Goal: Task Accomplishment & Management: Manage account settings

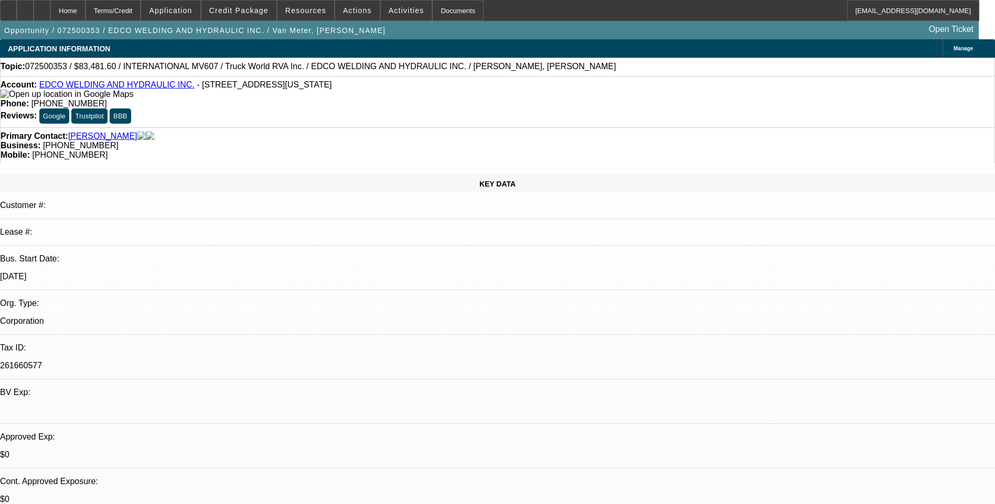
select select "0.2"
select select "0"
select select "0.2"
select select "0"
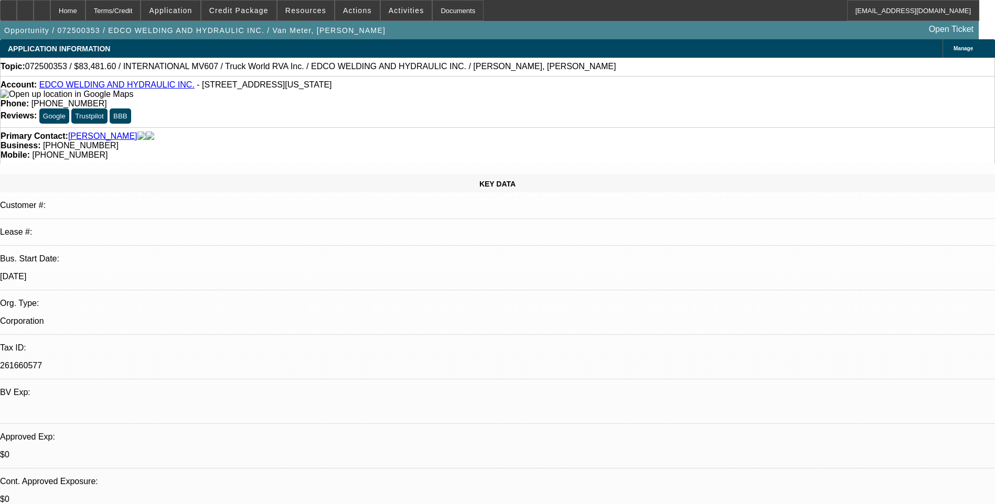
select select "0"
select select "0.2"
select select "0"
select select "0.2"
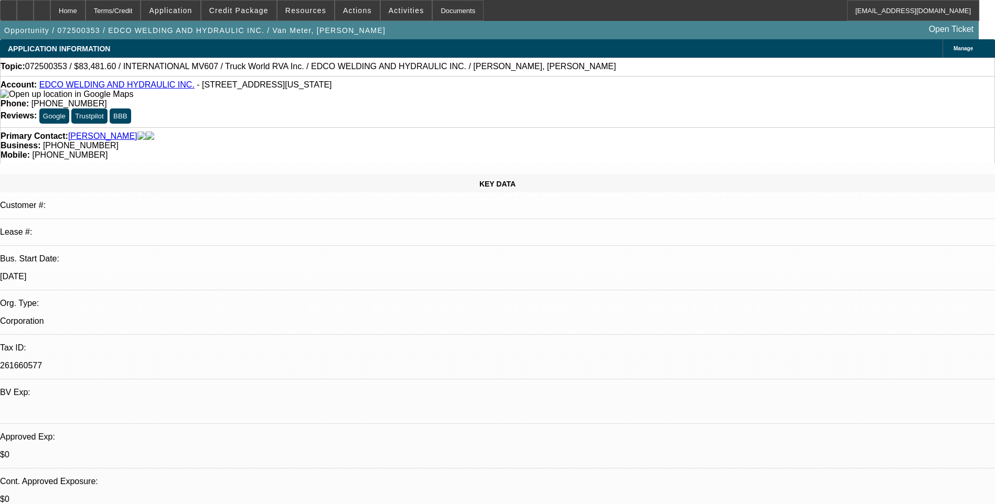
select select "0"
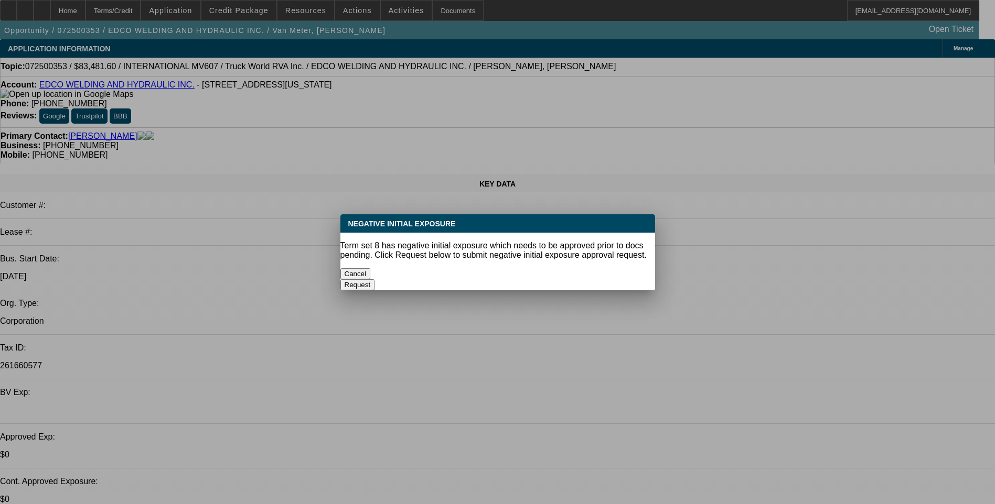
select select "1"
select select "6"
select select "1"
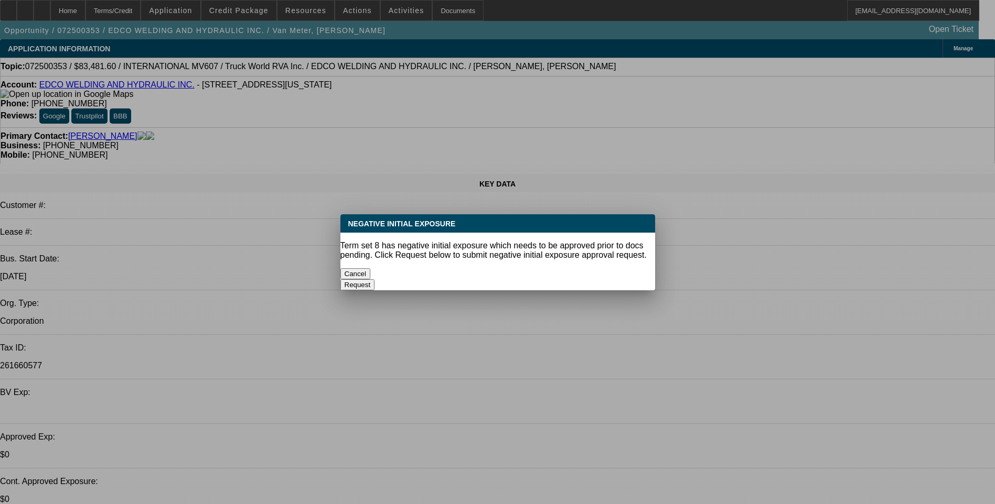
select select "6"
select select "1"
select select "6"
select select "1"
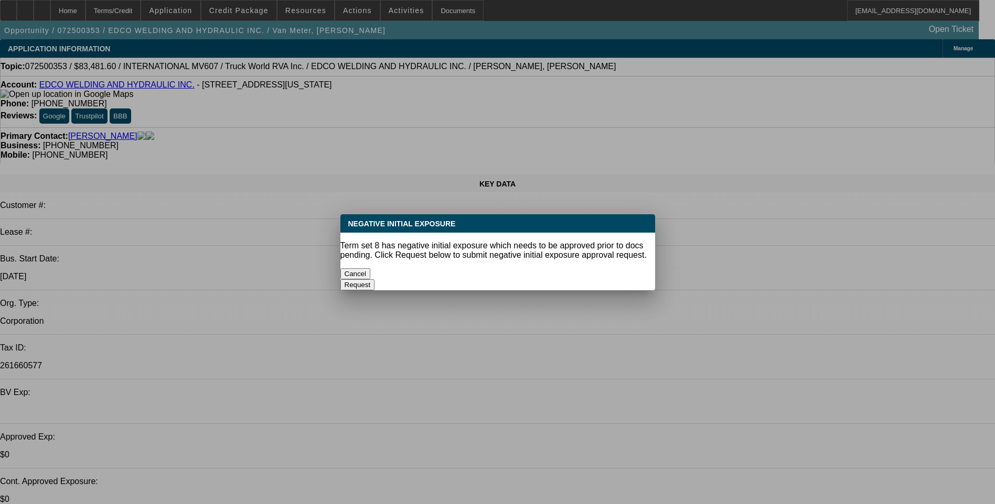
select select "1"
select select "6"
click at [371, 268] on button "Cancel" at bounding box center [355, 273] width 30 height 11
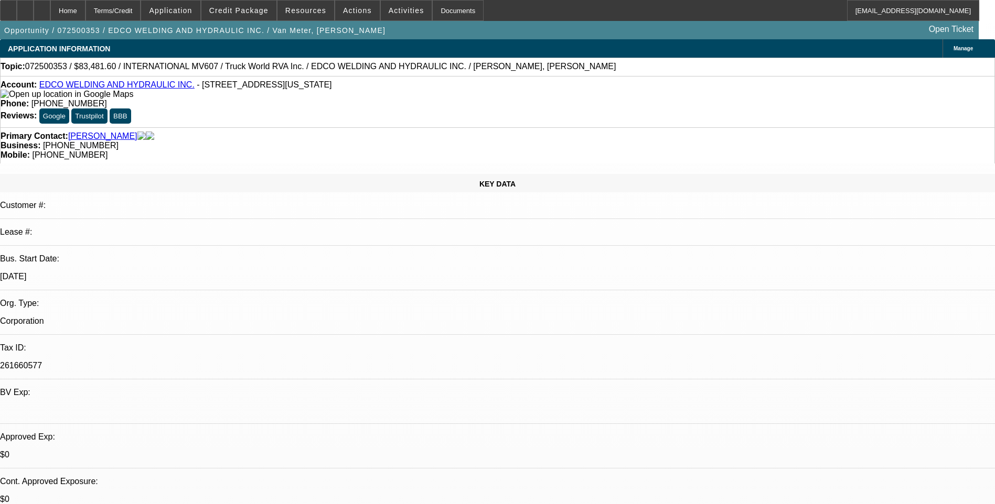
click at [352, 10] on span "Actions" at bounding box center [357, 10] width 29 height 8
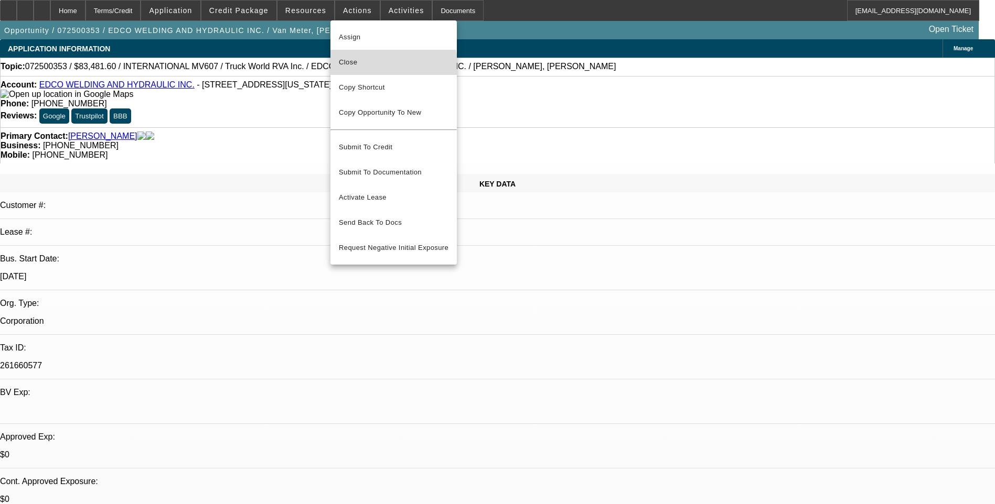
click at [389, 69] on button "Close" at bounding box center [393, 62] width 126 height 25
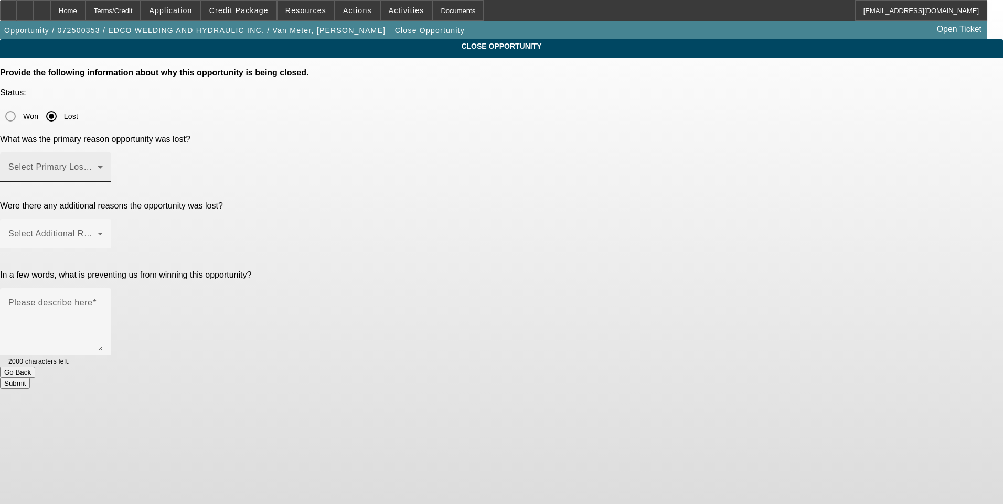
click at [98, 165] on span at bounding box center [52, 171] width 89 height 13
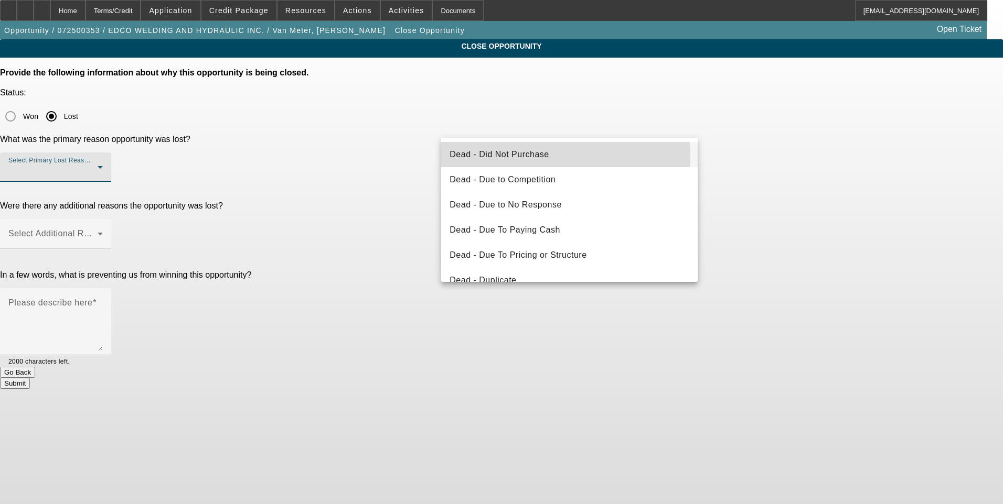
click at [531, 156] on span "Dead - Did Not Purchase" at bounding box center [498, 154] width 99 height 13
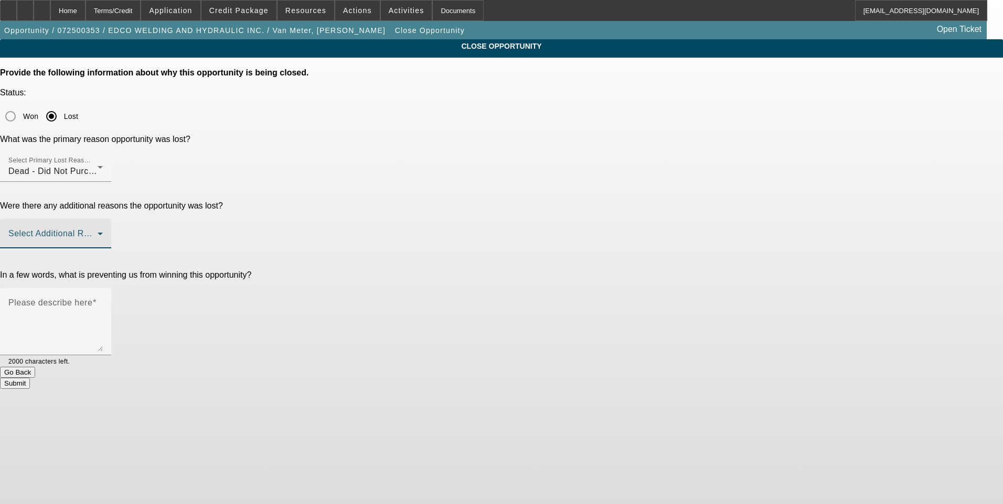
click at [98, 232] on span at bounding box center [52, 238] width 89 height 13
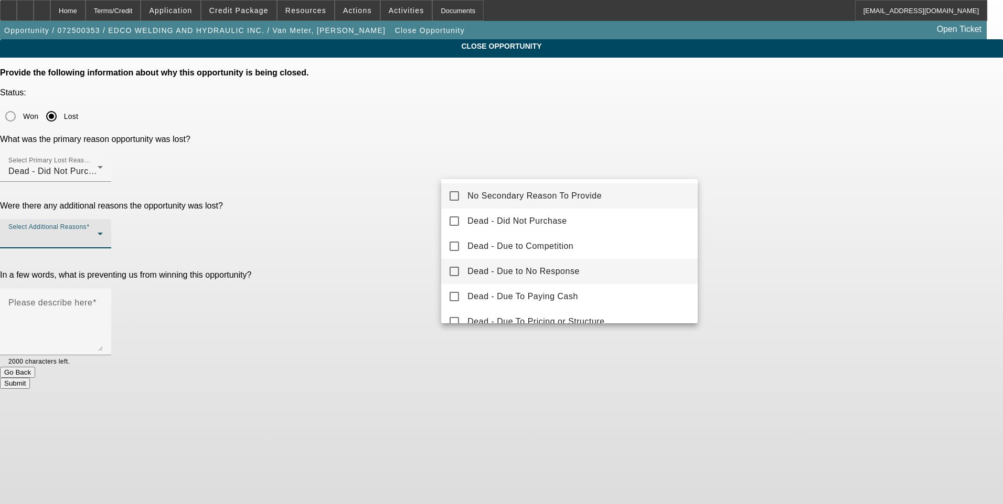
click at [542, 275] on span "Dead - Due to No Response" at bounding box center [523, 271] width 112 height 13
drag, startPoint x: 825, startPoint y: 259, endPoint x: 816, endPoint y: 260, distance: 8.9
click at [822, 260] on div at bounding box center [501, 252] width 1003 height 504
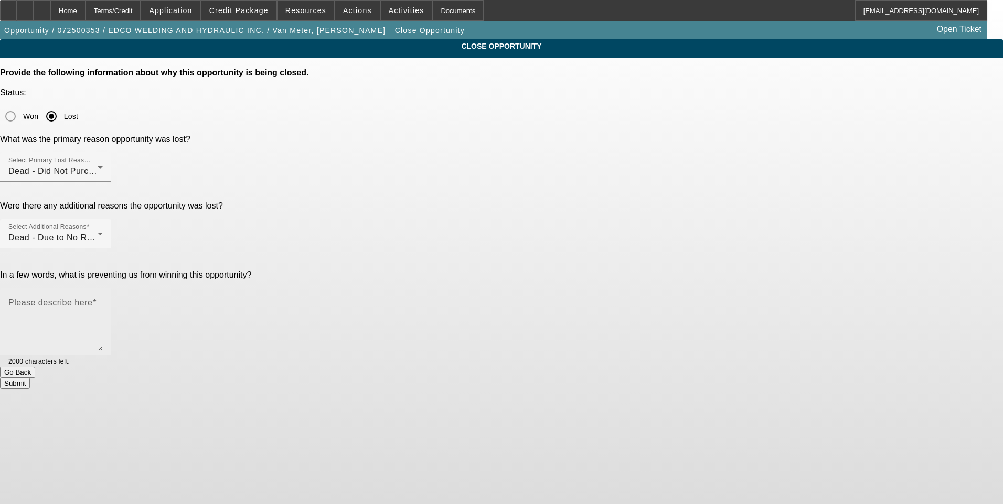
click at [103, 301] on textarea "Please describe here" at bounding box center [55, 326] width 94 height 50
type textarea "No response from customer. Vendor said customer never purchased."
click at [30, 378] on button "Submit" at bounding box center [15, 383] width 30 height 11
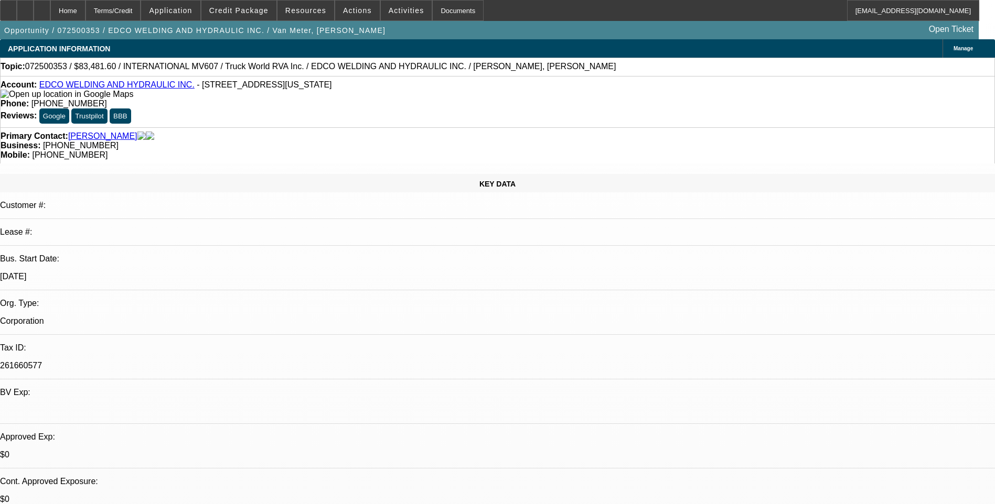
select select "0.2"
select select "0"
select select "0.2"
select select "0"
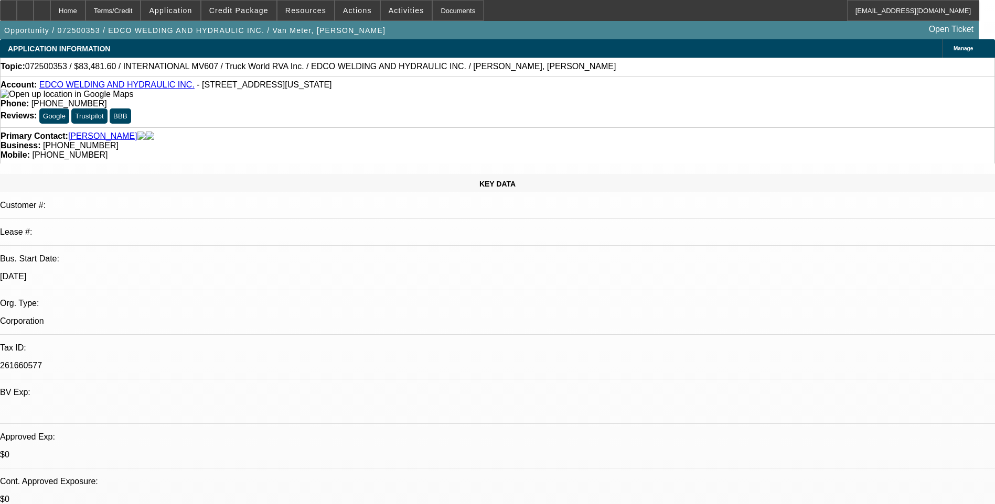
select select "0"
select select "0.2"
select select "0"
select select "0.2"
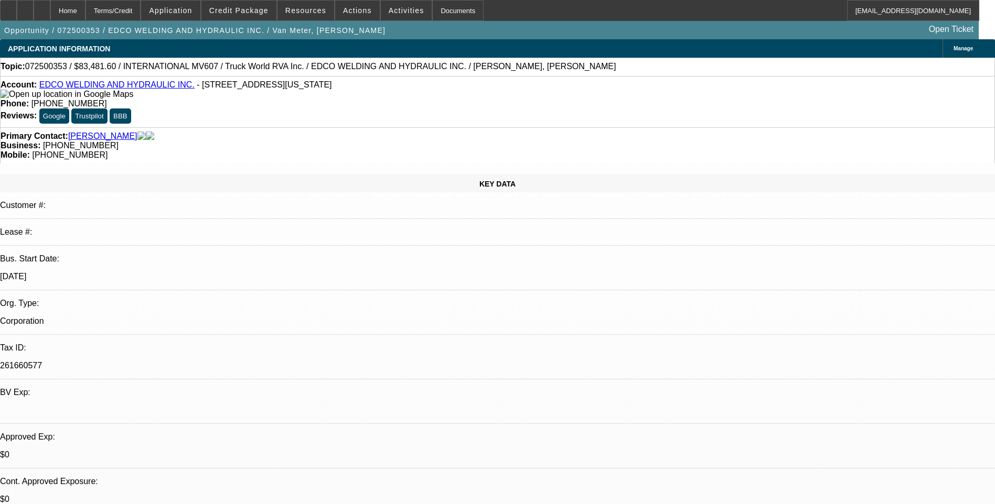
select select "0"
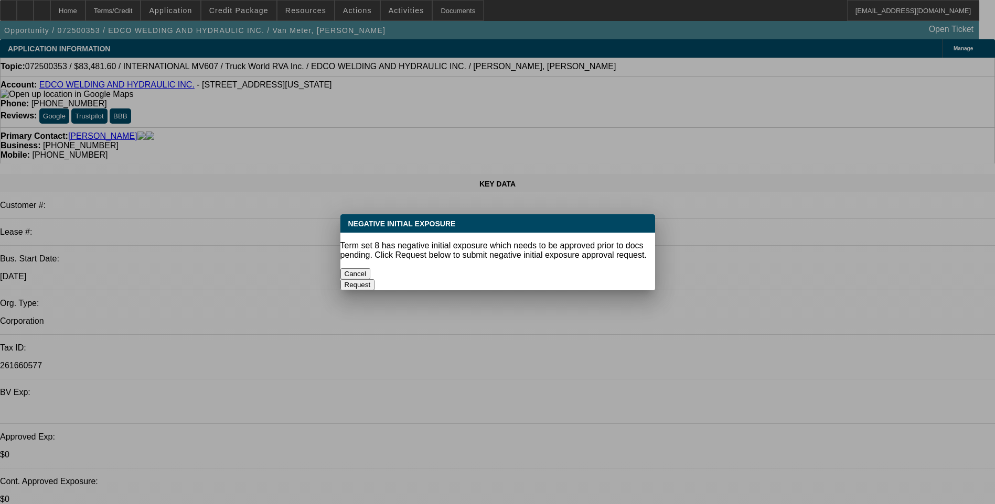
select select "1"
select select "6"
select select "1"
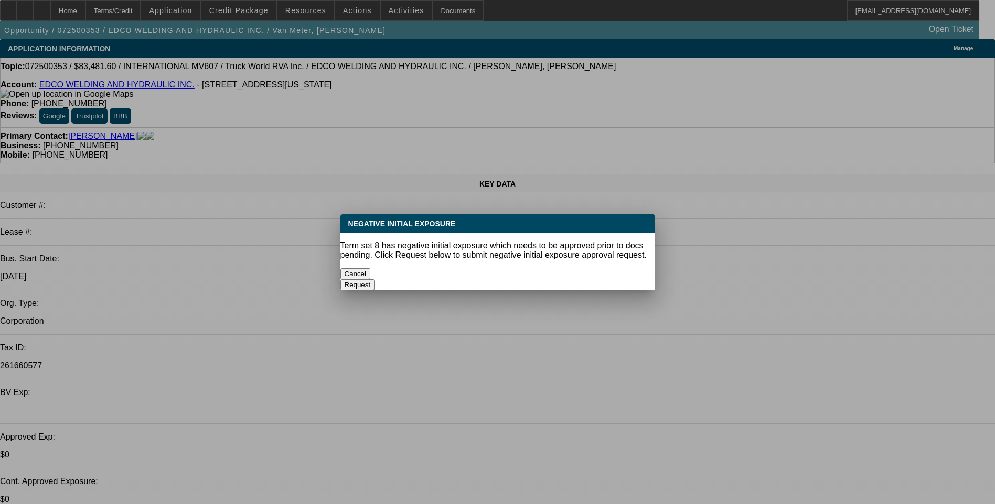
select select "6"
select select "1"
select select "6"
select select "1"
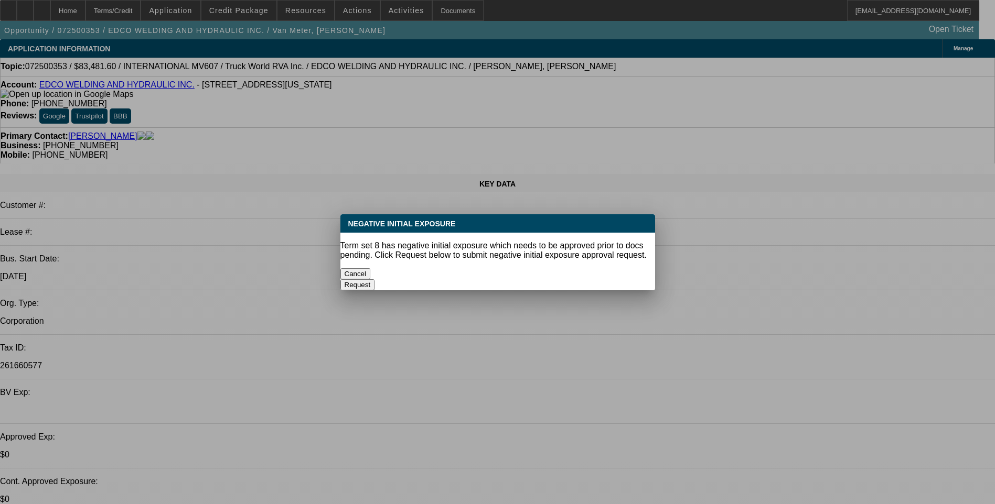
select select "1"
select select "6"
click at [371, 271] on button "Cancel" at bounding box center [355, 273] width 30 height 11
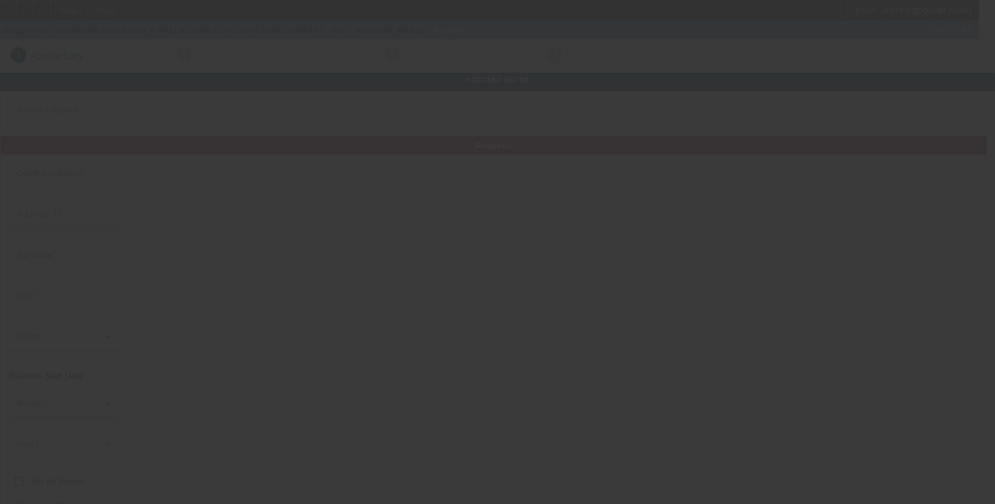
type input "RITENOUR & SONS CONSTRUCTION COMPANY, INC."
type input "508 Reidmore Rd"
type input "15425"
type input "Connellsville"
type input "(724) 628-9732"
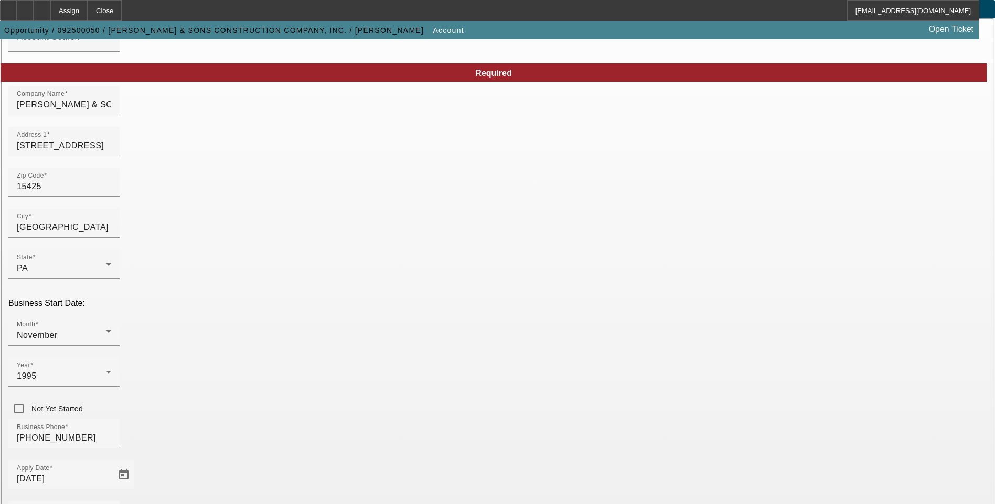
scroll to position [52, 0]
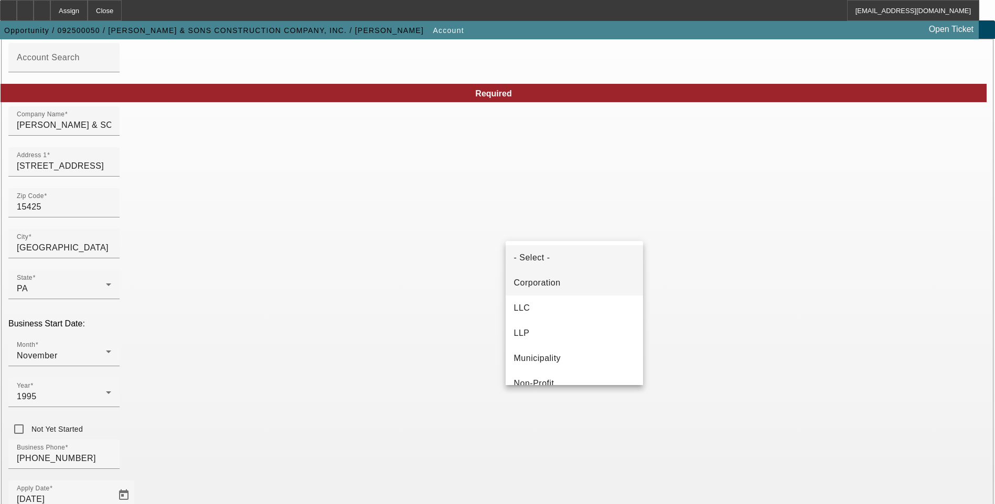
click at [575, 286] on mat-option "Corporation" at bounding box center [573, 283] width 137 height 25
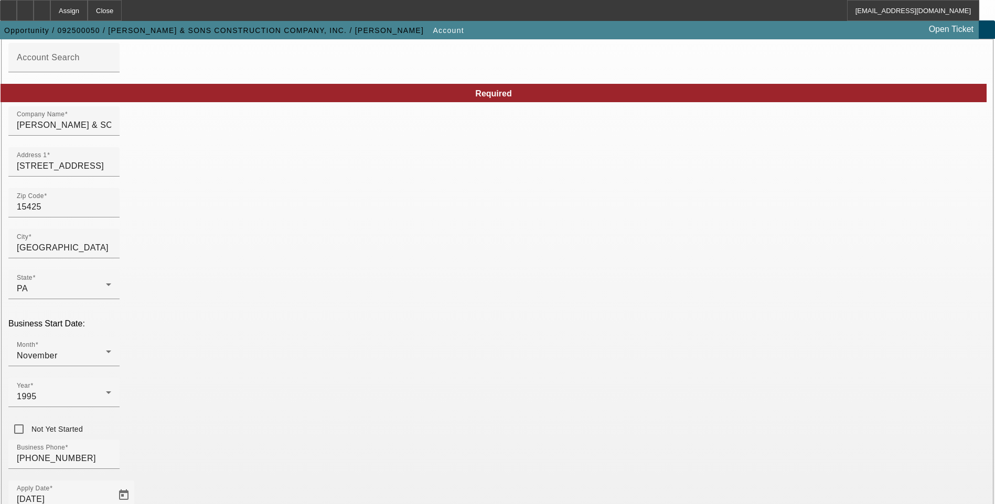
paste input "[US_EMPLOYER_IDENTIFICATION_NUMBER]"
type input "[US_EMPLOYER_IDENTIFICATION_NUMBER]"
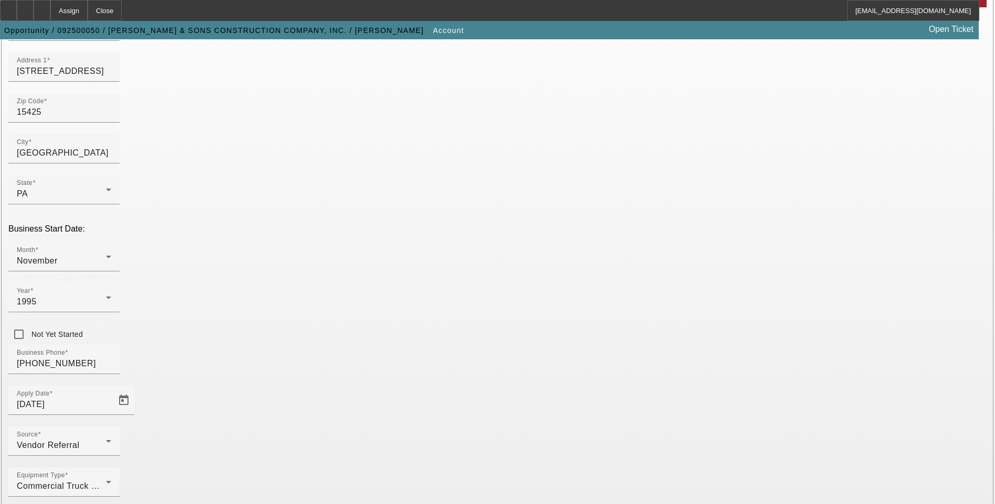
scroll to position [157, 0]
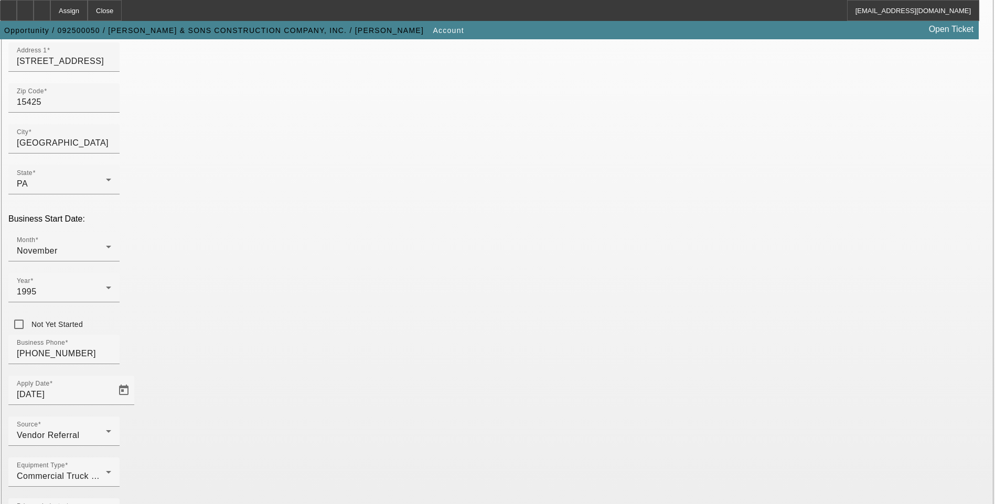
drag, startPoint x: 616, startPoint y: 339, endPoint x: 603, endPoint y: 339, distance: 13.1
paste input "Asbestos Abatement and Demolition Contractor"
type input "Asbestos Abatement and Demolition Contractor"
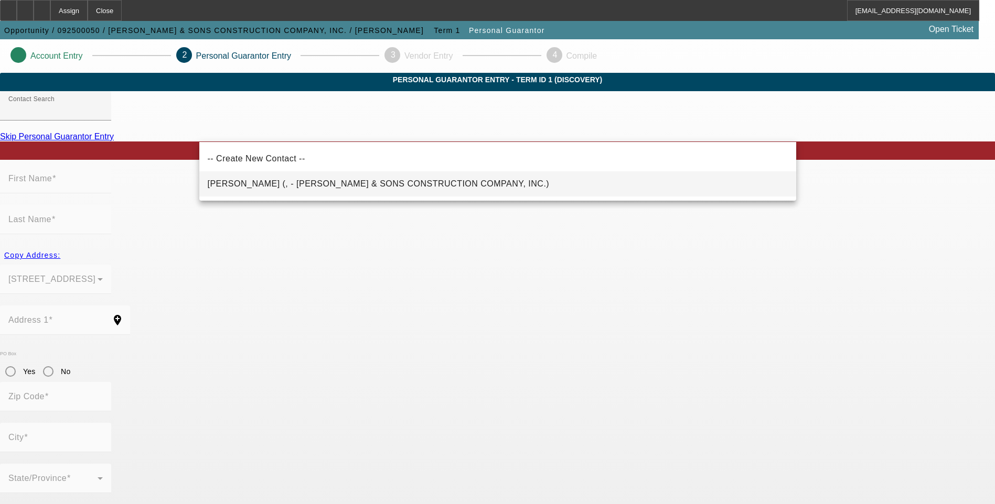
click at [358, 185] on span "Ritenour, Brandon (, - RITENOUR & SONS CONSTRUCTION COMPANY, INC.)" at bounding box center [379, 183] width 342 height 9
type input "Ritenour, Brandon (, - RITENOUR & SONS CONSTRUCTION COMPANY, INC.)"
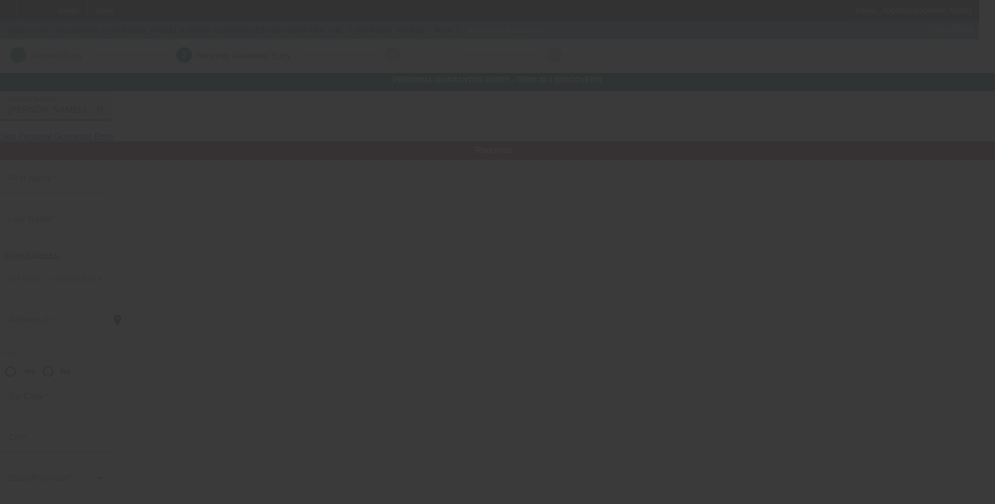
type input "Brandon"
type input "Ritenour"
radio input "true"
type input "[PHONE_NUMBER]"
type input "ritenourandsonsconstruction@gmail.com"
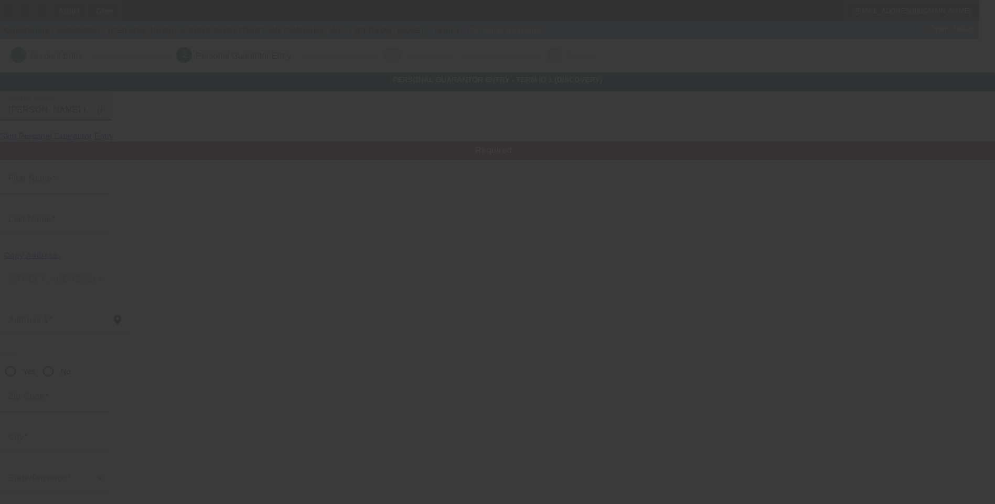
type input "[PHONE_NUMBER]"
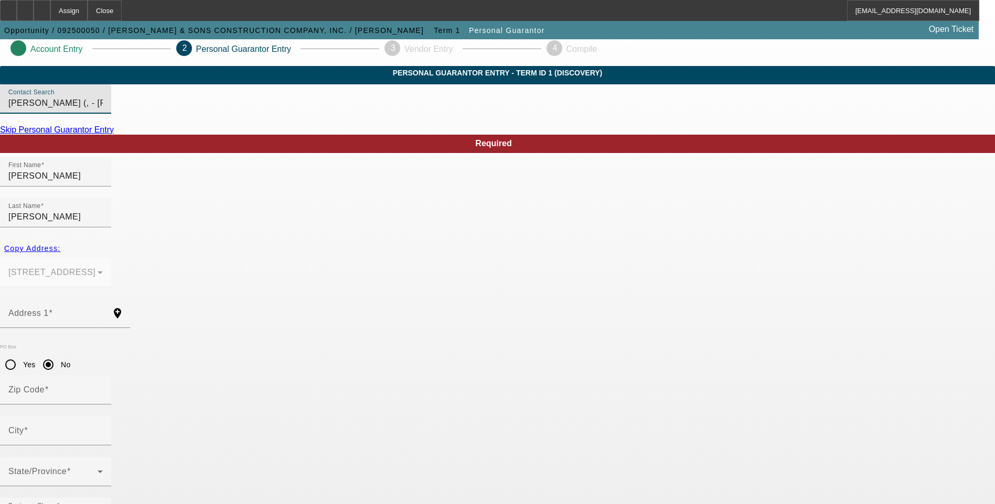
scroll to position [8, 0]
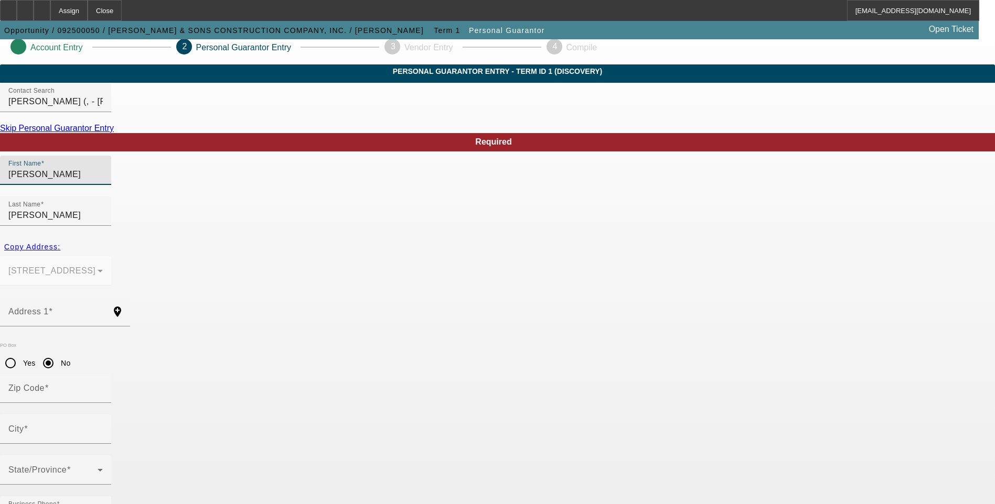
click at [103, 181] on input "Brandon" at bounding box center [55, 174] width 94 height 13
type input "Chelsea"
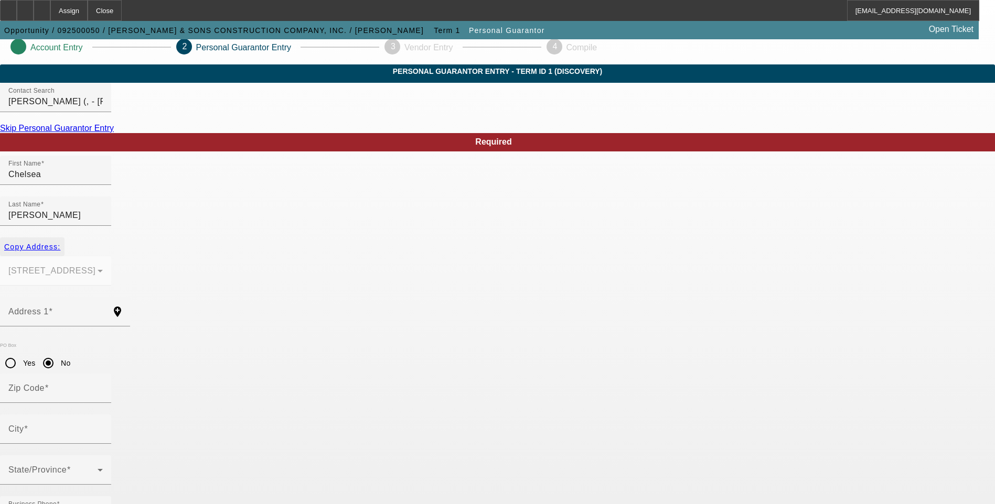
click at [64, 239] on span "button" at bounding box center [32, 246] width 64 height 25
type input "508 Reidmore Rd"
radio input "false"
type input "15425"
type input "Connellsville"
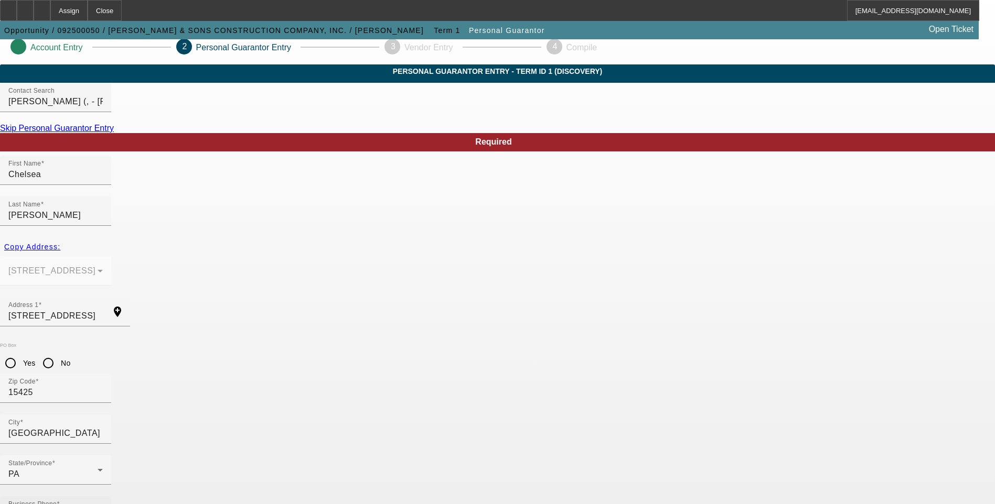
type input "(724) 323-4807"
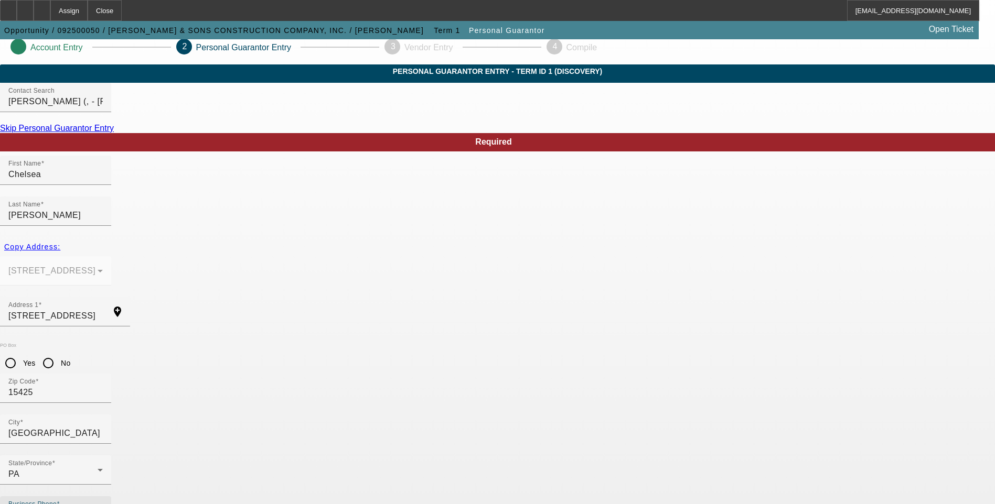
type input "100"
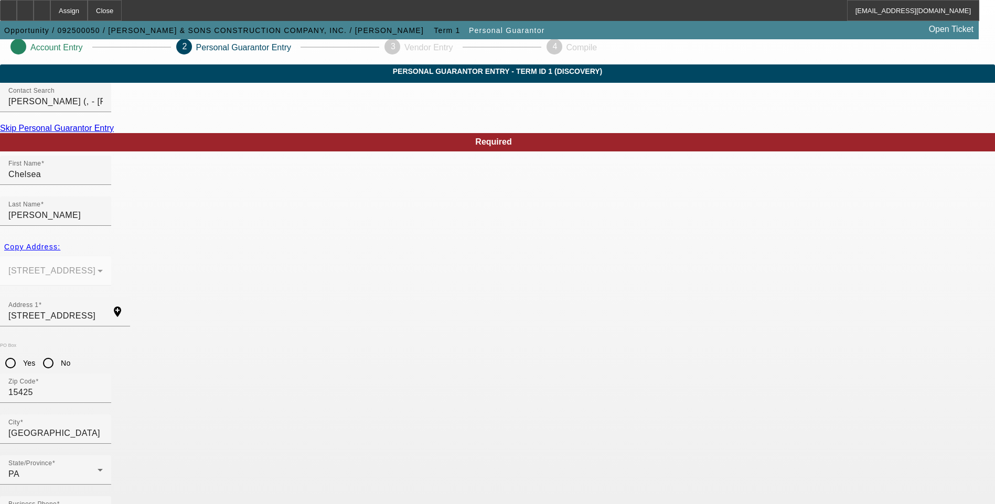
type input "(724) 323-5949"
type input "162-56-8984"
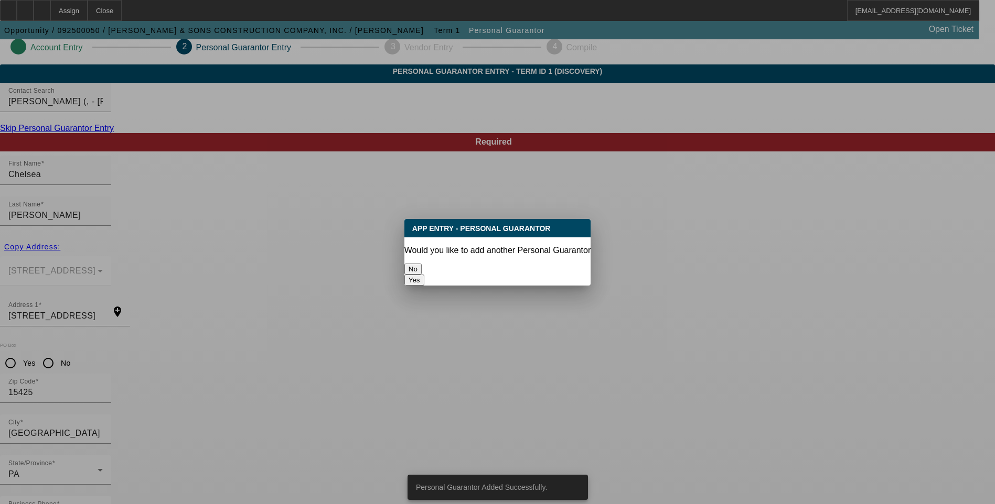
scroll to position [0, 0]
click at [422, 264] on button "No" at bounding box center [412, 269] width 17 height 11
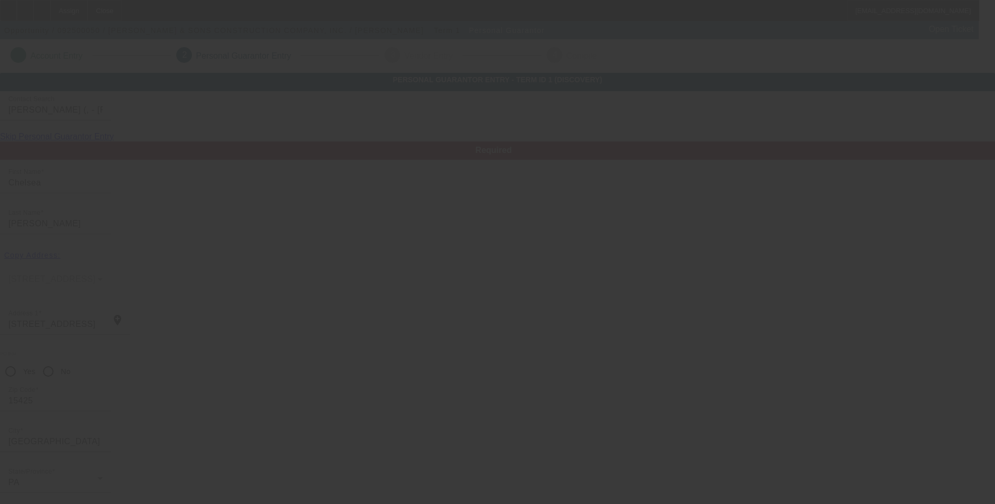
scroll to position [8, 0]
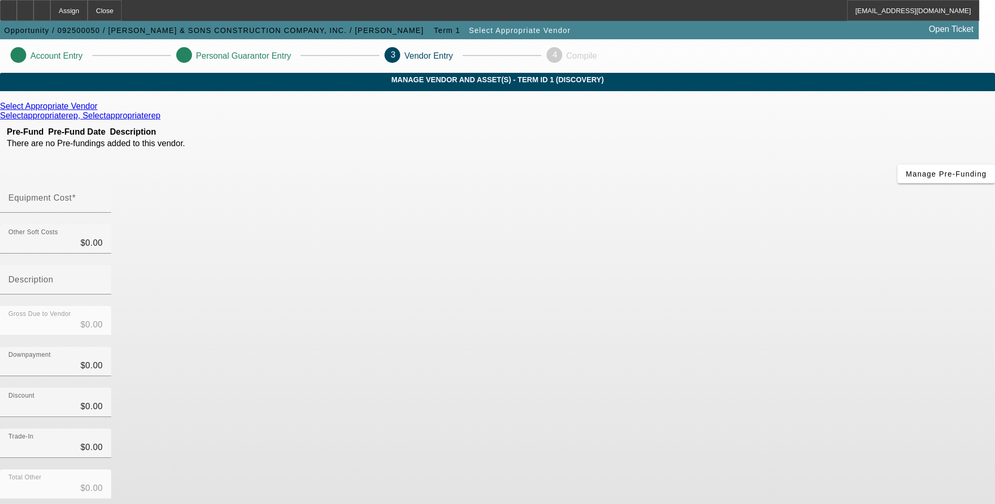
click at [100, 111] on icon at bounding box center [100, 106] width 0 height 9
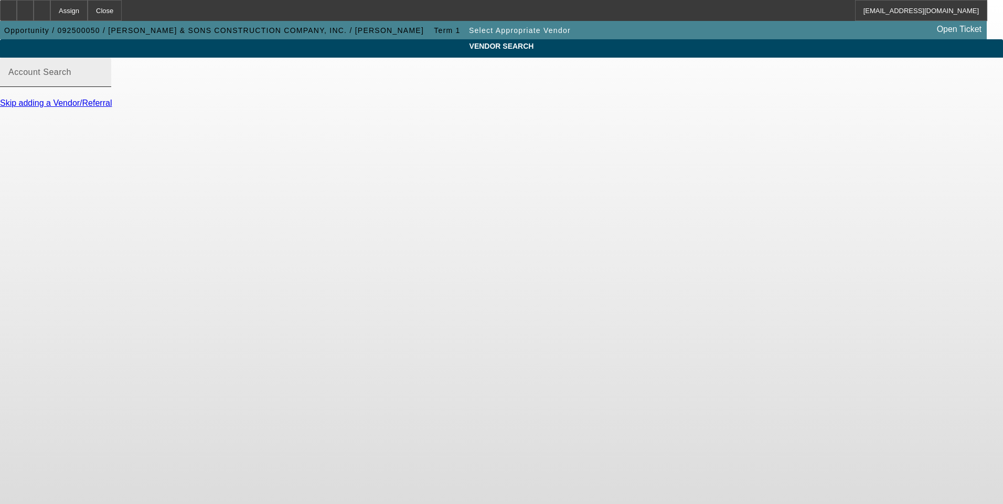
click at [103, 83] on input "Account Search" at bounding box center [55, 76] width 94 height 13
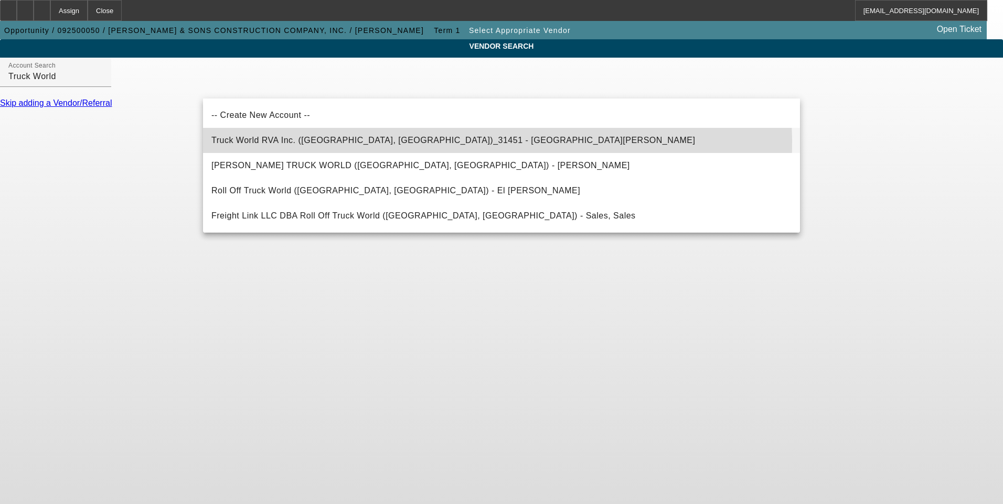
click at [387, 142] on span "Truck World RVA Inc. (Oilville, VA)_31451 - Sandbek, Taylor" at bounding box center [452, 140] width 483 height 9
type input "Truck World RVA Inc. (Oilville, VA)_31451 - Sandbek, Taylor"
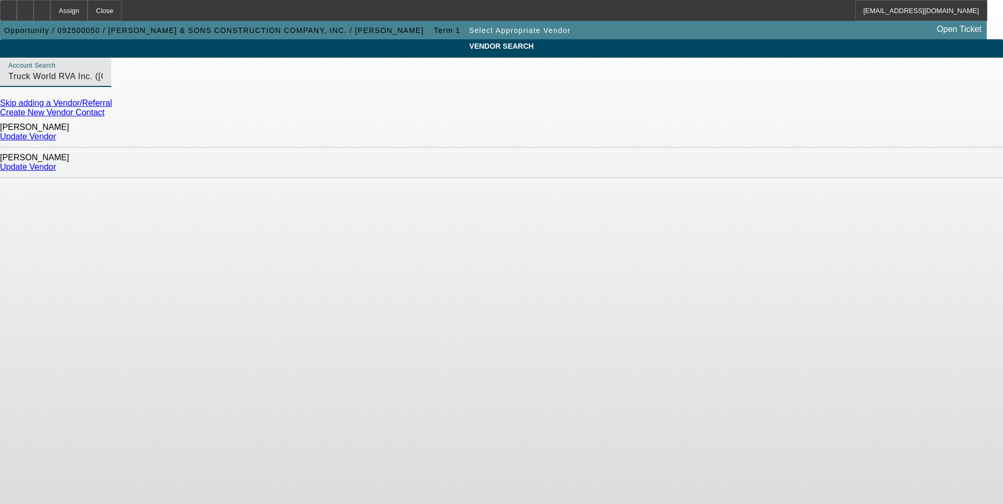
click at [56, 163] on link "Update Vendor" at bounding box center [28, 167] width 56 height 9
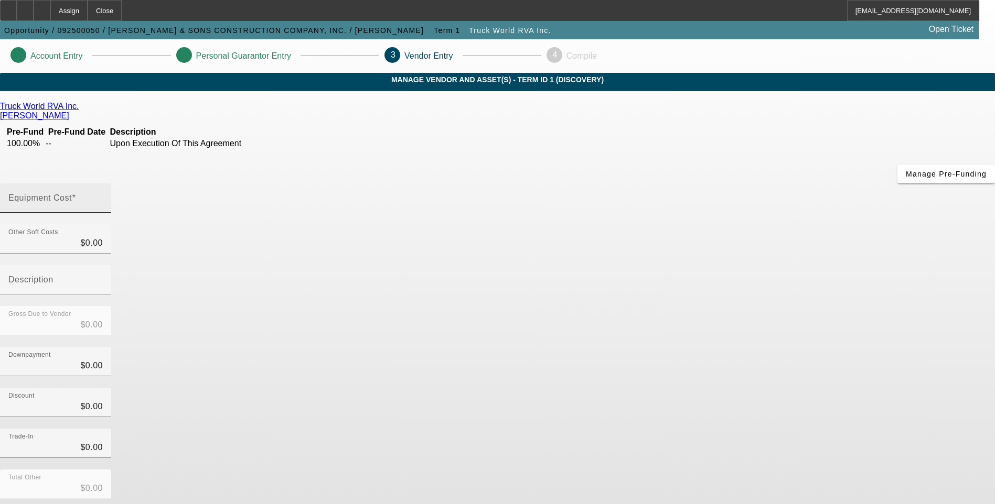
click at [103, 184] on div "Equipment Cost" at bounding box center [55, 198] width 94 height 29
type input "7"
type input "$7.00"
type input "78"
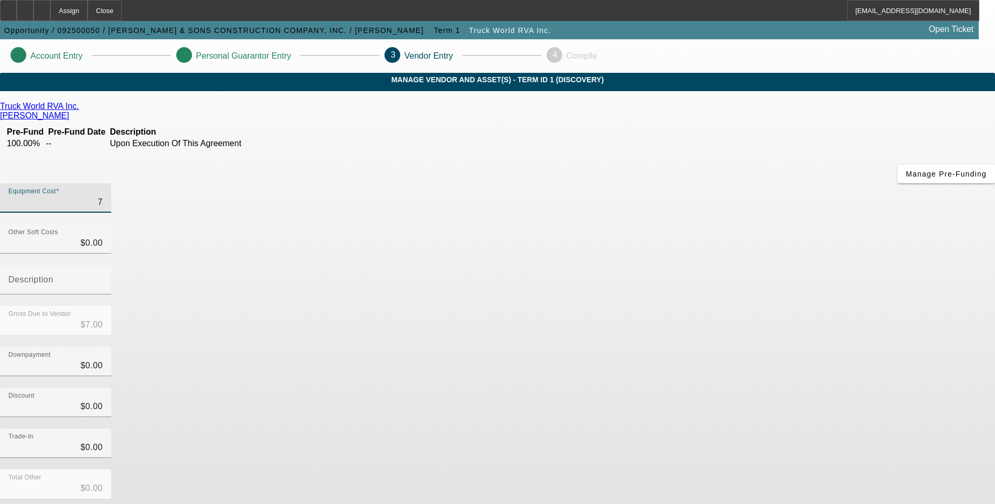
type input "$78.00"
type input "780"
type input "$780.00"
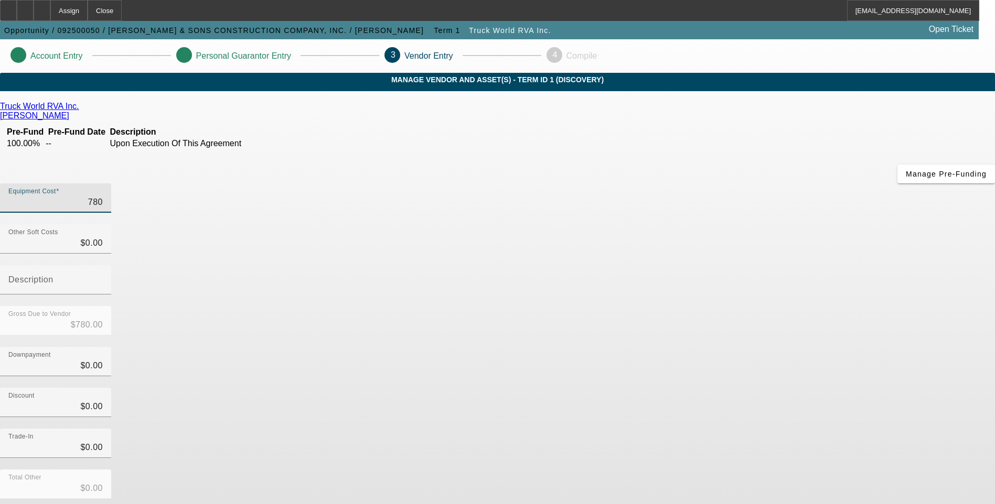
type input "7800"
type input "$7,800.00"
type input "78000"
type input "$78,000.00"
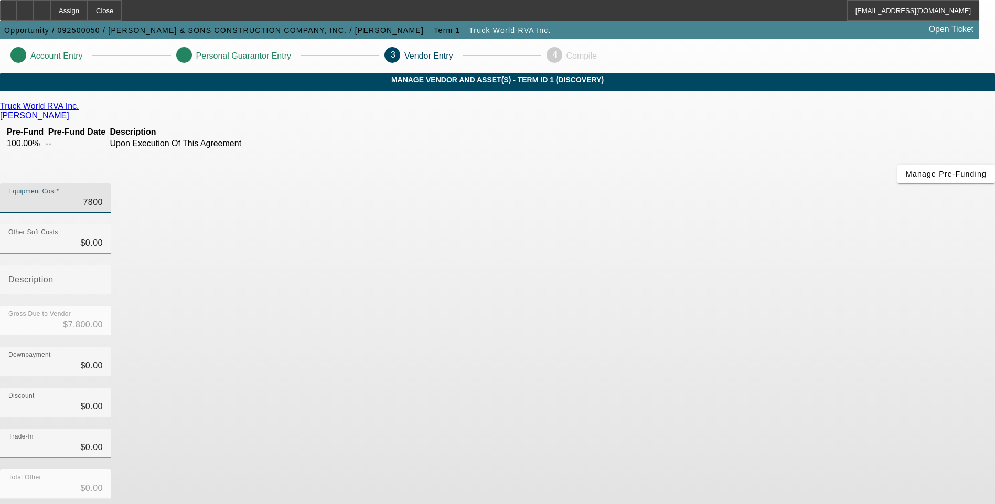
type input "$78,000.00"
click at [750, 388] on div "Discount $0.00" at bounding box center [497, 408] width 995 height 41
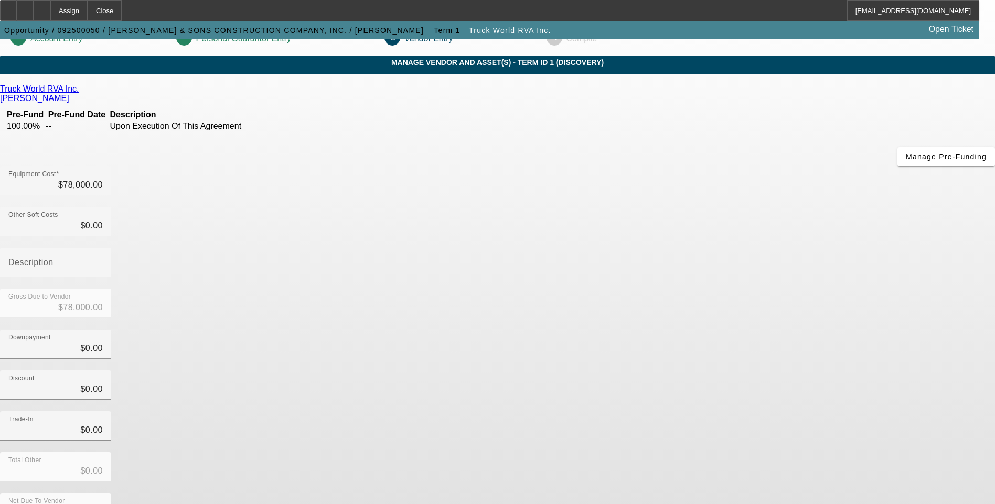
scroll to position [27, 0]
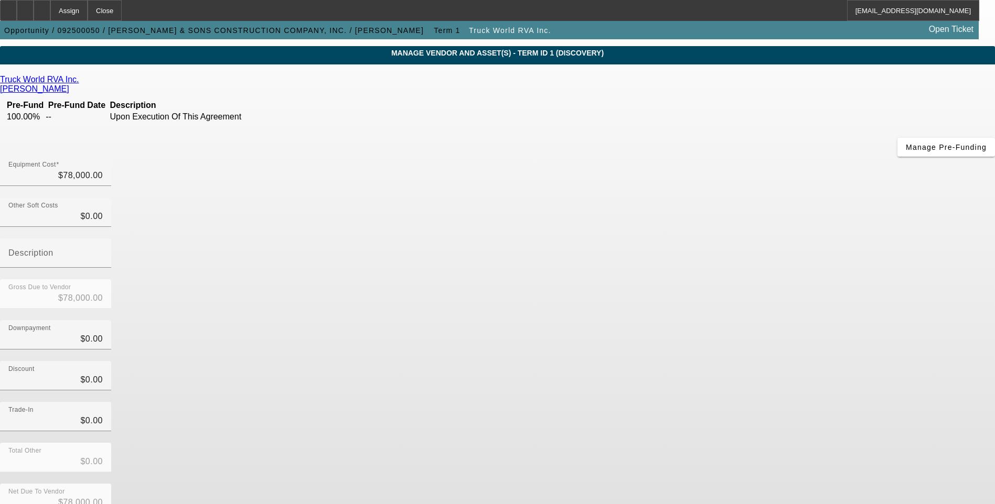
click at [722, 402] on div "Trade-In $0.00" at bounding box center [497, 422] width 995 height 41
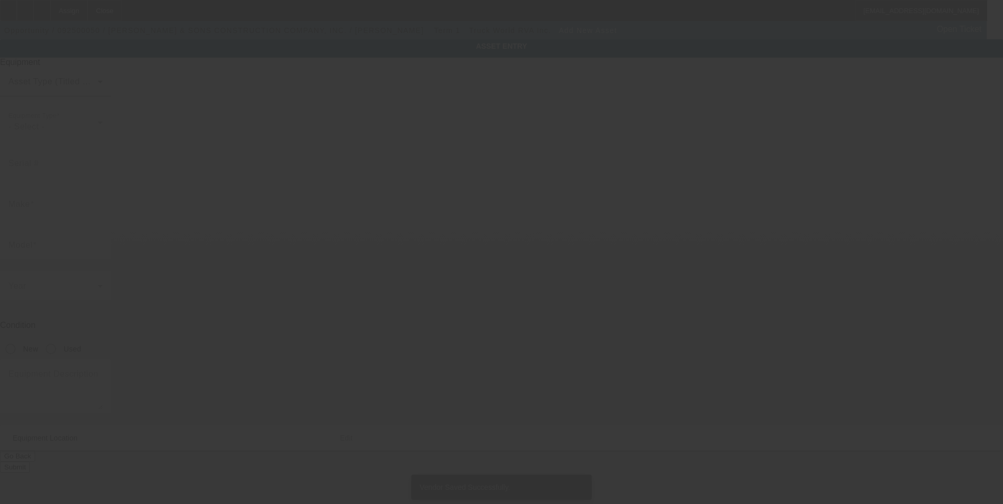
type input "[STREET_ADDRESS]"
type input "[GEOGRAPHIC_DATA]"
type input "15425"
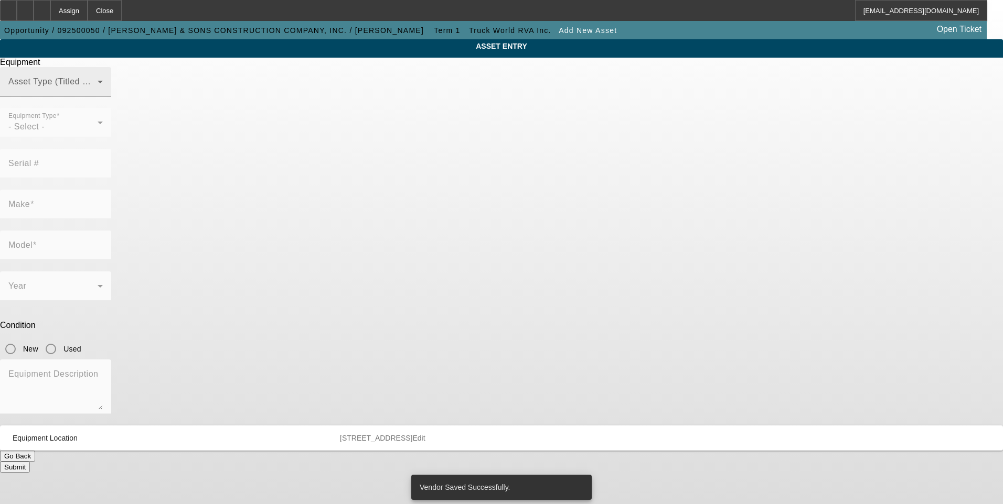
click at [98, 92] on span at bounding box center [52, 86] width 89 height 13
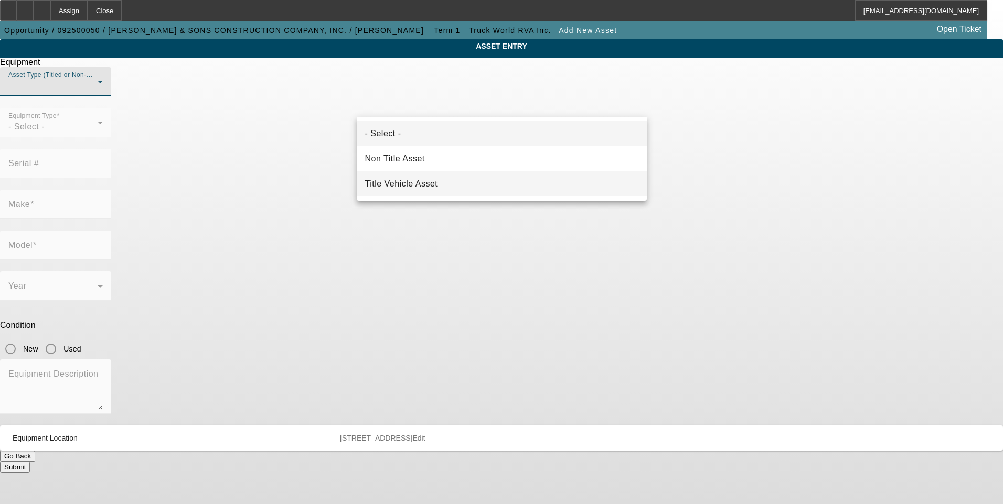
click at [425, 189] on span "Title Vehicle Asset" at bounding box center [401, 184] width 73 height 13
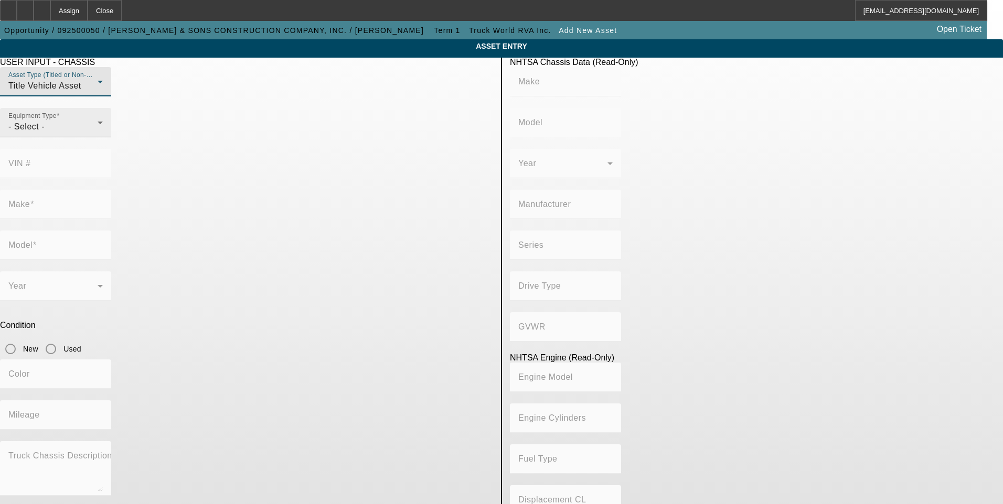
click at [98, 133] on div "- Select -" at bounding box center [52, 127] width 89 height 13
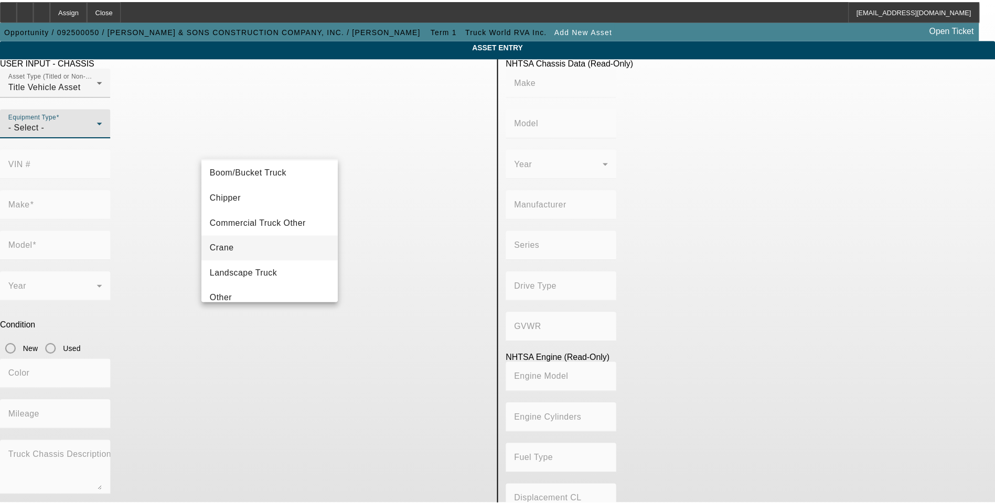
scroll to position [52, 0]
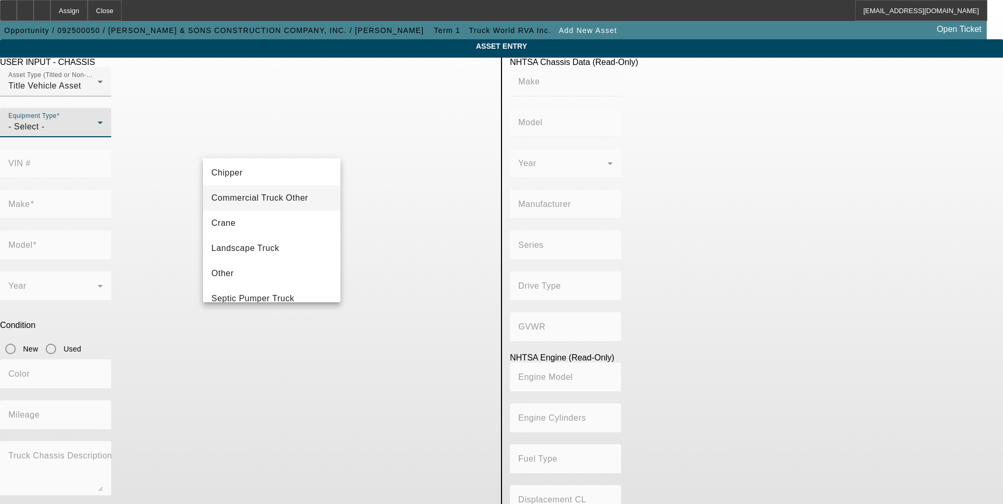
click at [279, 202] on span "Commercial Truck Other" at bounding box center [259, 198] width 96 height 13
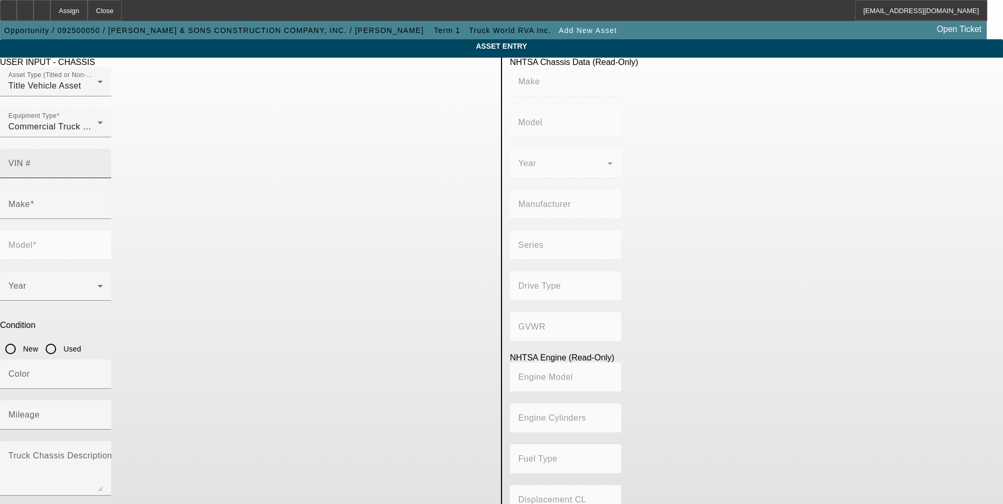
drag, startPoint x: 378, startPoint y: 139, endPoint x: 378, endPoint y: 147, distance: 7.3
click at [31, 159] on mat-label "VIN #" at bounding box center [19, 163] width 23 height 9
click at [103, 161] on input "VIN #" at bounding box center [55, 167] width 94 height 13
paste input "[US_VEHICLE_IDENTIFICATION_NUMBER]"
type input "[US_VEHICLE_IDENTIFICATION_NUMBER]"
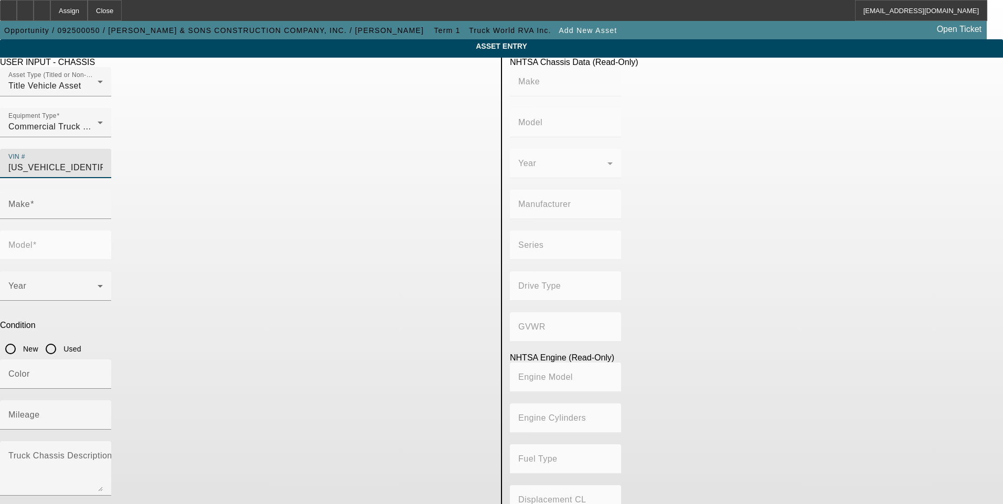
type input "FORD"
type input "F-550"
type input "FORD MOTOR COMPANY"
type input "4WD/4-Wheel Drive/4x4"
type input "Class 5: 16,001 - 19,500 lb (7,258 - 8,845 kg)"
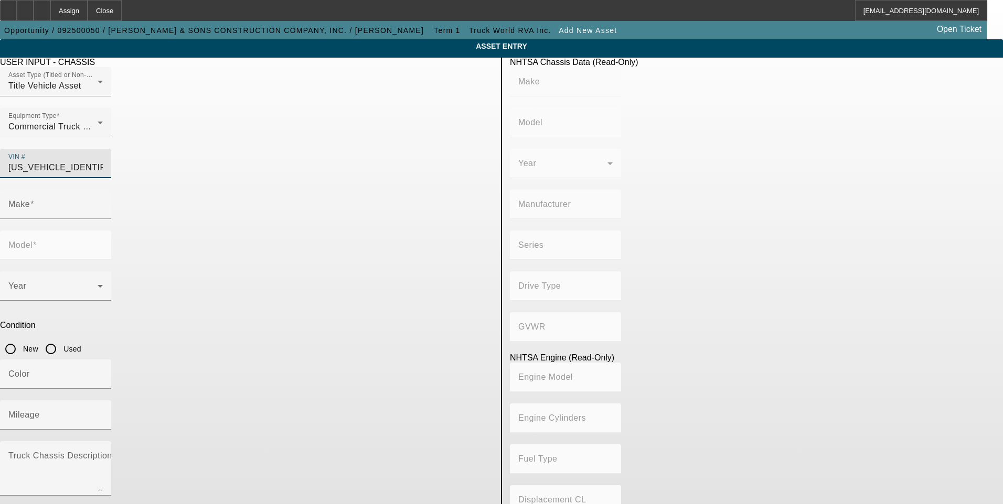
type input "8"
type input "Diesel"
type input "408.85908543470"
type input "6.7"
type input "FORD"
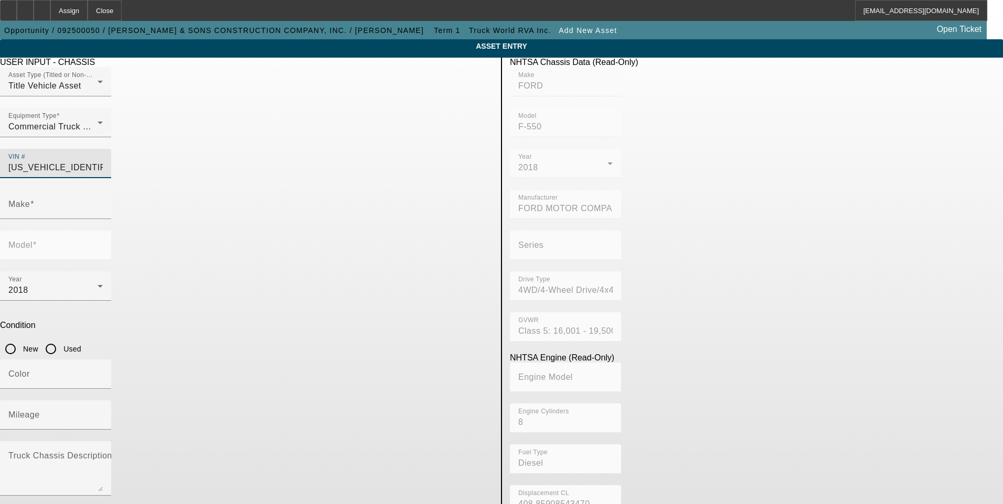
type input "F-550"
type input "1FDUF5HT3JDA04335"
click at [61, 339] on input "Used" at bounding box center [50, 349] width 21 height 21
radio input "true"
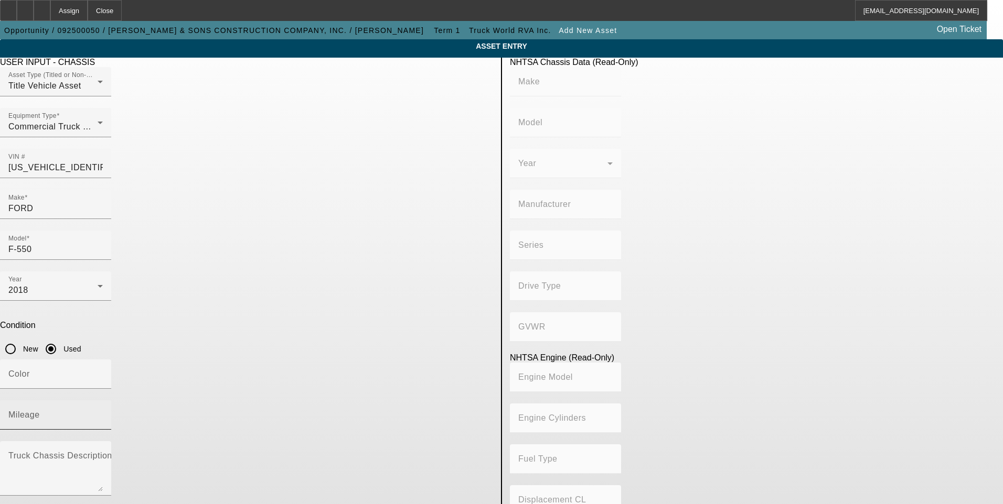
type input "FORD"
type input "F-550"
type input "FORD MOTOR COMPANY"
type input "4WD/4-Wheel Drive/4x4"
type input "Class 5: 16,001 - 19,500 lb (7,258 - 8,845 kg)"
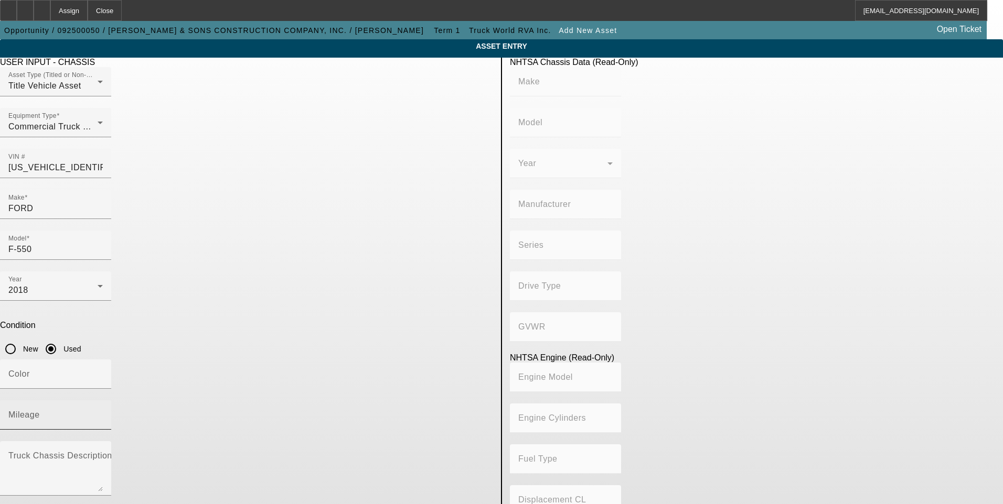
type input "8"
type input "Diesel"
type input "408.85908543470"
type input "6.7"
click at [103, 413] on input "Mileage" at bounding box center [55, 419] width 94 height 13
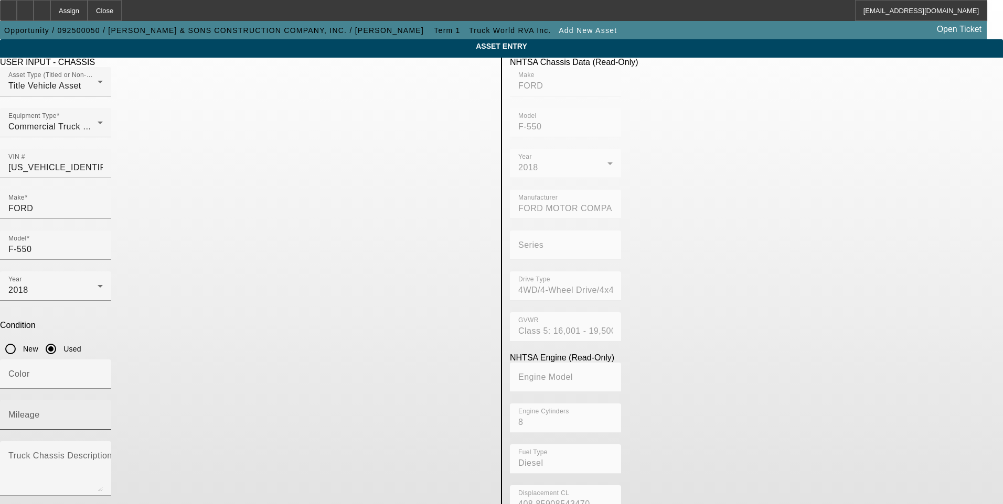
click at [103, 413] on input "Mileage" at bounding box center [55, 419] width 94 height 13
type input "183676"
click at [62, 293] on app-asset-collateral-manage "ASSET ENTRY USER INPUT - CHASSIS Asset Type (Titled or Non-Titled) Title Vehicl…" at bounding box center [501, 329] width 1003 height 581
click at [13, 504] on icon "button" at bounding box center [8, 512] width 9 height 9
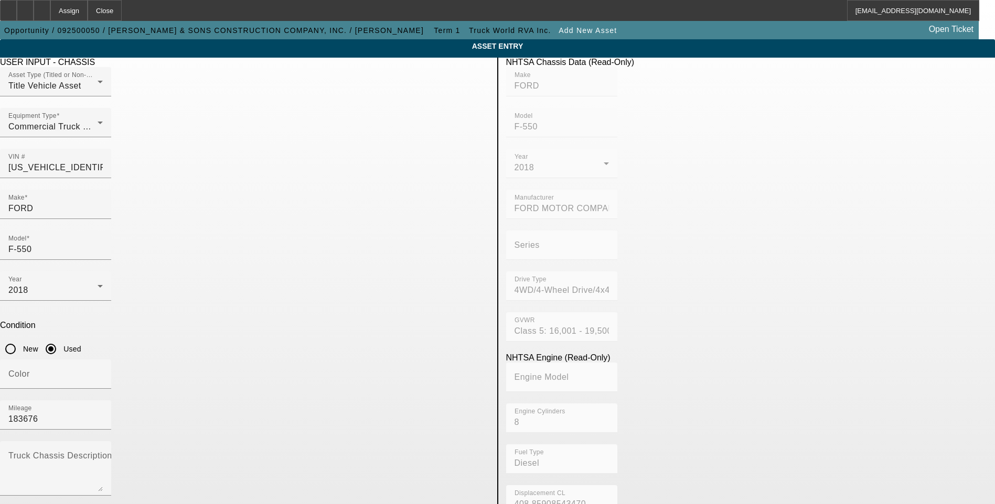
type input "Stellar"
click at [263, 471] on mat-option "Stellar" at bounding box center [267, 478] width 137 height 25
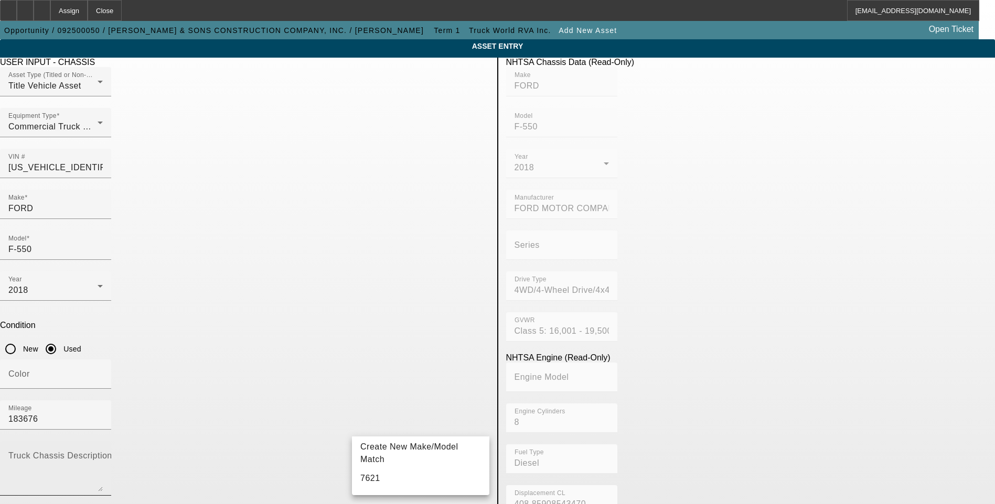
type input "7621"
click at [103, 454] on textarea "Truck Chassis Description (Describe the truck chassis only)" at bounding box center [55, 473] width 94 height 38
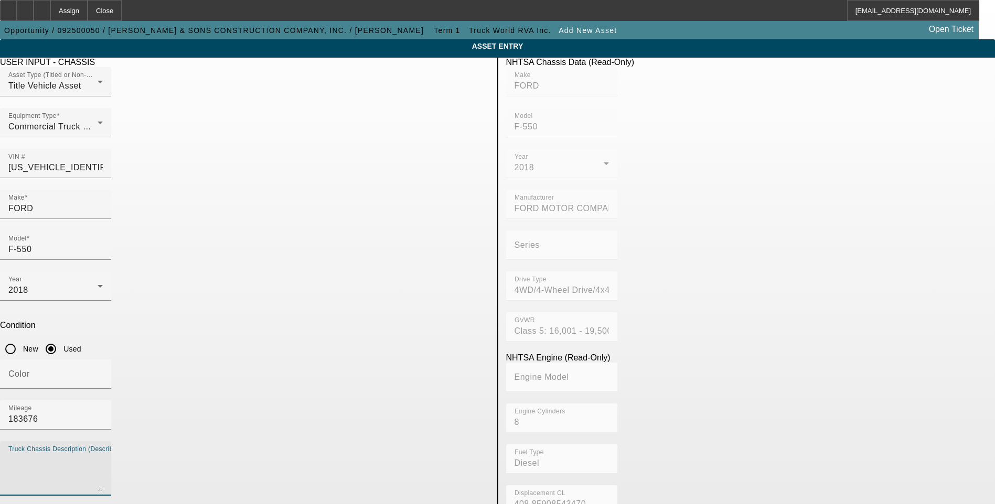
click at [109, 350] on app-asset-collateral-manage "ASSET ENTRY USER INPUT - CHASSIS Asset Type (Titled or Non-Titled) Title Vehicl…" at bounding box center [497, 447] width 995 height 816
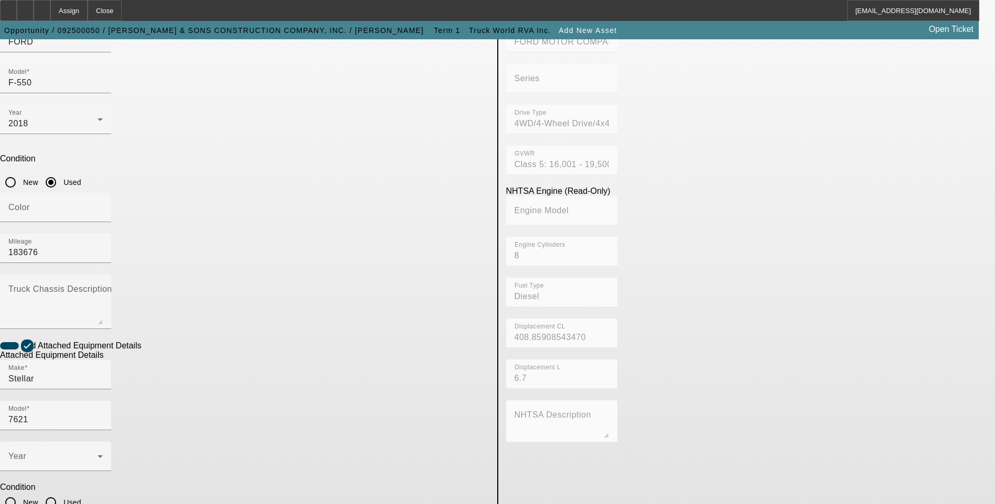
scroll to position [171, 0]
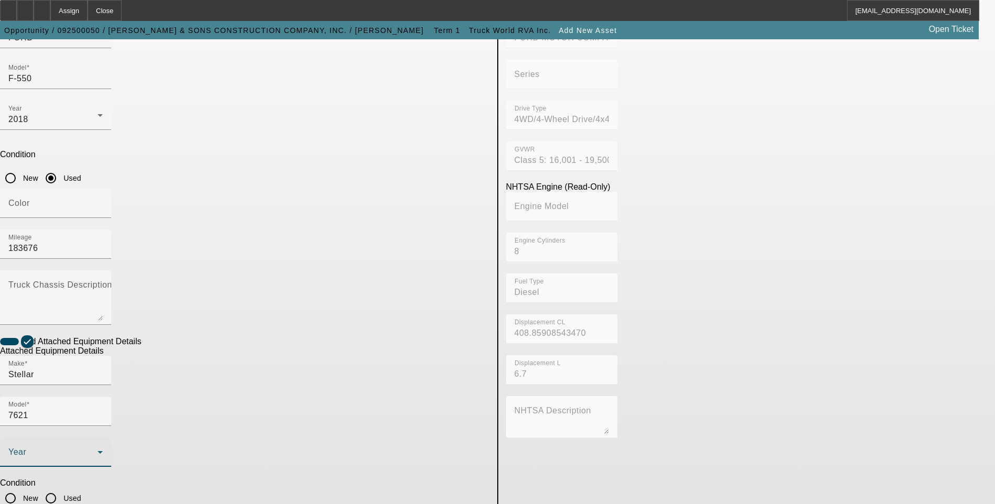
click at [98, 450] on span at bounding box center [52, 456] width 89 height 13
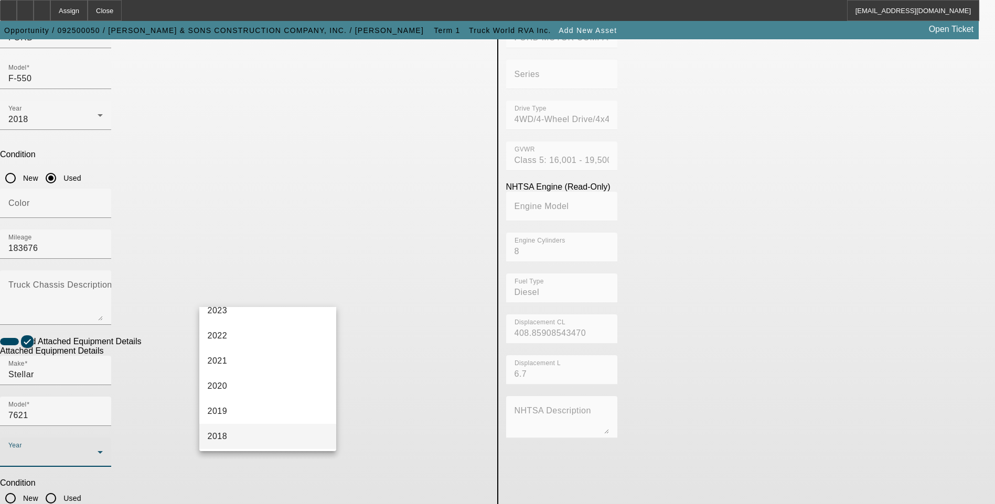
scroll to position [210, 0]
click at [254, 365] on mat-option "2018" at bounding box center [267, 365] width 137 height 25
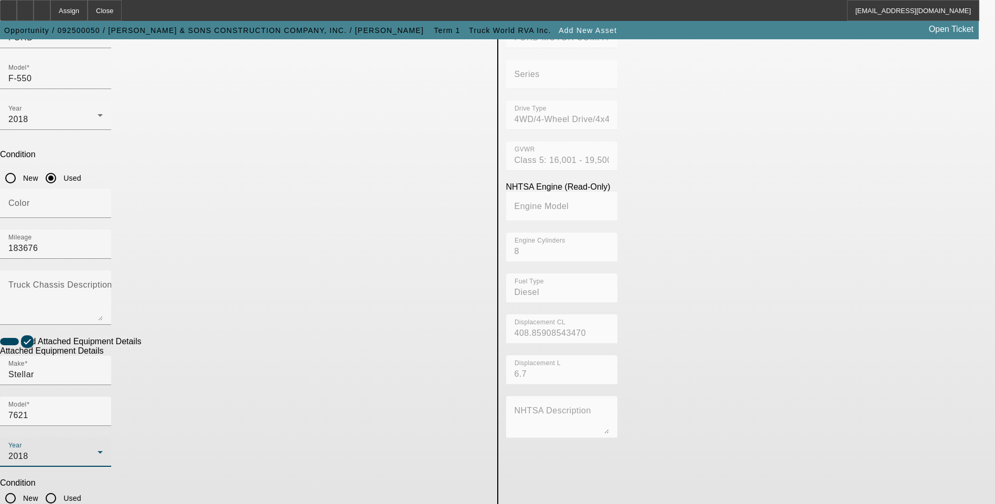
click at [61, 488] on input "Used" at bounding box center [50, 498] width 21 height 21
radio input "true"
checkbox input "true"
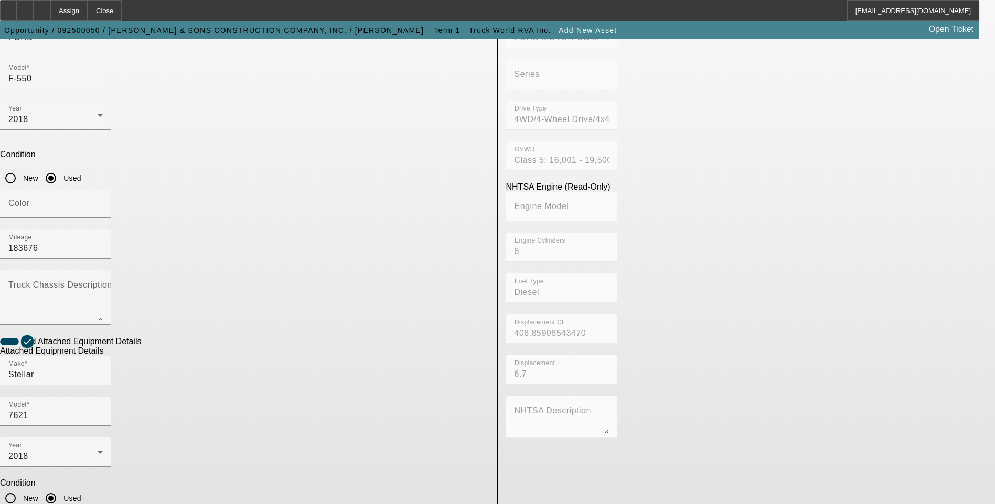
paste textarea "7500# maximum lifting capacity and a two stage hydraulic extension out to 21′ o…"
click at [90, 262] on app-asset-collateral-manage "ASSET ENTRY USER INPUT - CHASSIS Asset Type (Titled or Non-Titled) Title Vehicl…" at bounding box center [497, 276] width 995 height 816
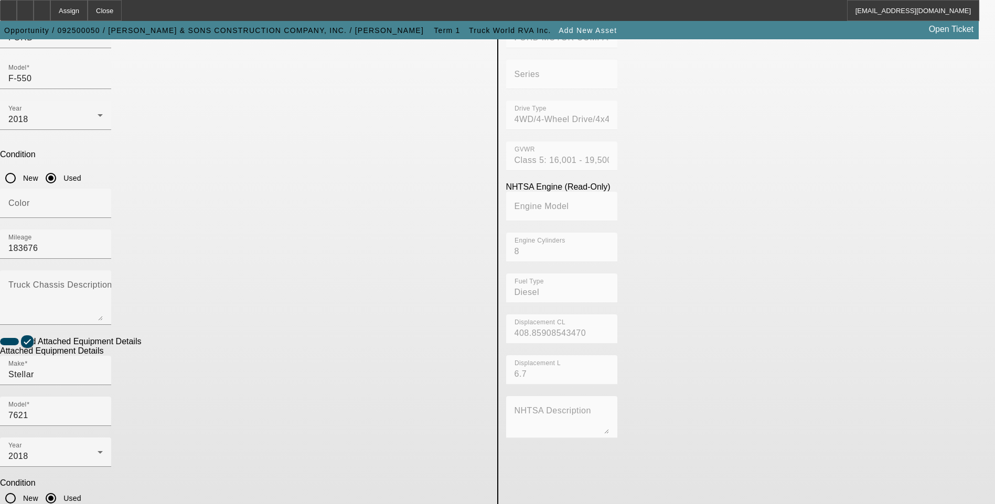
type textarea "7500LB maximum lifting capacity and a two-stage hydraulic extension out to 21′ …"
click at [77, 299] on app-asset-collateral-manage "ASSET ENTRY USER INPUT - CHASSIS Asset Type (Titled or Non-Titled) Title Vehicl…" at bounding box center [497, 276] width 995 height 816
click at [103, 410] on input "7621" at bounding box center [55, 416] width 94 height 13
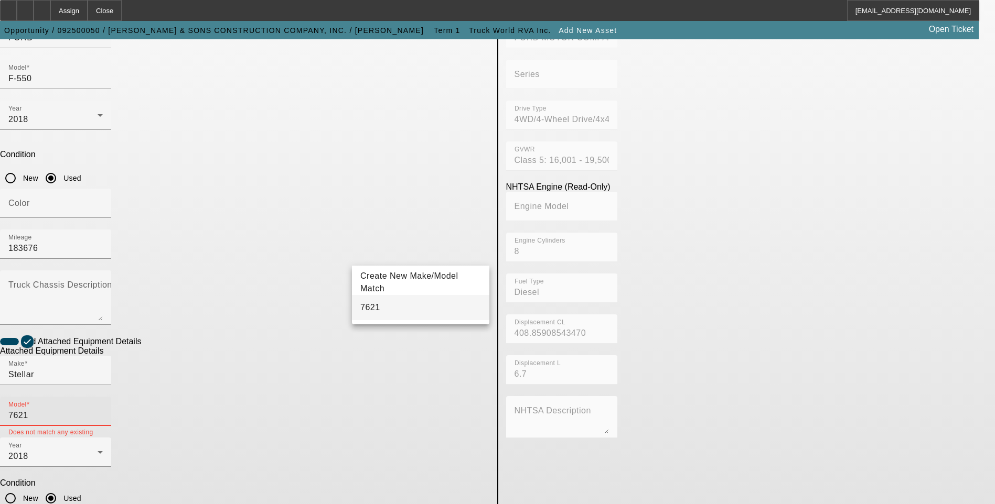
click at [381, 314] on mat-option "7621" at bounding box center [420, 307] width 137 height 25
type input "7621"
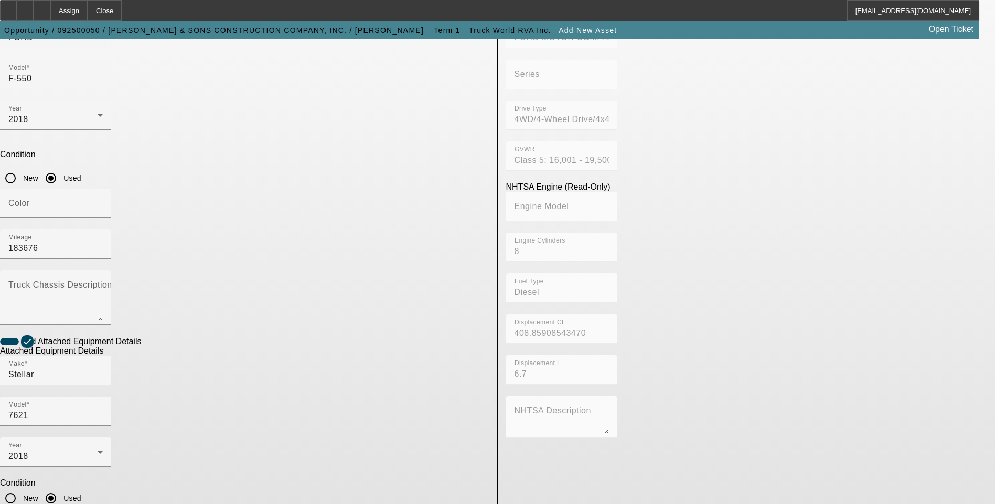
drag, startPoint x: 56, startPoint y: 262, endPoint x: 182, endPoint y: 341, distance: 149.8
click at [56, 261] on app-asset-collateral-manage "ASSET ENTRY USER INPUT - CHASSIS Asset Type (Titled or Non-Titled) Title Vehicl…" at bounding box center [497, 276] width 995 height 816
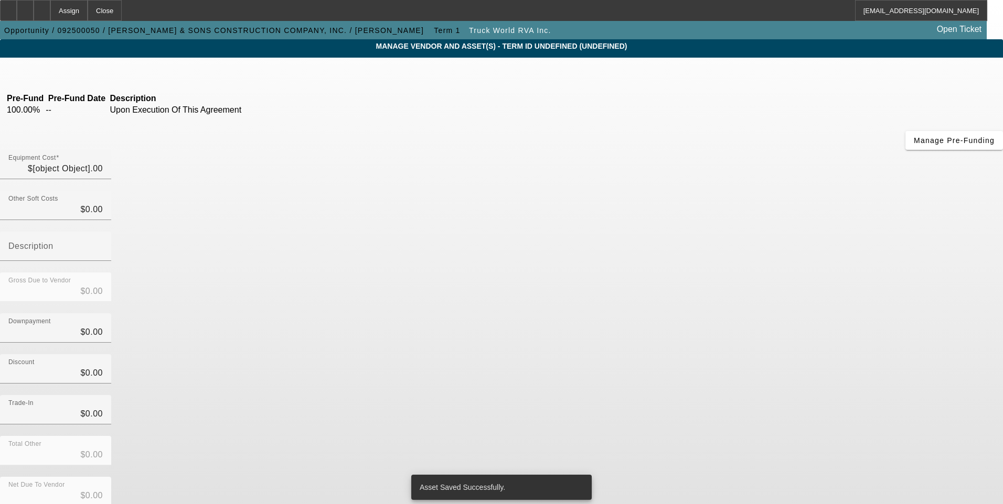
type input "$78,000.00"
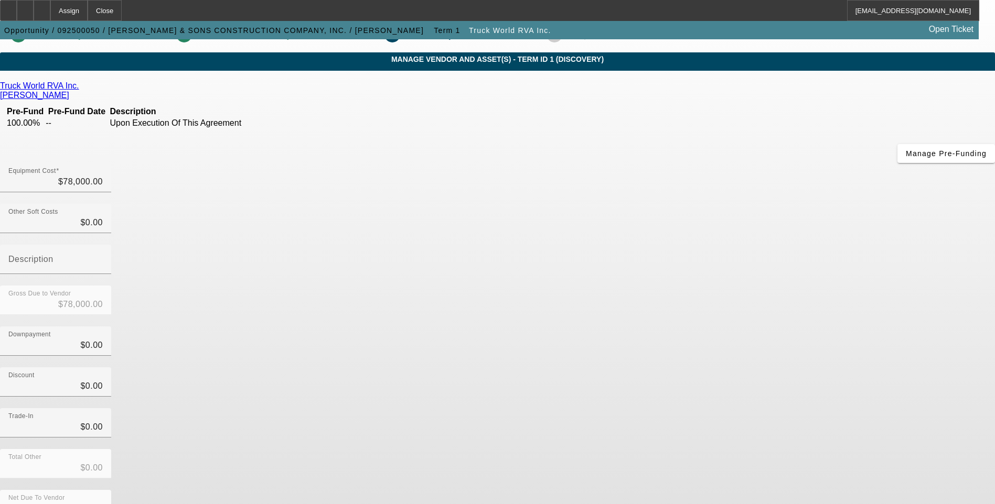
scroll to position [31, 0]
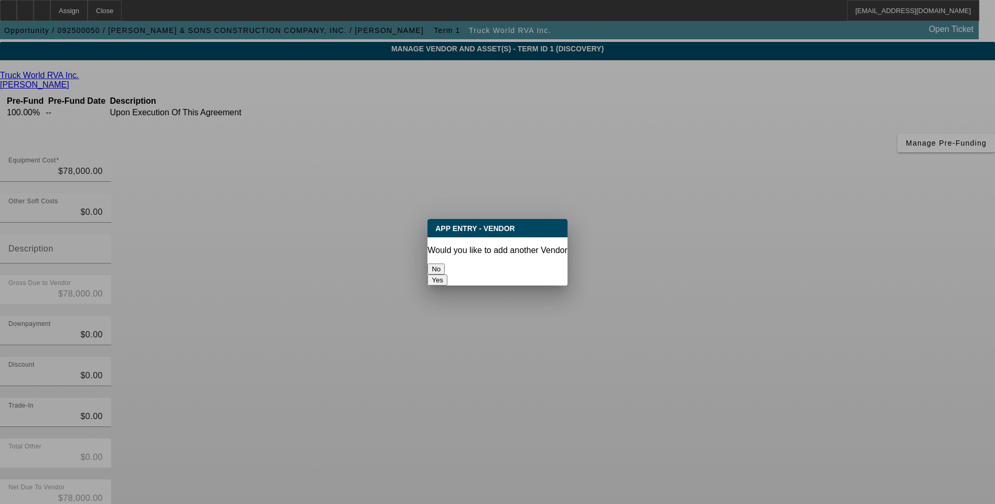
click at [445, 266] on button "No" at bounding box center [435, 269] width 17 height 11
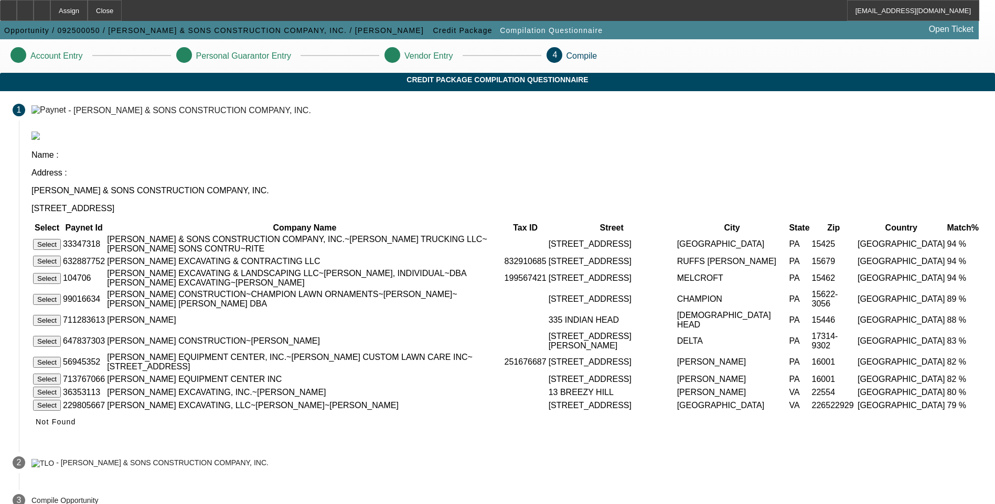
click at [61, 239] on button "Select" at bounding box center [47, 244] width 28 height 11
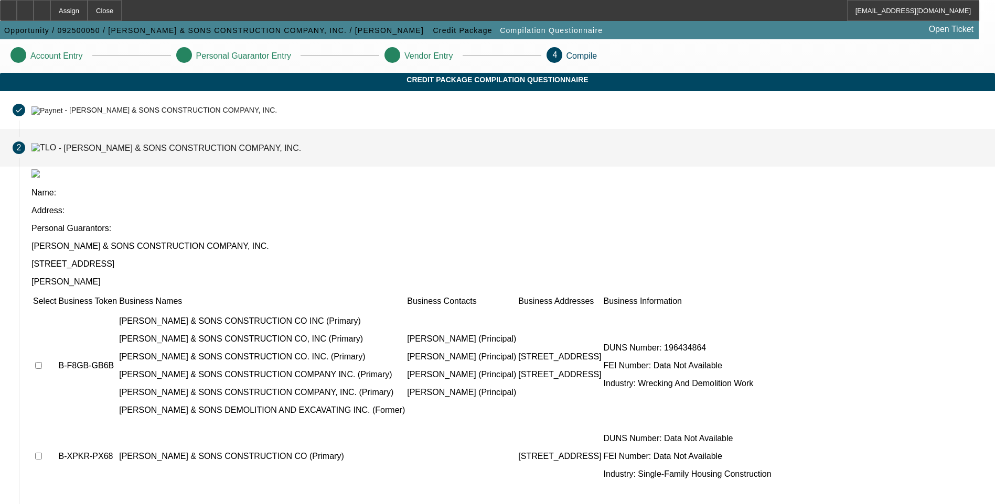
scroll to position [12, 0]
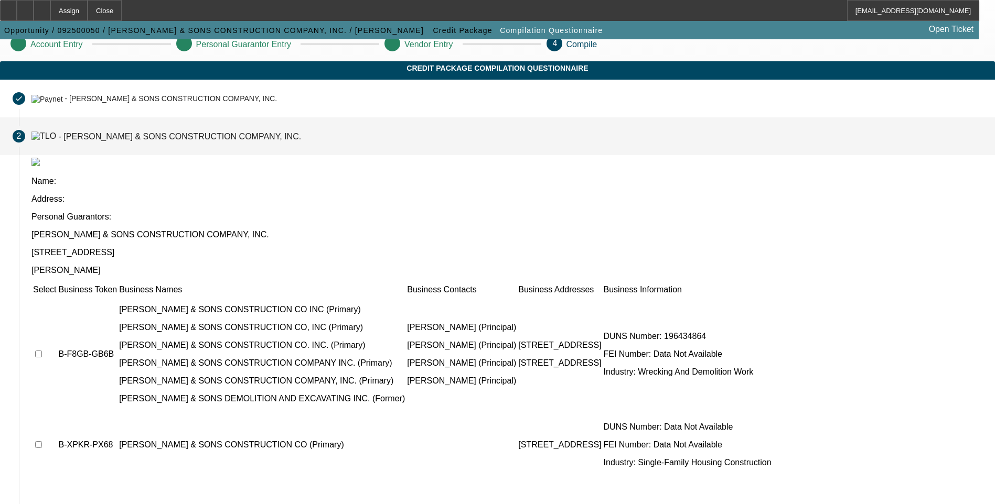
click at [42, 351] on input "checkbox" at bounding box center [38, 354] width 7 height 7
checkbox input "true"
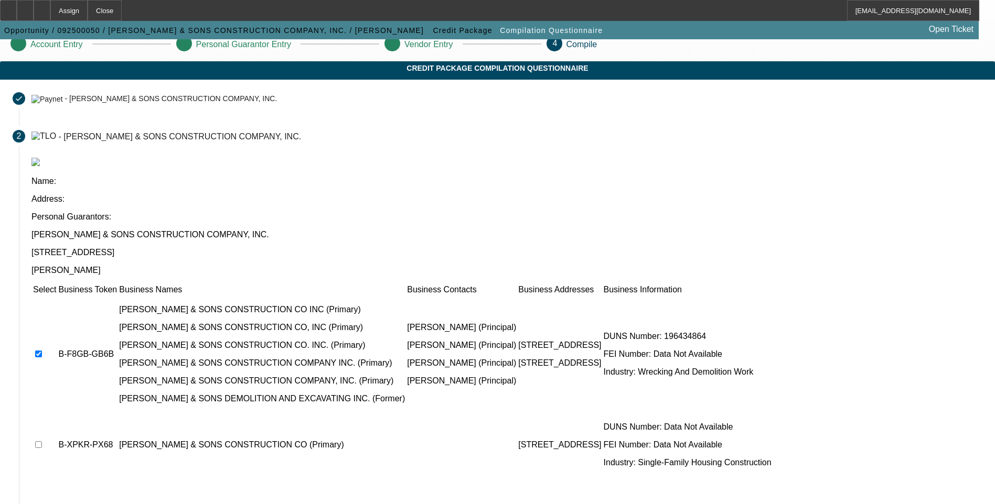
drag, startPoint x: 225, startPoint y: 353, endPoint x: 217, endPoint y: 351, distance: 8.6
click at [42, 441] on input "checkbox" at bounding box center [38, 444] width 7 height 7
checkbox input "true"
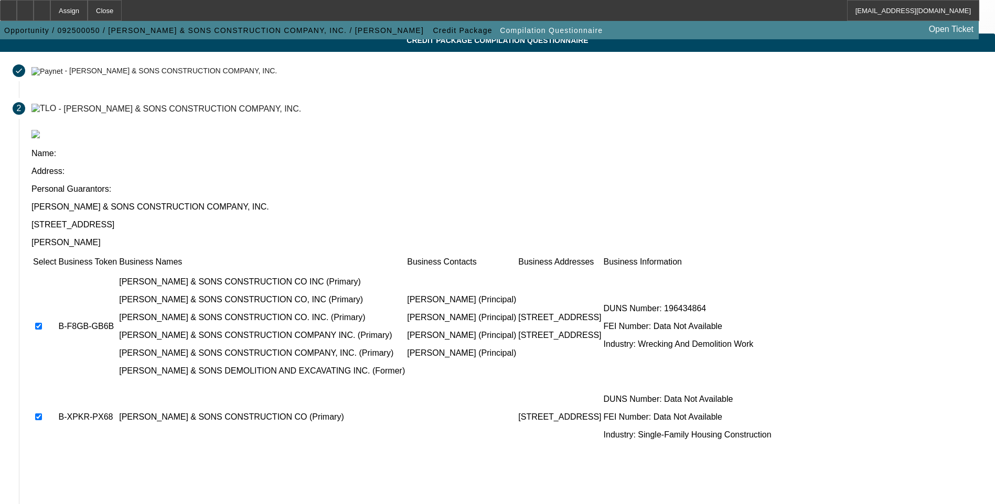
scroll to position [76, 0]
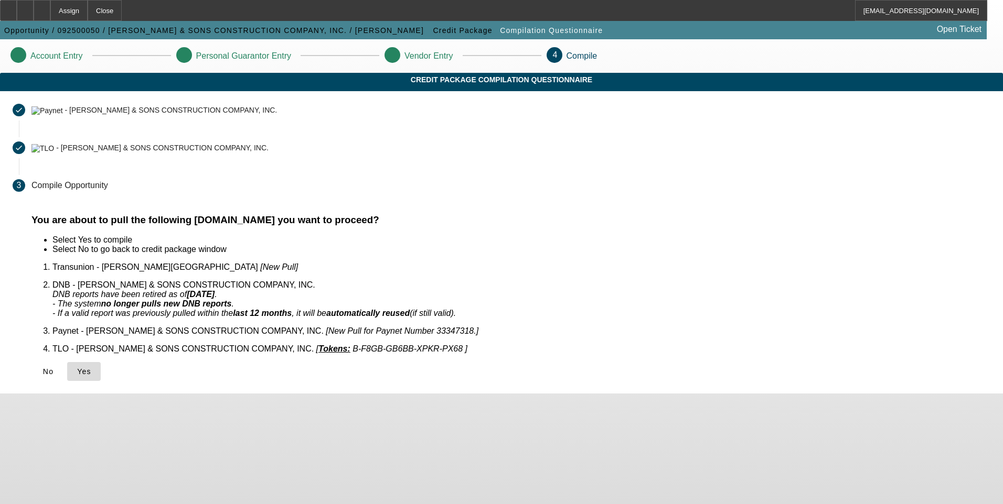
click at [77, 368] on icon at bounding box center [77, 372] width 0 height 8
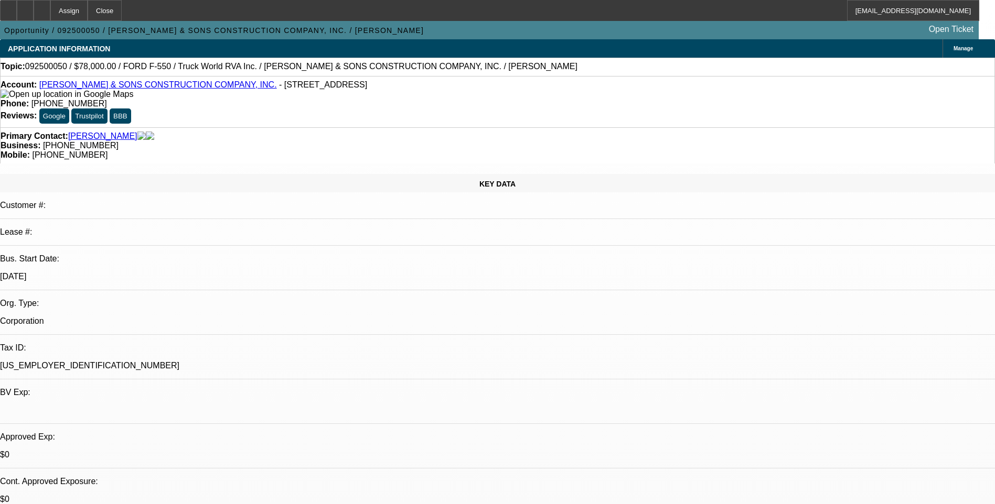
select select "0"
select select "2"
select select "0.1"
select select "4"
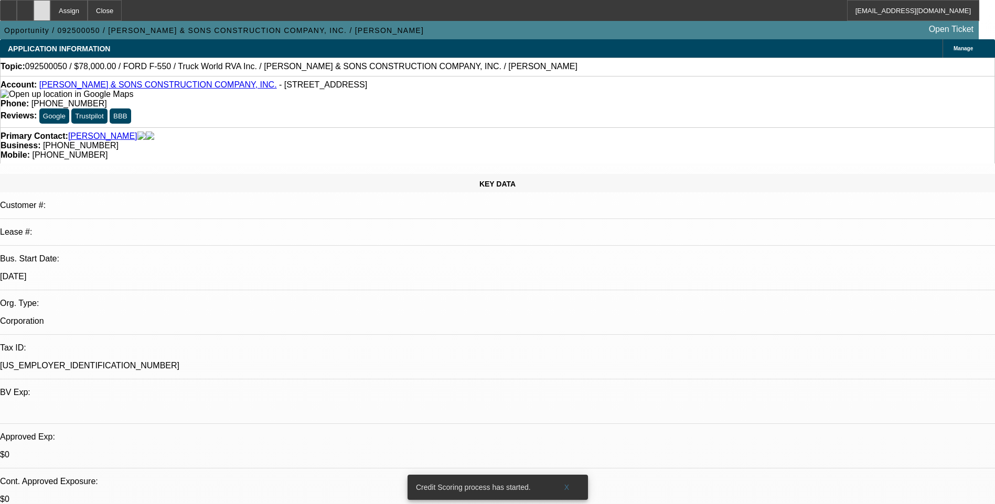
click at [42, 7] on icon at bounding box center [42, 7] width 0 height 0
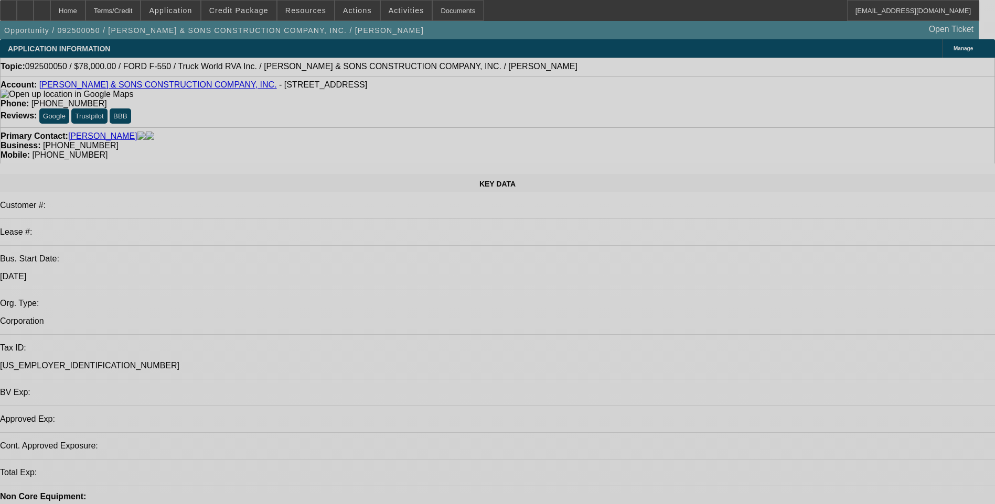
select select "0"
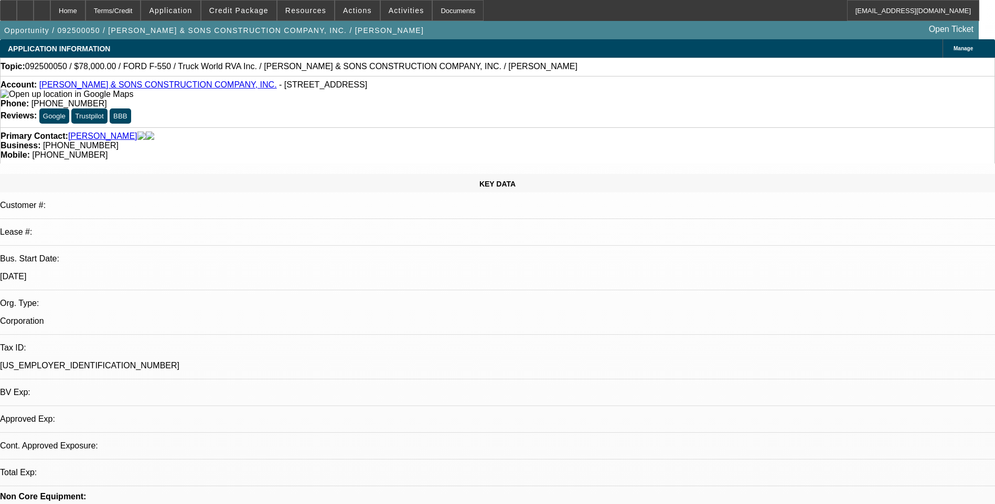
select select "2"
select select "0.1"
select select "1"
select select "2"
select select "4"
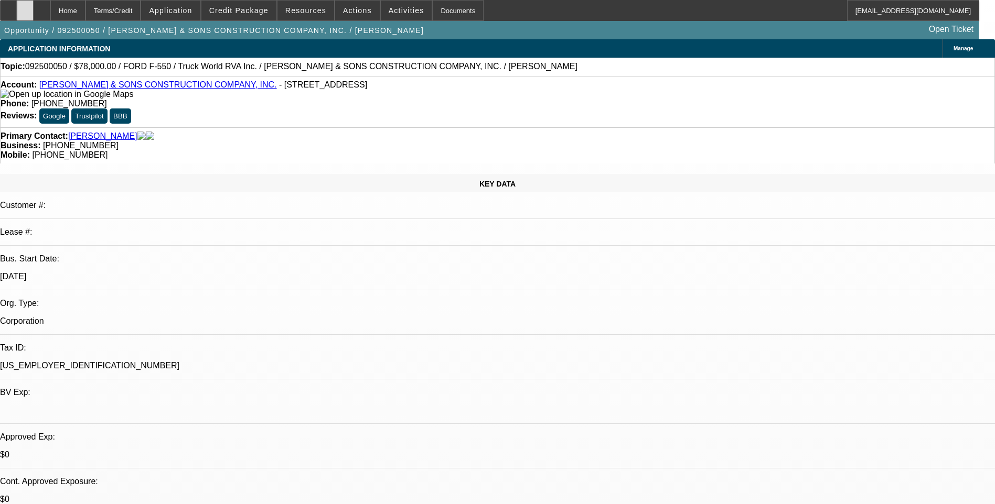
click at [34, 15] on div at bounding box center [25, 10] width 17 height 21
click at [50, 4] on div at bounding box center [42, 10] width 17 height 21
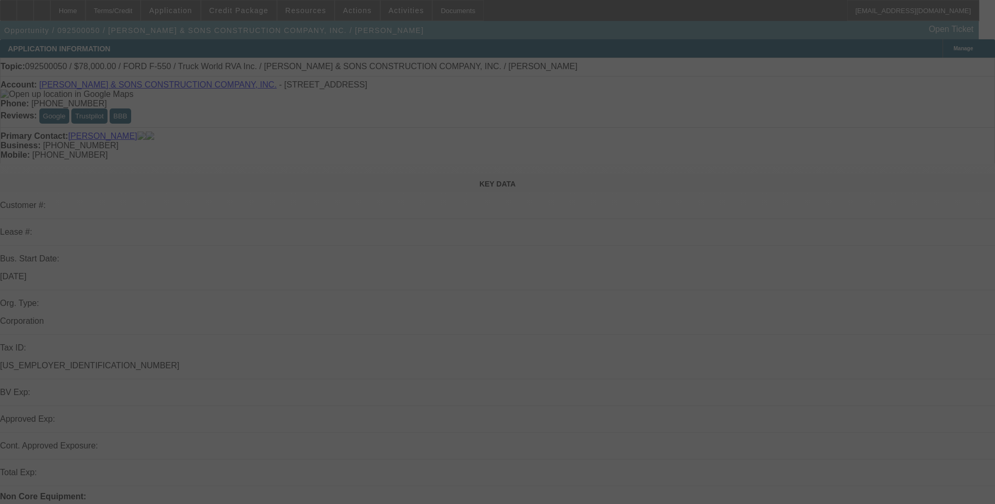
select select "0"
select select "2"
select select "0.1"
select select "4"
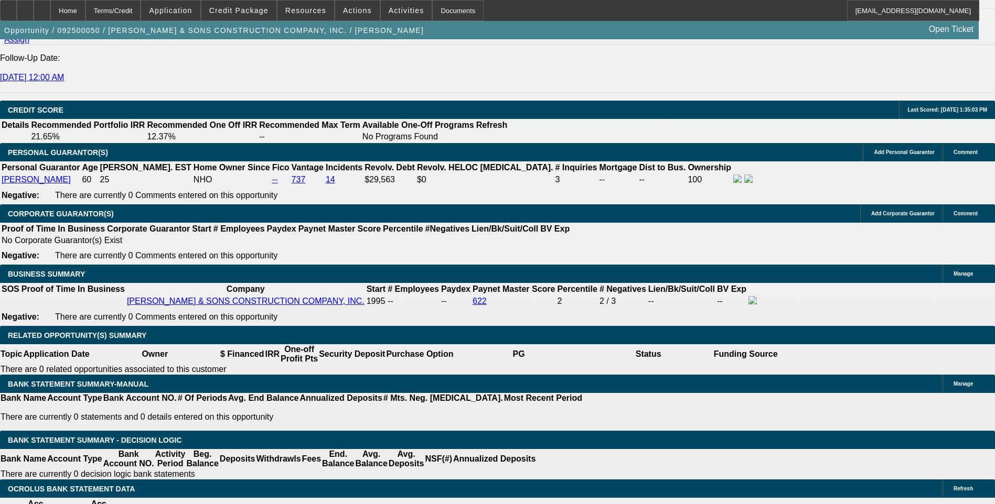
scroll to position [1416, 0]
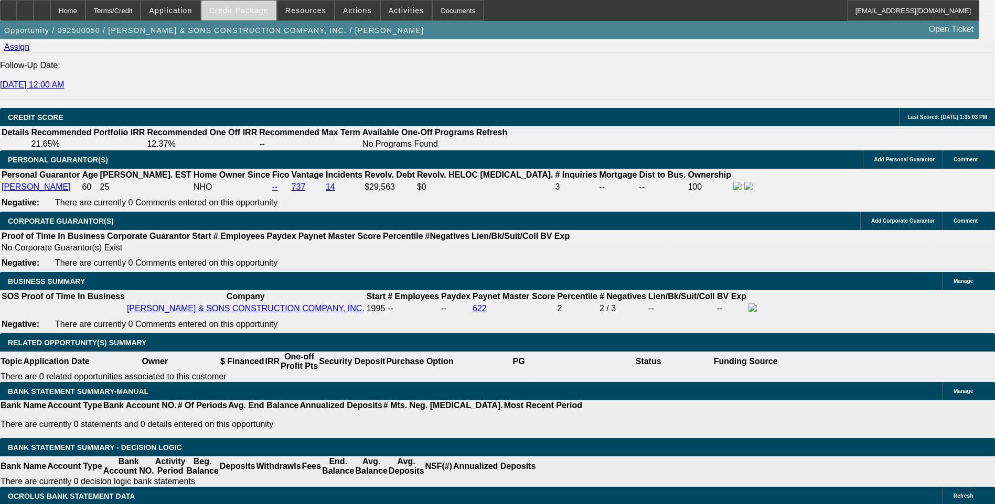
click at [242, 13] on span "Credit Package" at bounding box center [238, 10] width 59 height 8
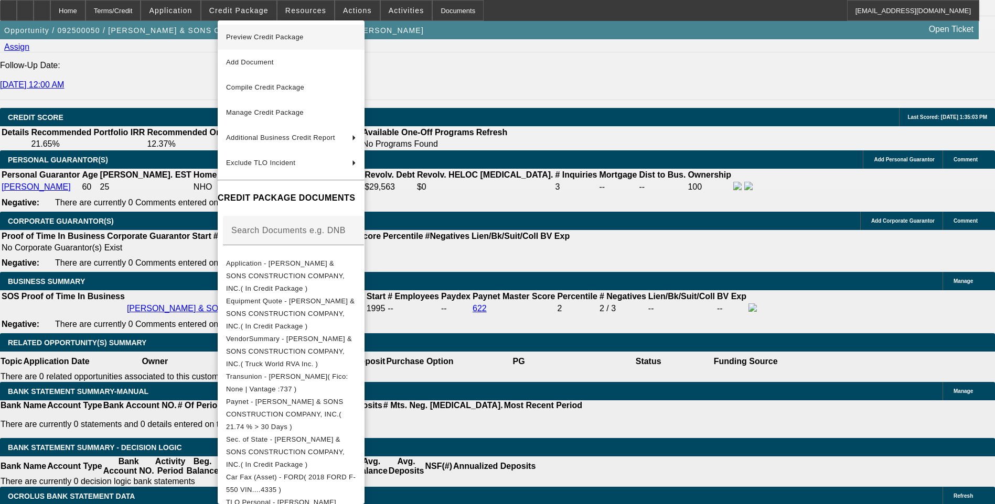
click at [307, 39] on span "Preview Credit Package" at bounding box center [291, 37] width 130 height 13
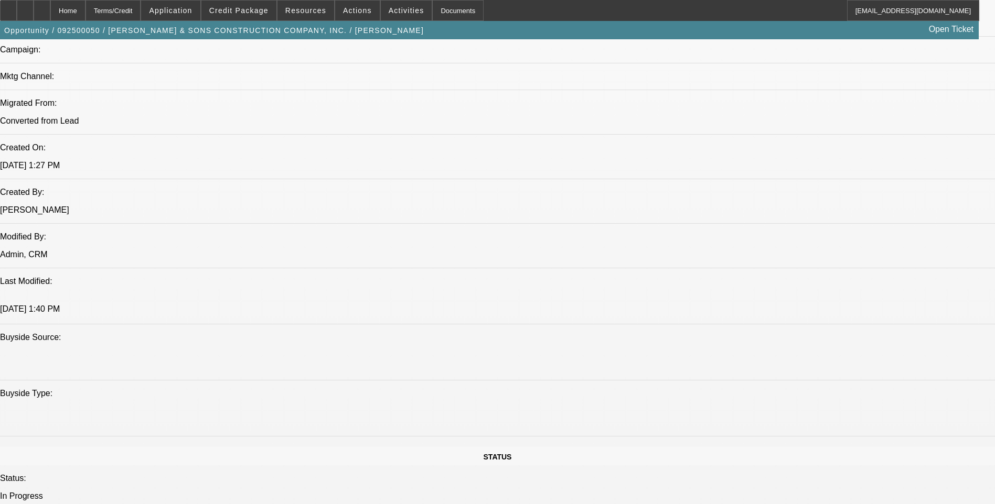
scroll to position [734, 0]
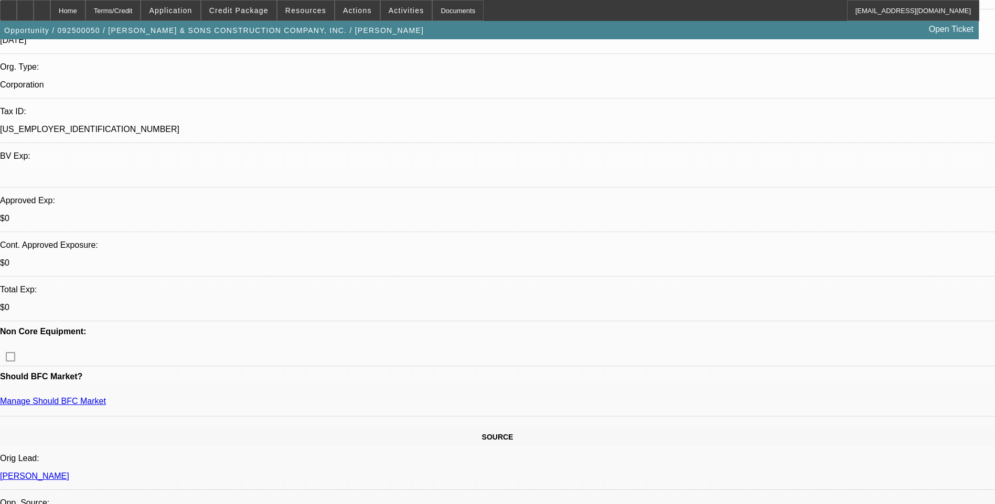
scroll to position [262, 0]
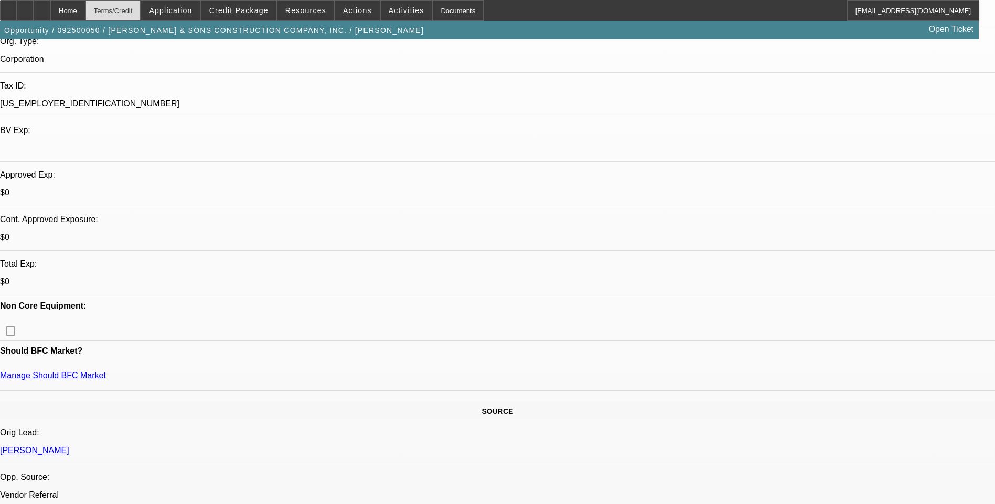
click at [141, 9] on div "Terms/Credit" at bounding box center [113, 10] width 56 height 21
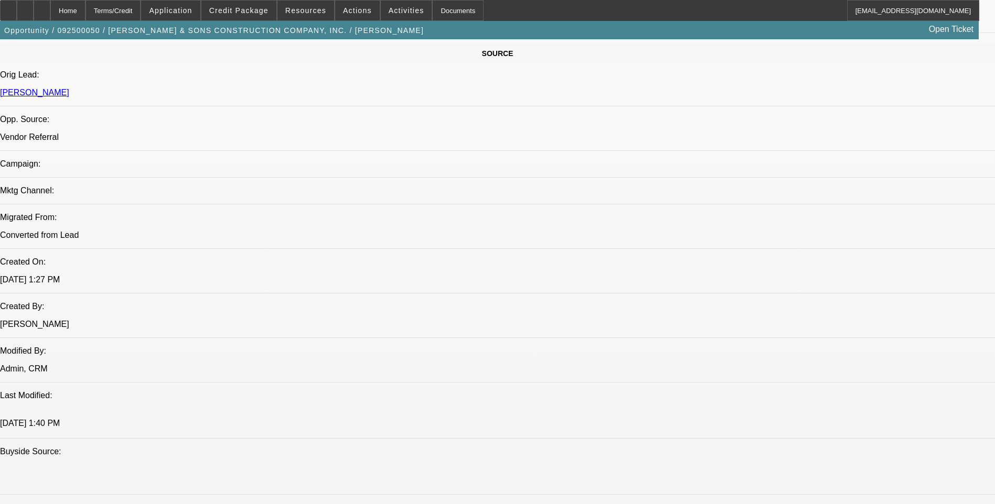
scroll to position [769, 0]
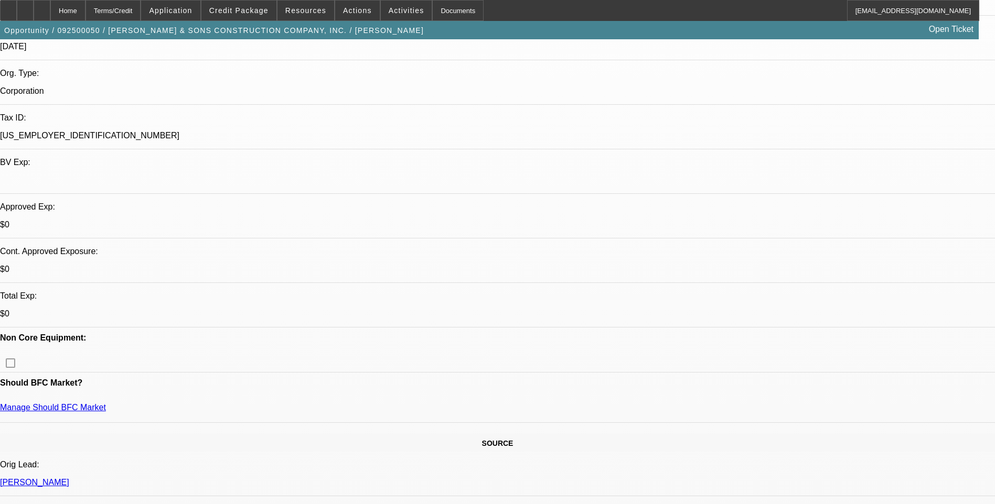
scroll to position [0, 0]
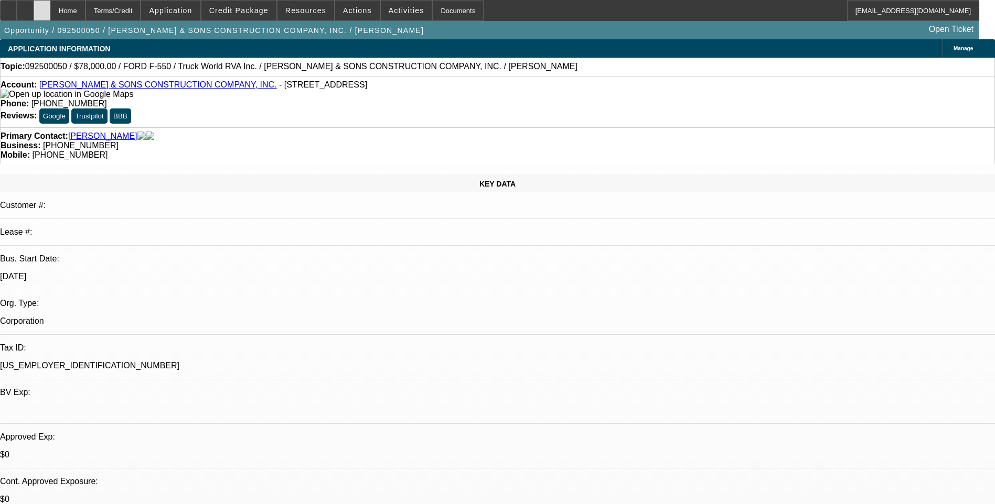
click at [50, 6] on div at bounding box center [42, 10] width 17 height 21
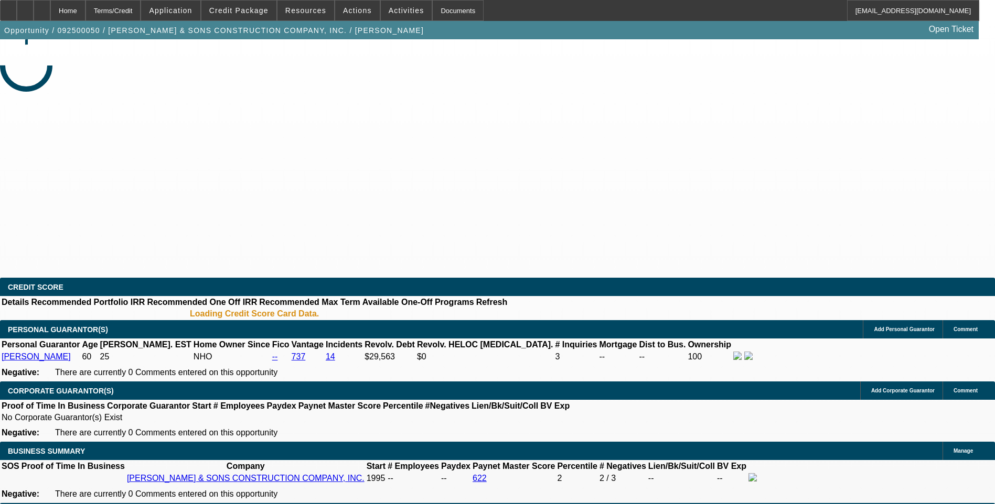
select select "0"
select select "2"
select select "0.1"
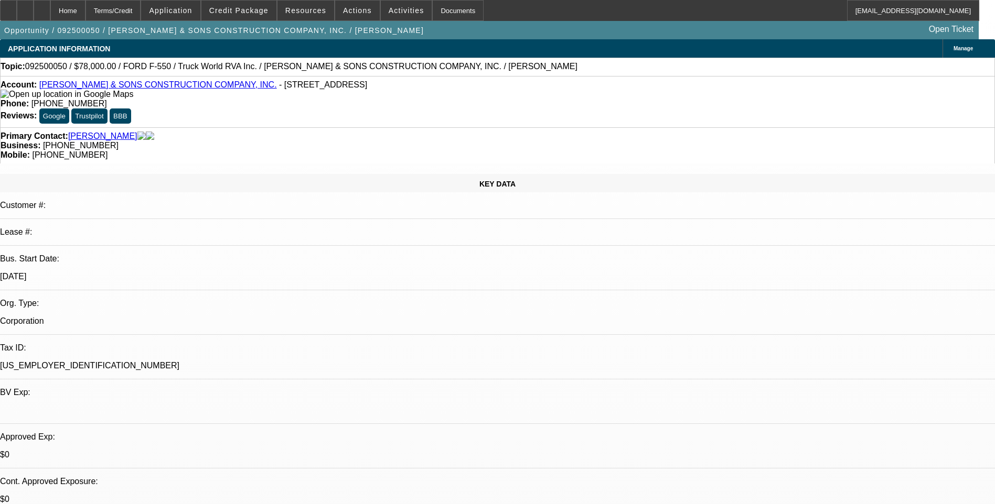
select select "1"
select select "2"
select select "4"
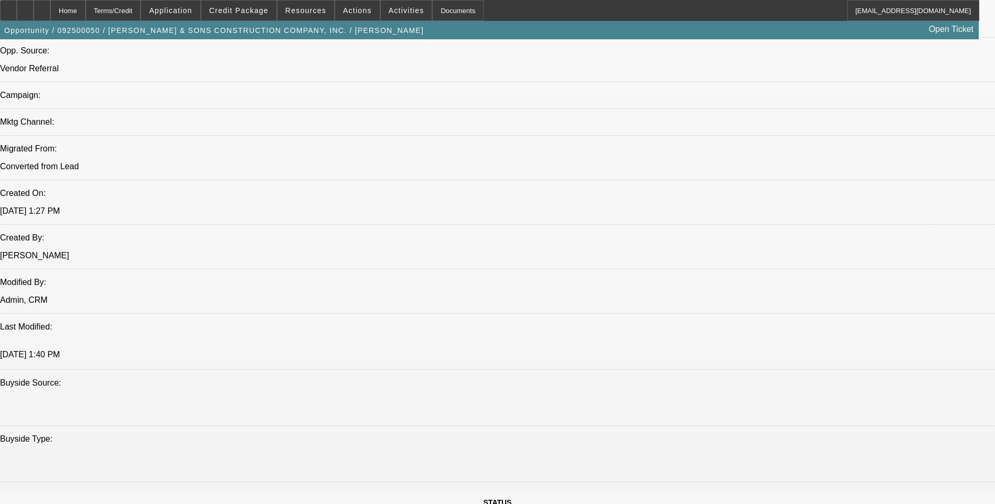
scroll to position [734, 0]
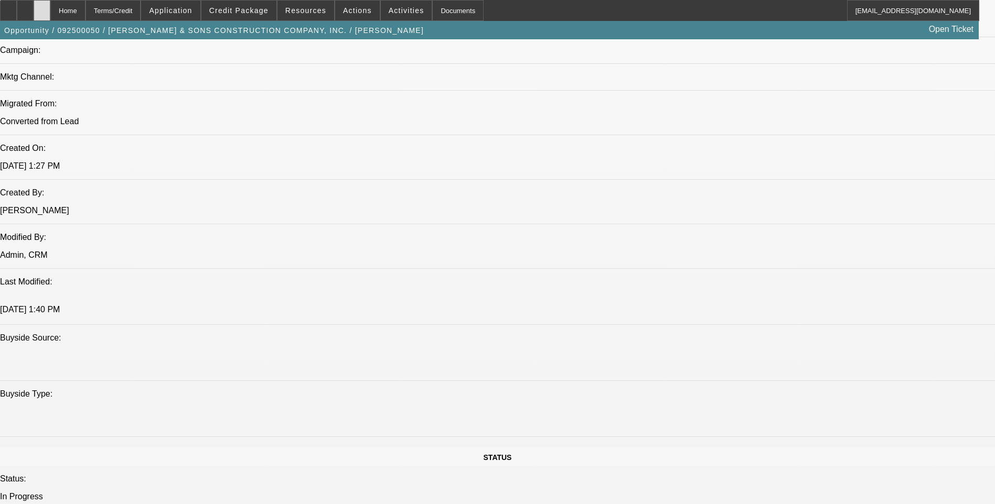
click at [42, 7] on icon at bounding box center [42, 7] width 0 height 0
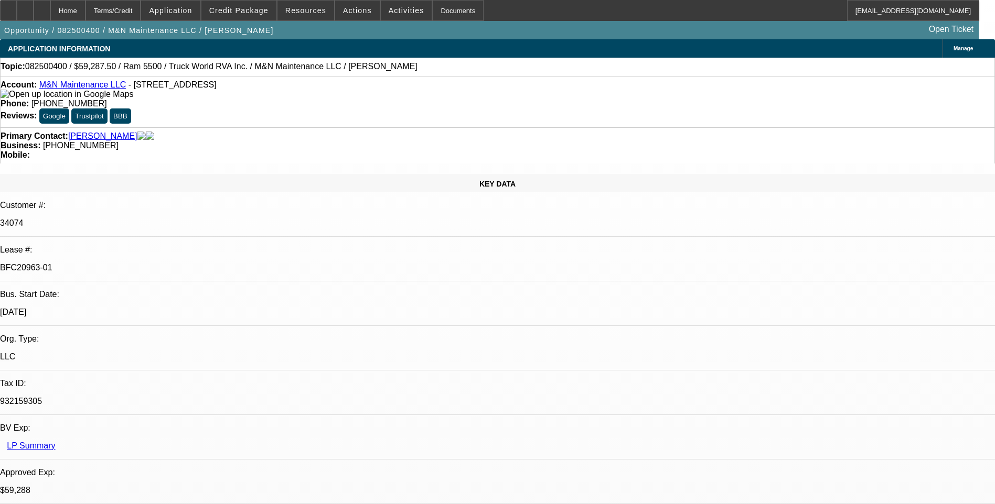
select select "0.1"
select select "0"
select select "0.1"
select select "0"
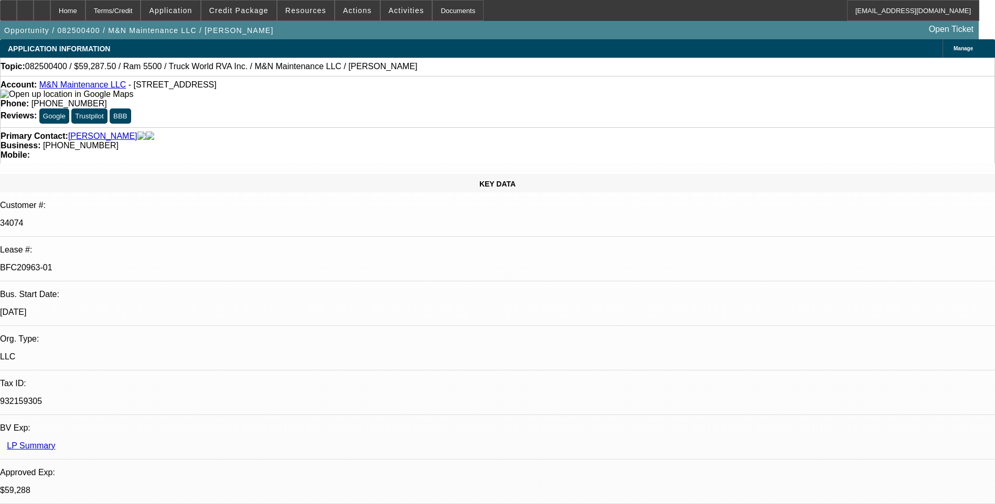
select select "0"
select select "0.1"
select select "0"
select select "1"
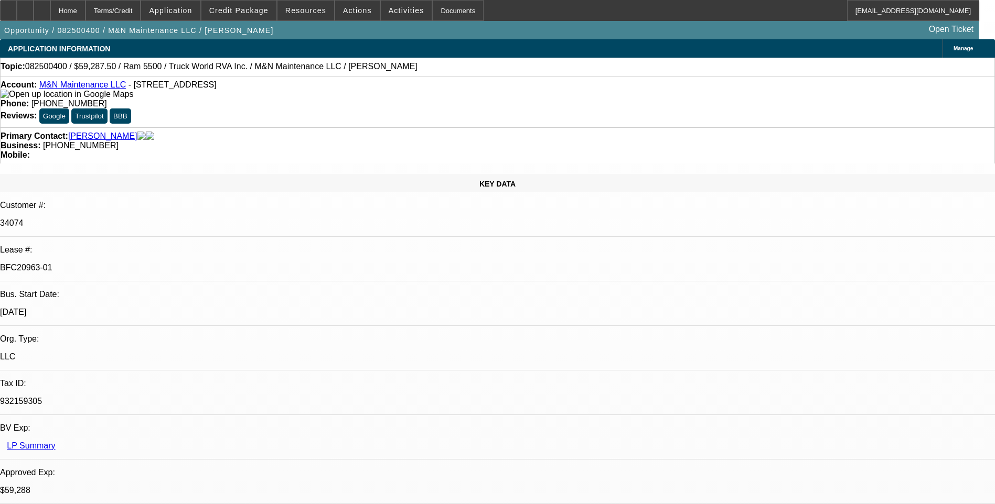
select select "1"
select select "6"
select select "1"
select select "6"
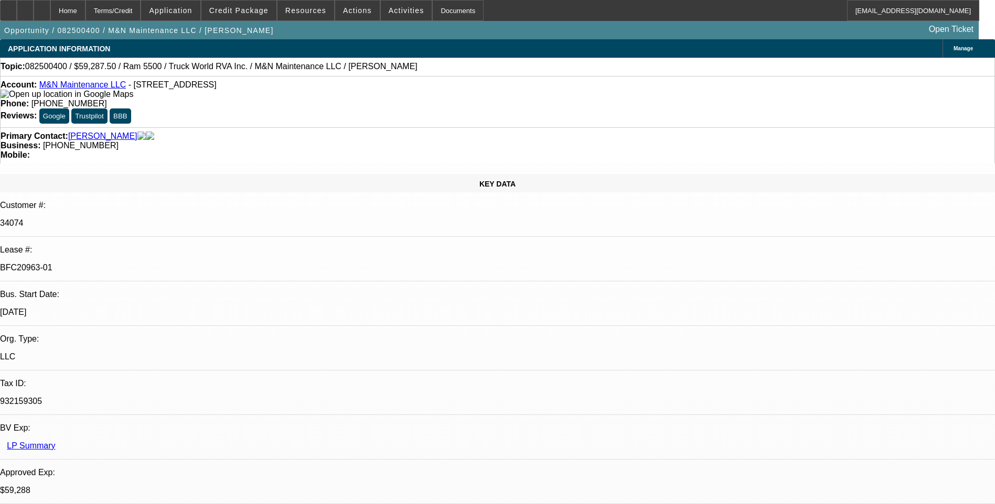
select select "1"
select select "6"
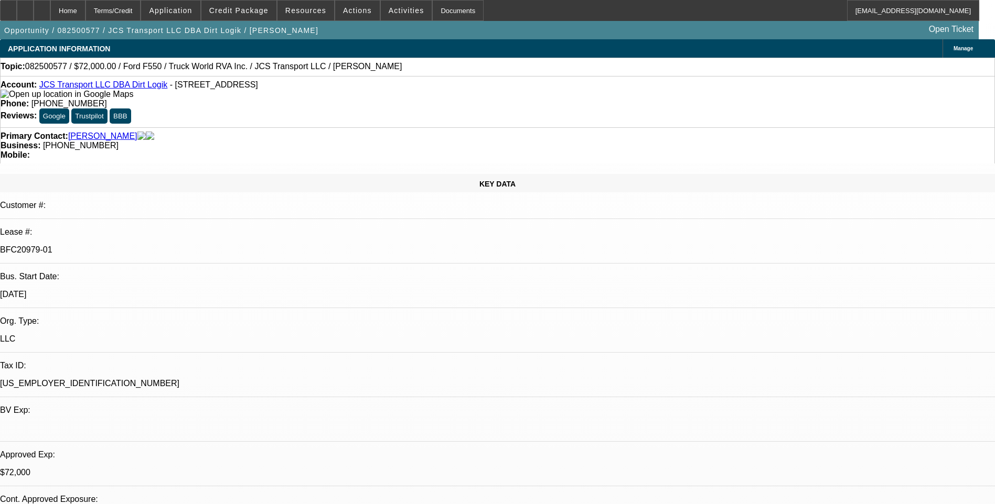
select select "0"
select select "6"
select select "0"
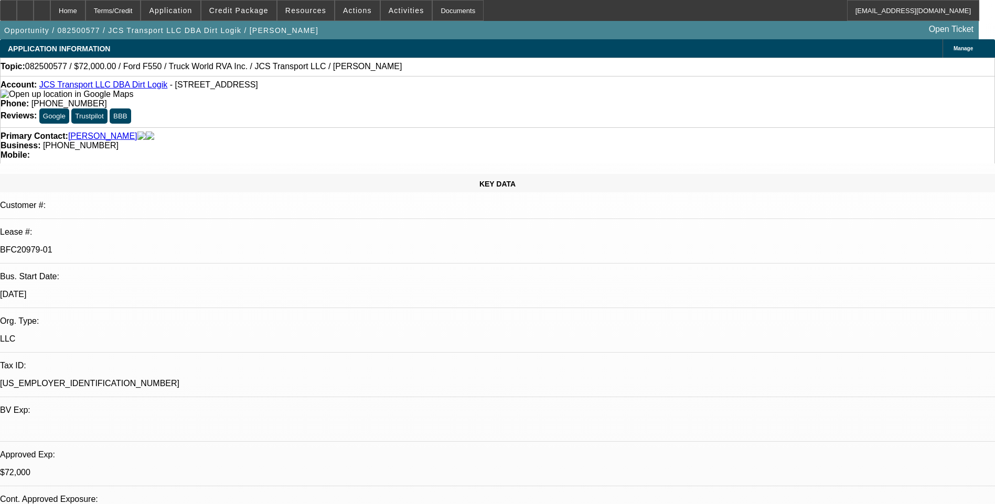
select select "0"
select select "6"
select select "0"
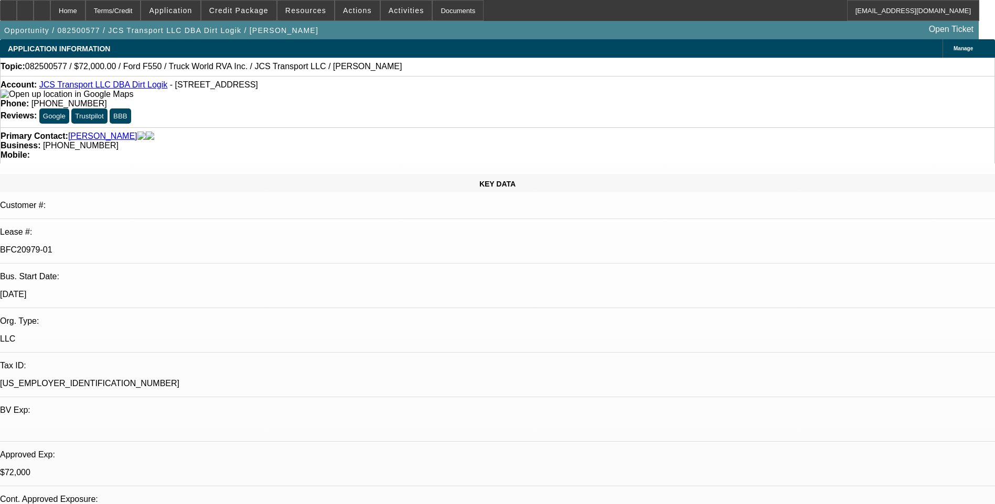
select select "0"
select select "6"
select select "0"
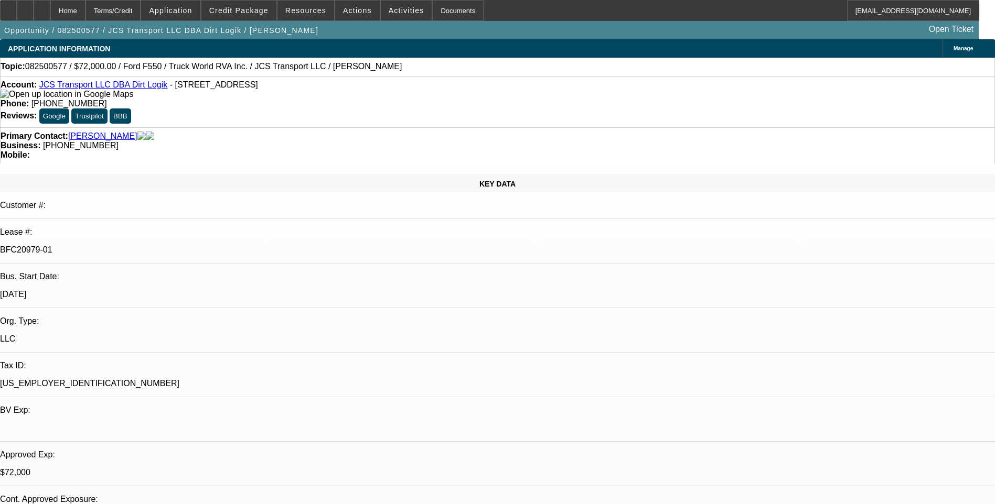
select select "6"
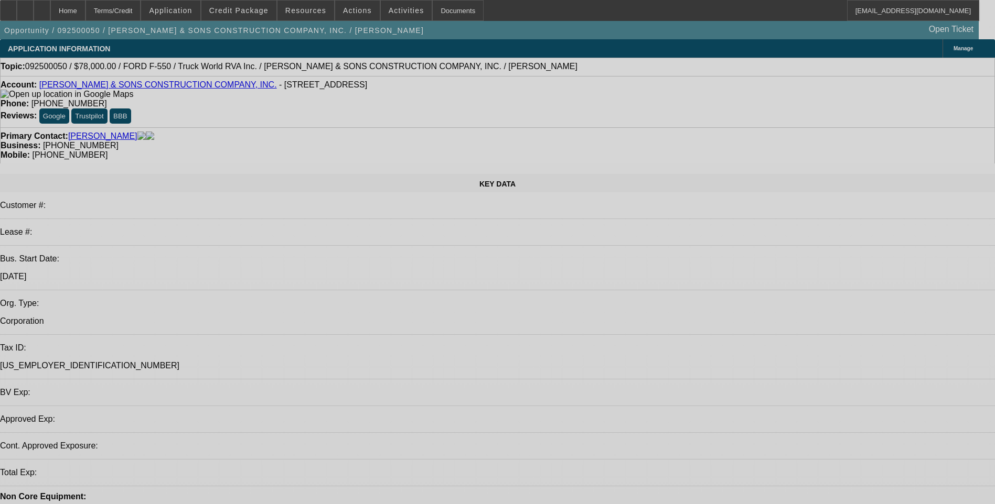
select select "0"
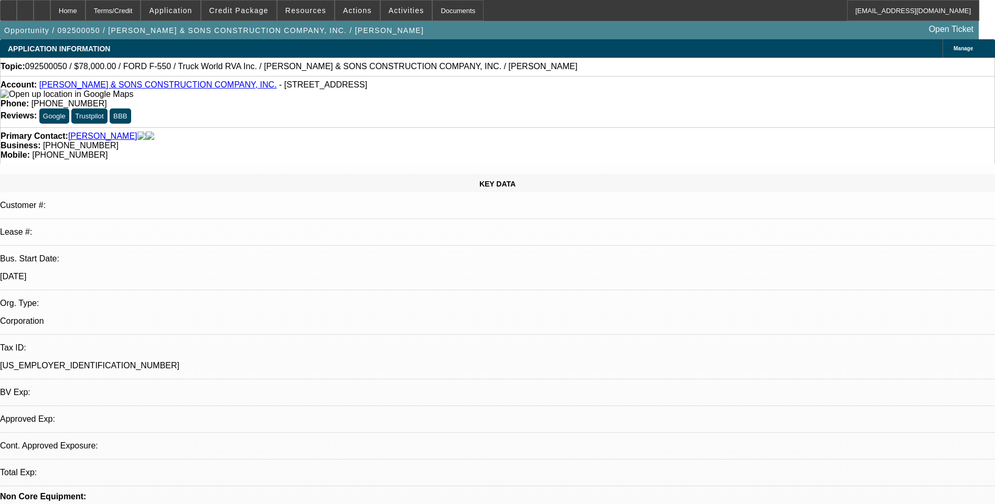
select select "2"
select select "0.1"
select select "1"
select select "2"
select select "4"
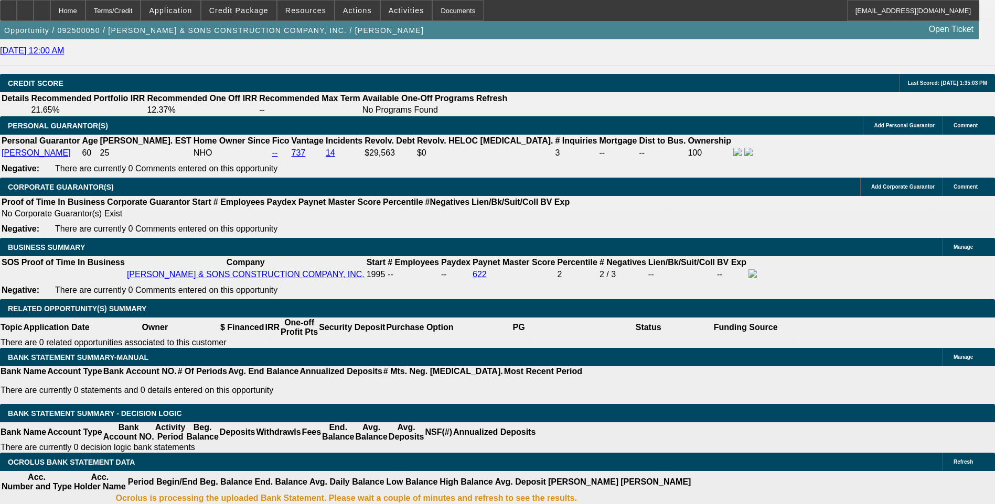
scroll to position [1468, 0]
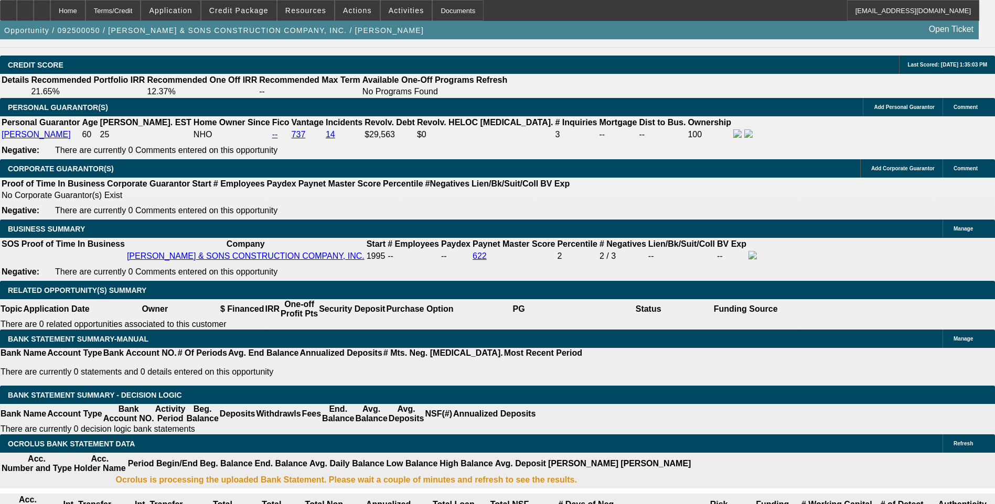
type input "$0.00"
type input "60"
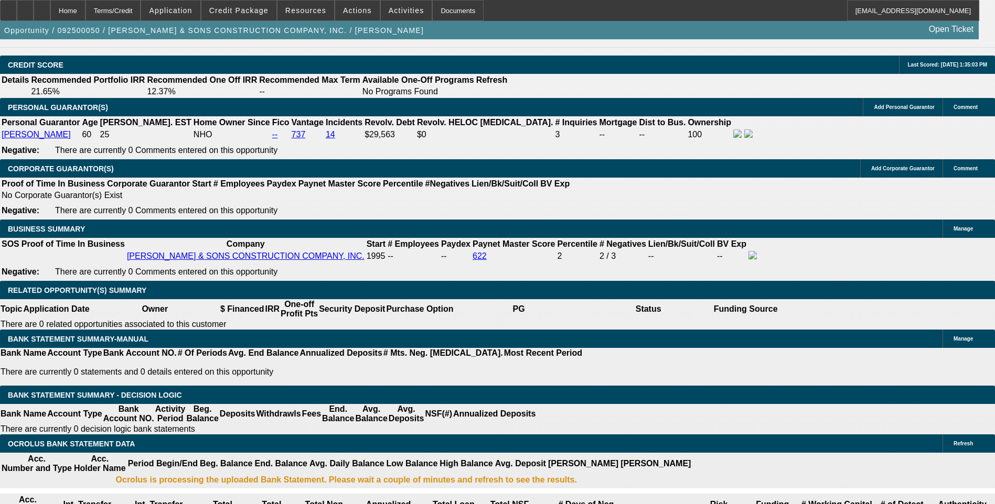
select select "6"
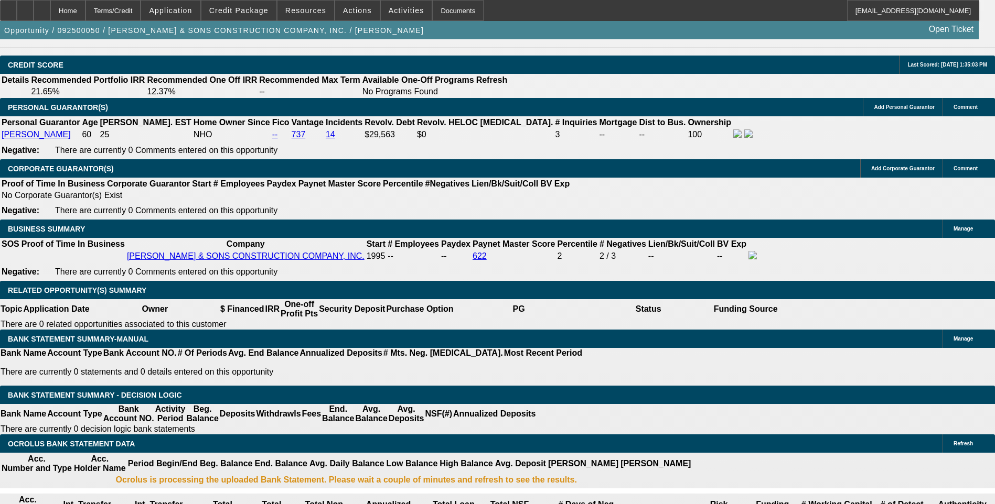
select select "0"
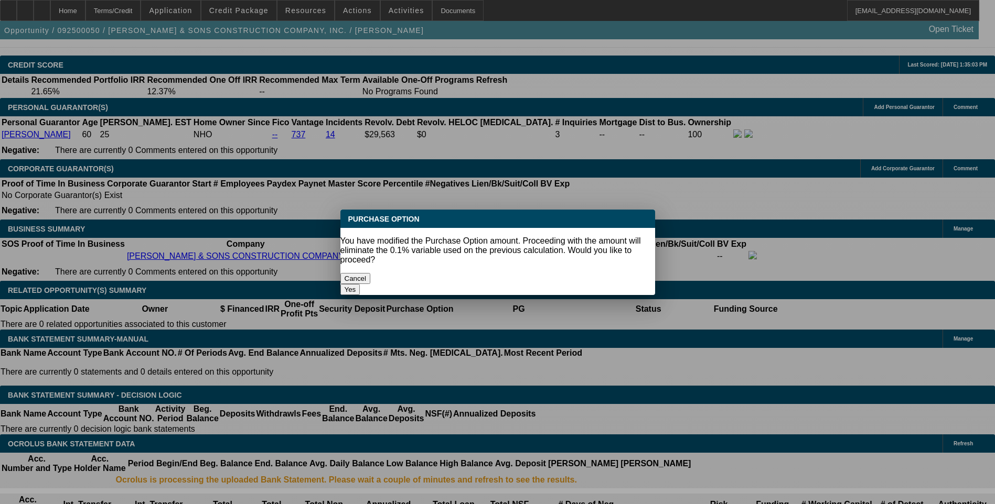
click at [360, 284] on button "Yes" at bounding box center [350, 289] width 20 height 11
type input "$0.00"
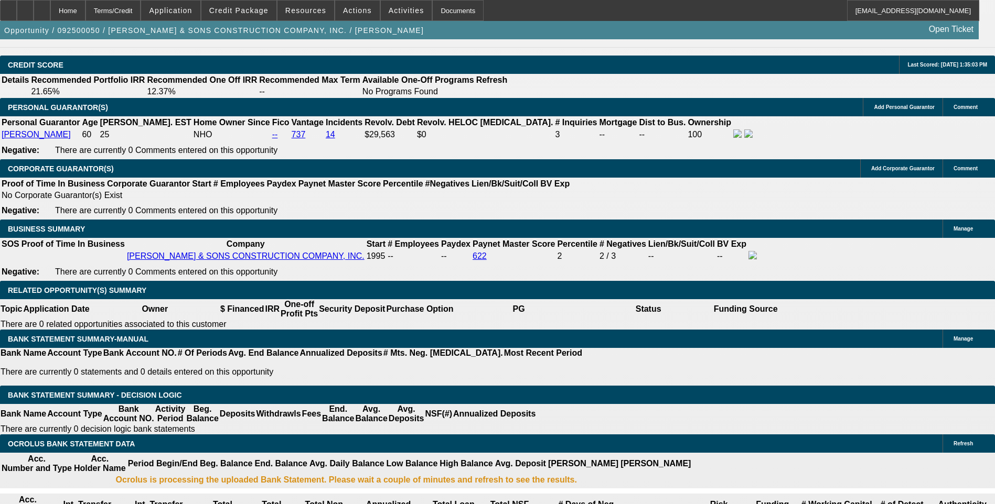
type input "12."
type input "$3,470.14"
type input "$1,735.07"
type input "12.5"
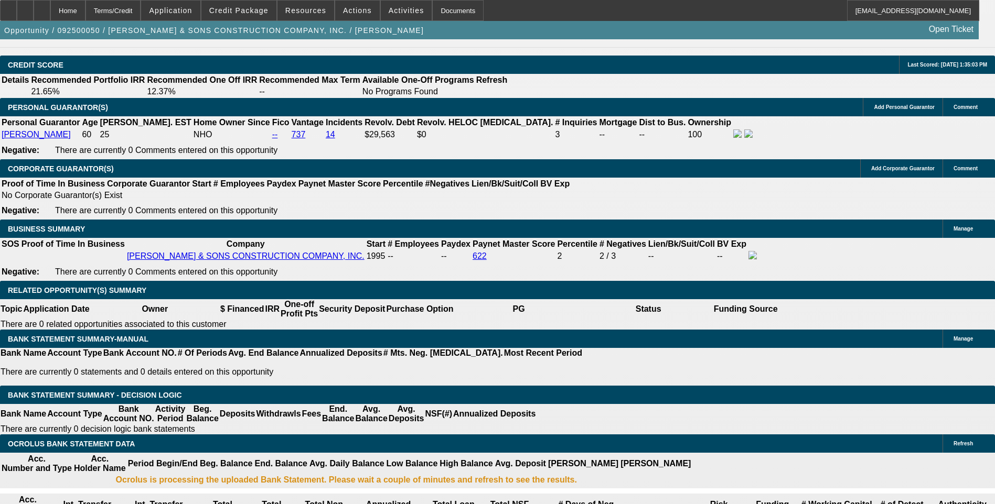
type input "$3,509.68"
type input "$1,754.84"
type input "$2,666.62"
type input "$1,333.31"
type input "12.5"
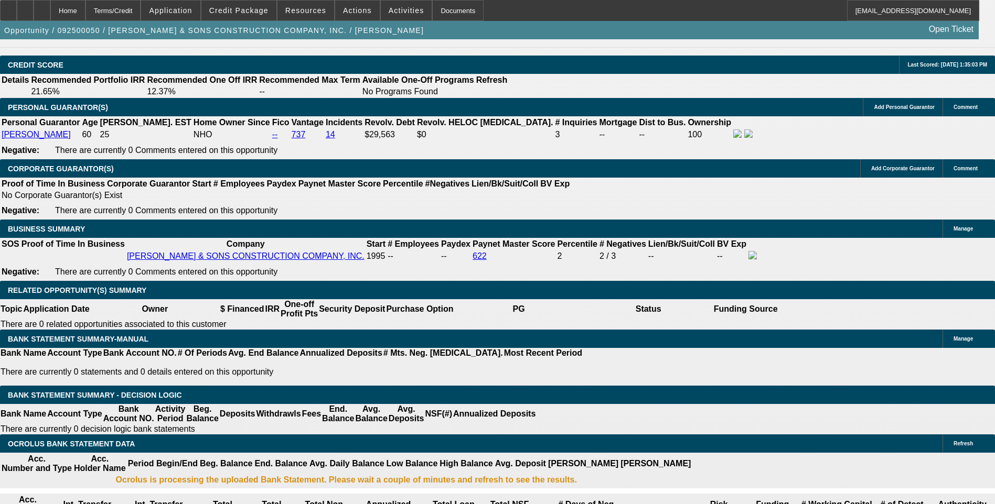
type input "1333."
type input "$2,666.00"
type input "1"
type input "133"
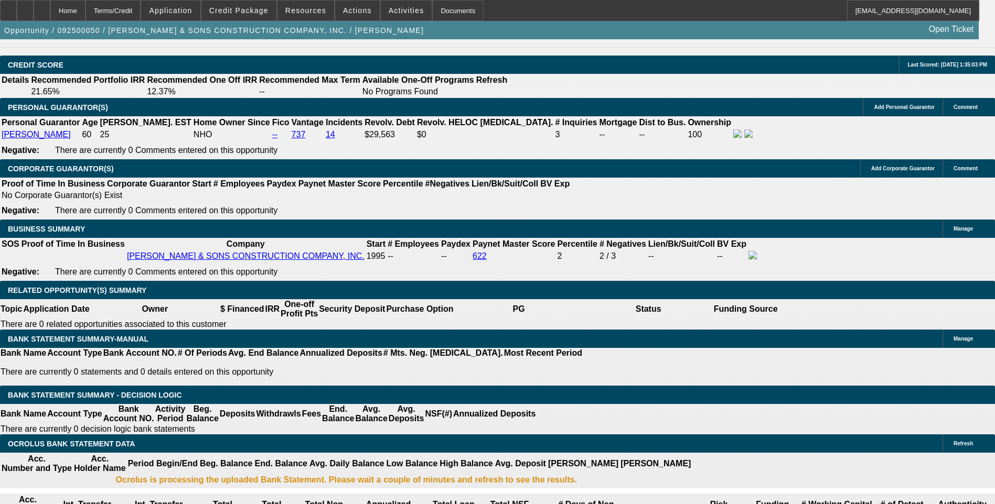
type input "$266.00"
type input "1335"
type input "$2,670.00"
type input "1.1"
type input "$1,335.00"
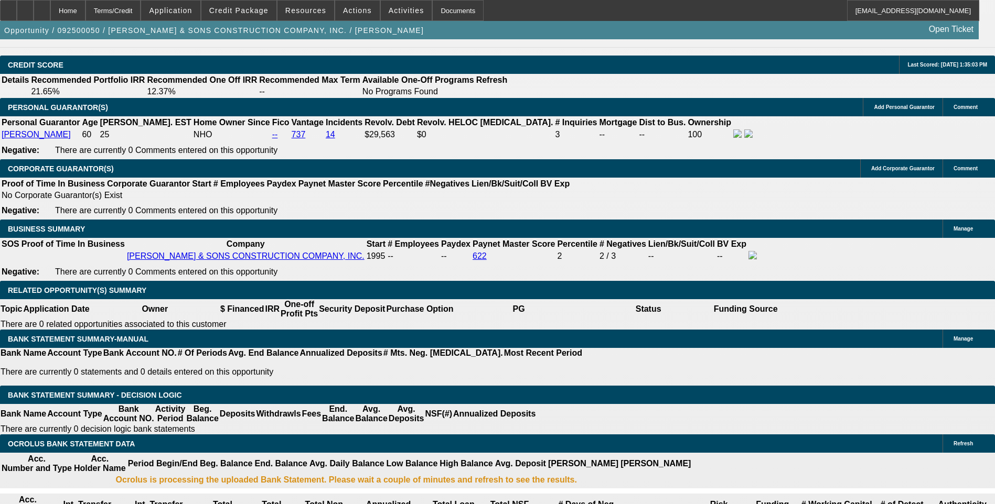
type input "12.1"
type input "$3,478.02"
type input "$1,739.01"
type input "12.1"
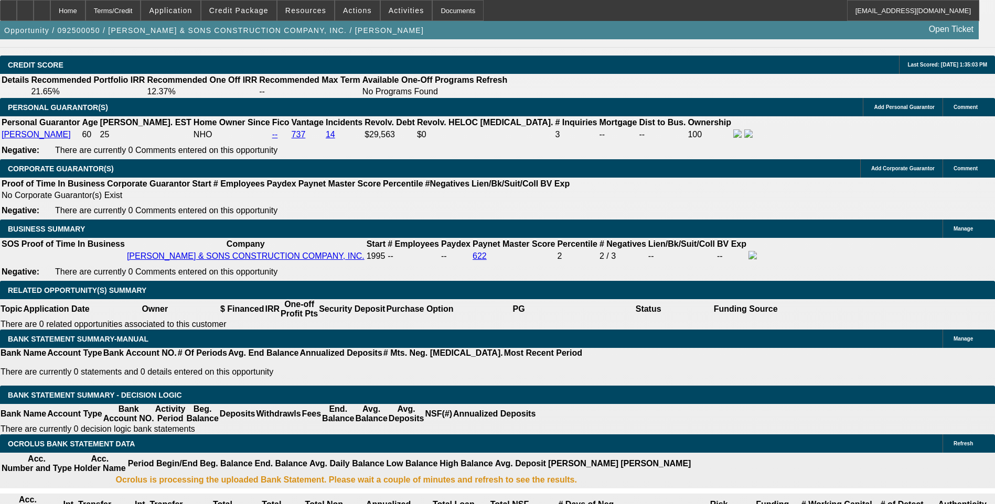
type input "1739.0"
type input "$3,478.00"
type input "173"
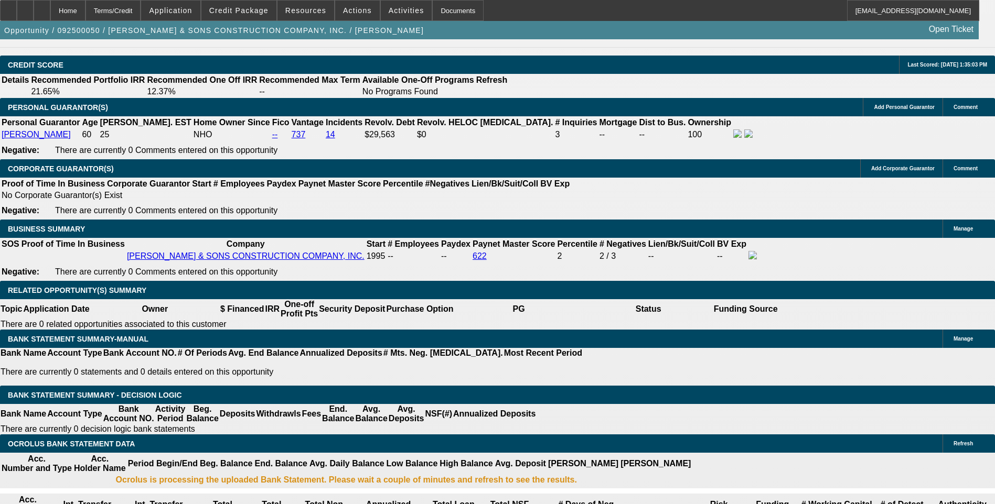
type input "$346.00"
type input "12.1"
type input "1735"
type input "$3,470.00"
type input "12"
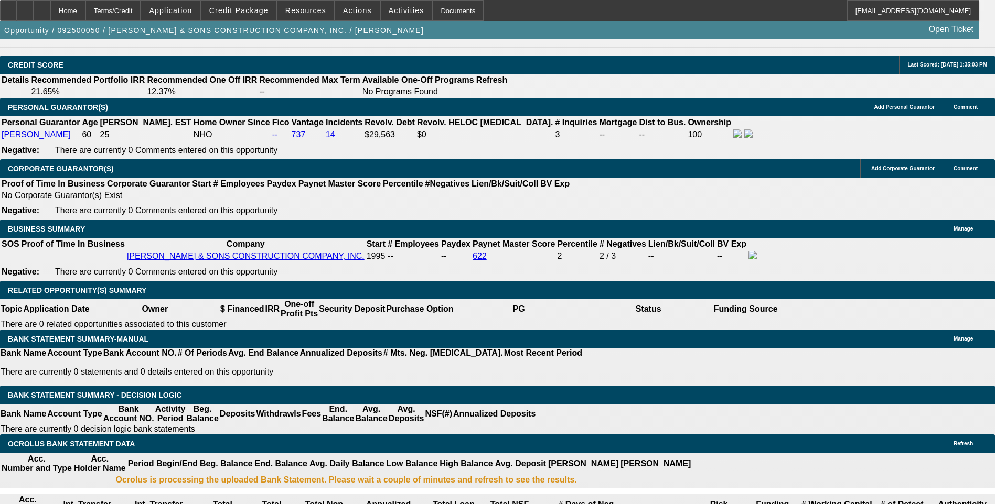
type input "$1,735.00"
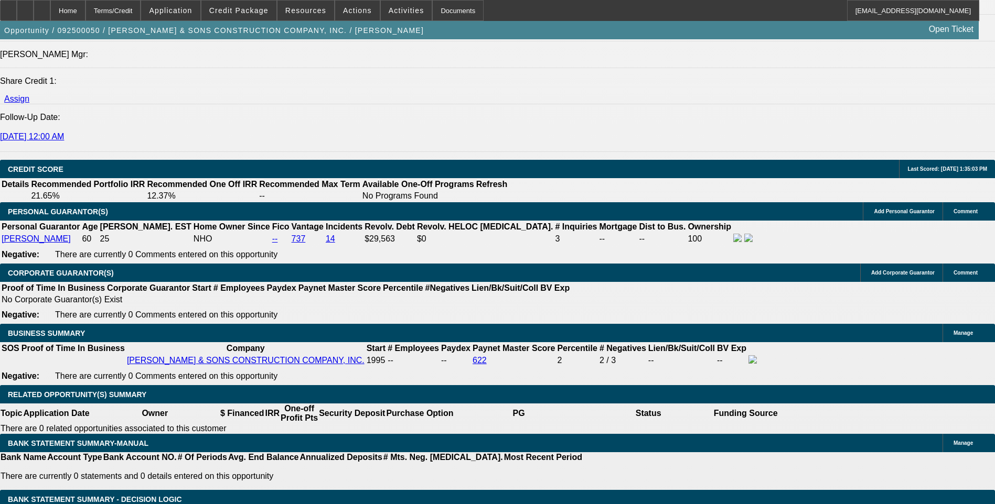
scroll to position [1363, 0]
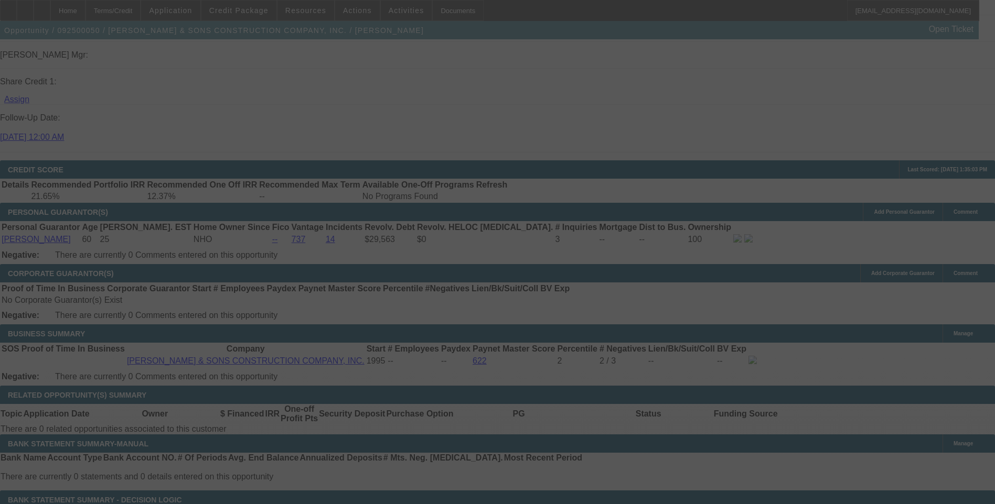
select select "0"
select select "2"
select select "0"
select select "6"
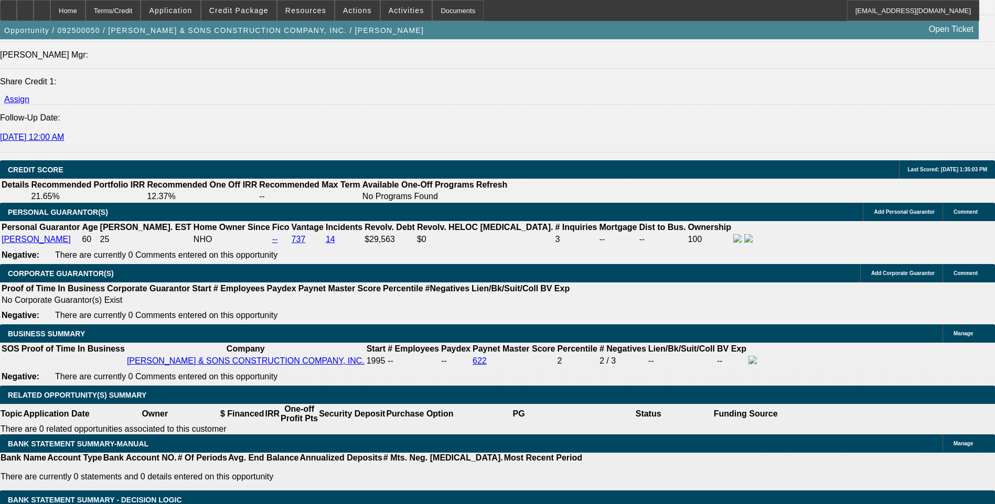
click at [50, 10] on div at bounding box center [42, 10] width 17 height 21
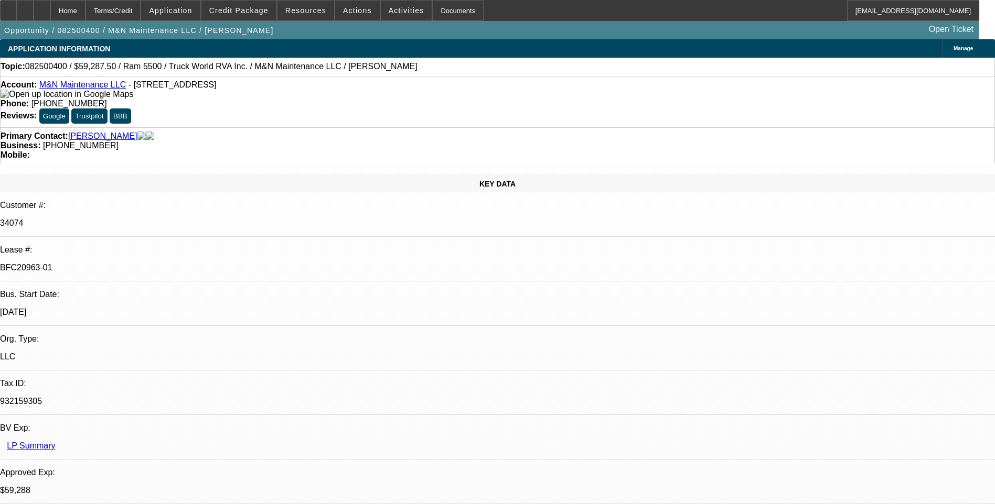
select select "0.1"
select select "0"
select select "0.1"
select select "0"
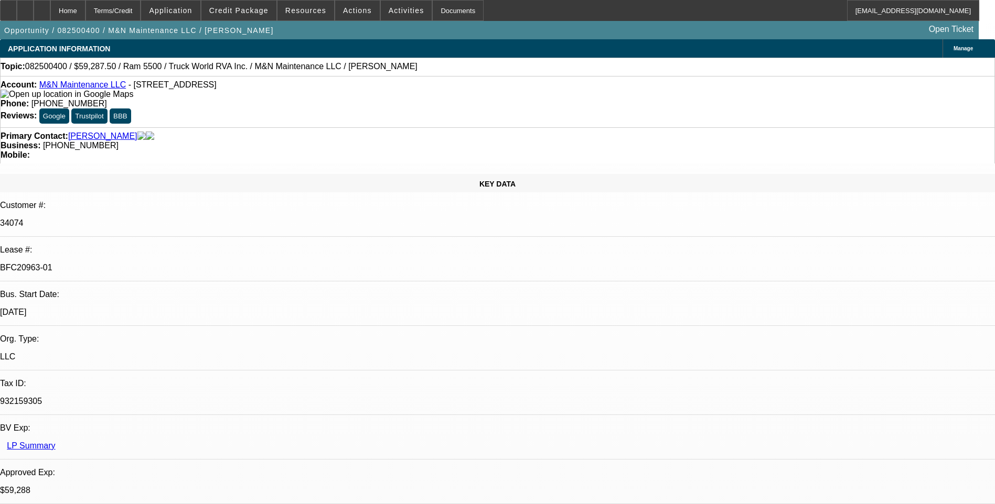
select select "0"
select select "0.1"
select select "0"
select select "1"
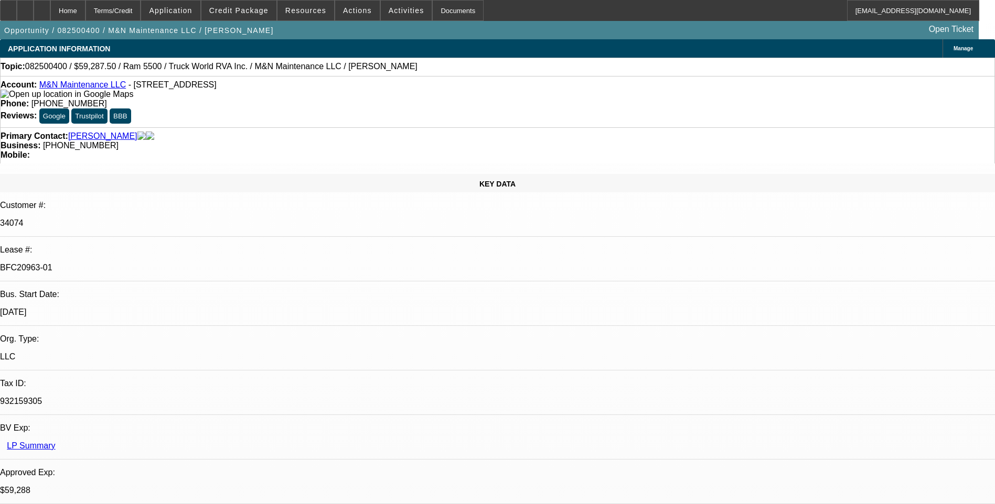
select select "1"
select select "6"
select select "1"
select select "6"
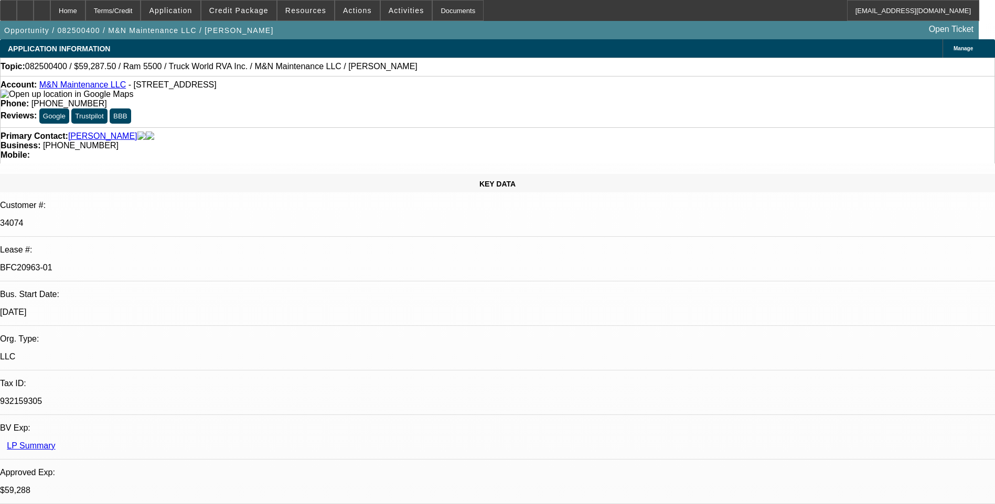
select select "1"
select select "6"
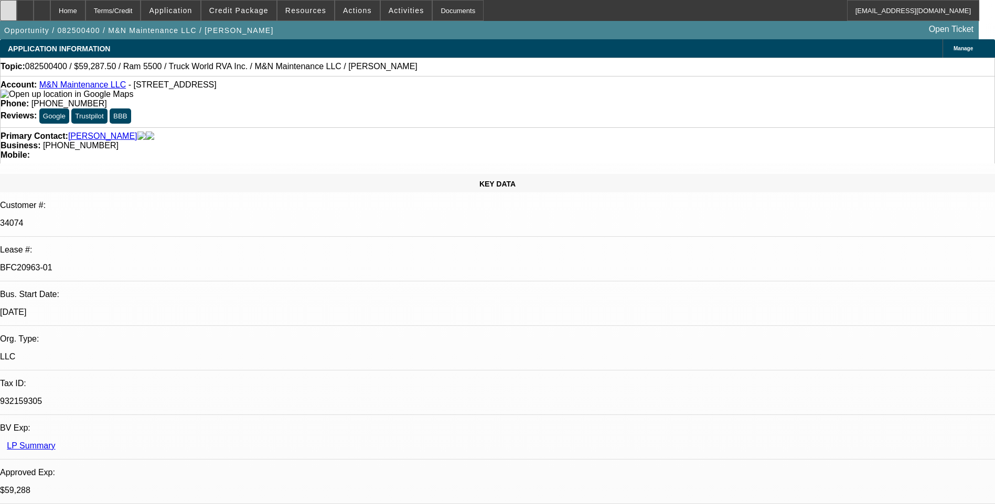
click at [8, 7] on icon at bounding box center [8, 7] width 0 height 0
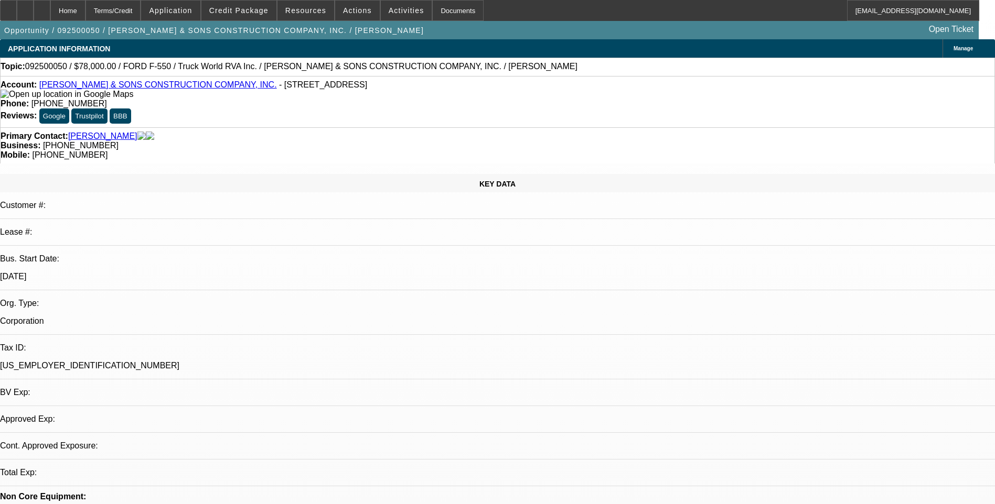
select select "0"
select select "2"
select select "0"
select select "6"
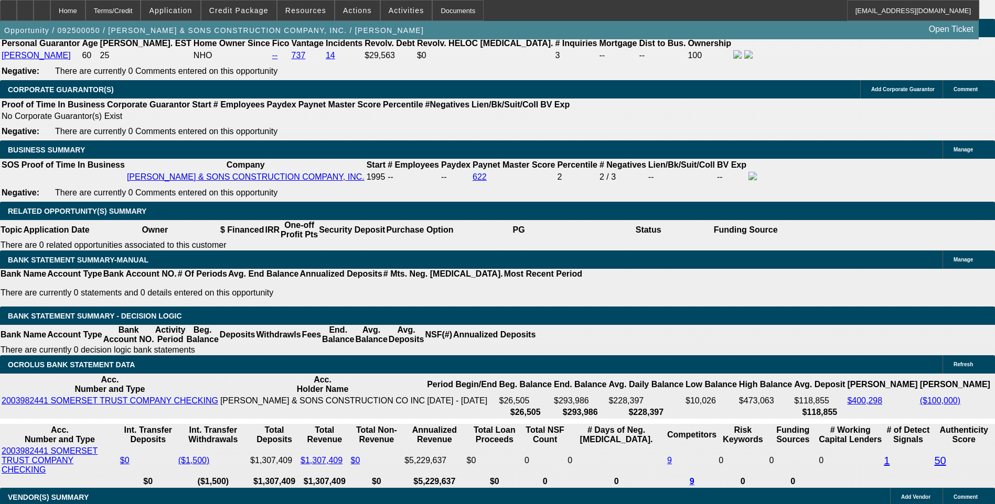
scroll to position [1573, 0]
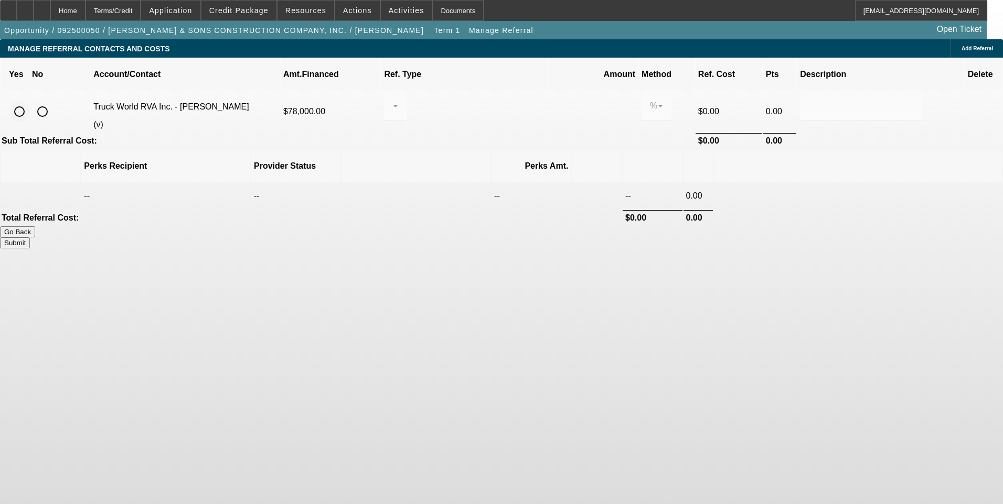
click at [30, 101] on input "radio" at bounding box center [19, 111] width 21 height 21
radio input "true"
click at [402, 100] on icon at bounding box center [395, 106] width 13 height 13
click at [490, 159] on span "Pay vendor COMPANY" at bounding box center [476, 148] width 85 height 25
click at [560, 100] on input "0.000" at bounding box center [593, 106] width 67 height 13
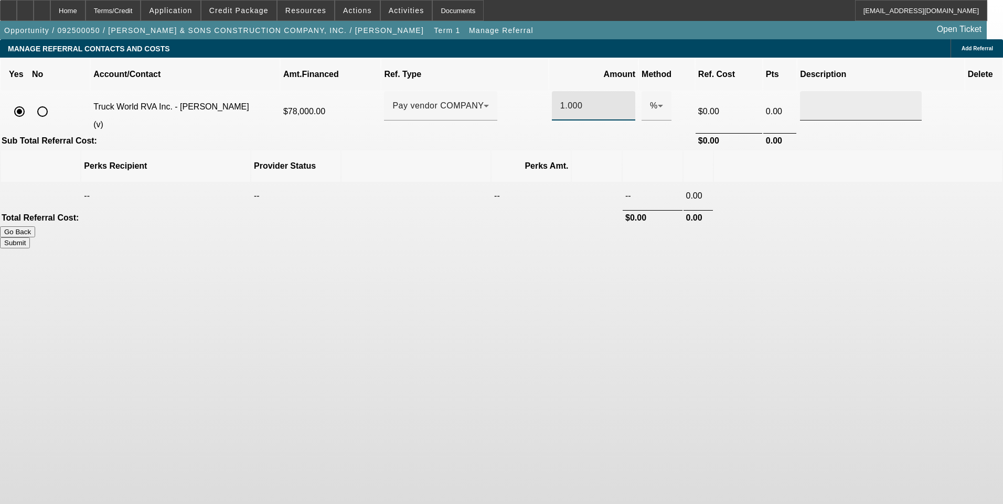
type input "1.000"
click at [808, 100] on input "text" at bounding box center [860, 106] width 105 height 13
type input "Referral Fee"
drag, startPoint x: 703, startPoint y: 285, endPoint x: 721, endPoint y: 221, distance: 66.0
click at [704, 275] on body "Home Terms/Credit Application Credit Package Resources Actions Activities Docum…" at bounding box center [501, 252] width 1003 height 504
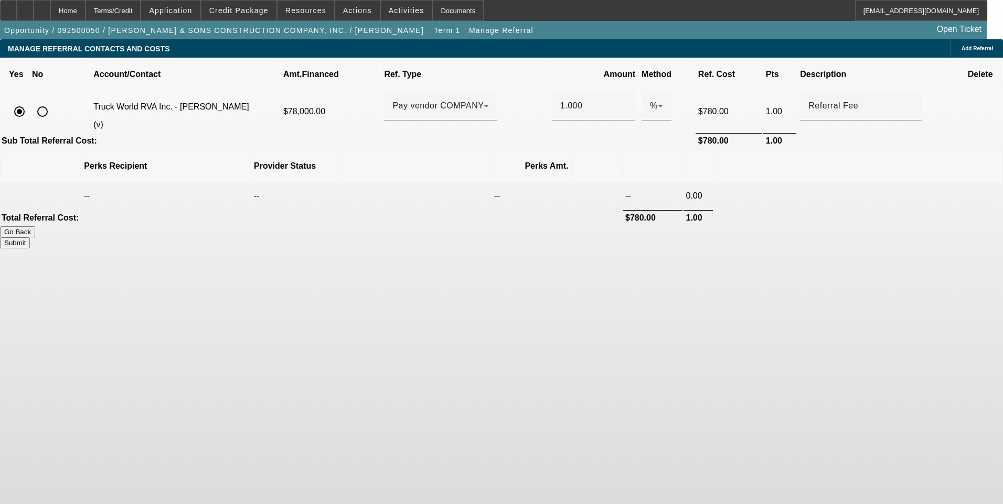
click at [30, 238] on button "Submit" at bounding box center [15, 243] width 30 height 11
type input "1.000"
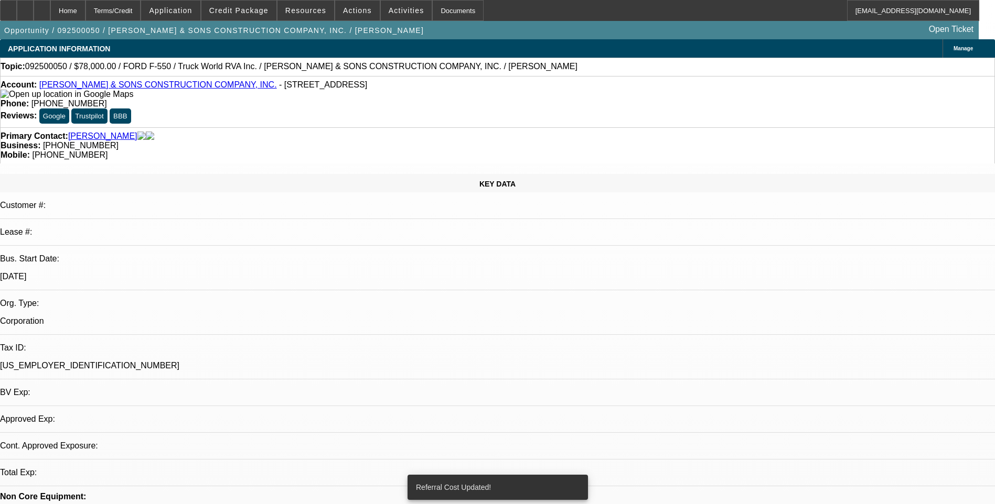
select select "0"
select select "2"
select select "0"
select select "6"
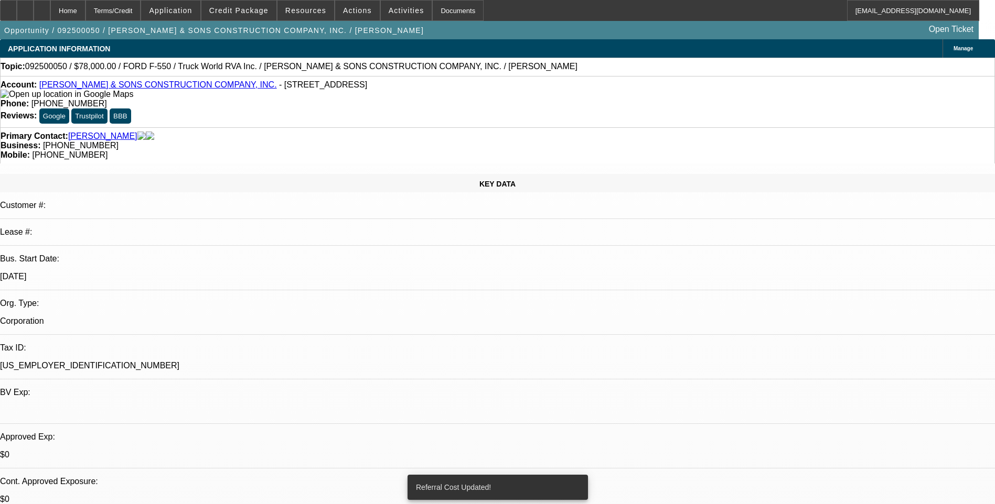
click at [141, 12] on div "Terms/Credit" at bounding box center [113, 10] width 56 height 21
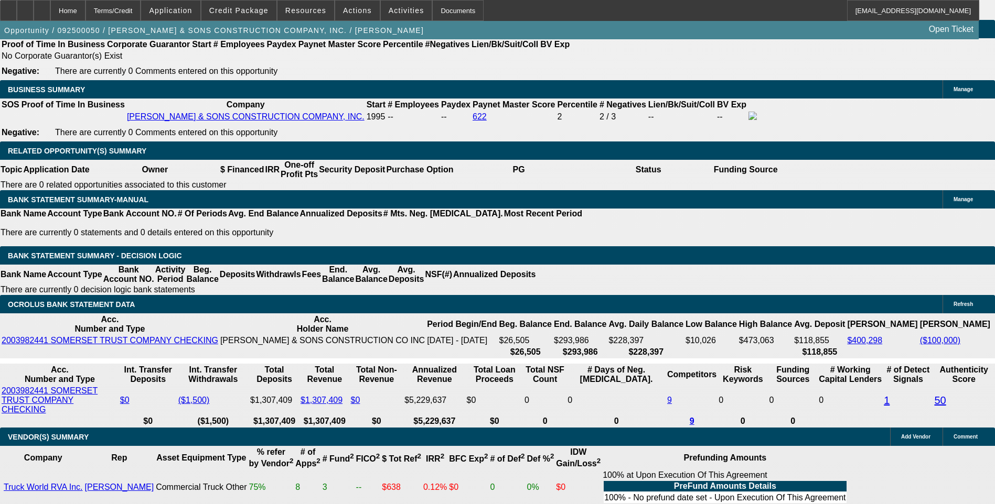
scroll to position [1614, 0]
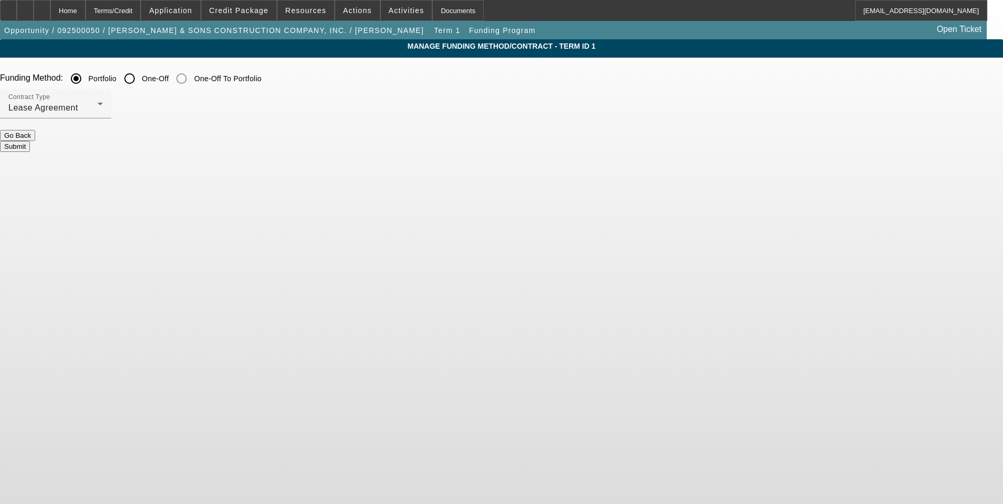
click at [140, 80] on input "One-Off" at bounding box center [129, 78] width 21 height 21
radio input "true"
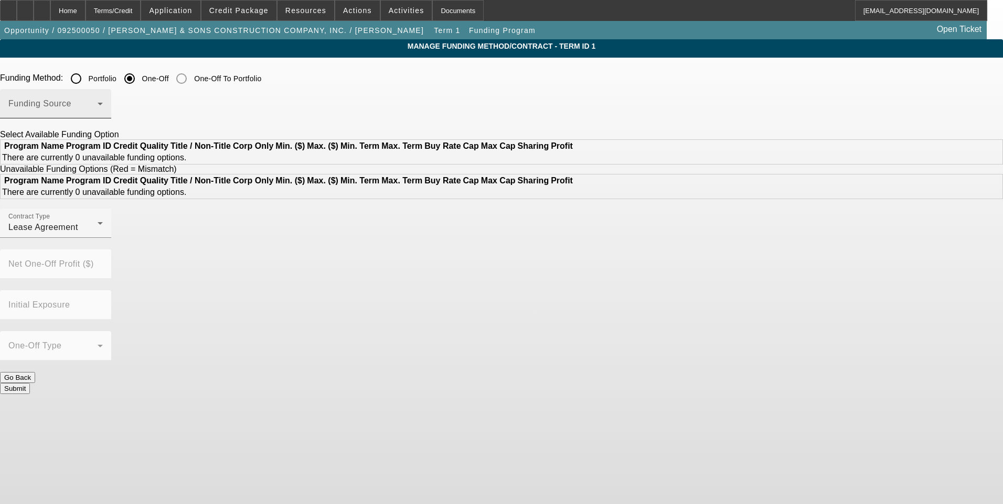
click at [103, 100] on div "Funding Source" at bounding box center [55, 103] width 94 height 29
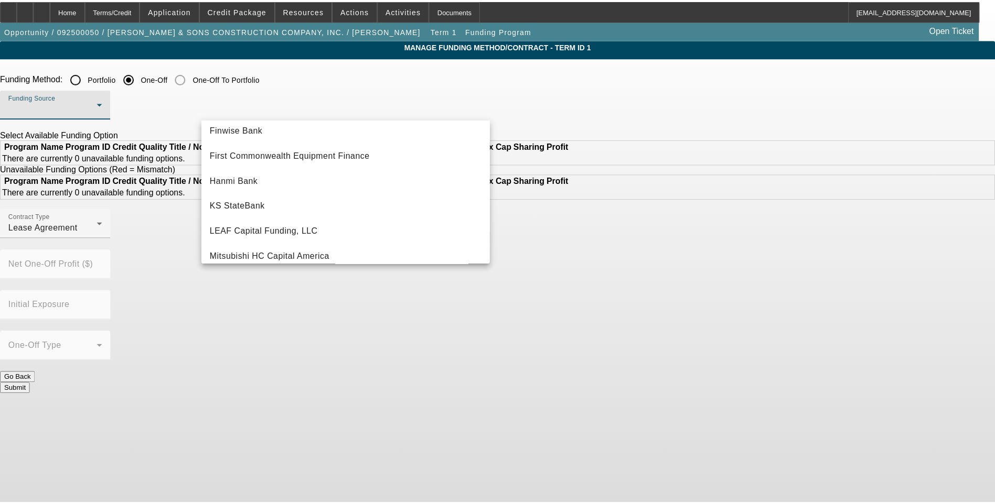
scroll to position [105, 0]
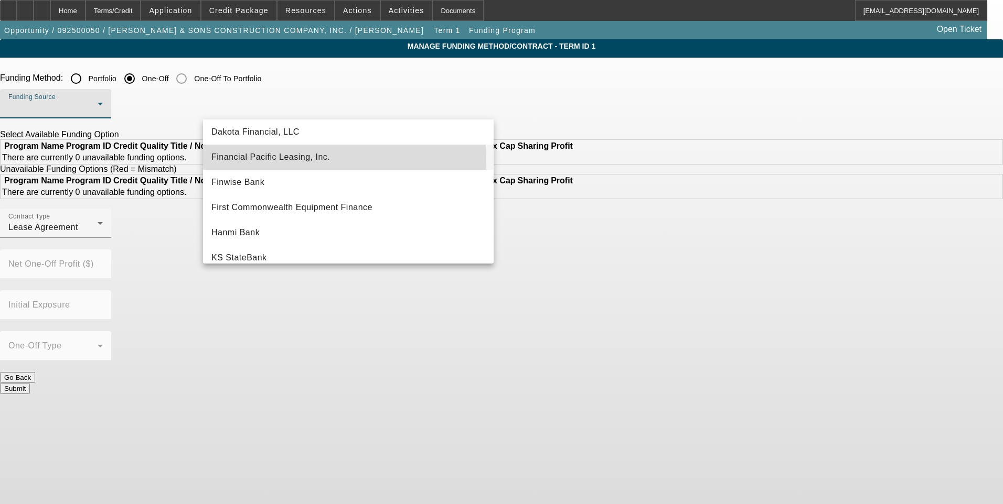
click at [287, 159] on span "Financial Pacific Leasing, Inc." at bounding box center [270, 157] width 118 height 13
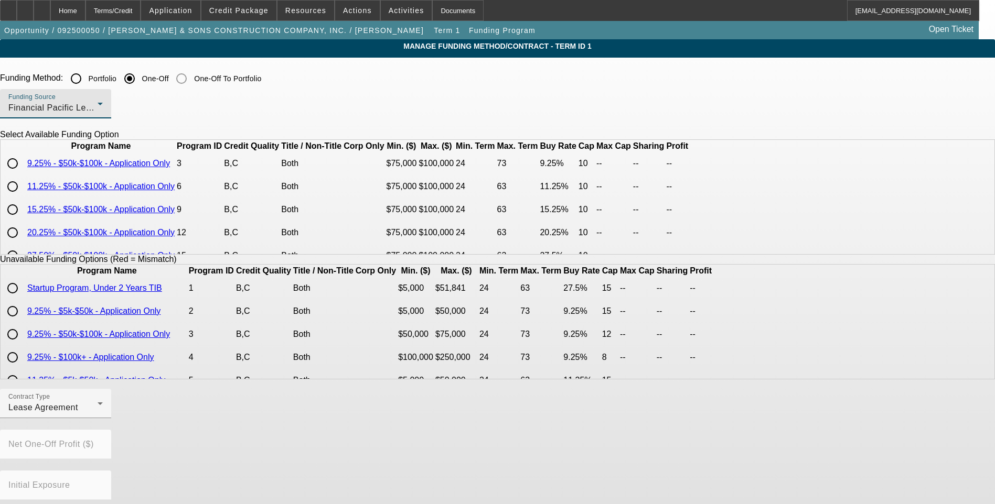
click at [23, 174] on input "radio" at bounding box center [12, 163] width 21 height 21
radio input "true"
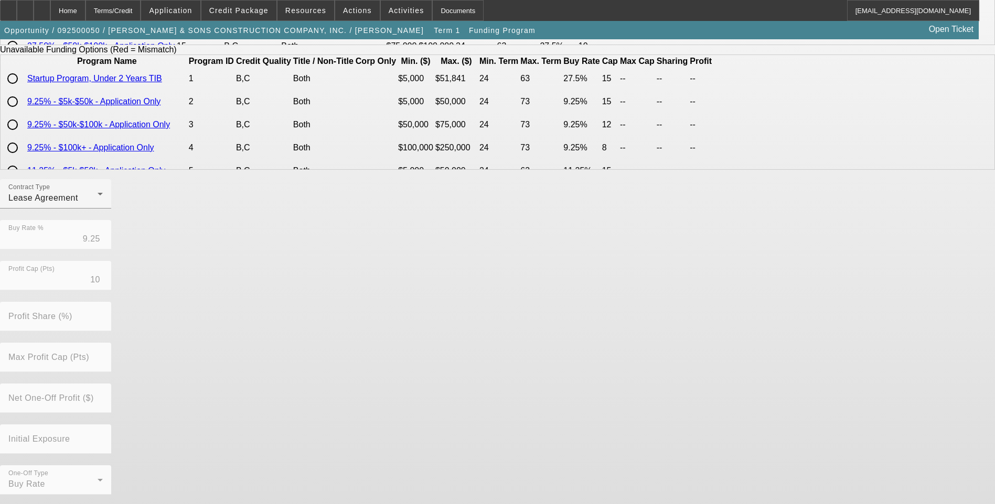
scroll to position [211, 0]
click at [103, 194] on div "Contract Type Lease Agreement" at bounding box center [55, 192] width 94 height 29
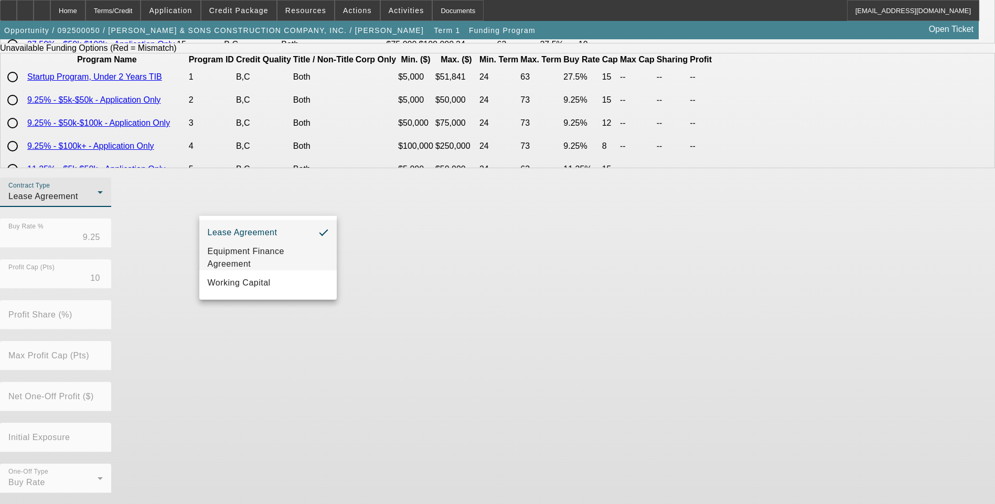
click at [267, 255] on span "Equipment Finance Agreement" at bounding box center [268, 257] width 121 height 25
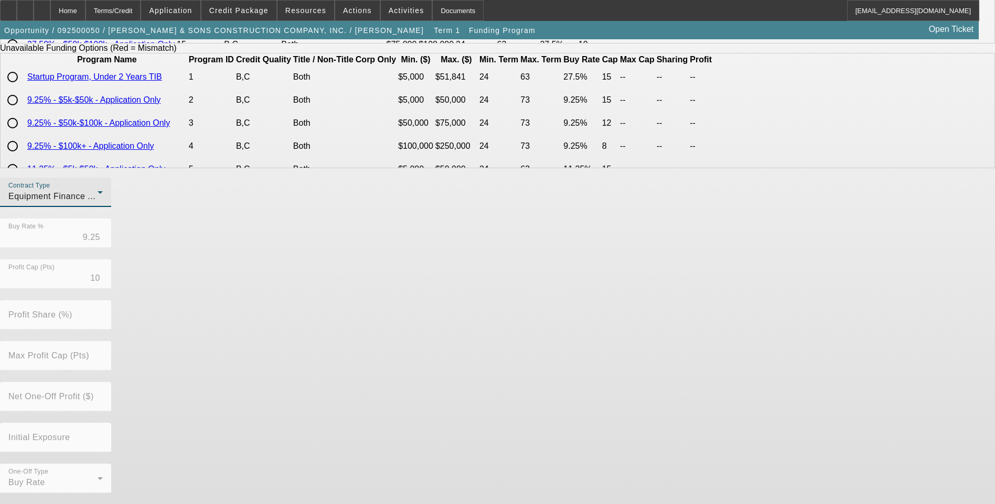
drag, startPoint x: 383, startPoint y: 311, endPoint x: 397, endPoint y: 332, distance: 24.9
click at [383, 313] on div "Contract Type Equipment Finance Agreement Buy Rate % 9.25 Profit Cap (Pts) 10 P…" at bounding box center [497, 341] width 995 height 327
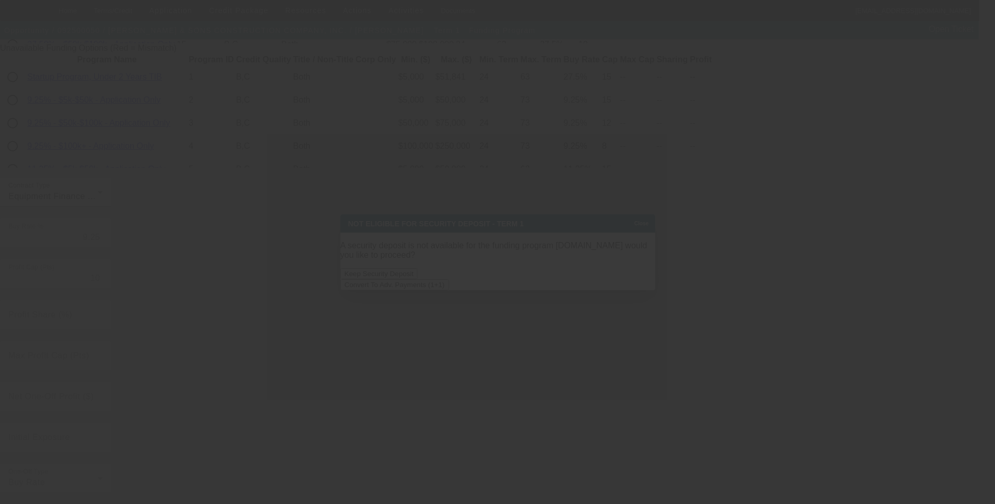
scroll to position [0, 0]
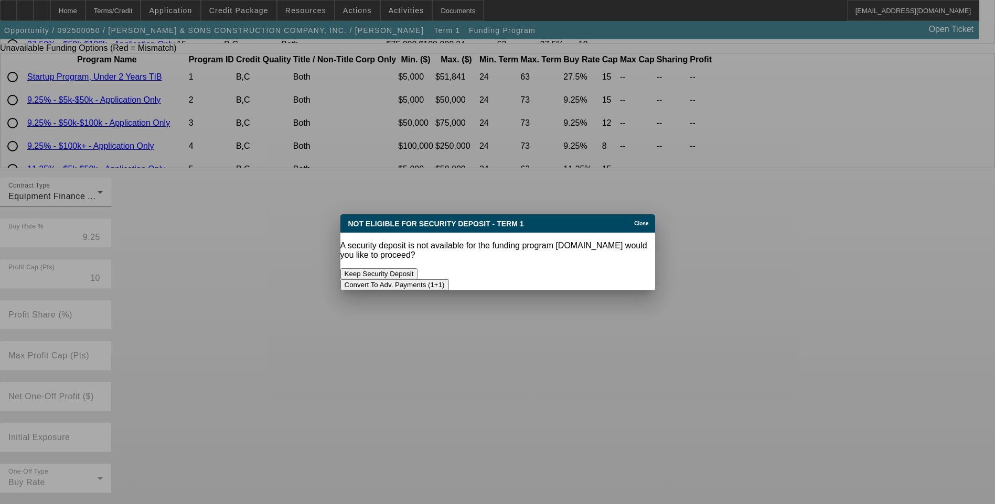
click at [449, 279] on button "Convert To Adv. Payments (1+1)" at bounding box center [394, 284] width 109 height 11
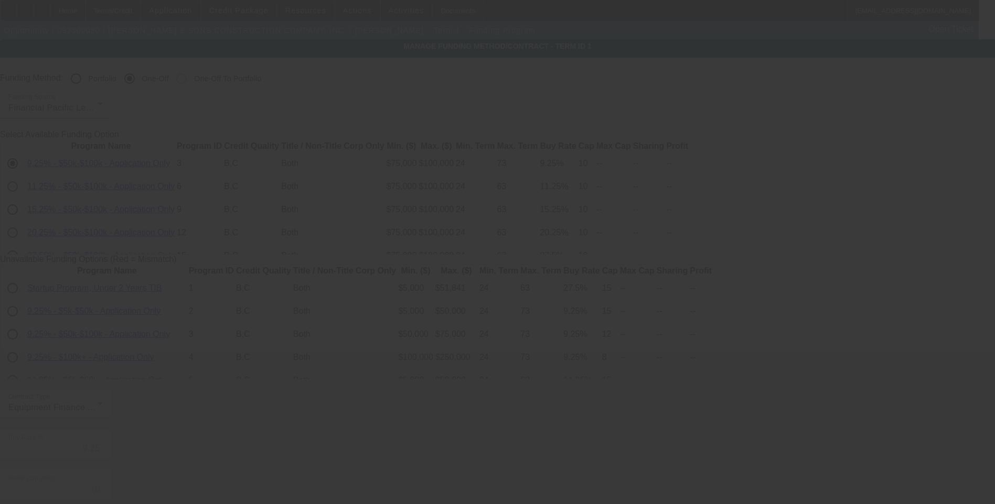
scroll to position [211, 0]
radio input "true"
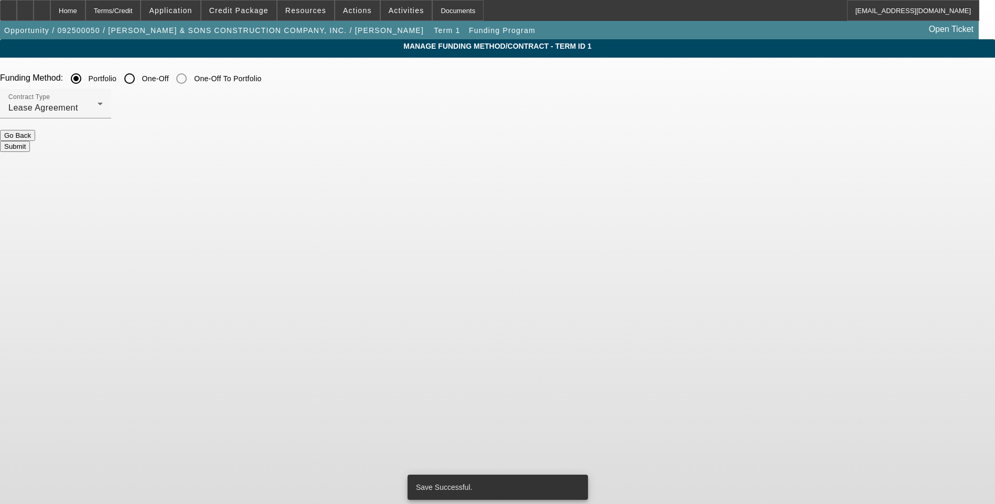
scroll to position [0, 0]
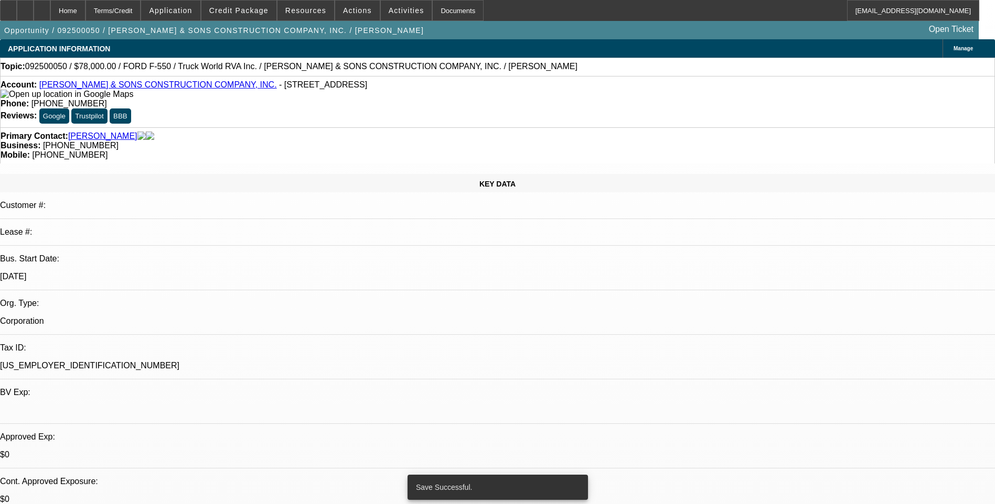
select select "0"
select select "6"
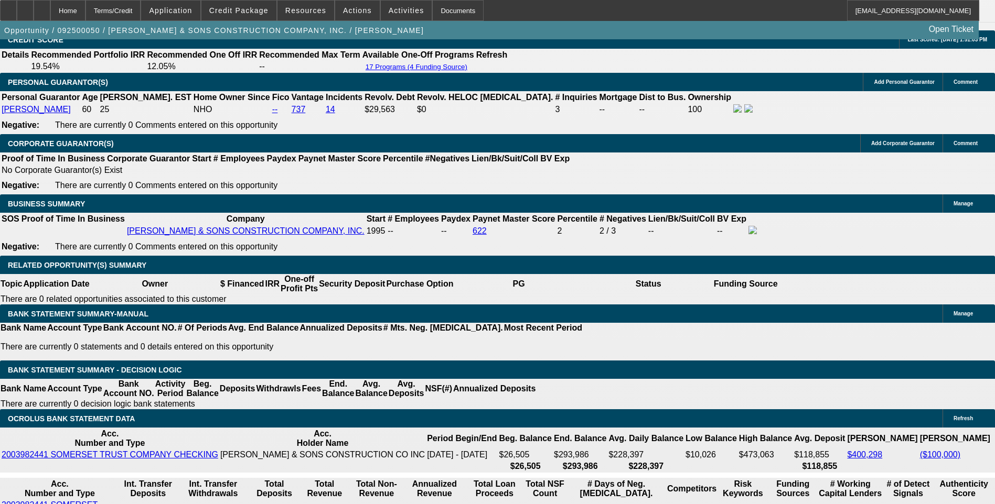
scroll to position [1468, 0]
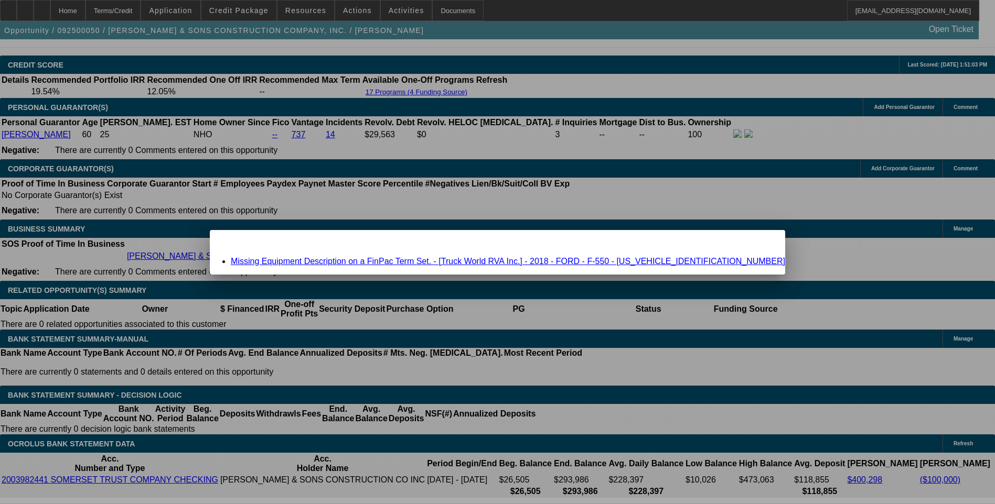
click at [418, 260] on link "Missing Equipment Description on a FinPac Term Set. - [Truck World RVA Inc.] - …" at bounding box center [508, 261] width 554 height 9
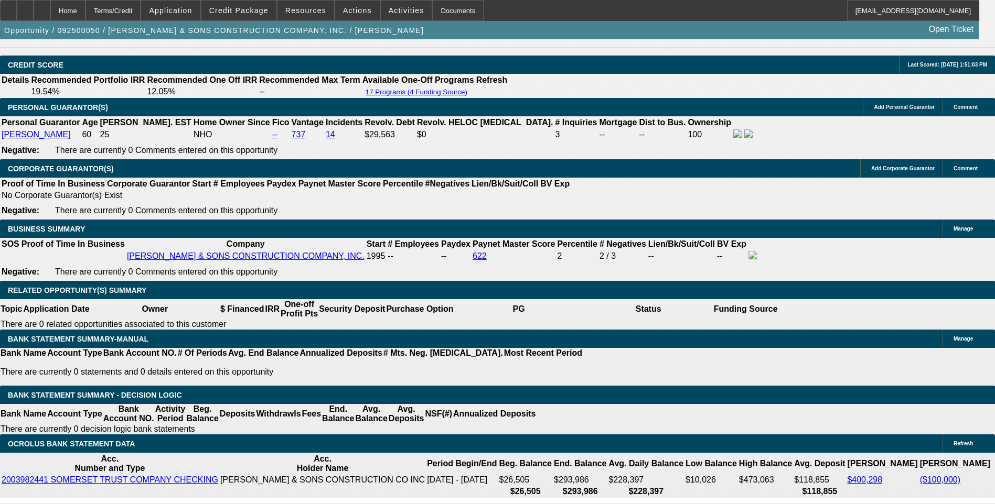
scroll to position [1468, 0]
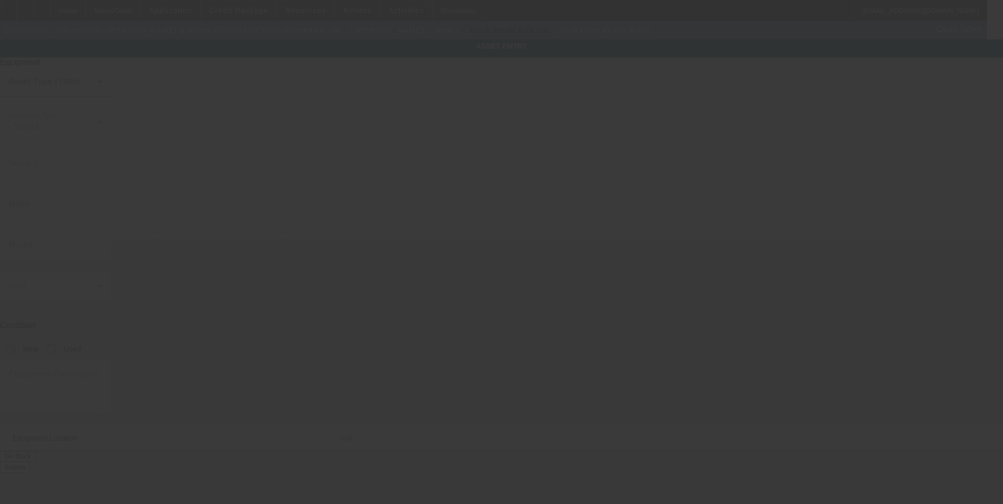
type input "1FDUF5HT3JDA04335"
type input "Ford"
type input "F-550"
radio input "true"
type input "508 Reidmore Rd"
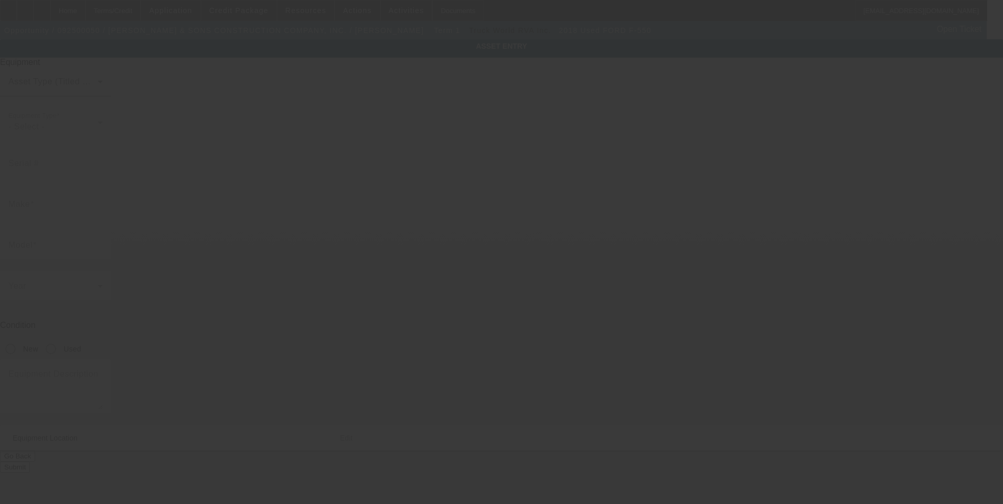
type input "Connellsville"
type input "15425"
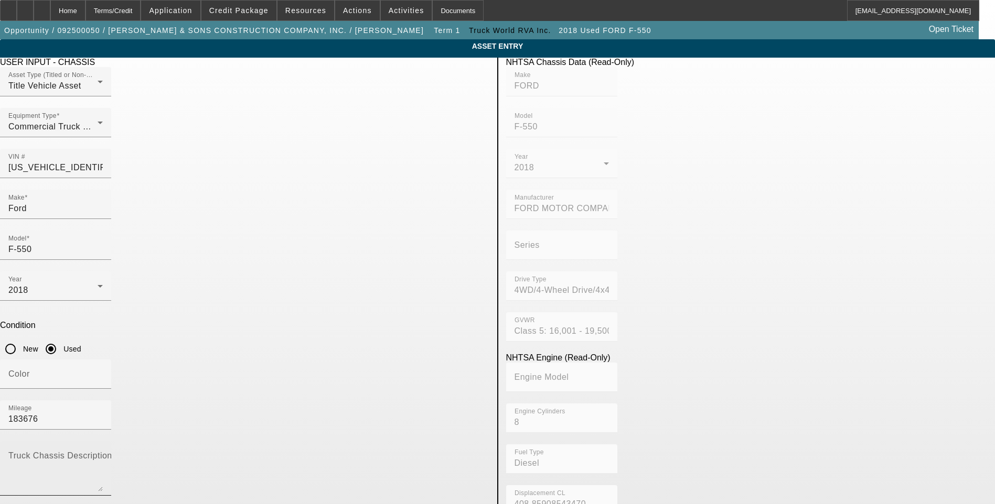
click at [103, 454] on textarea "Truck Chassis Description (Describe the truck chassis only)" at bounding box center [55, 473] width 94 height 38
type textarea "Mechanic's Service Truck"
click at [83, 243] on app-asset-collateral-manage "ASSET ENTRY Delete asset USER INPUT - CHASSIS Asset Type (Titled or Non-Titled)…" at bounding box center [497, 447] width 995 height 816
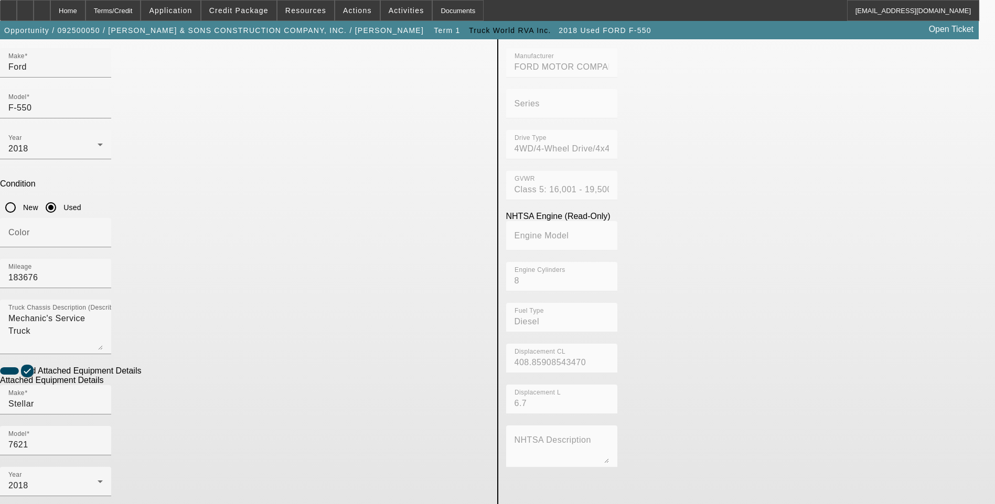
scroll to position [171, 0]
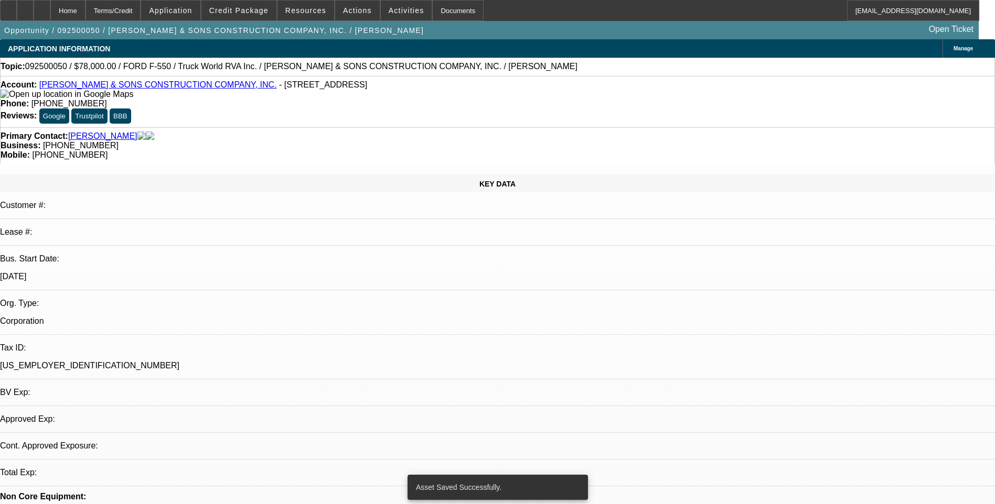
select select "0"
select select "6"
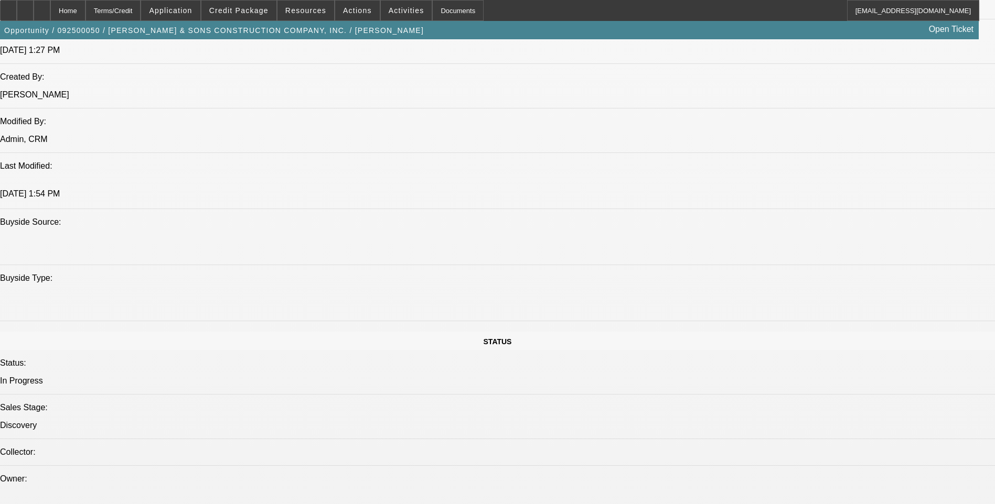
scroll to position [839, 0]
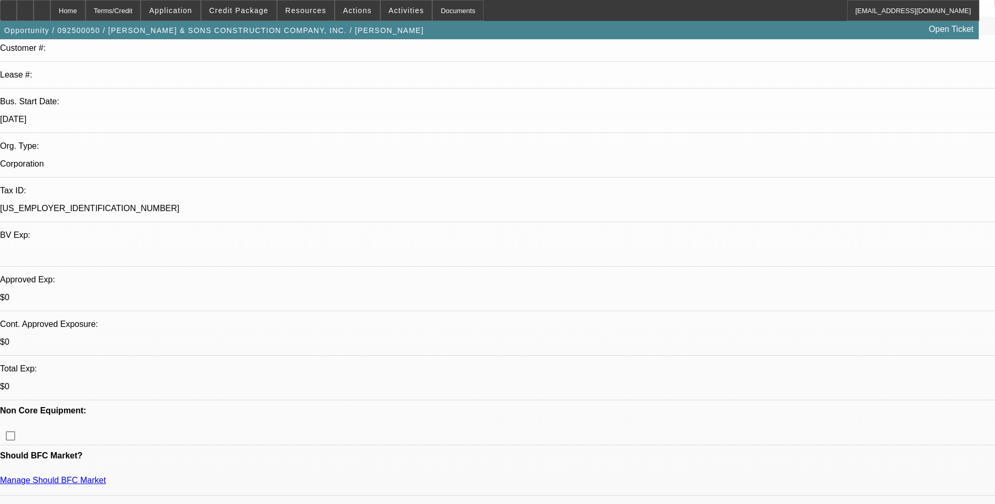
scroll to position [0, 0]
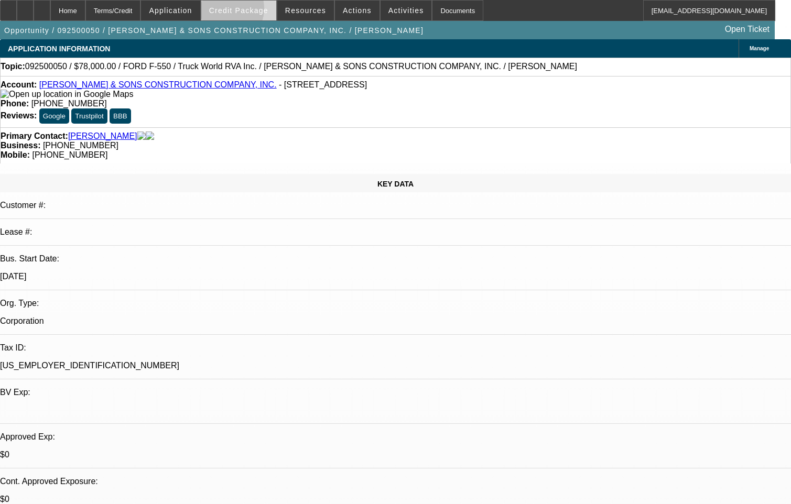
click at [240, 11] on span "Credit Package" at bounding box center [238, 10] width 59 height 8
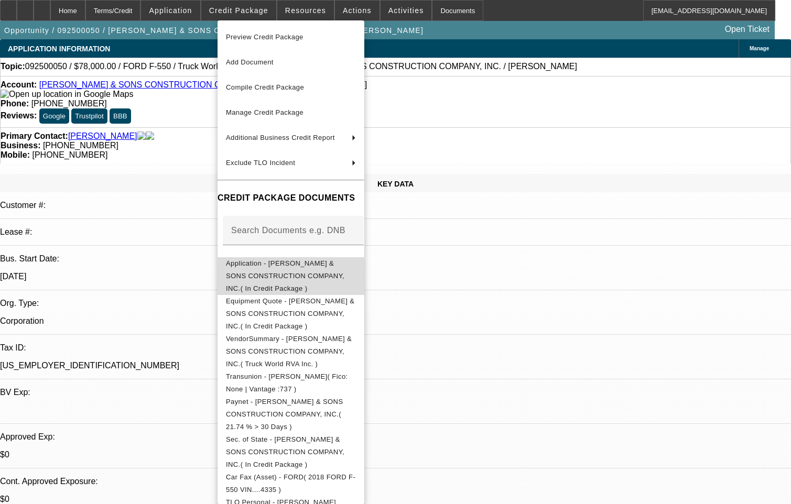
click at [320, 268] on span "Application - RITENOUR & SONS CONSTRUCTION COMPANY, INC.( In Credit Package )" at bounding box center [291, 276] width 130 height 38
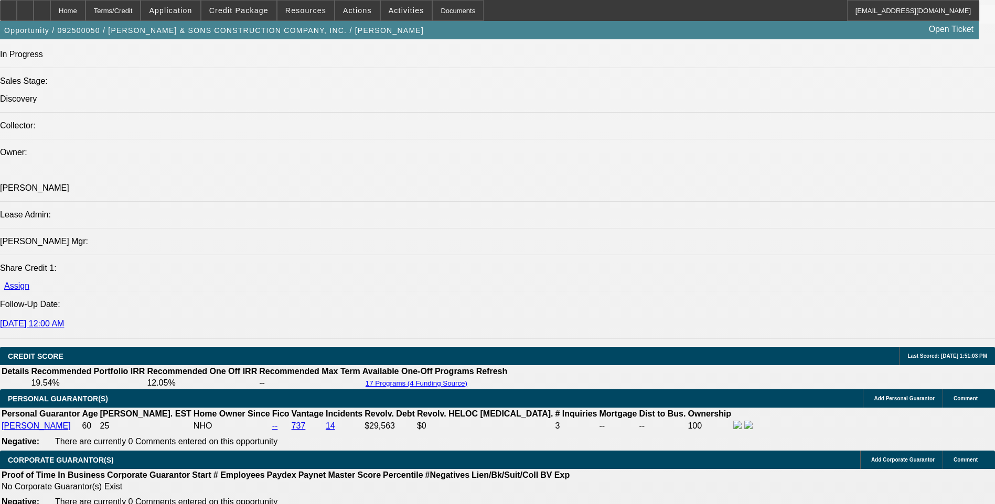
scroll to position [1206, 0]
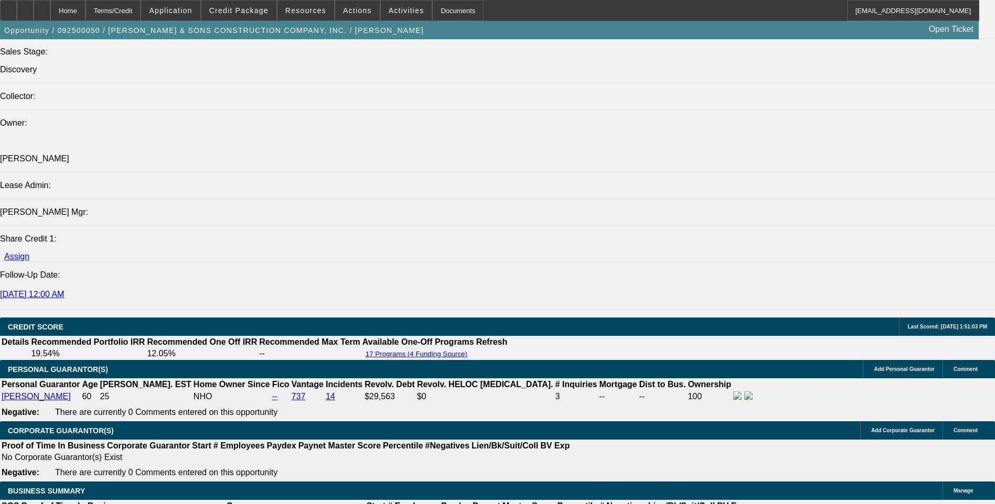
click at [42, 7] on icon at bounding box center [42, 7] width 0 height 0
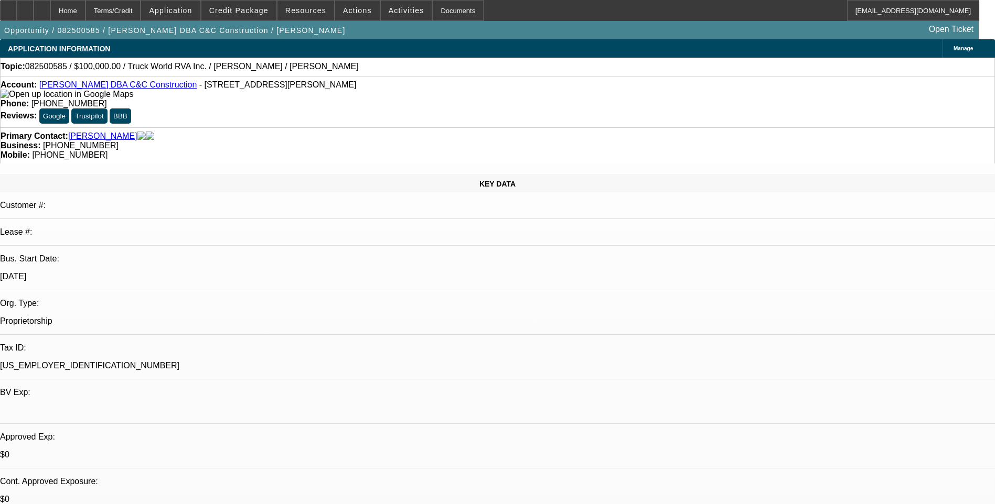
select select "0"
select select "2"
select select "0.1"
select select "4"
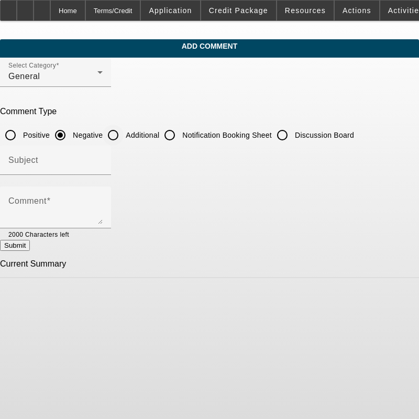
click at [124, 134] on input "Additional" at bounding box center [113, 135] width 21 height 21
radio input "true"
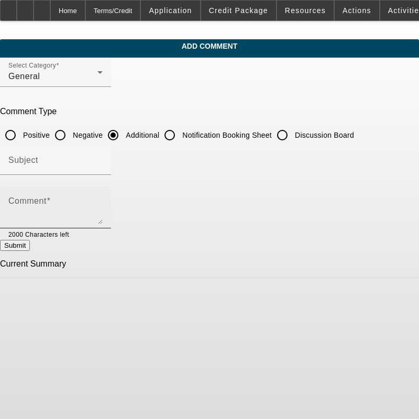
click at [103, 198] on div "Comment" at bounding box center [55, 208] width 94 height 42
click at [47, 205] on mat-label "Comment" at bounding box center [27, 201] width 38 height 9
click at [57, 205] on textarea "Comment" at bounding box center [55, 211] width 94 height 25
paste textarea "[PERSON_NAME] & Sons Construction Company, Inc., a well established constructio…"
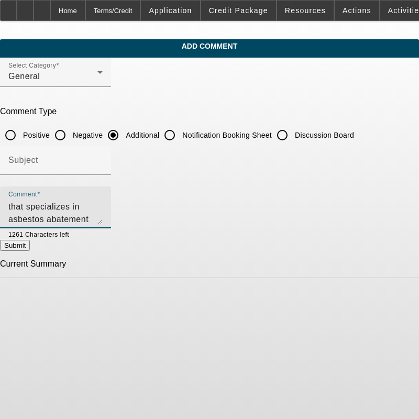
scroll to position [63, 0]
type textarea "[PERSON_NAME] & Sons Construction Company, Inc., a well established constructio…"
click at [30, 248] on button "Submit" at bounding box center [15, 245] width 30 height 11
radio input "true"
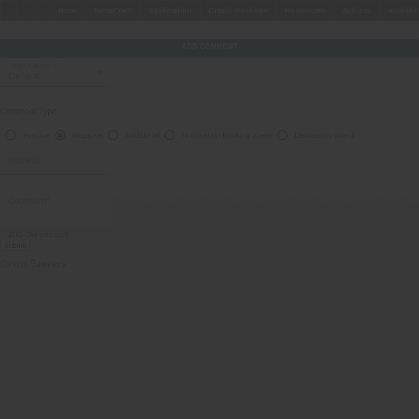
scroll to position [0, 0]
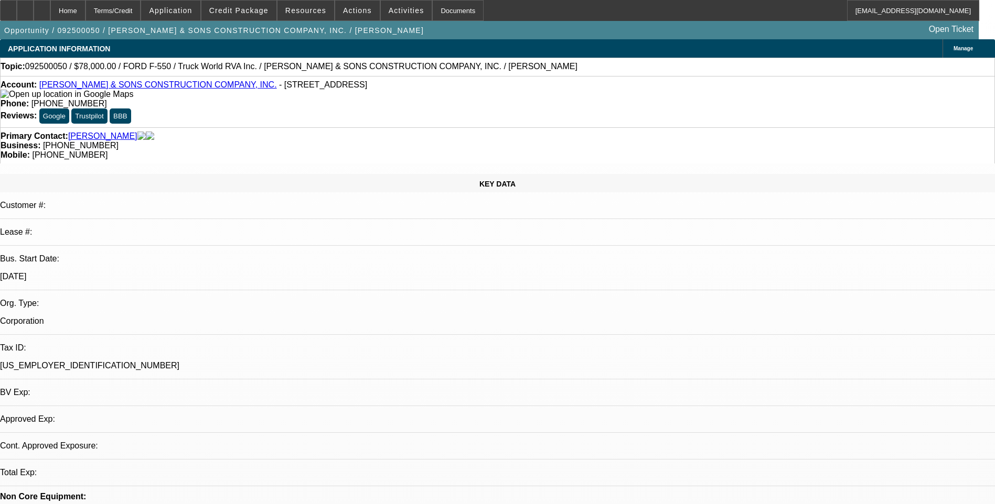
select select "0"
select select "1"
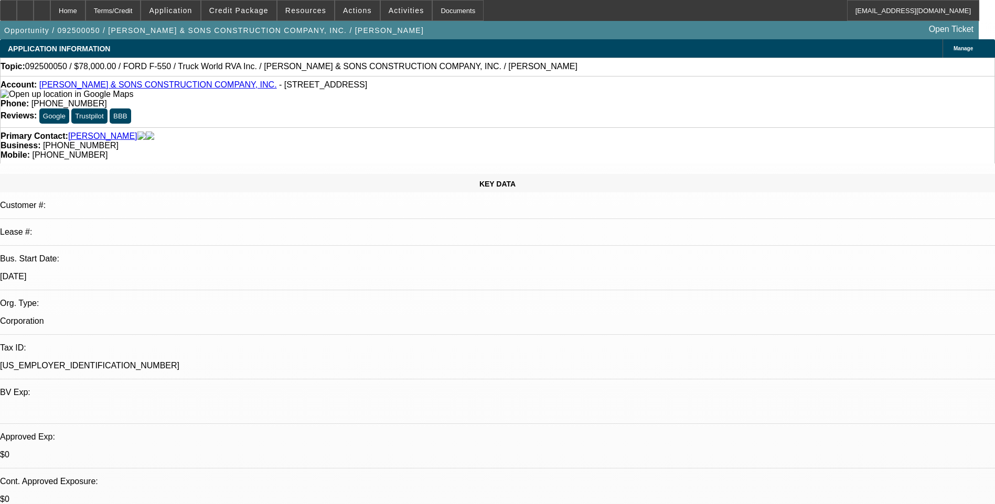
select select "6"
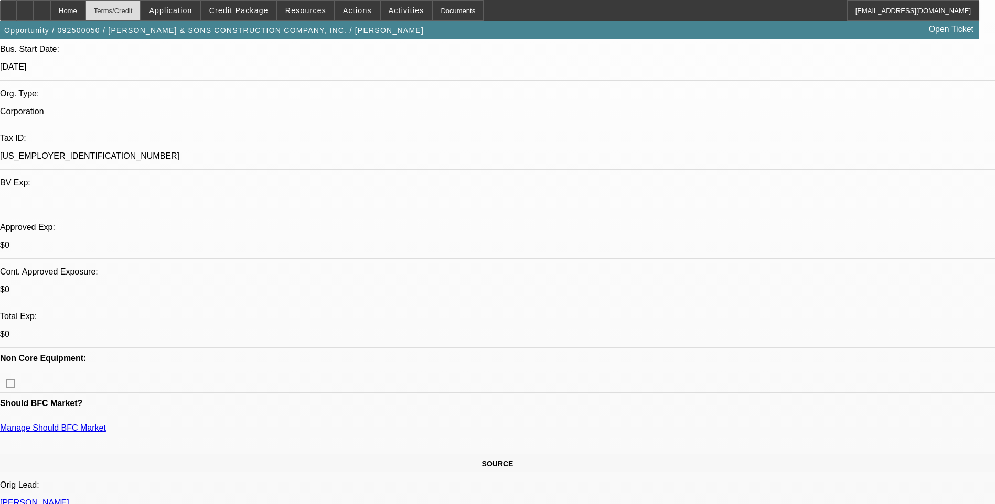
click at [141, 7] on div "Terms/Credit" at bounding box center [113, 10] width 56 height 21
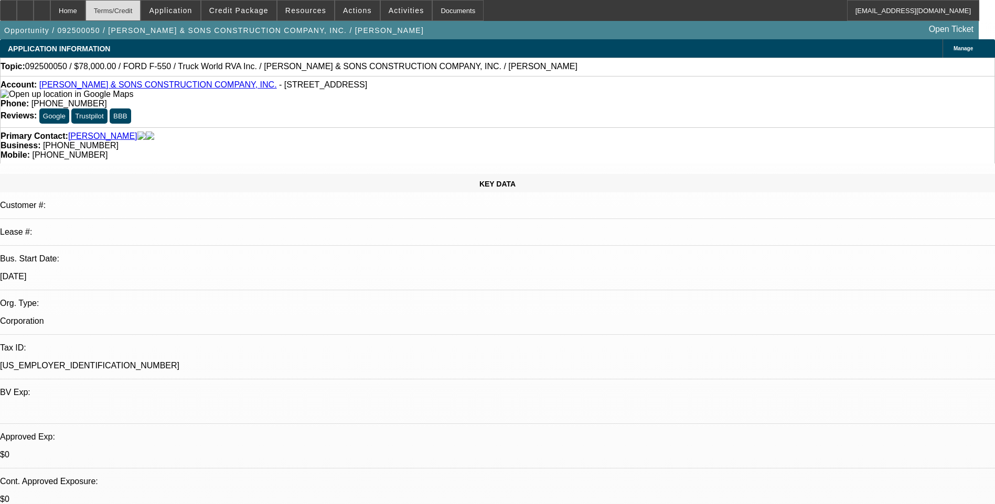
click at [141, 7] on div "Terms/Credit" at bounding box center [113, 10] width 56 height 21
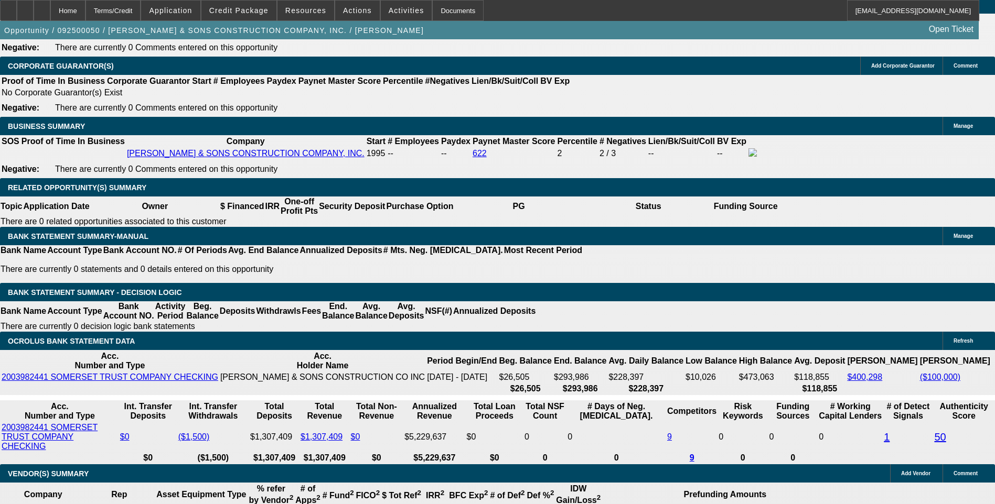
scroll to position [1590, 0]
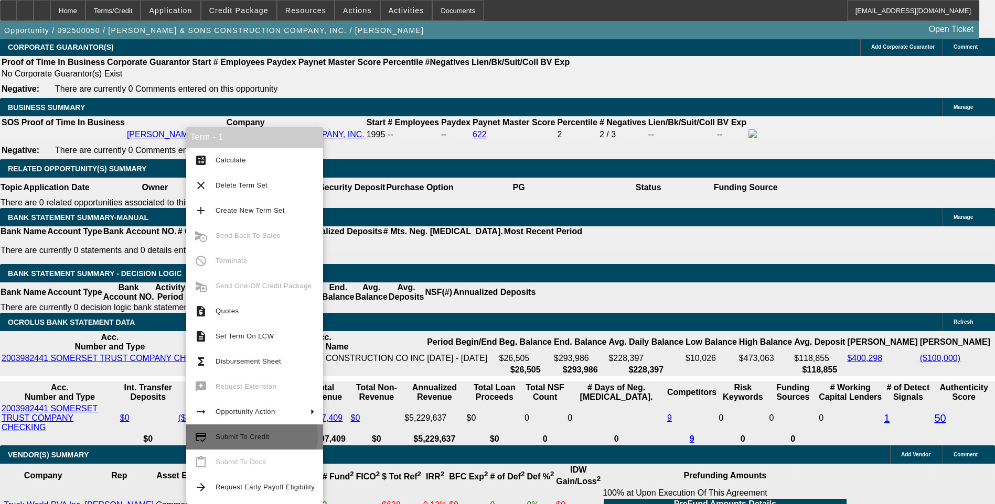
click at [244, 435] on span "Submit To Credit" at bounding box center [241, 437] width 53 height 8
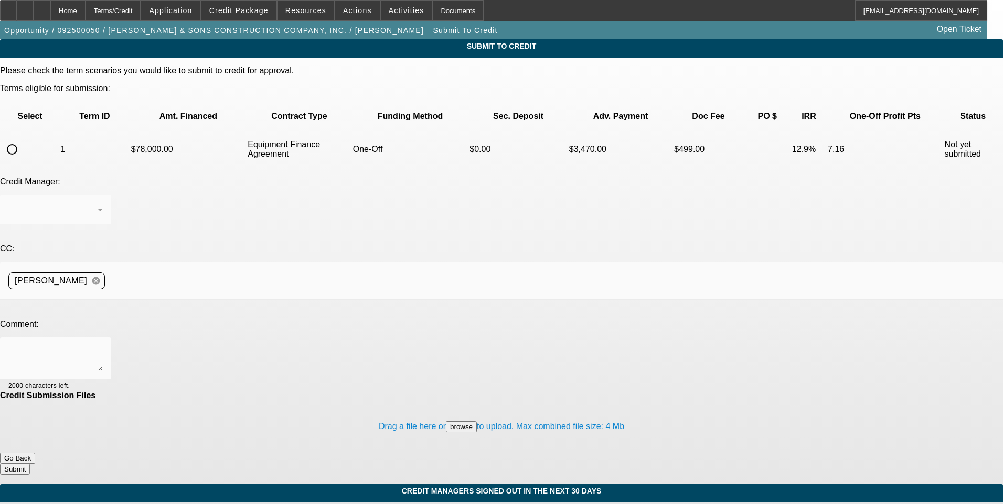
click at [23, 139] on input "radio" at bounding box center [12, 149] width 21 height 21
radio input "true"
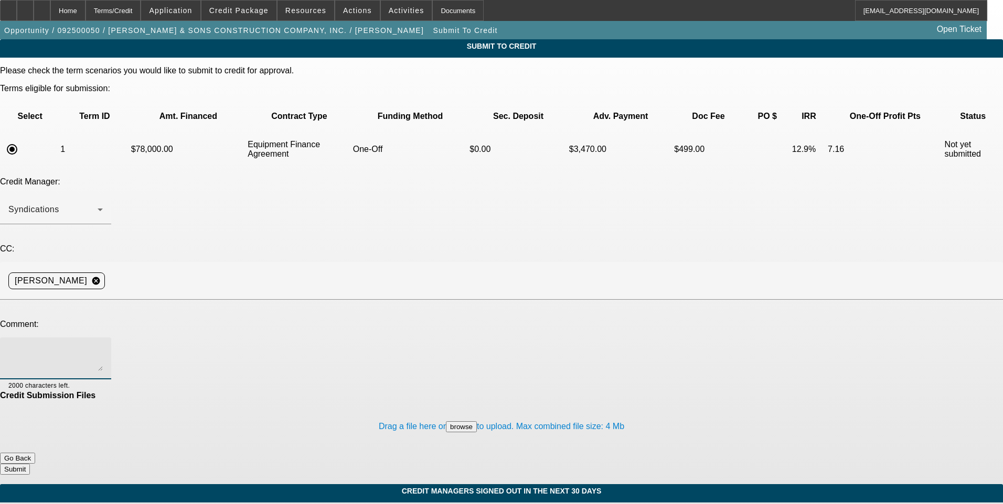
click at [103, 346] on textarea at bounding box center [55, 358] width 94 height 25
type textarea "See additional comments section for write up and ok to sell one off to Finpac. …"
click at [30, 464] on button "Submit" at bounding box center [15, 469] width 30 height 11
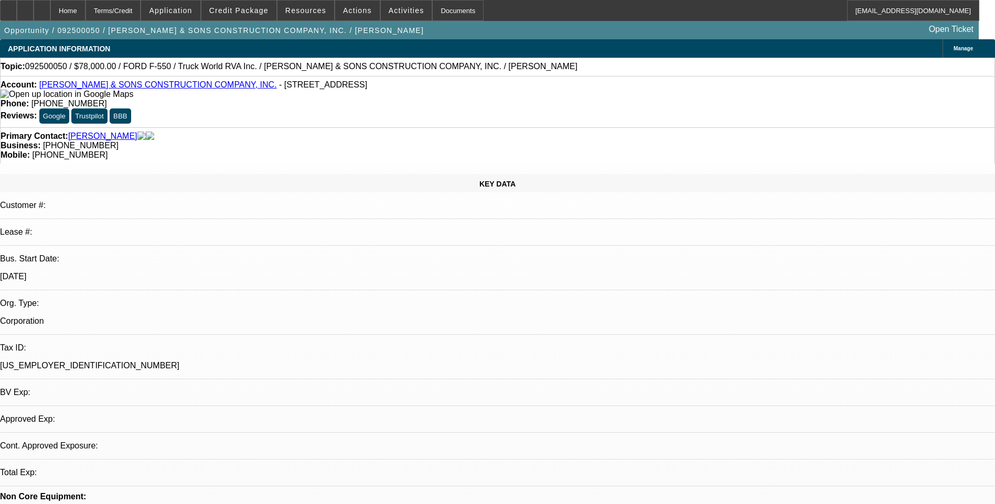
select select "0"
select select "6"
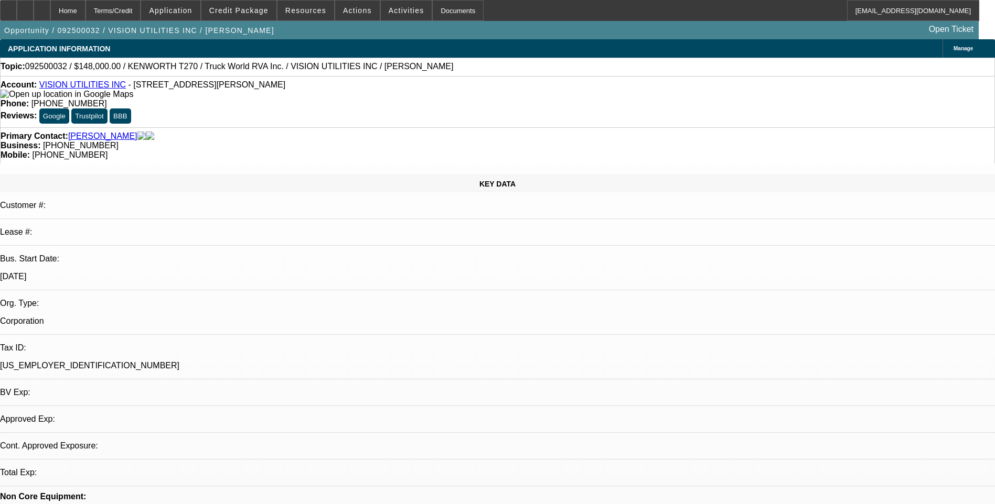
select select "0"
select select "2"
select select "0.1"
select select "1"
select select "2"
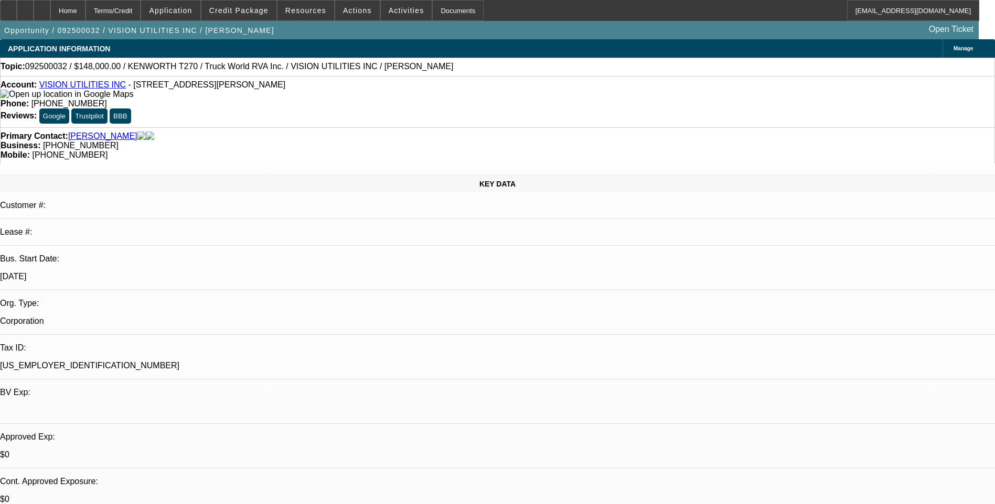
select select "4"
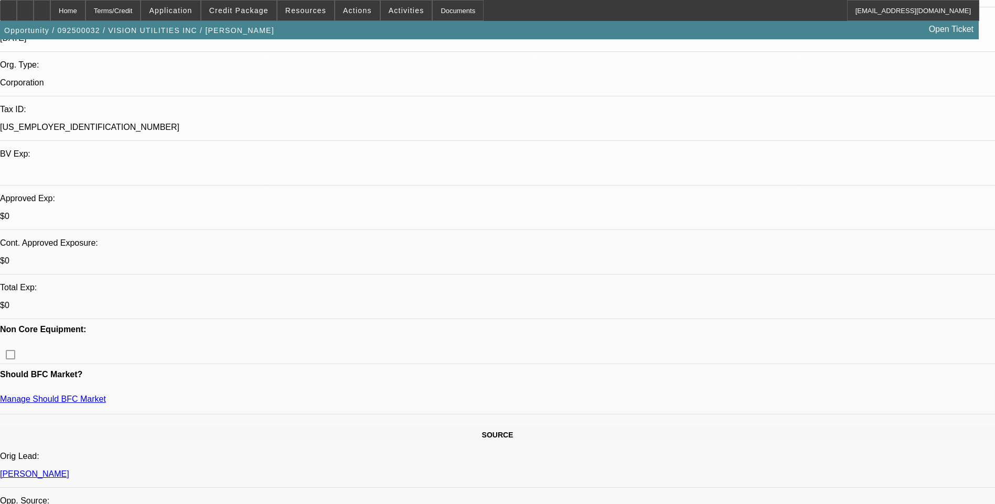
scroll to position [262, 0]
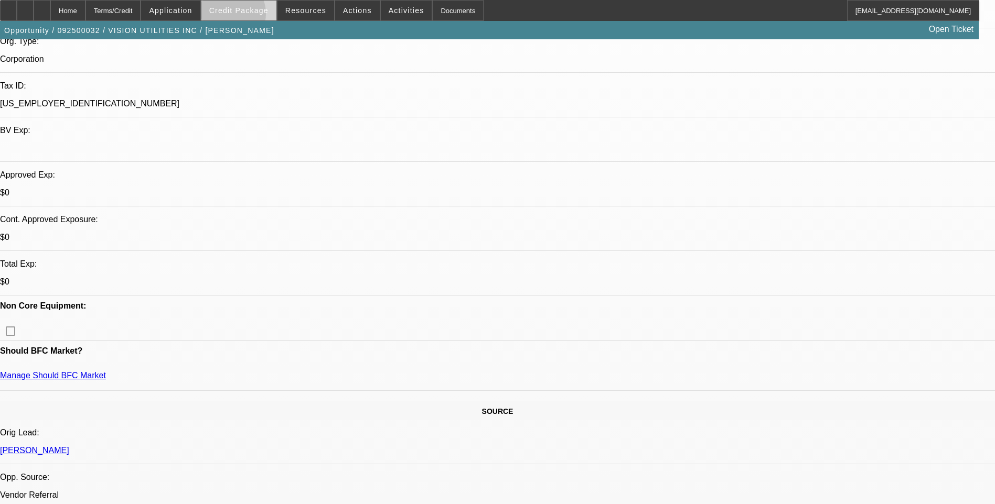
click at [241, 16] on span at bounding box center [238, 10] width 75 height 25
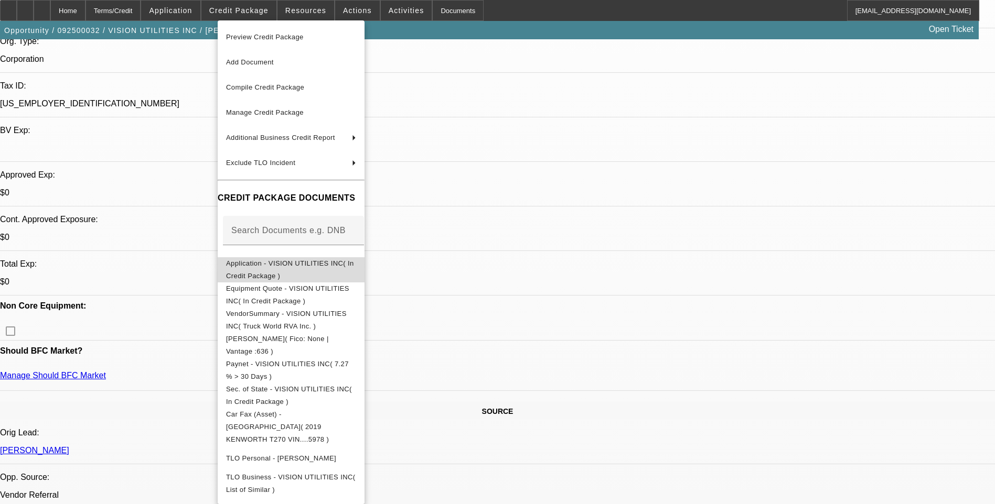
click at [289, 270] on span "Application - VISION UTILITIES INC( In Credit Package )" at bounding box center [290, 270] width 128 height 20
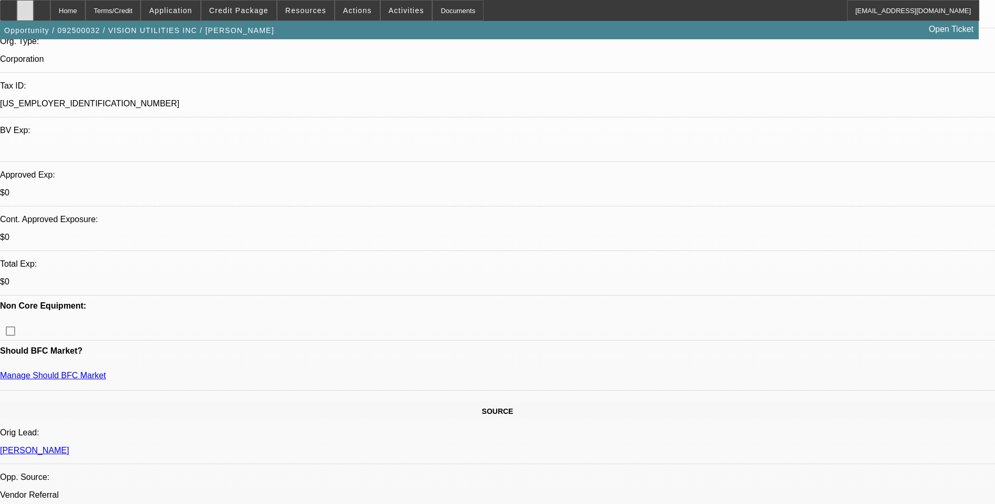
click at [25, 7] on icon at bounding box center [25, 7] width 0 height 0
click at [42, 7] on icon at bounding box center [42, 7] width 0 height 0
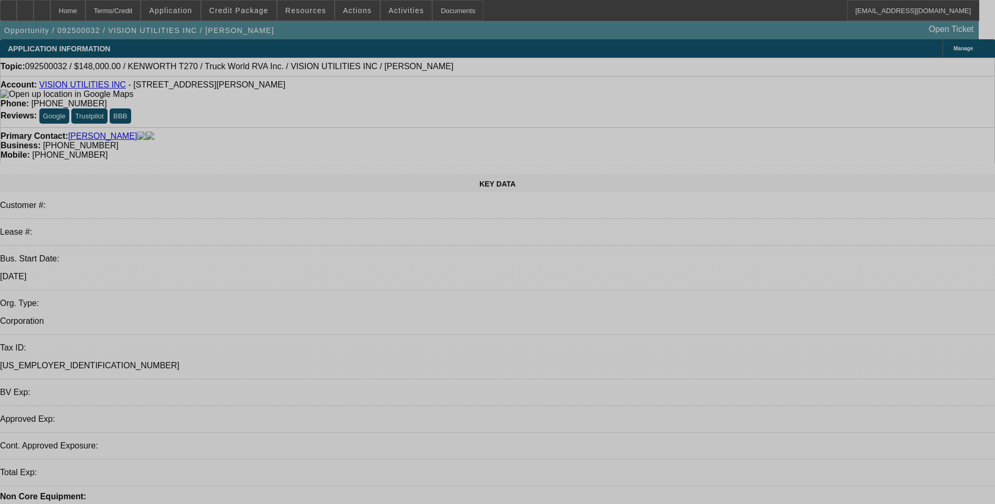
select select "0"
select select "2"
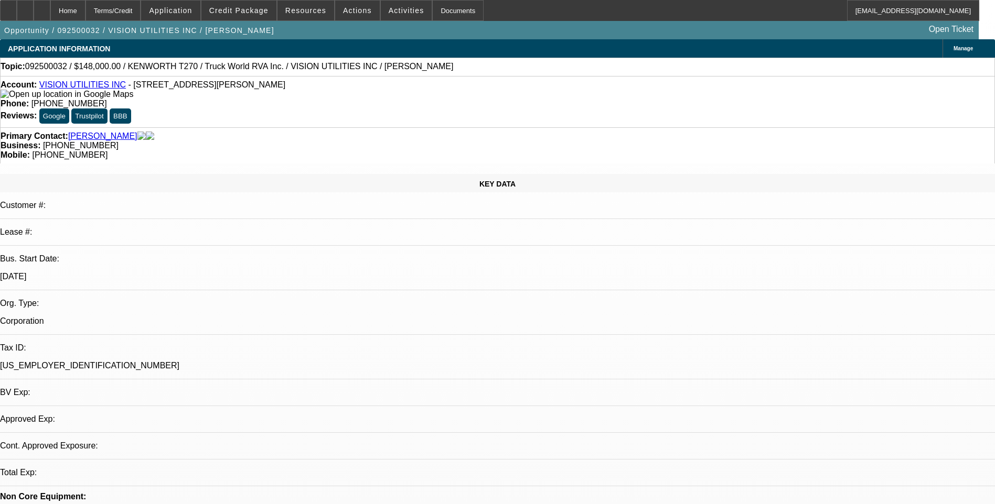
select select "0.1"
select select "1"
select select "2"
select select "4"
click at [250, 10] on span "Credit Package" at bounding box center [238, 10] width 59 height 8
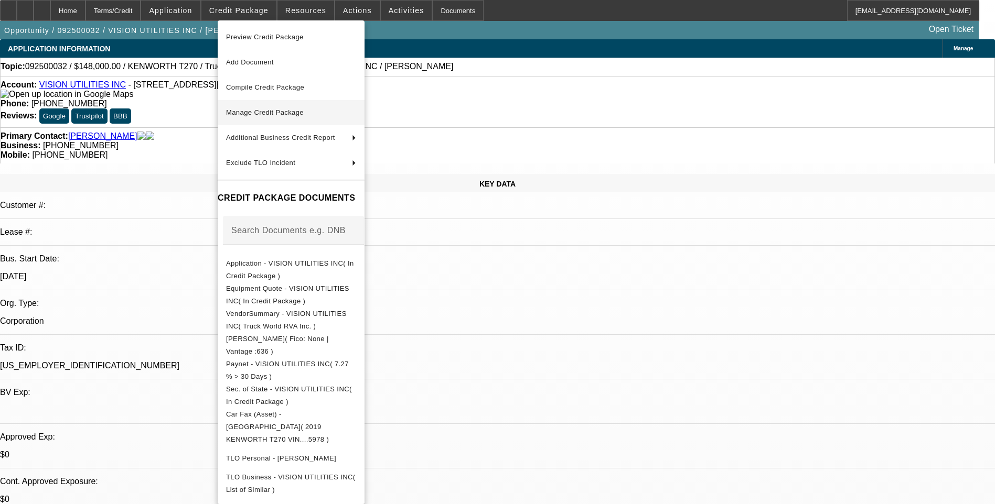
click at [310, 117] on span "Manage Credit Package" at bounding box center [291, 112] width 130 height 13
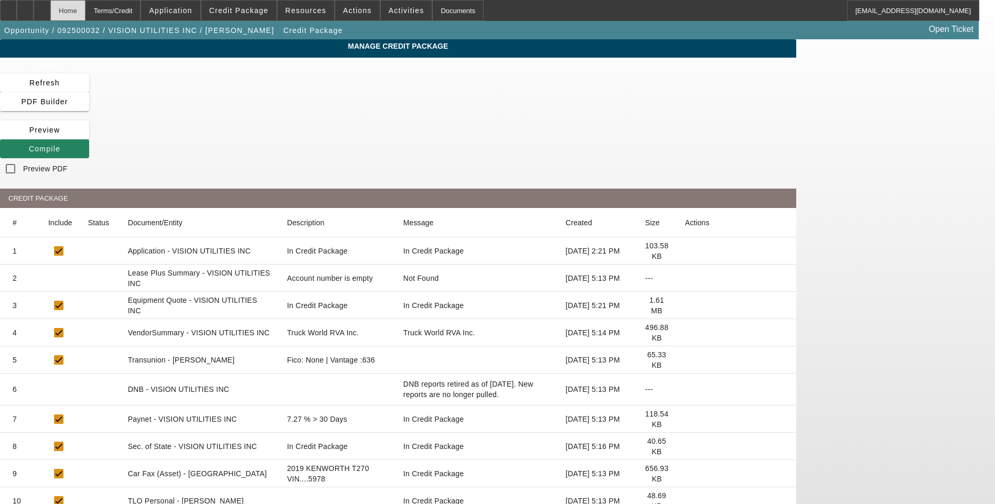
click at [85, 14] on div "Home" at bounding box center [67, 10] width 35 height 21
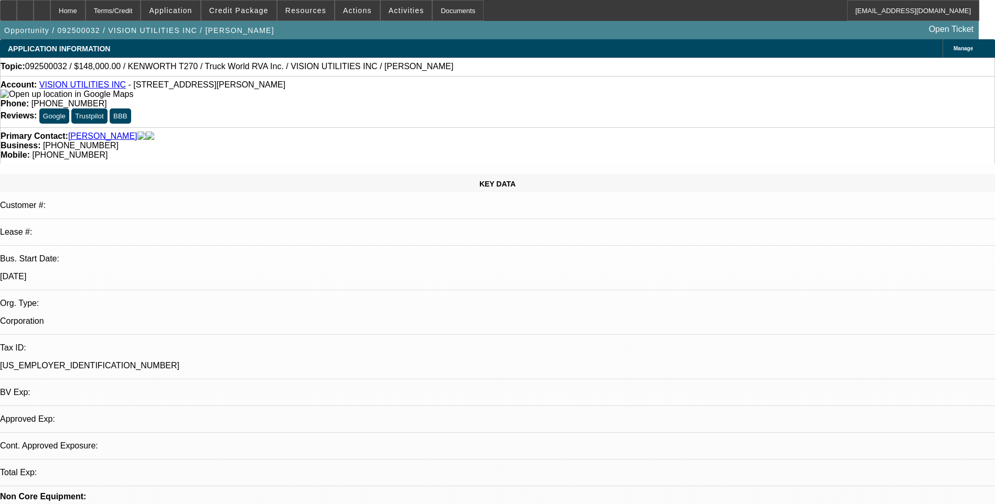
select select "0"
select select "2"
select select "0.1"
select select "4"
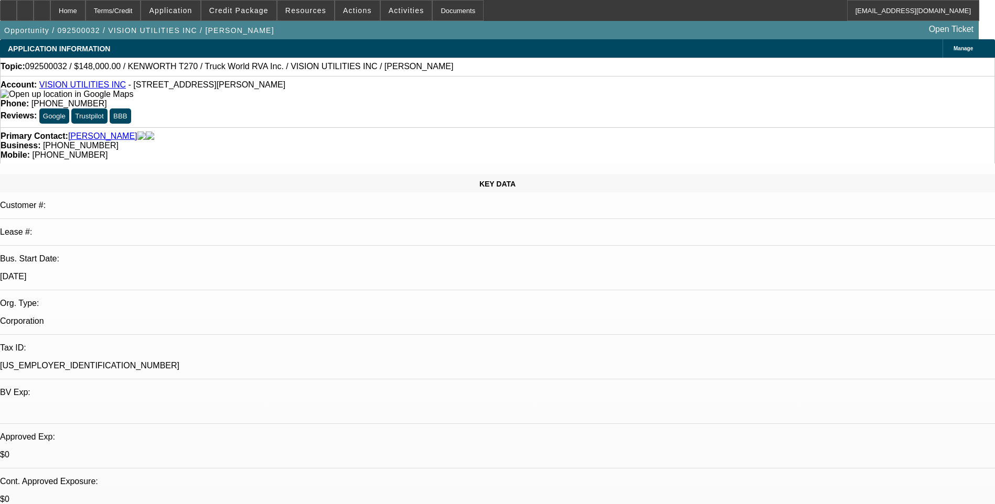
click at [141, 11] on div "Terms/Credit" at bounding box center [113, 10] width 56 height 21
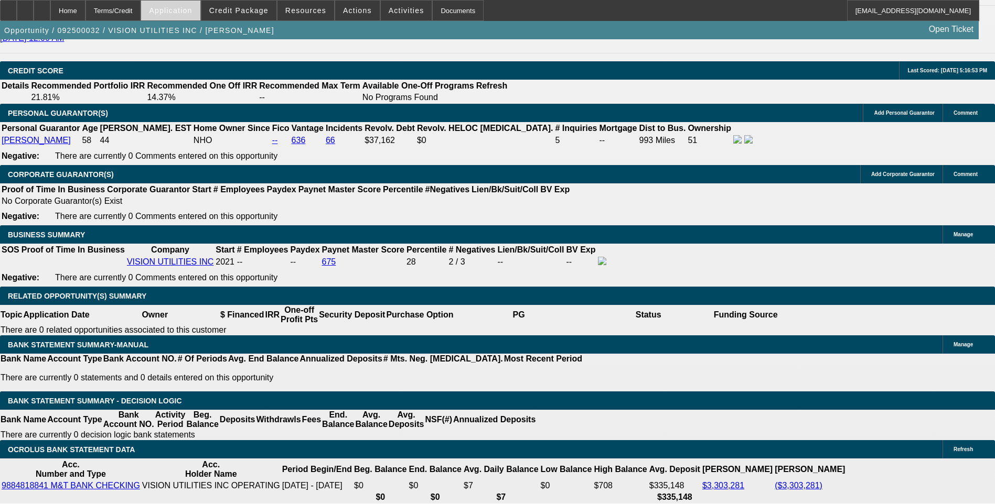
click at [200, 7] on span at bounding box center [170, 10] width 59 height 25
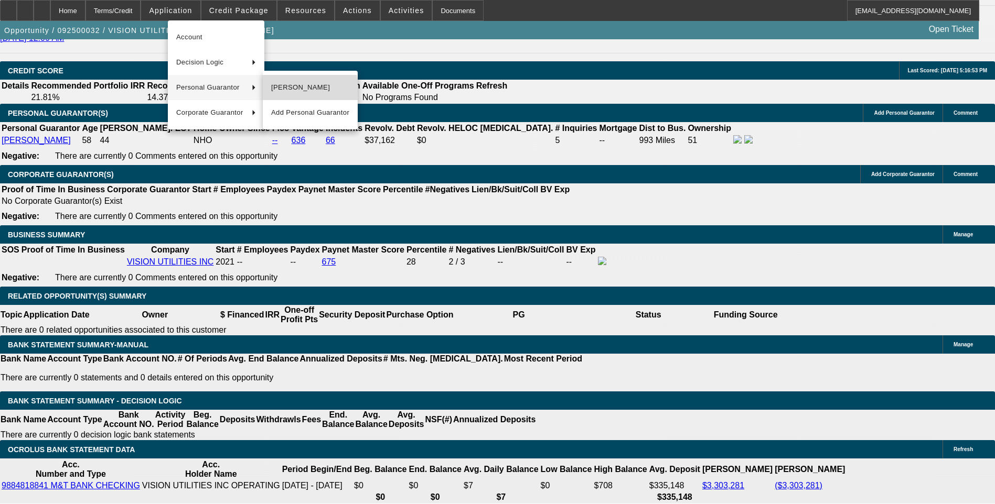
click at [292, 94] on button "Gladys Salazar" at bounding box center [310, 87] width 95 height 25
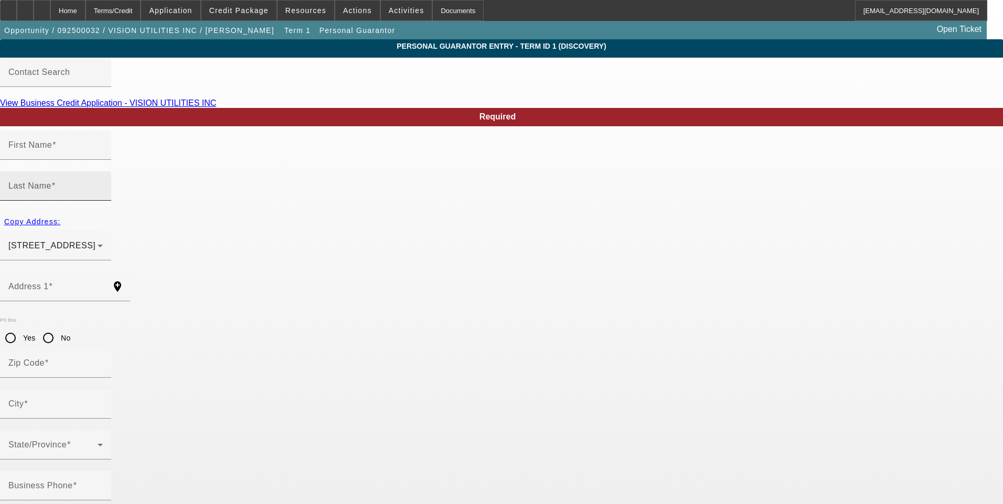
type input "Gladys"
type input "Salazar"
type input "18451 Copperhead Drive"
radio input "true"
type input "33936"
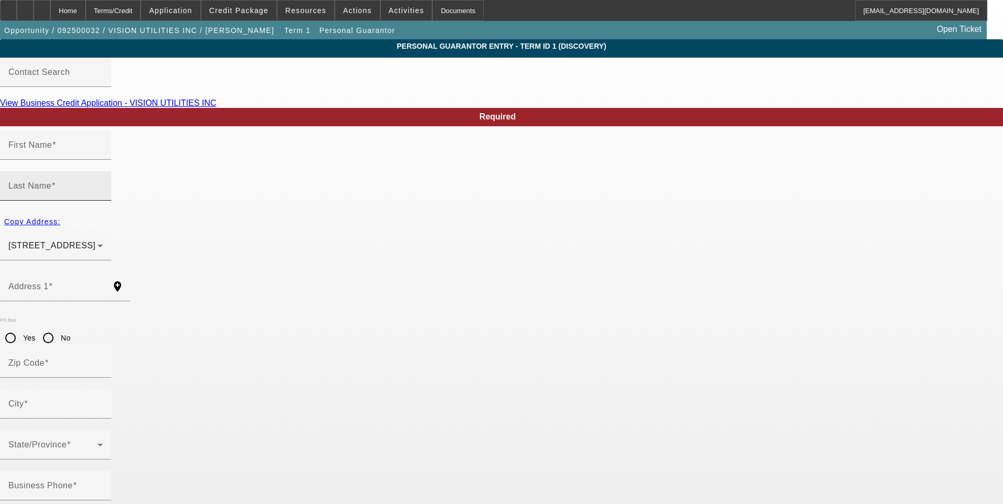
type input "Lehigh Acres"
type input "[PHONE_NUMBER]"
type input "51"
type input "054-60-0496"
type input "gsalazar@vision-utilities.com"
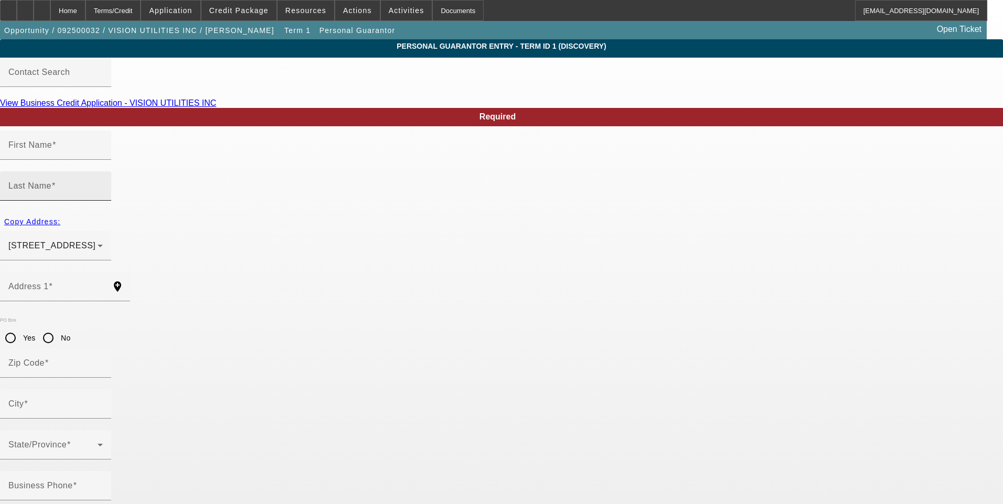
type input "[PHONE_NUMBER]"
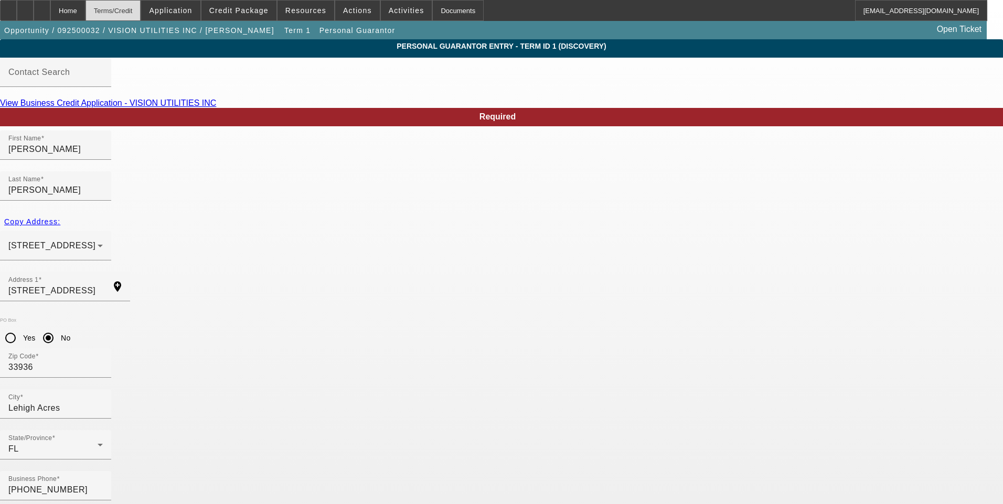
click at [141, 6] on div "Terms/Credit" at bounding box center [113, 10] width 56 height 21
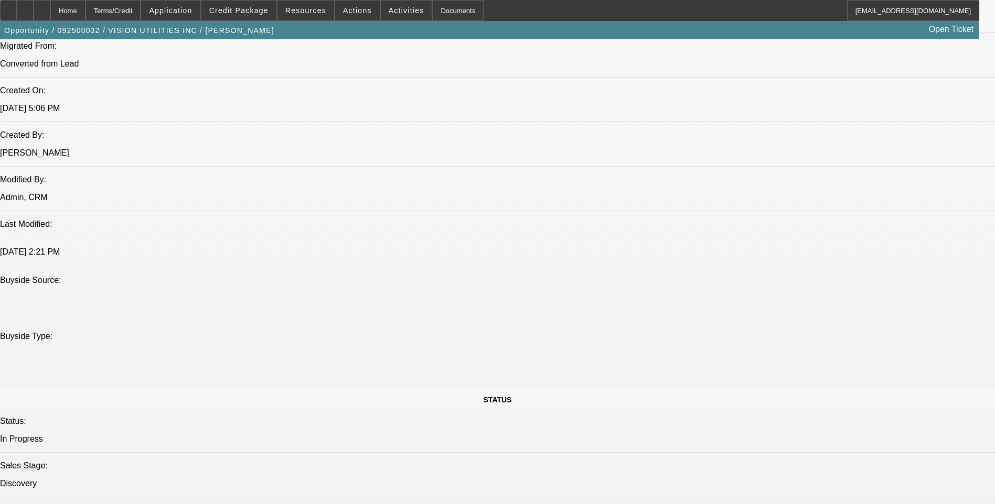
select select "0"
select select "2"
select select "0.1"
select select "4"
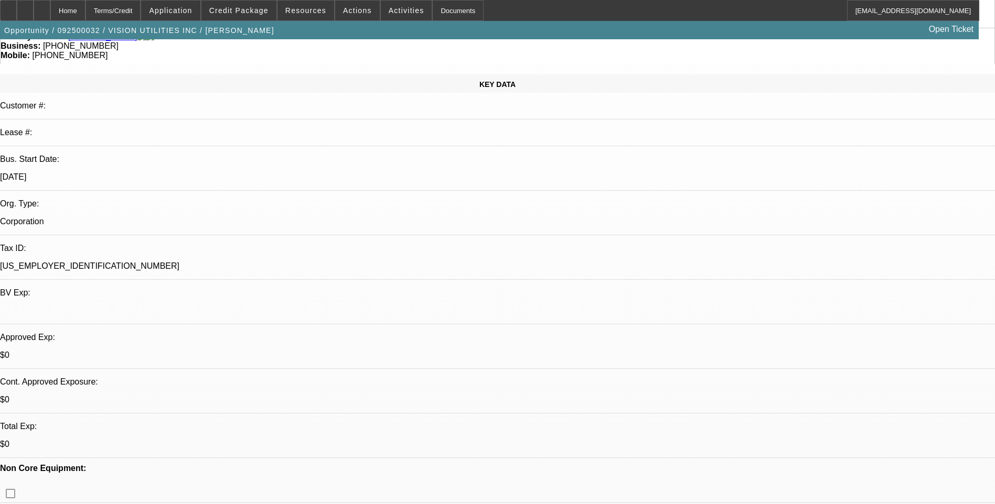
scroll to position [99, 0]
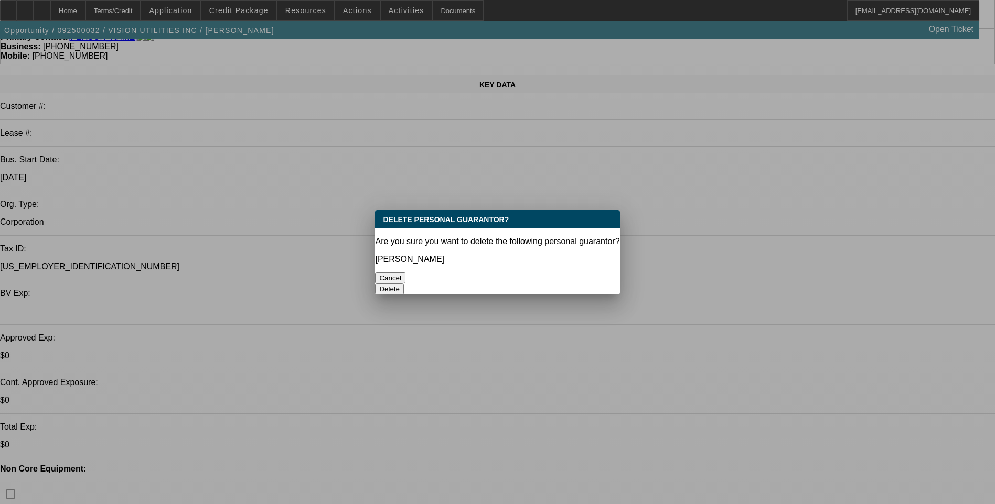
click at [404, 284] on button "Delete" at bounding box center [389, 289] width 29 height 11
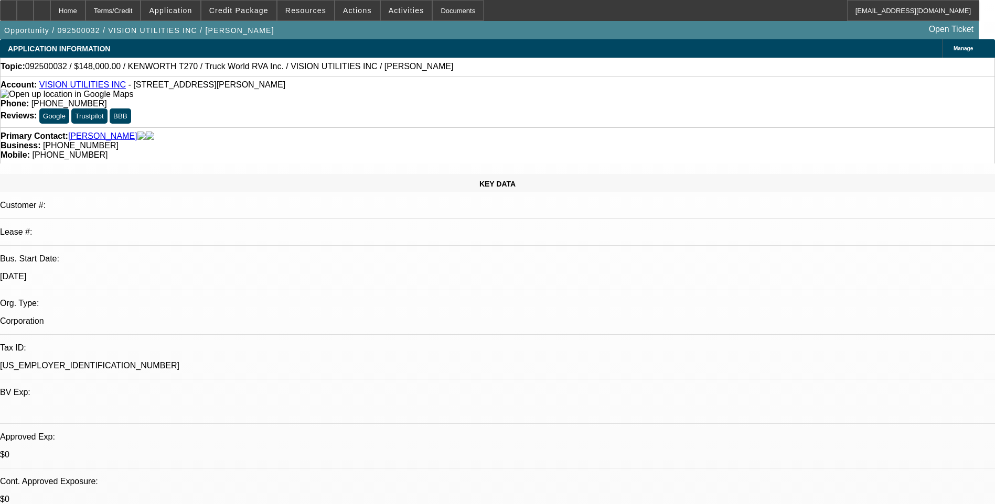
scroll to position [99, 0]
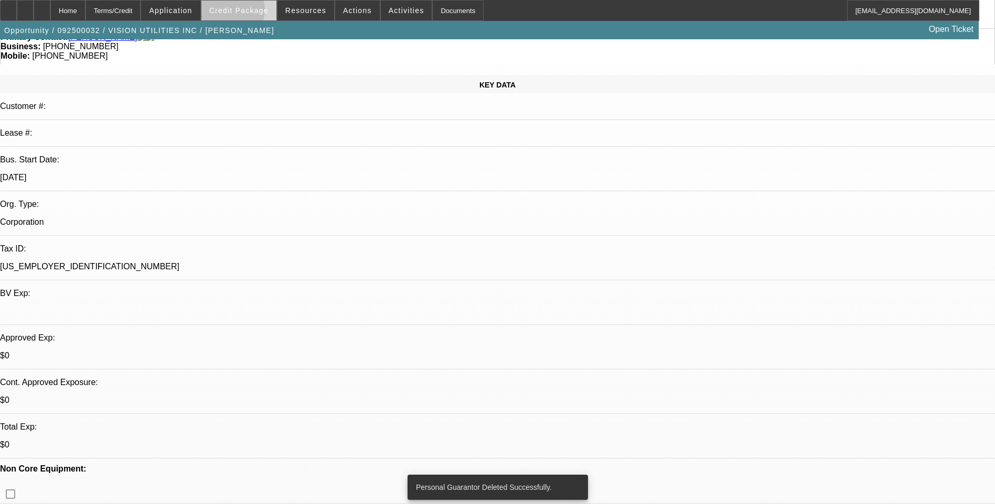
click at [246, 13] on span "Credit Package" at bounding box center [238, 10] width 59 height 8
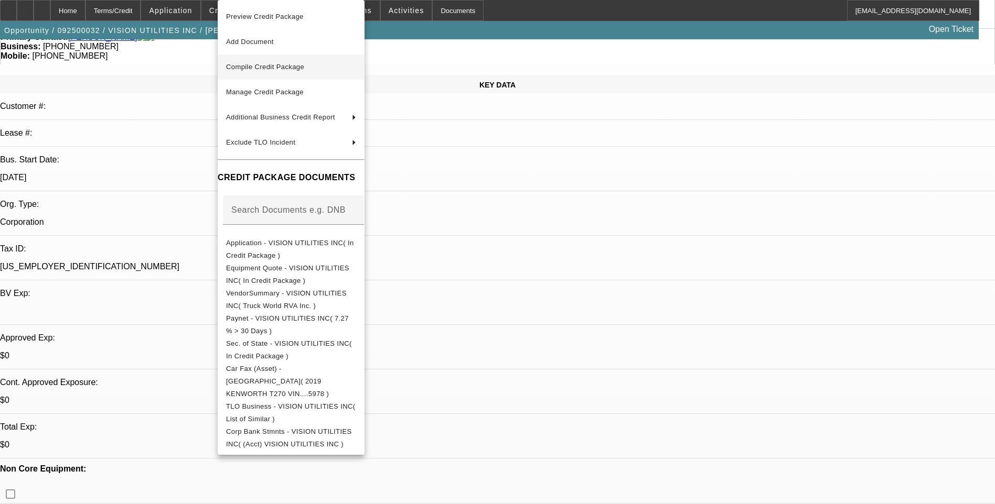
click at [313, 70] on span "Compile Credit Package" at bounding box center [291, 67] width 130 height 13
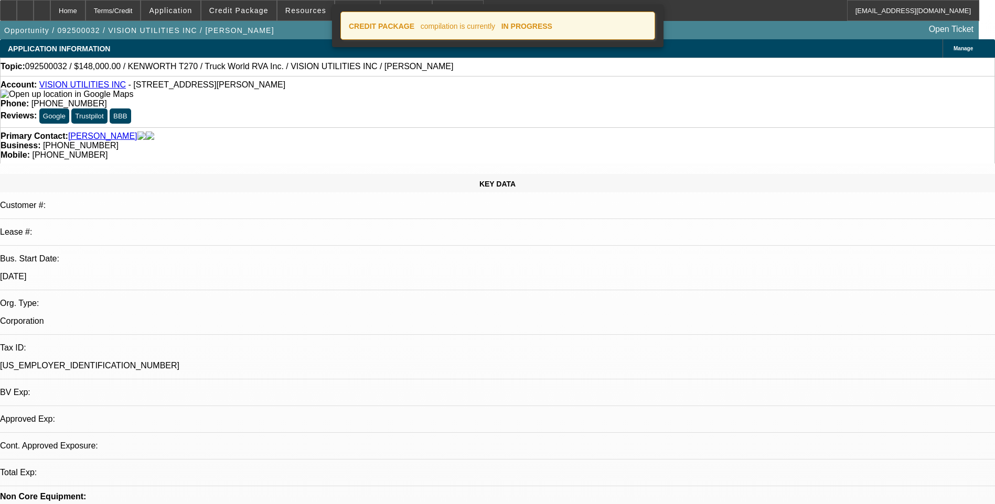
select select "0"
select select "2"
select select "0.1"
select select "4"
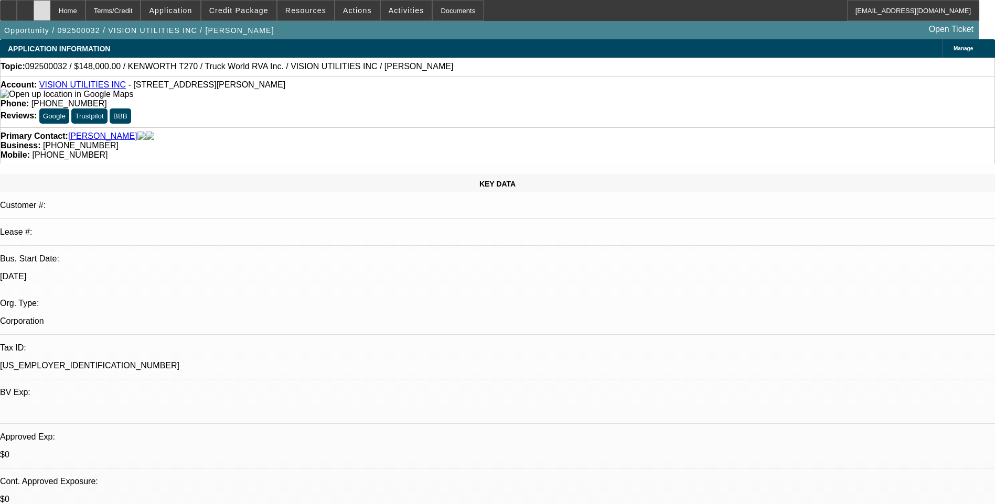
click at [50, 13] on div at bounding box center [42, 10] width 17 height 21
select select "0"
select select "2"
select select "0.1"
select select "1"
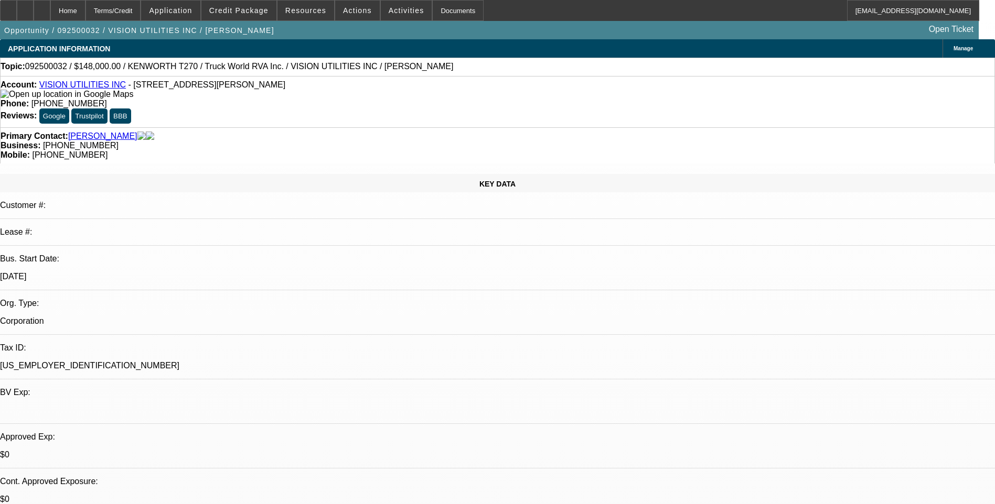
select select "2"
select select "4"
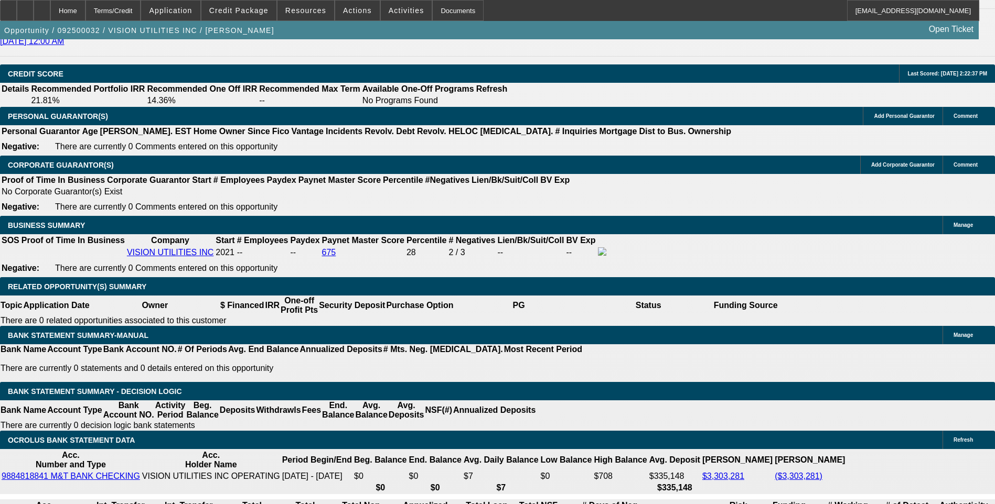
scroll to position [1468, 0]
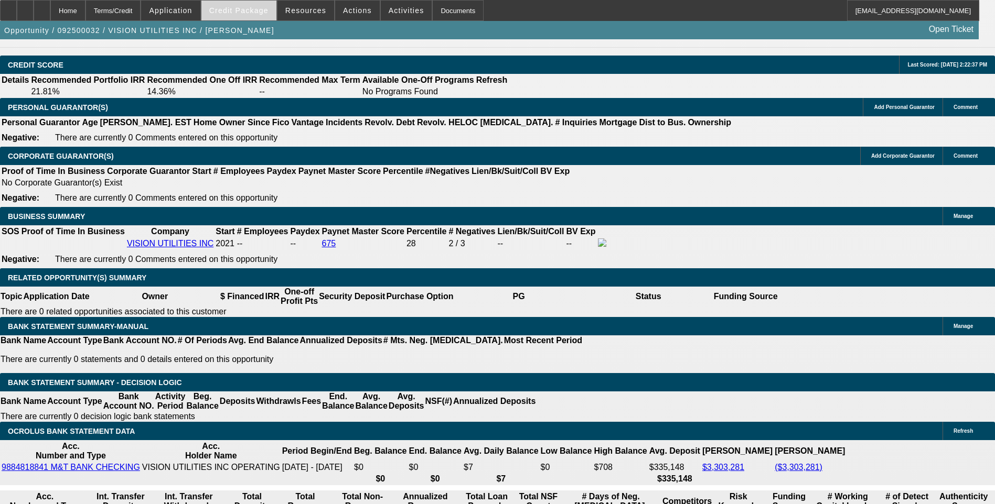
click at [236, 19] on span at bounding box center [238, 10] width 75 height 25
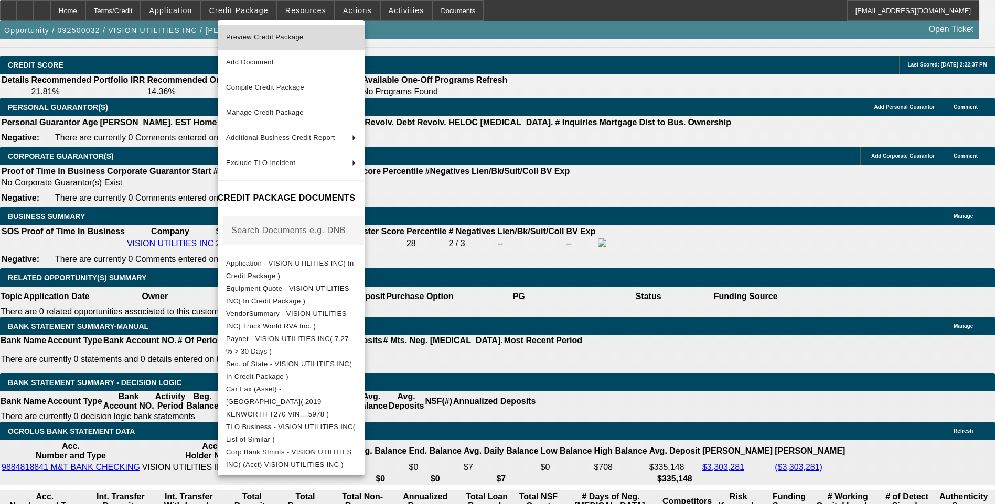
click at [311, 39] on span "Preview Credit Package" at bounding box center [291, 37] width 130 height 13
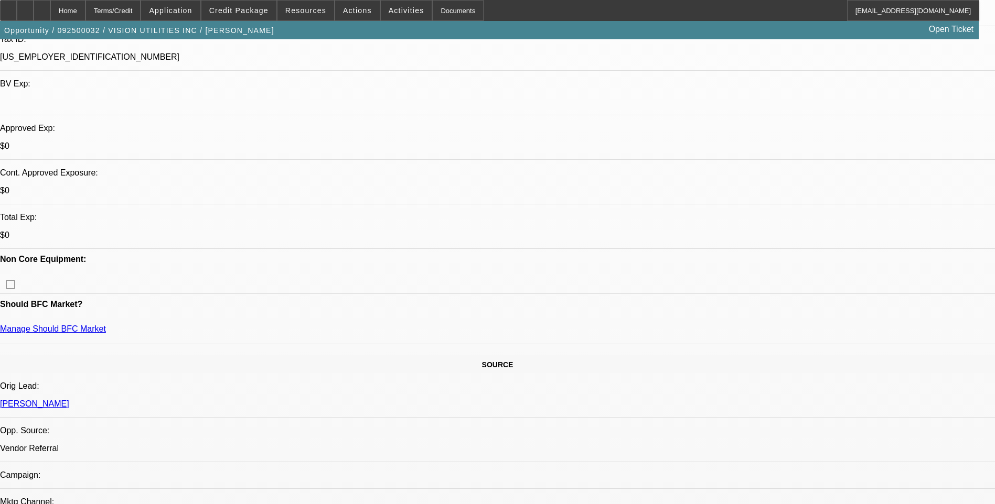
scroll to position [315, 0]
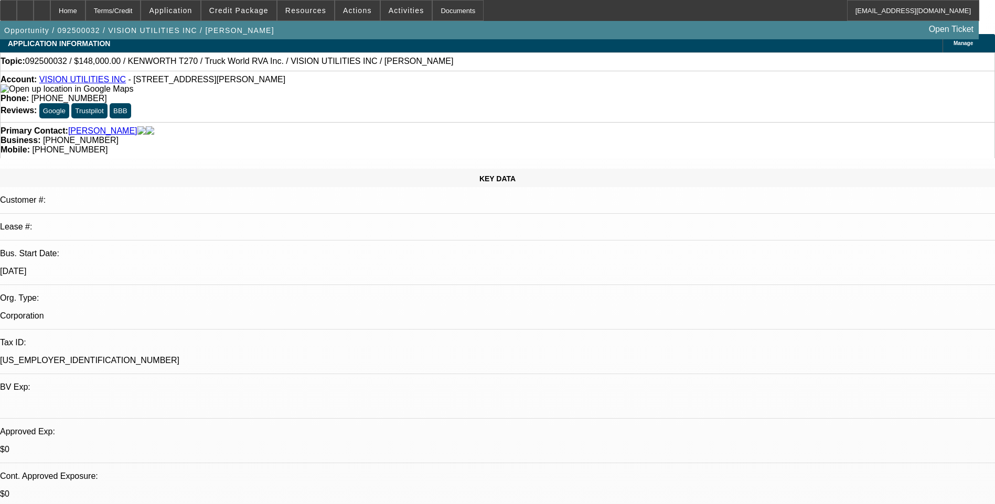
scroll to position [0, 0]
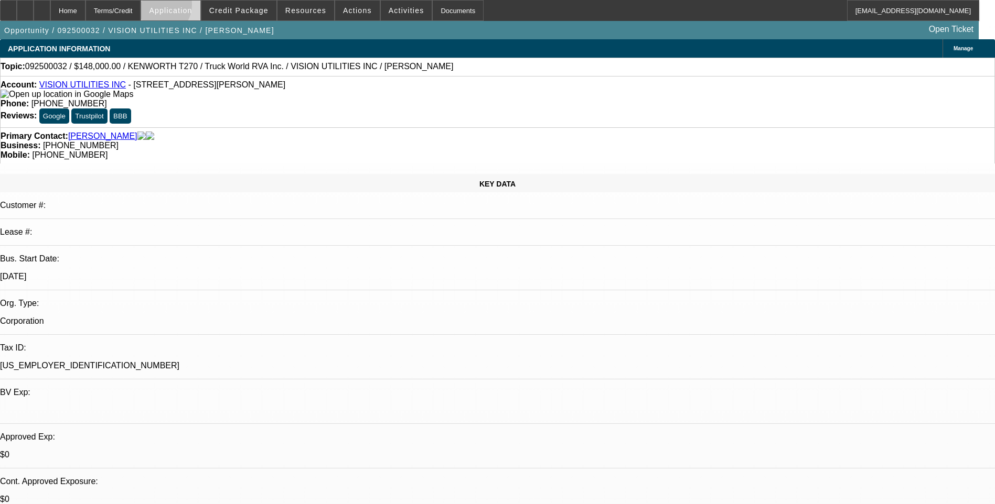
click at [183, 7] on span "Application" at bounding box center [170, 10] width 43 height 8
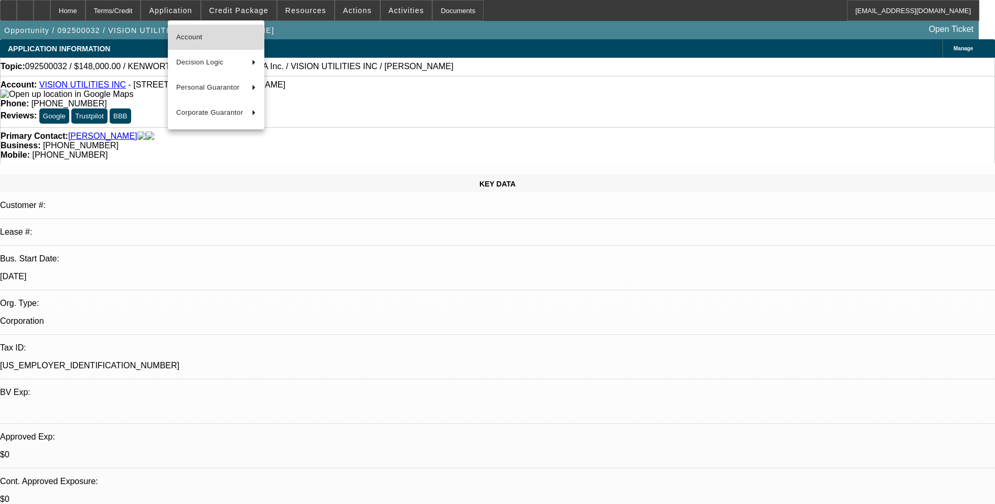
click at [209, 38] on span "Account" at bounding box center [216, 37] width 80 height 13
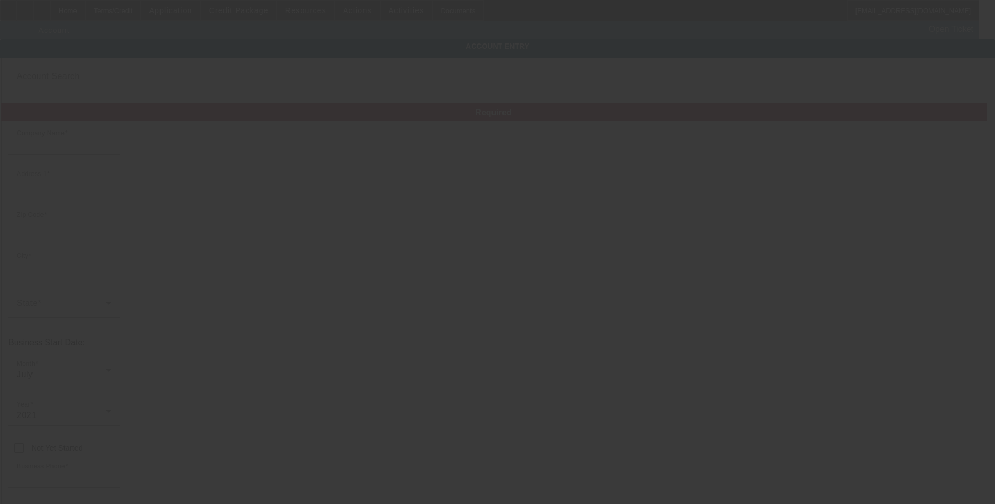
type input "VISION UTILITIES INC"
type input "69 Clementon Rd"
type input "08009"
type input "Berlin"
type input "(215) 298-9490"
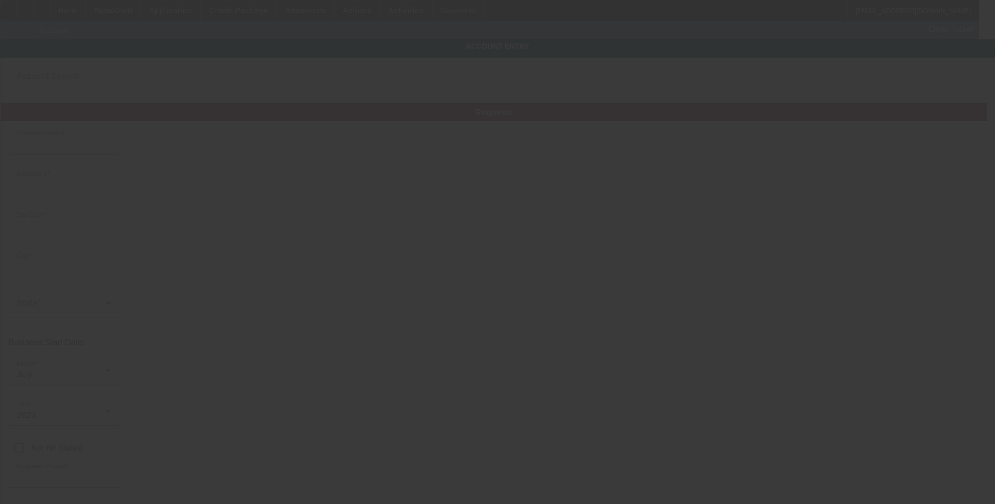
type input "87-1872805"
type input "ELECTRIC EMERGENCY STORM RESTORATION CONTRACTOR"
type input "https://vision-utilities.com/"
type input "9/2/2025"
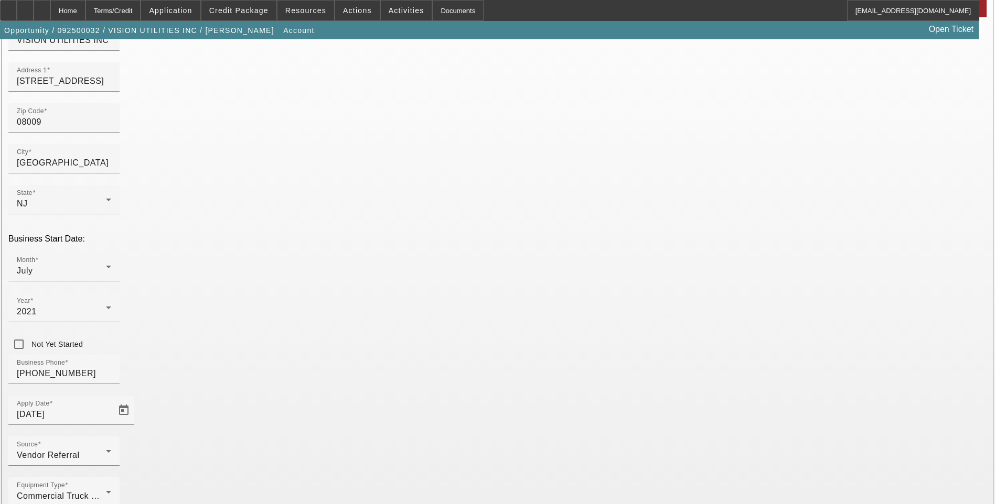
scroll to position [105, 0]
click at [85, 1] on div "Home" at bounding box center [67, 10] width 35 height 21
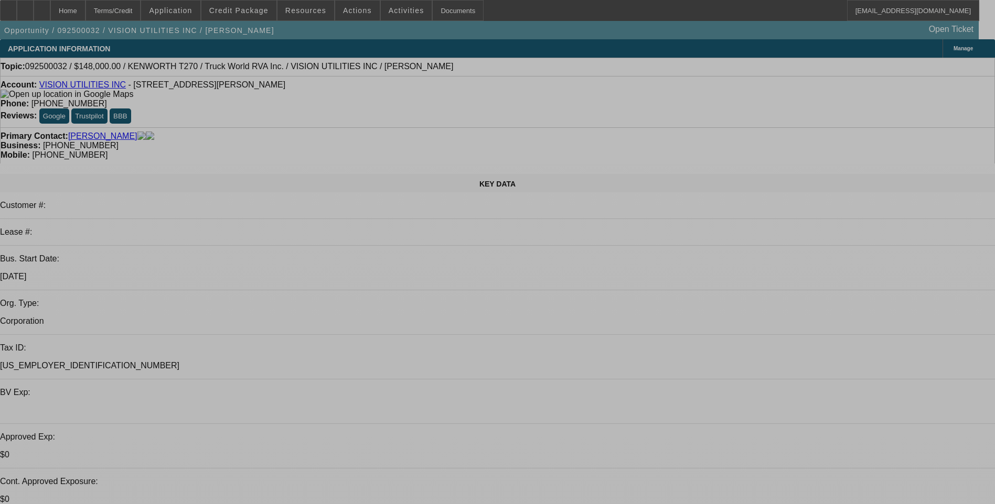
select select "0"
select select "2"
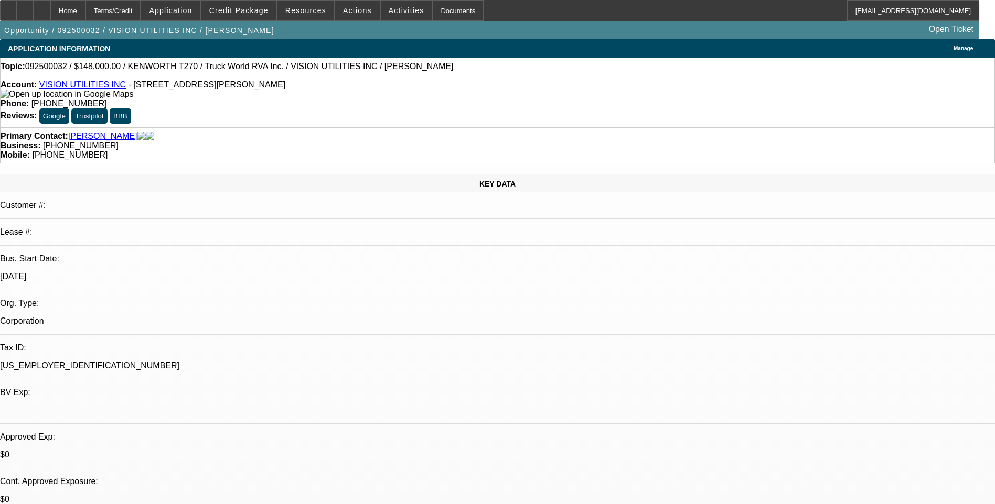
select select "2"
select select "0.1"
select select "4"
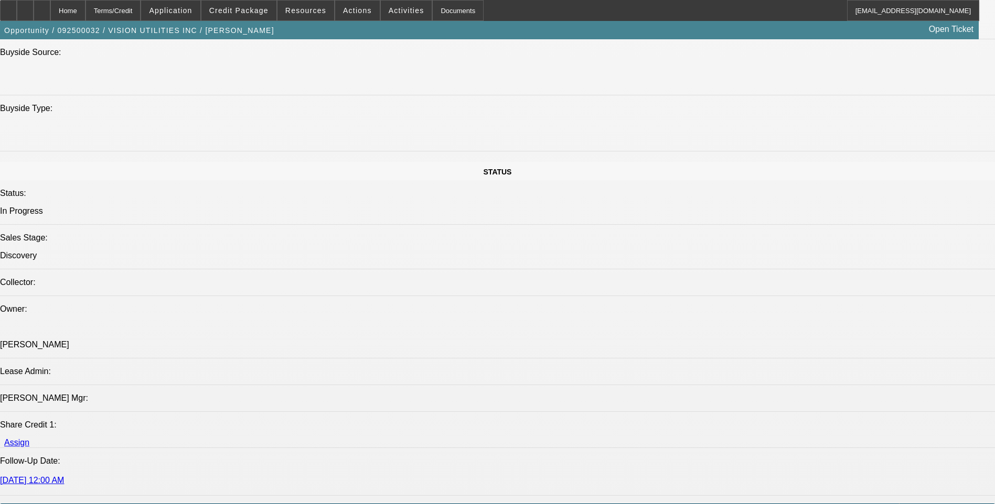
scroll to position [1136, 0]
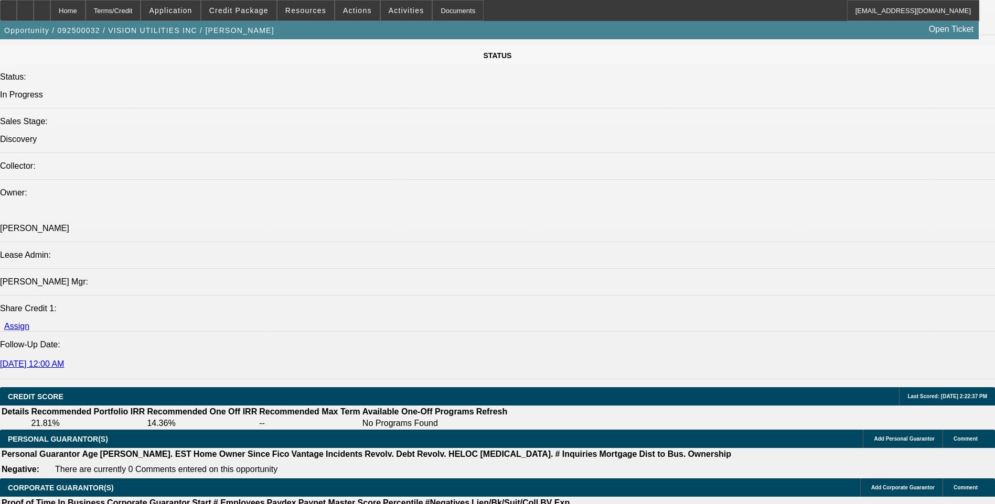
click at [42, 7] on icon at bounding box center [42, 7] width 0 height 0
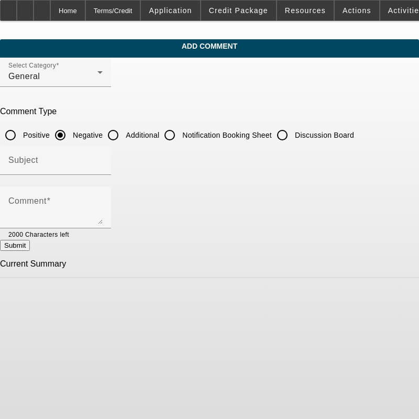
click at [124, 132] on input "Additional" at bounding box center [113, 135] width 21 height 21
radio input "true"
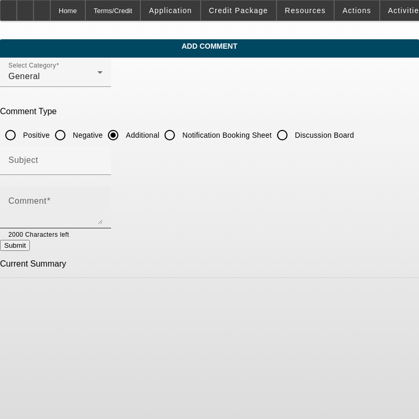
drag, startPoint x: 68, startPoint y: 205, endPoint x: 54, endPoint y: 206, distance: 14.2
click at [47, 205] on mat-label "Comment" at bounding box center [27, 201] width 38 height 9
click at [68, 205] on textarea "Comment" at bounding box center [55, 211] width 94 height 25
paste textarea "Vision Utilities, Inc., a certified woman- and minority-owned storm restoration…"
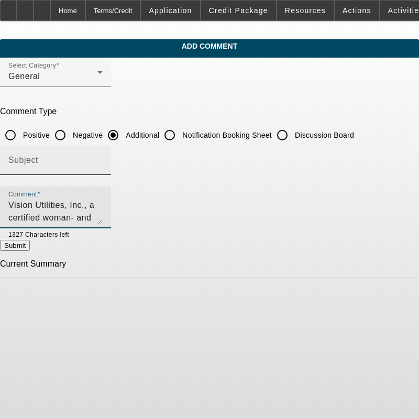
type textarea "Vision Utilities, Inc., a certified woman- and minority-owned storm restoration…"
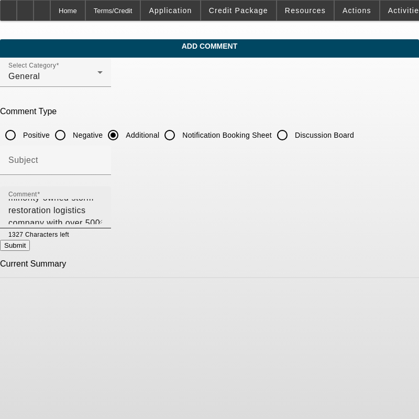
scroll to position [50, 0]
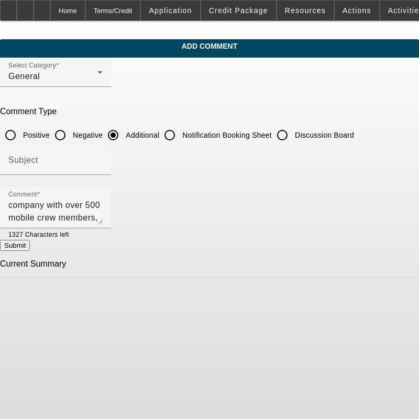
click at [30, 249] on button "Submit" at bounding box center [15, 245] width 30 height 11
radio input "true"
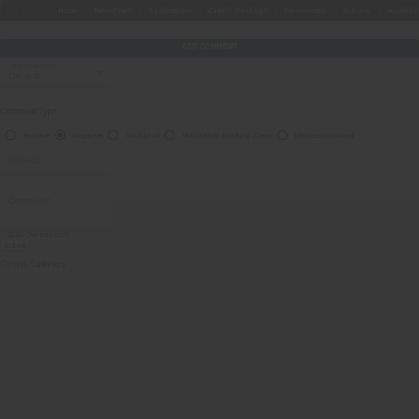
scroll to position [0, 0]
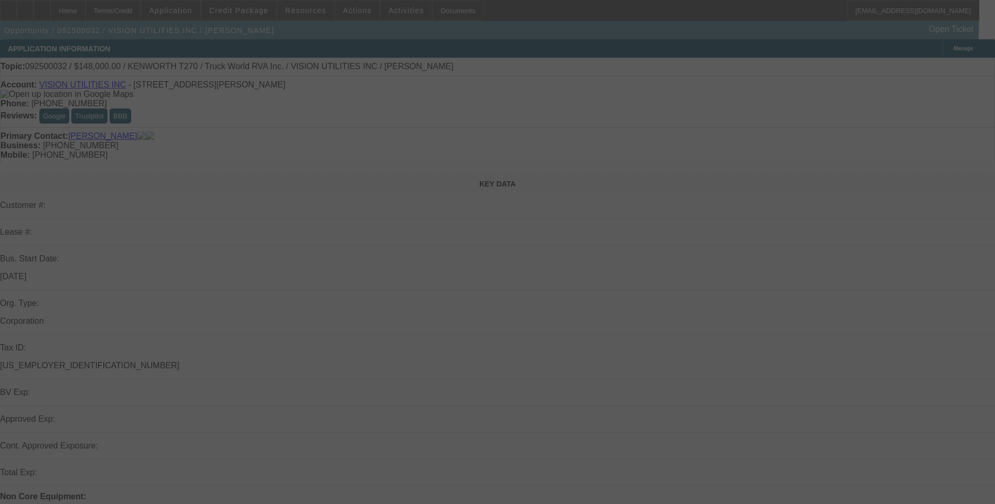
select select "0"
select select "2"
select select "0.1"
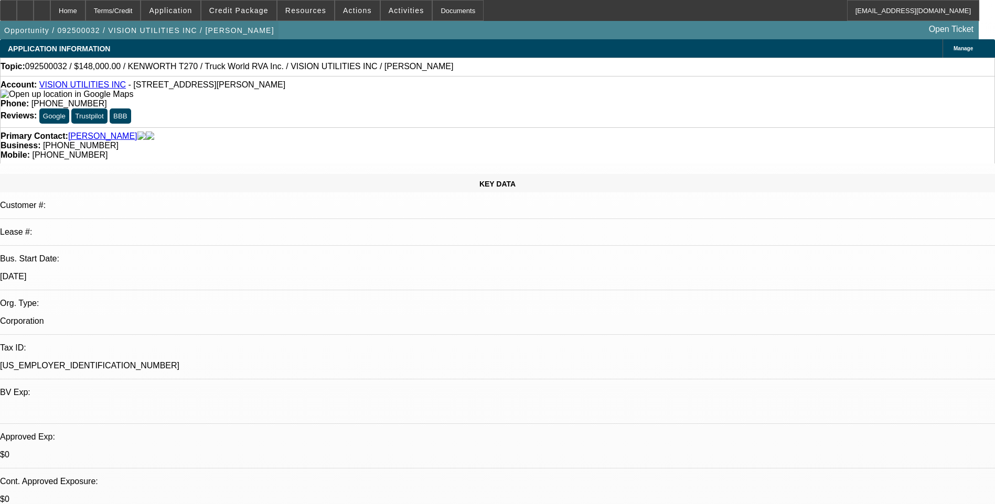
select select "1"
select select "2"
select select "4"
click at [141, 12] on div "Terms/Credit" at bounding box center [113, 10] width 56 height 21
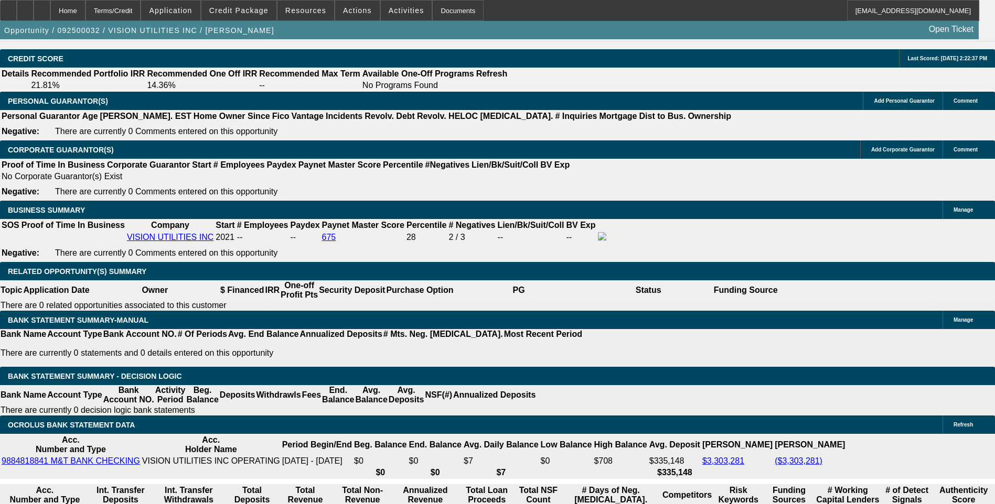
type input "$0.00"
drag, startPoint x: 179, startPoint y: 168, endPoint x: 174, endPoint y: 171, distance: 6.1
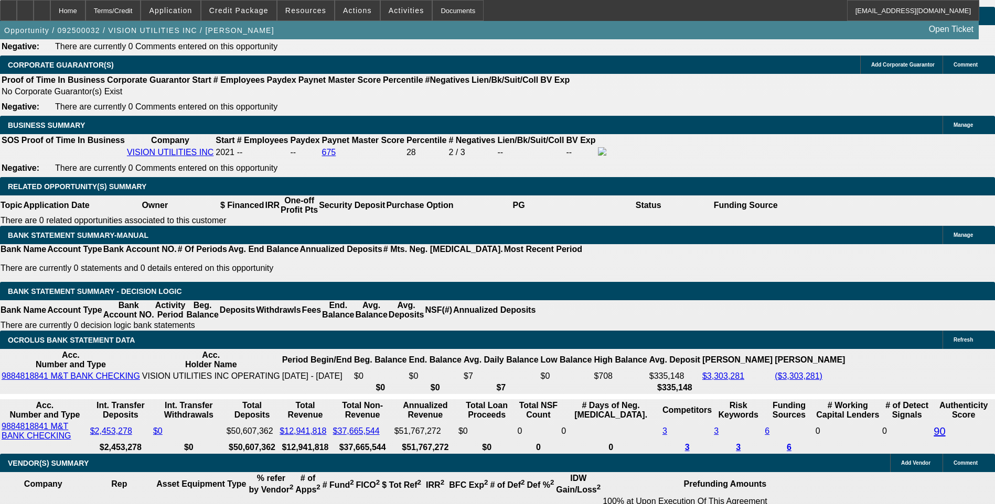
scroll to position [1579, 0]
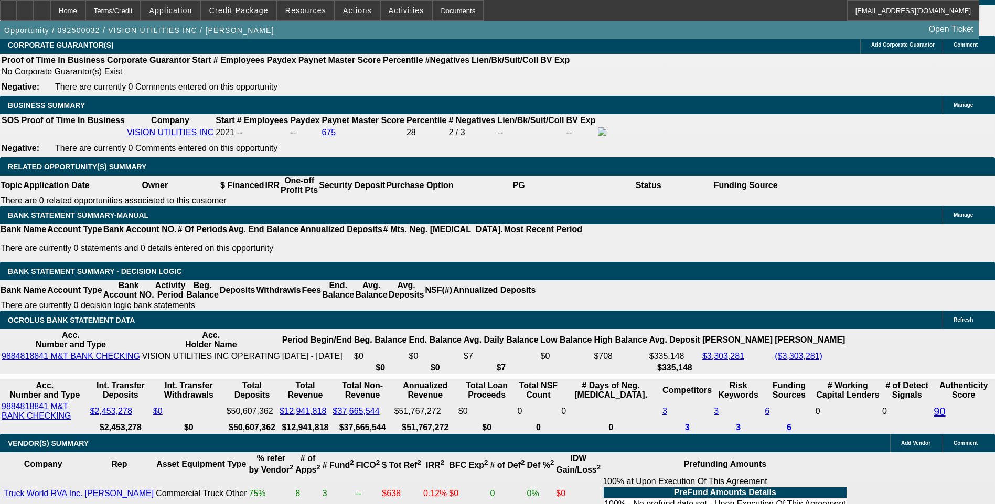
type input "60"
type input "8"
type input "$6,001.82"
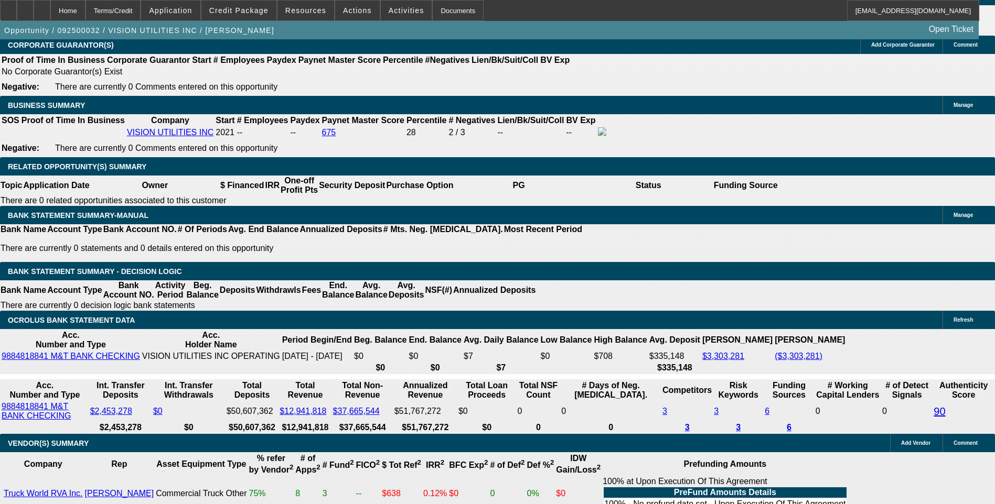
type input "$3,000.91"
type input "8.5"
type input "$6,072.90"
type input "$3,036.45"
type input "8.5"
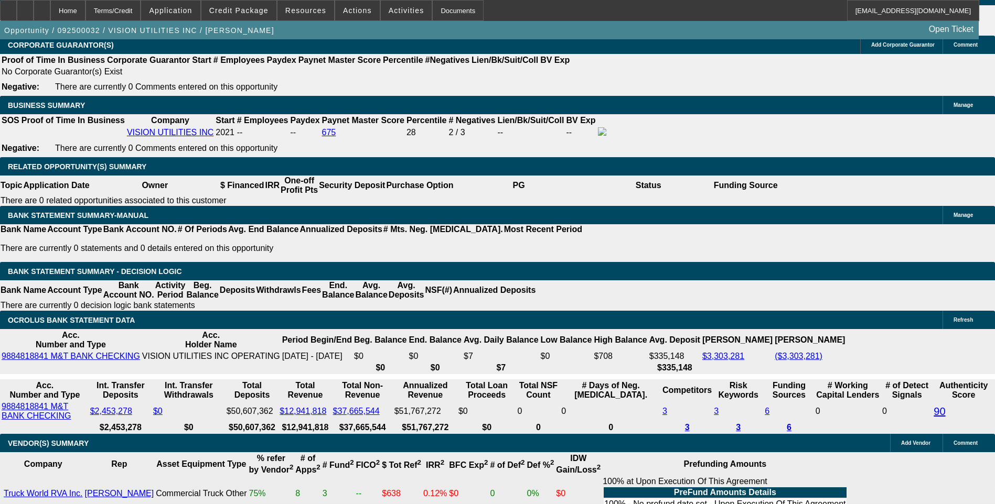
type input "3036."
type input "$6,072.00"
type input "303"
type input "$606.00"
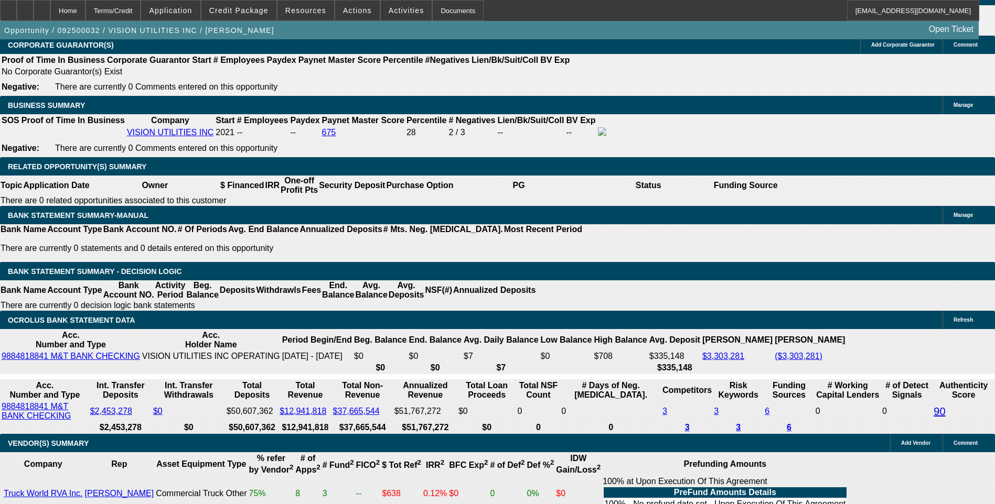
type input "3035"
type input "$6,070.00"
type input "8.5"
type input "$3,035.00"
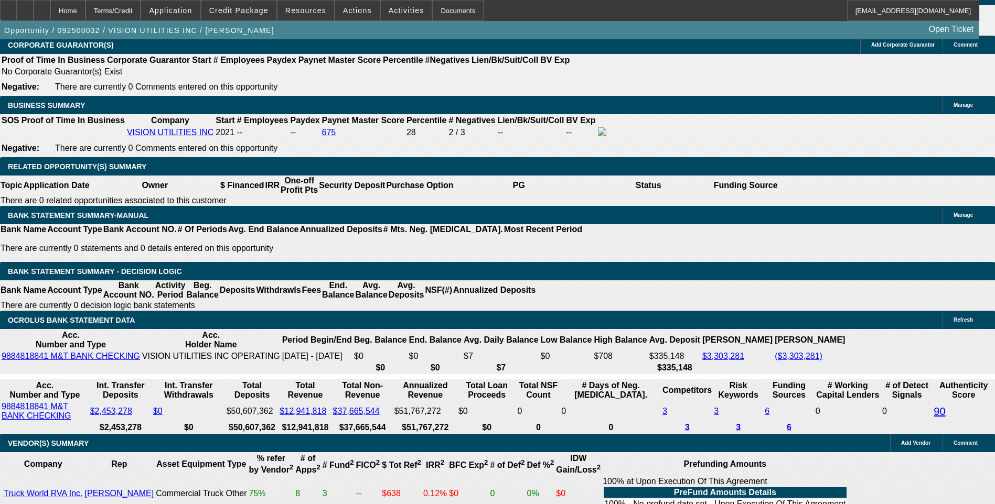
select select "6"
select select "0"
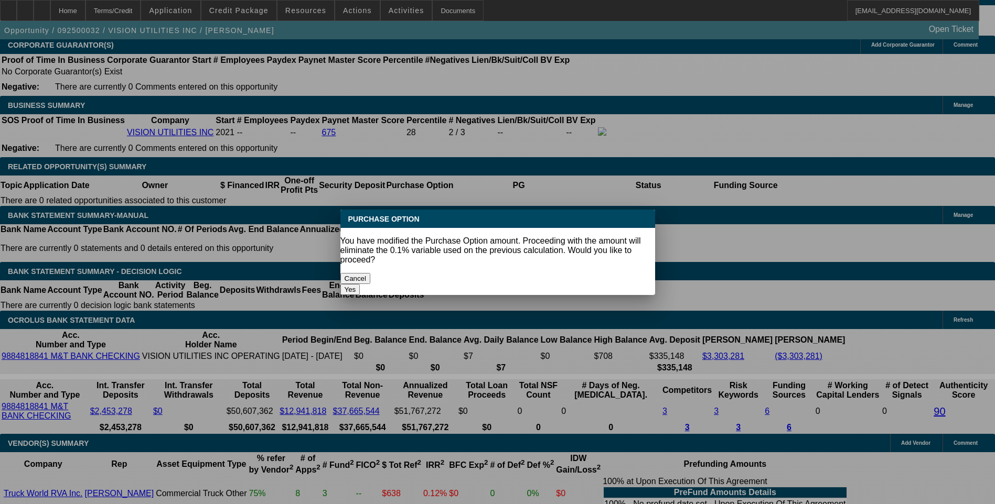
scroll to position [0, 0]
click at [360, 284] on button "Yes" at bounding box center [350, 289] width 20 height 11
type input "$0.00"
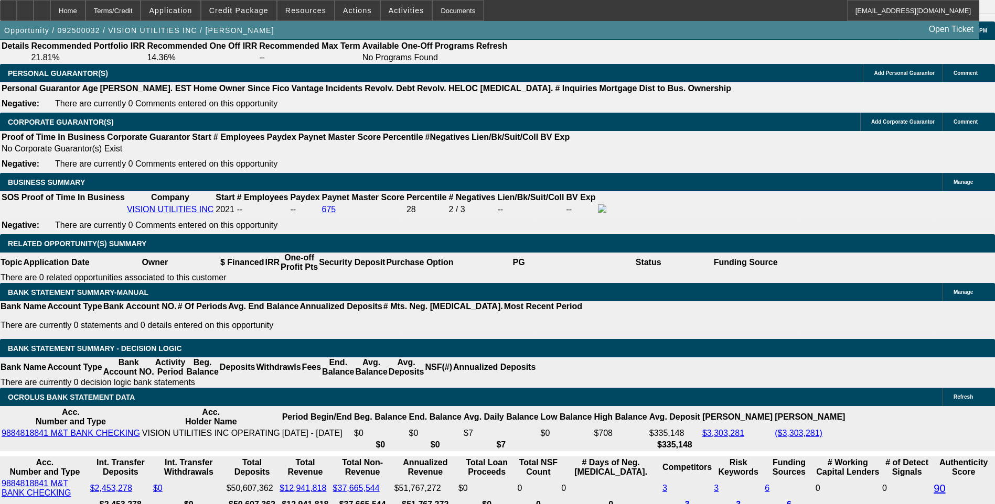
scroll to position [1474, 0]
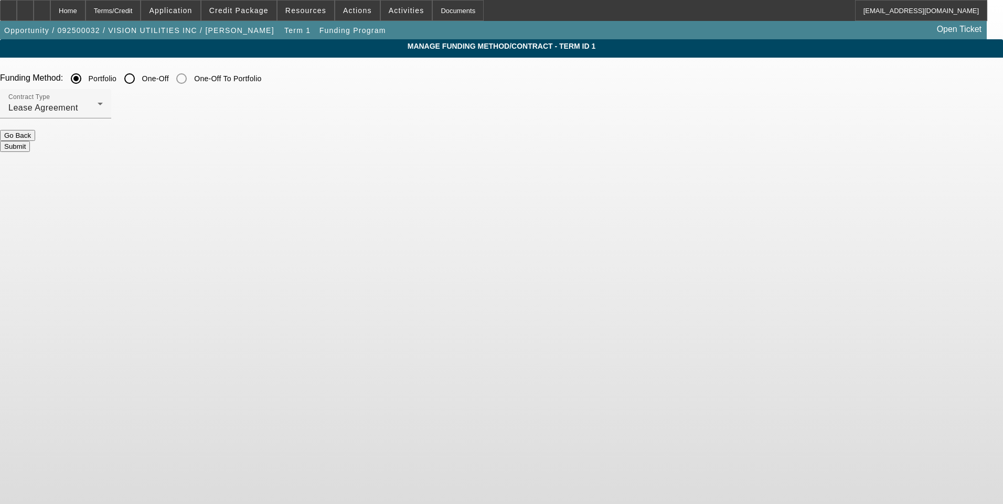
click at [140, 79] on input "One-Off" at bounding box center [129, 78] width 21 height 21
radio input "true"
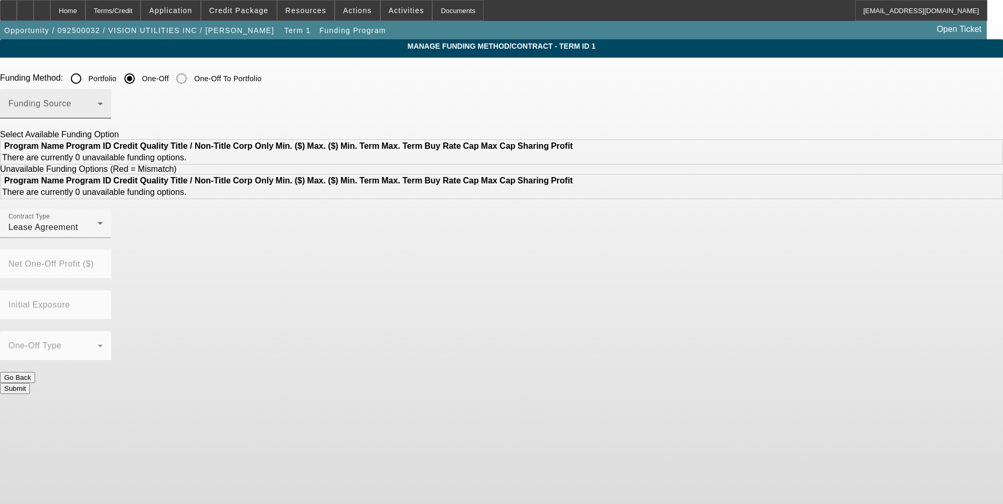
click at [103, 101] on div "Funding Source" at bounding box center [55, 103] width 94 height 29
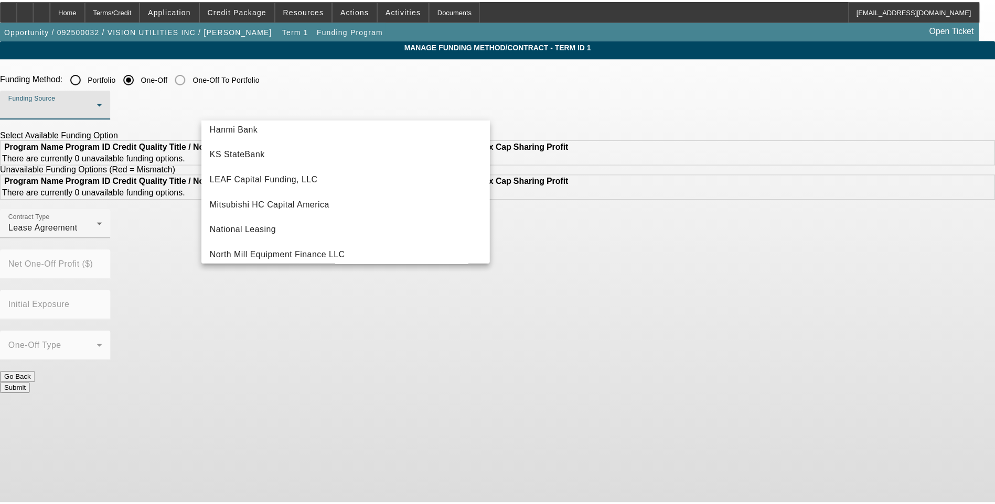
scroll to position [210, 0]
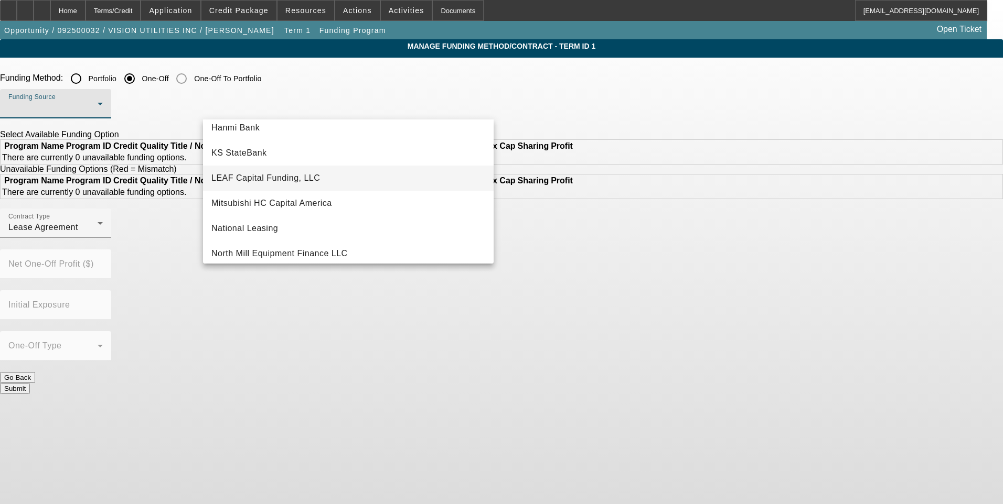
click at [264, 184] on span "LEAF Capital Funding, LLC" at bounding box center [265, 178] width 109 height 13
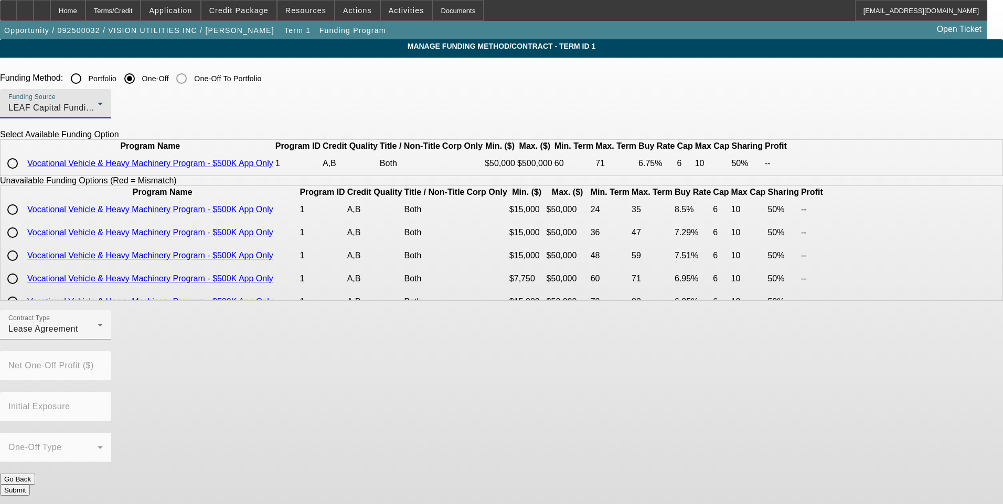
click at [23, 174] on input "radio" at bounding box center [12, 163] width 21 height 21
radio input "true"
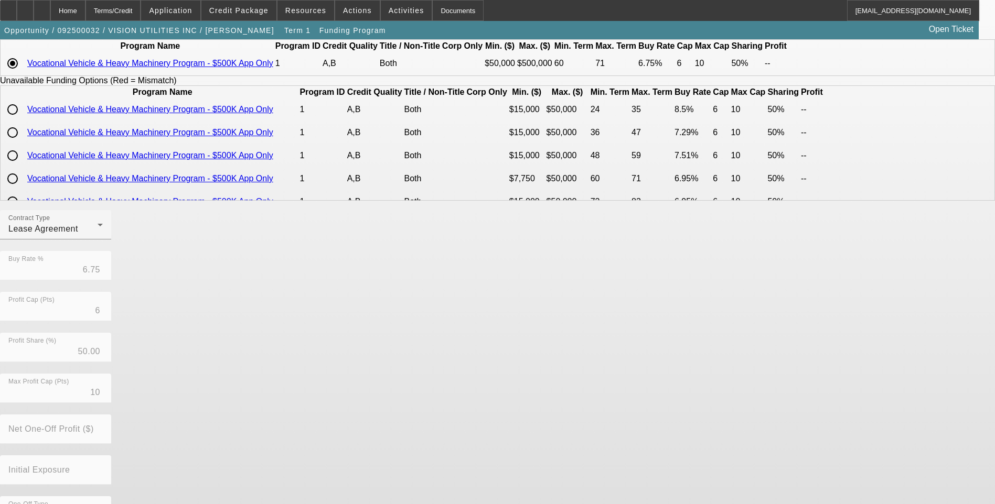
scroll to position [105, 0]
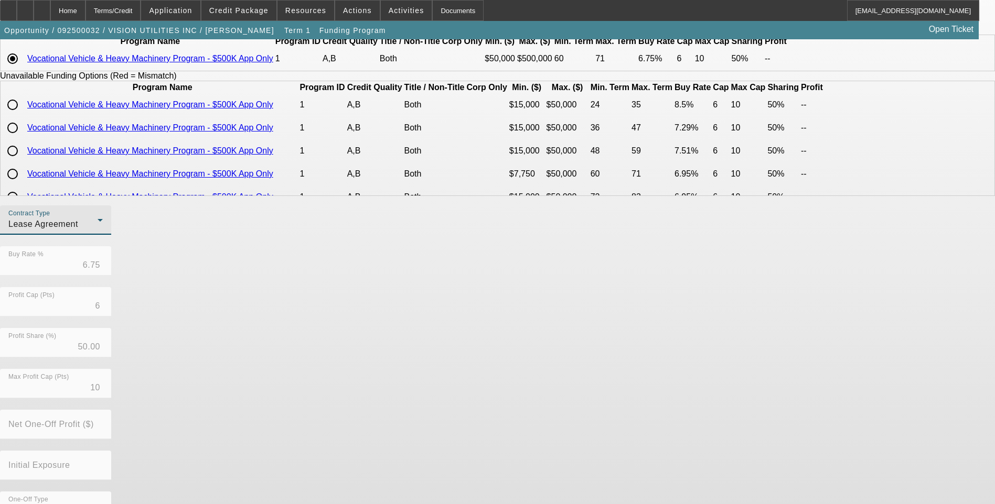
click at [98, 231] on div "Lease Agreement" at bounding box center [52, 224] width 89 height 13
drag, startPoint x: 269, startPoint y: 298, endPoint x: 78, endPoint y: 265, distance: 194.2
click at [267, 298] on span "Equipment Finance Agreement" at bounding box center [268, 302] width 121 height 25
click at [78, 264] on app-term-manage-funding "Manage Funding Method/Contract - Term ID 1 Funding Method: Portfolio One-Off On…" at bounding box center [497, 249] width 995 height 630
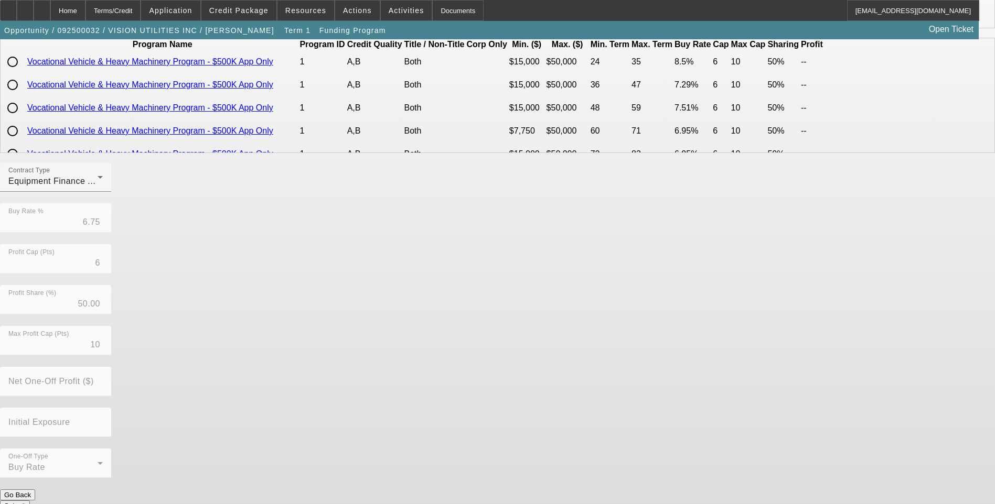
scroll to position [150, 0]
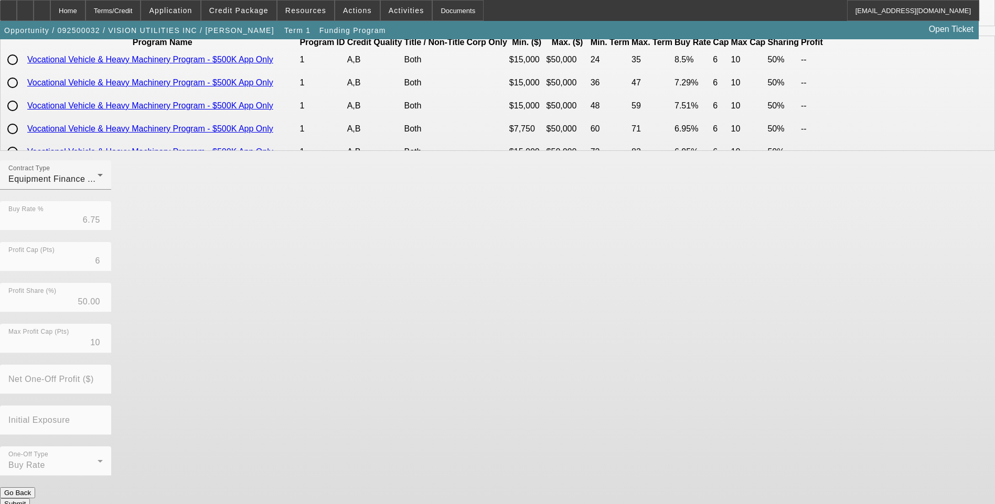
click at [30, 499] on button "Submit" at bounding box center [15, 504] width 30 height 11
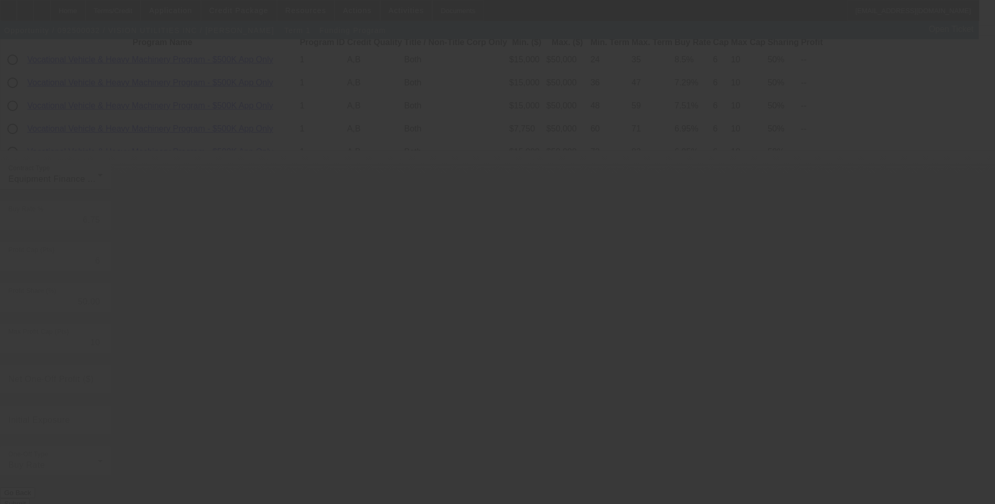
radio input "true"
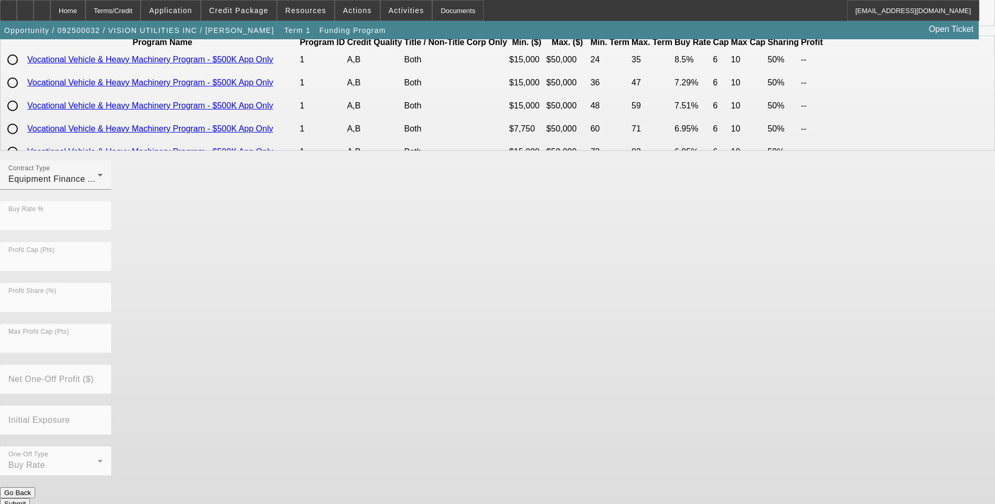
scroll to position [0, 0]
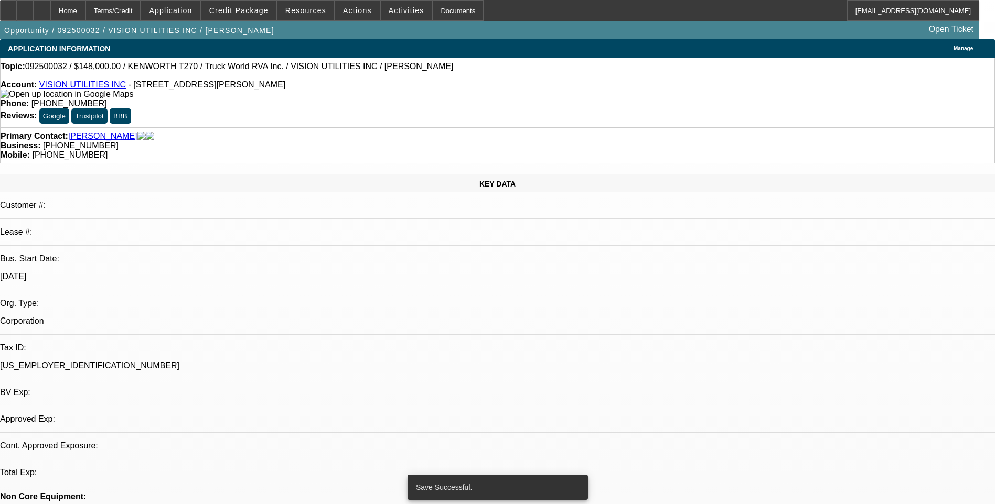
select select "0"
select select "2"
select select "0"
select select "6"
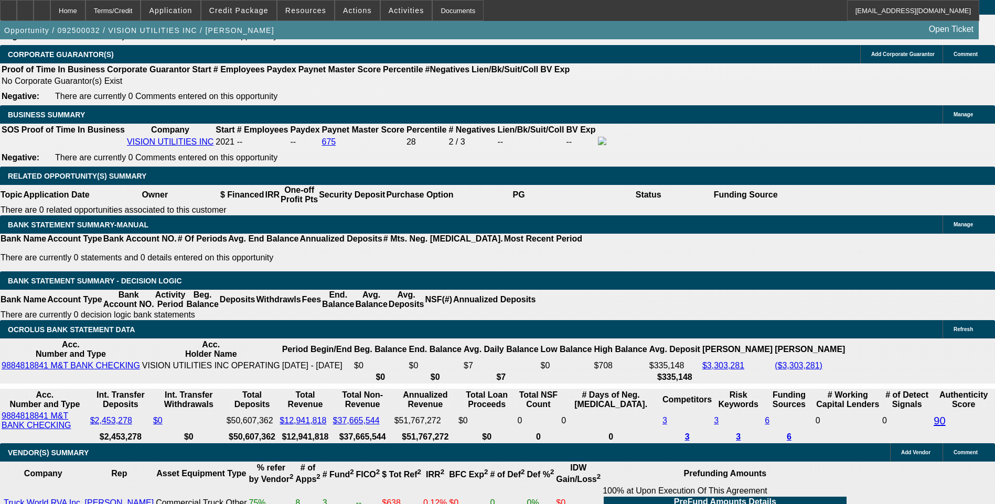
scroll to position [1573, 0]
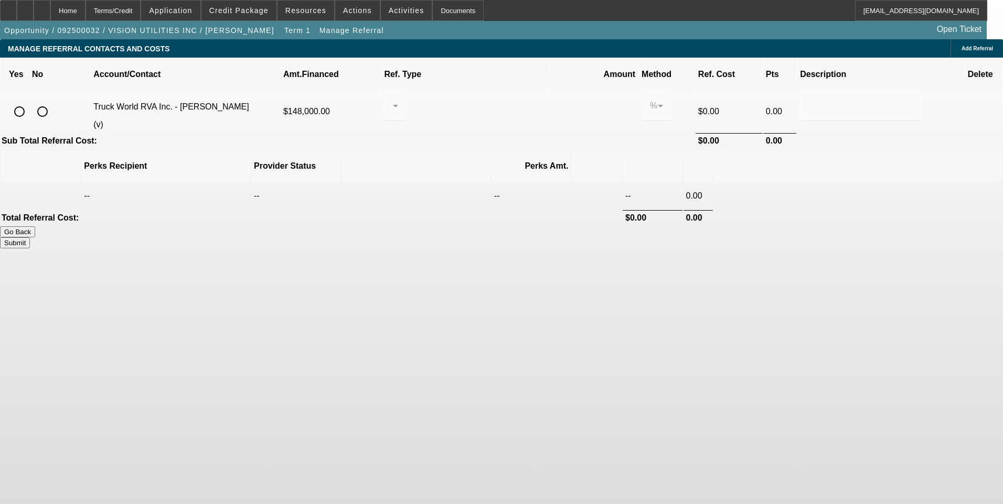
click at [30, 101] on input "radio" at bounding box center [19, 111] width 21 height 21
radio input "true"
click at [398, 99] on div at bounding box center [395, 105] width 6 height 29
click at [493, 149] on span "Pay vendor COMPANY" at bounding box center [476, 148] width 85 height 25
click at [560, 100] on input "0.000" at bounding box center [593, 106] width 67 height 13
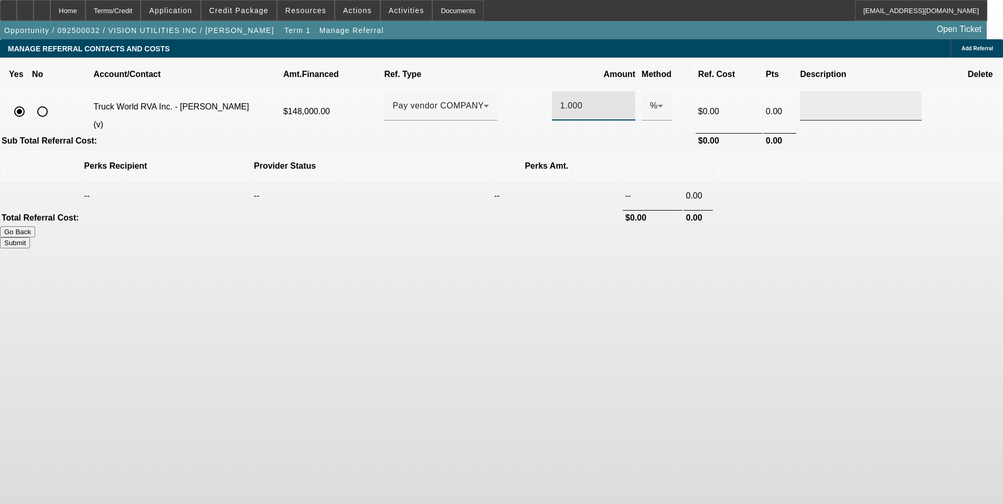
type input "1.000"
click at [808, 100] on input "text" at bounding box center [860, 106] width 105 height 13
type input "Referral Fee"
drag, startPoint x: 779, startPoint y: 274, endPoint x: 755, endPoint y: 245, distance: 37.6
click at [771, 266] on body "Home Terms/Credit Application Credit Package Resources Actions Activities Docum…" at bounding box center [501, 252] width 1003 height 504
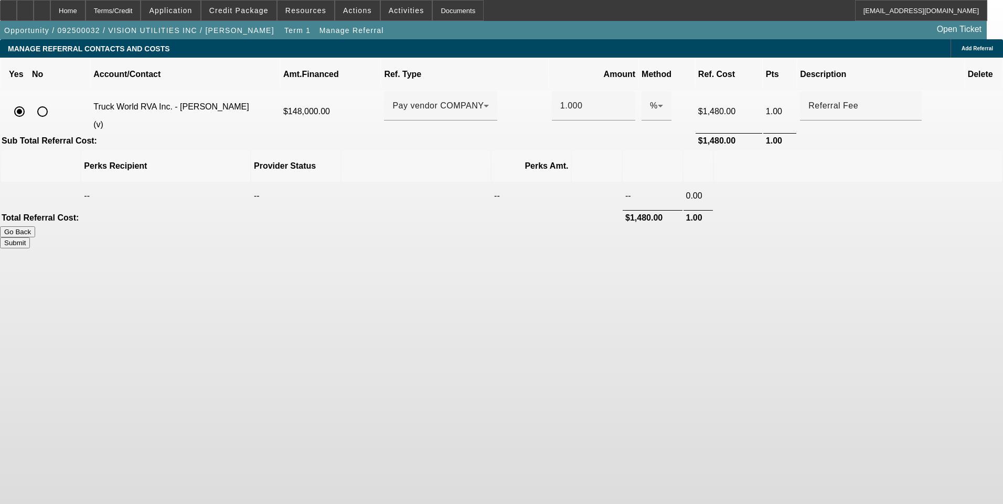
click at [30, 238] on button "Submit" at bounding box center [15, 243] width 30 height 11
type input "1.000"
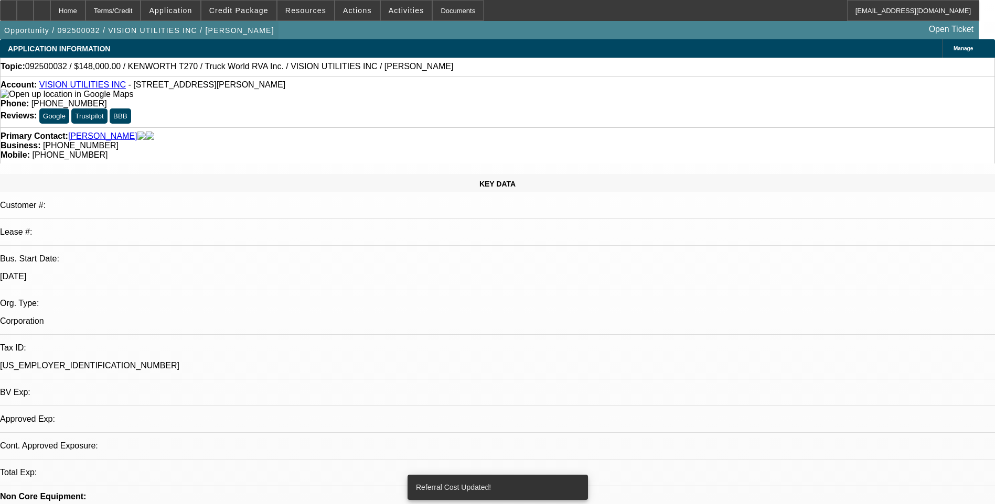
select select "0"
select select "2"
select select "0"
select select "6"
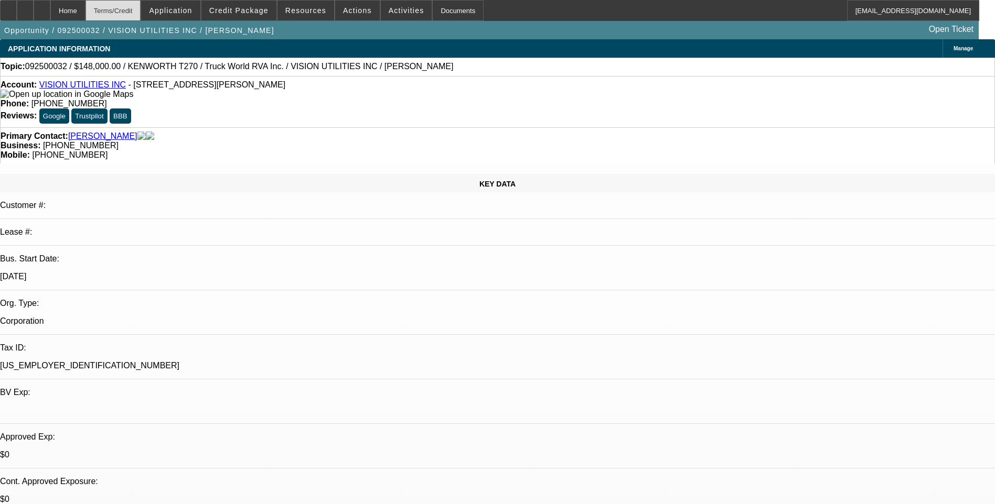
click at [138, 13] on div "Terms/Credit" at bounding box center [113, 10] width 56 height 21
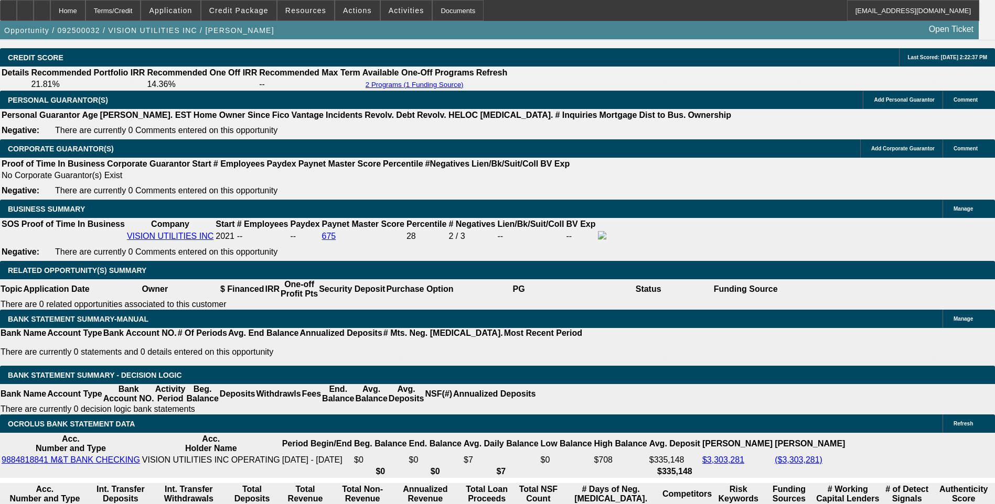
select select "0"
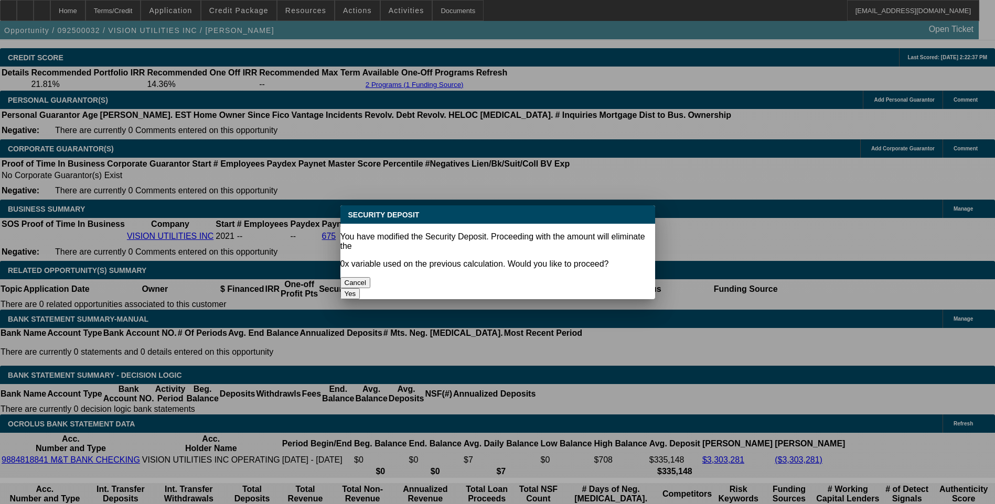
scroll to position [0, 0]
click at [360, 288] on button "Yes" at bounding box center [350, 293] width 20 height 11
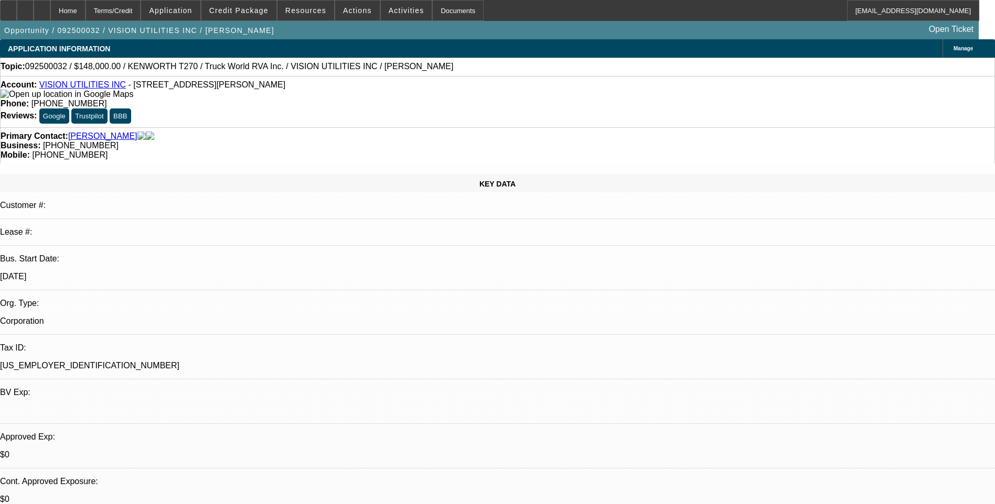
type input "$0.00"
type input "UNKNOWN"
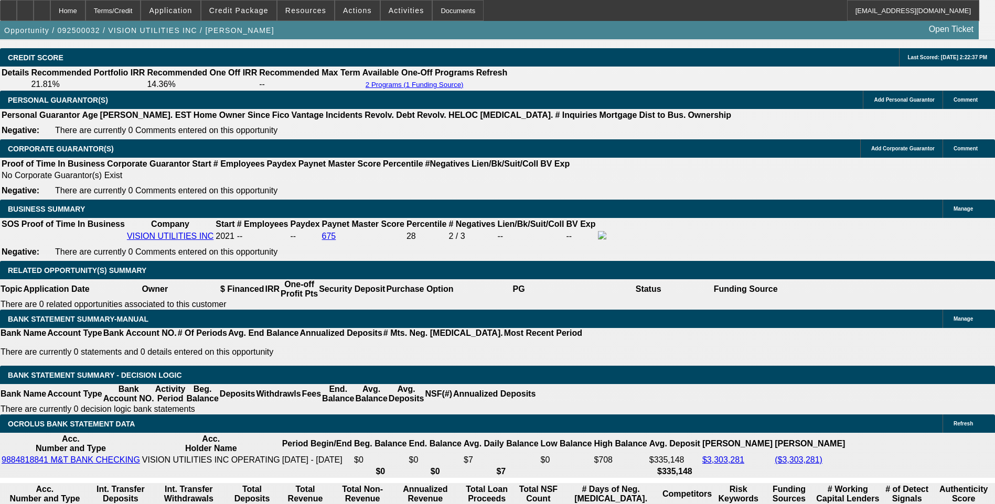
select select "1"
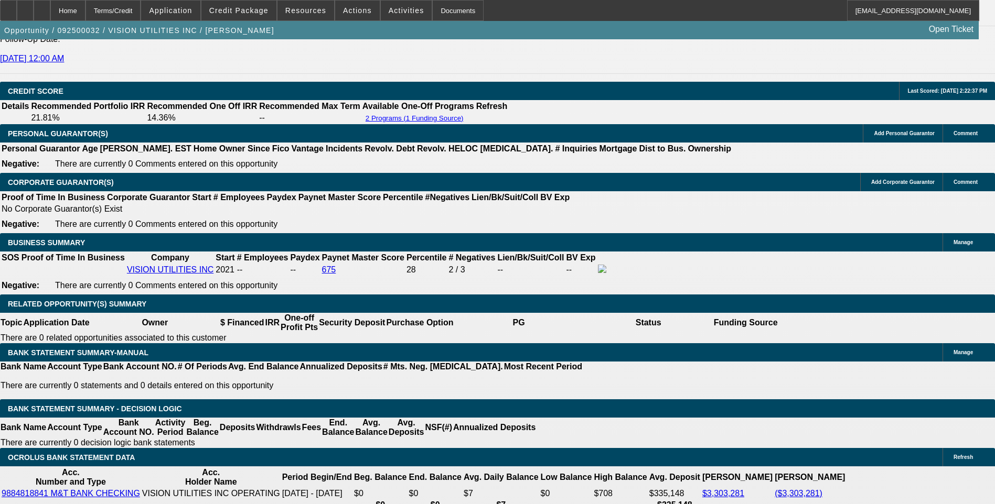
scroll to position [1423, 0]
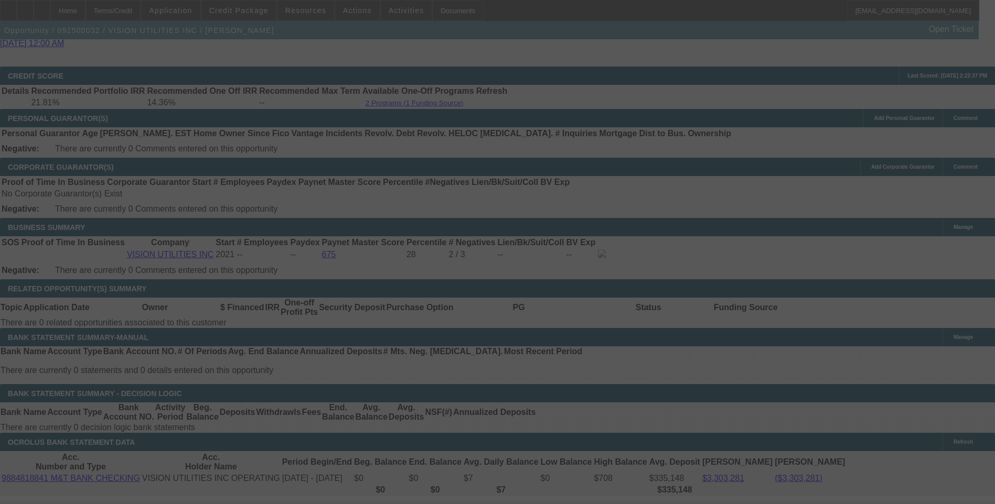
scroll to position [1475, 0]
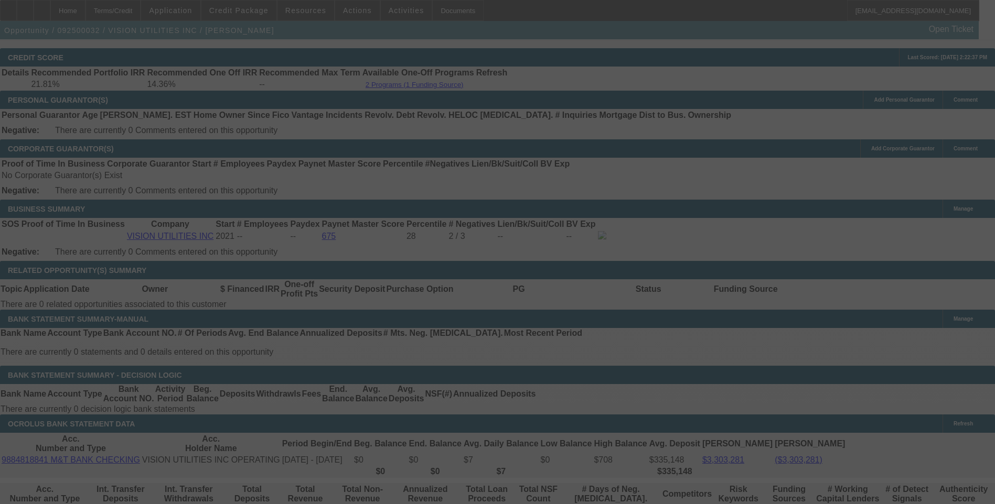
select select "0"
select select "6"
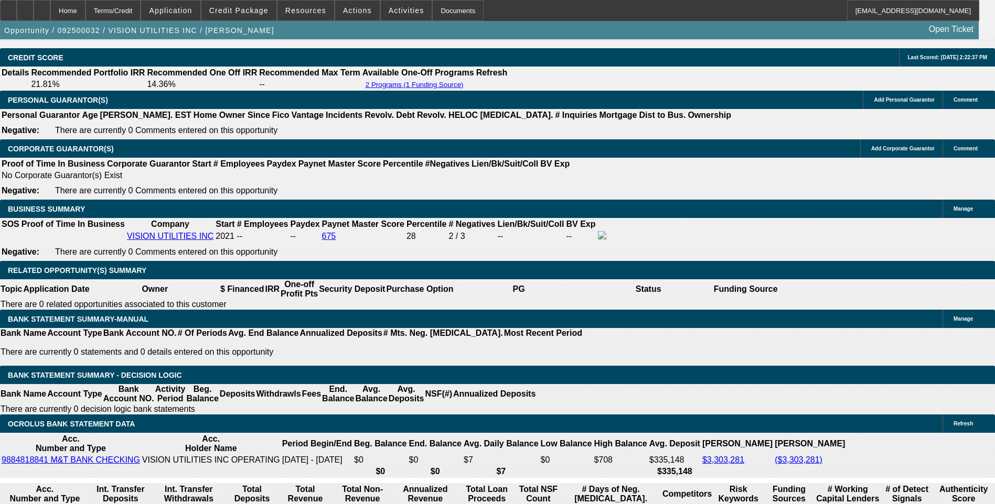
type input "UNKNOWN"
type input "8."
type input "$3,000.91"
type input "8.9"
type input "$3,065.06"
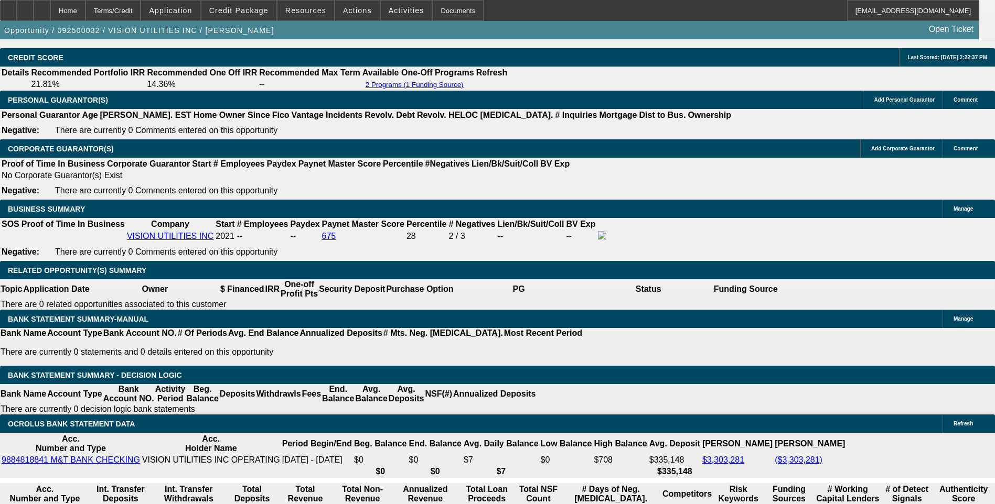
type input "8.9"
type input "$3,065.00"
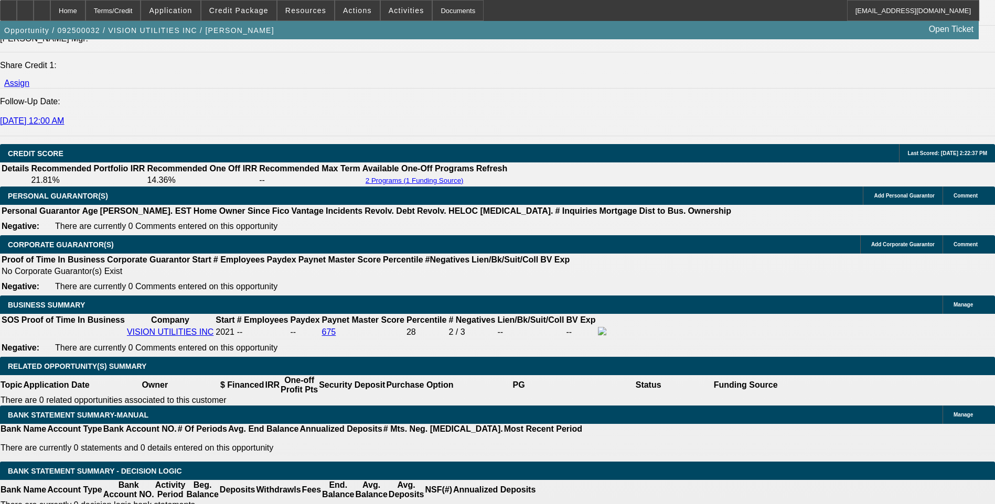
scroll to position [1371, 0]
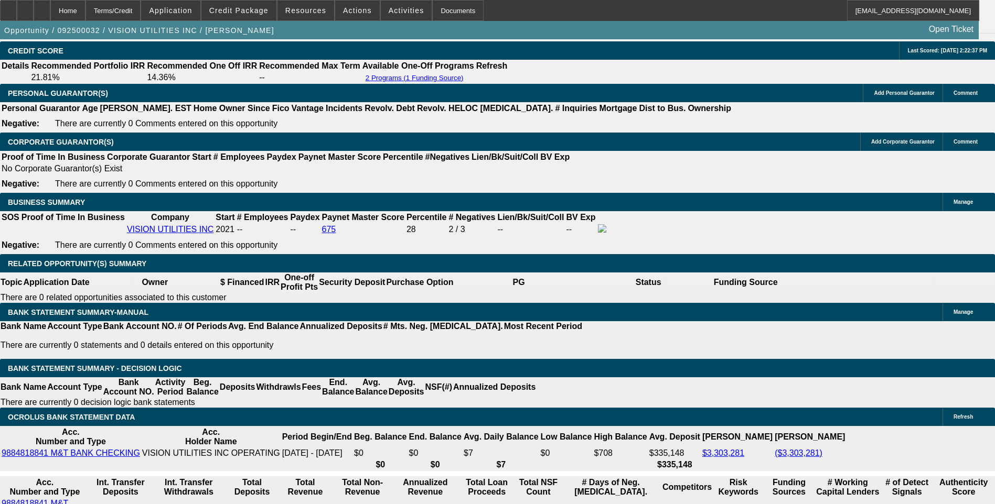
scroll to position [1528, 0]
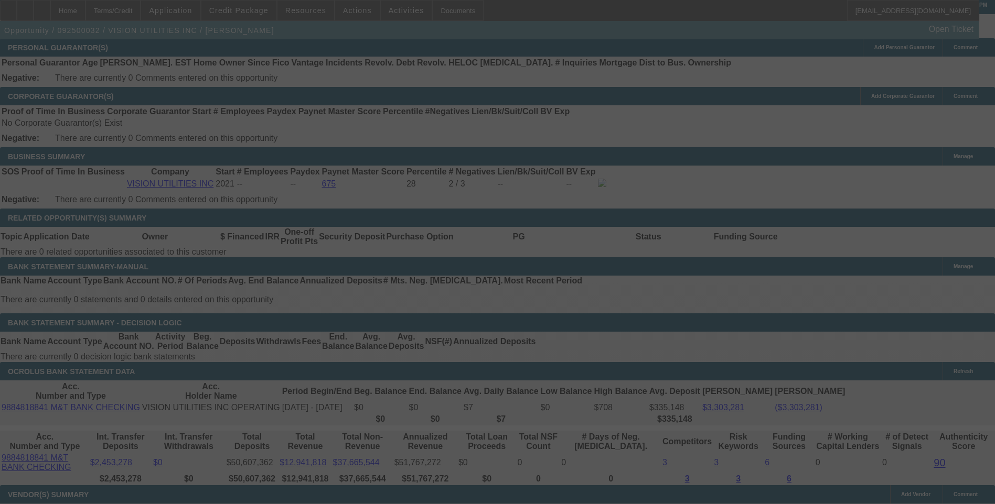
select select "0"
select select "6"
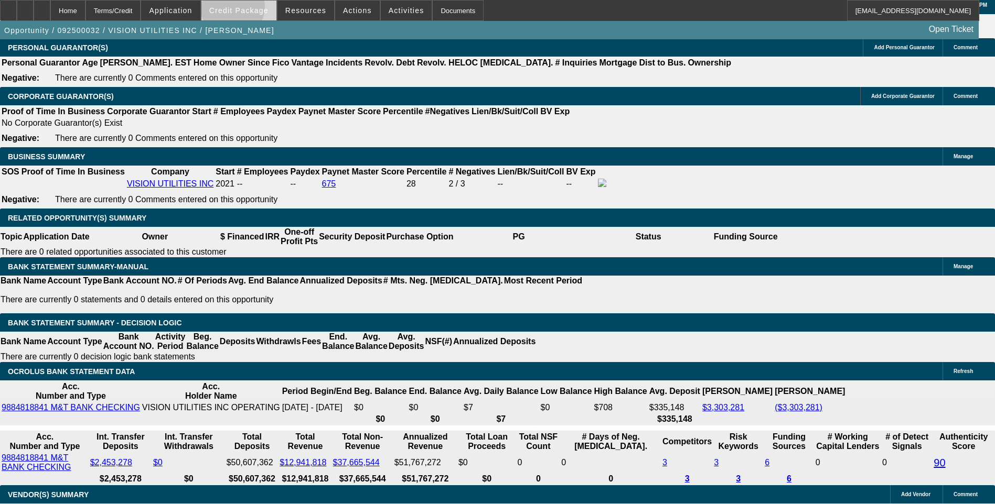
click at [249, 9] on span "Credit Package" at bounding box center [238, 10] width 59 height 8
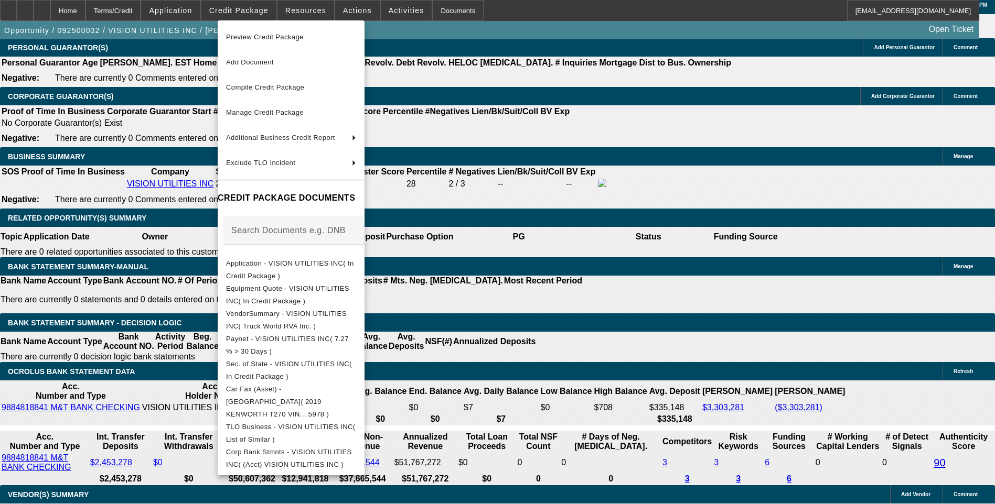
click at [178, 114] on div at bounding box center [497, 252] width 995 height 504
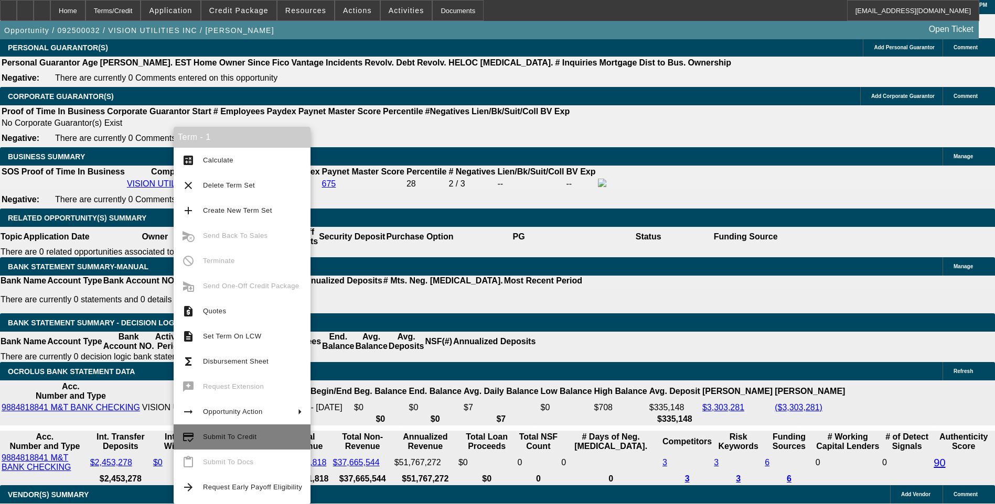
click at [222, 439] on span "Submit To Credit" at bounding box center [229, 437] width 53 height 8
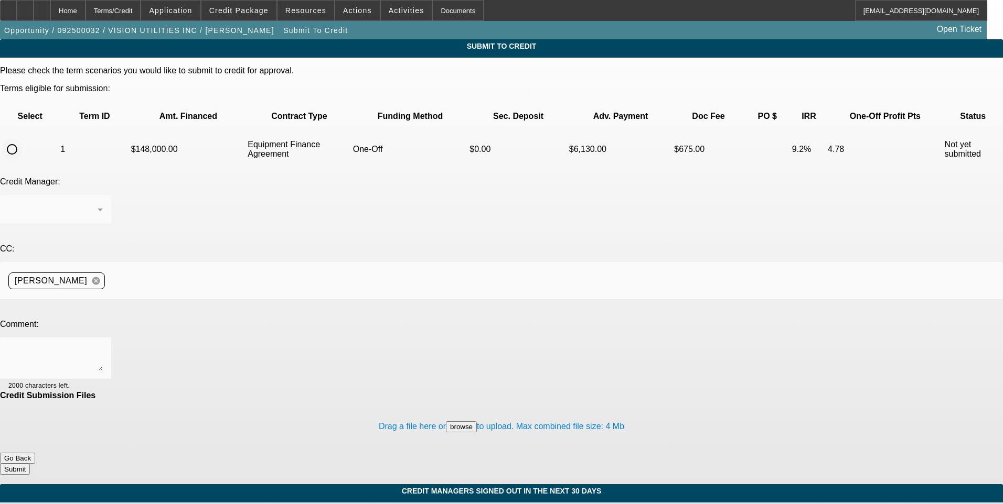
click at [23, 139] on input "radio" at bounding box center [12, 149] width 21 height 21
radio input "true"
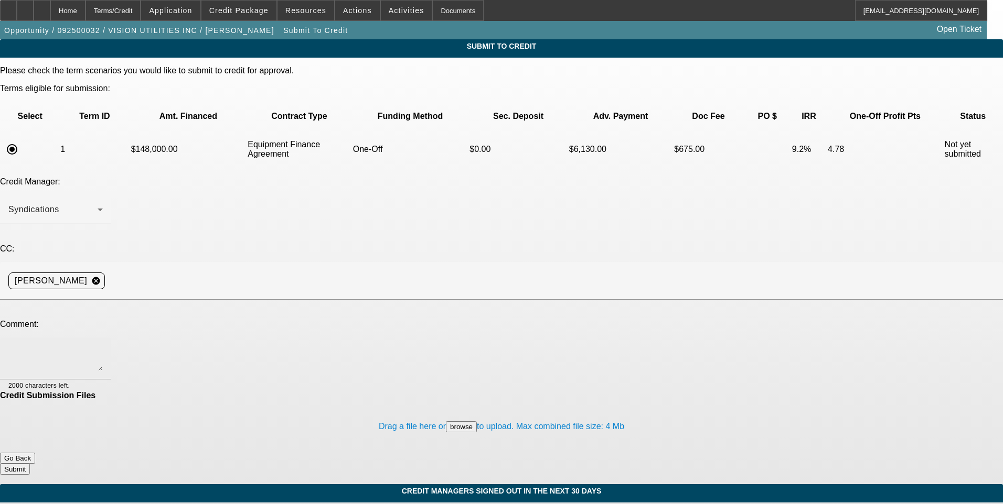
click at [103, 346] on textarea at bounding box center [55, 358] width 94 height 25
click at [103, 346] on textarea "See additional comments for write up and ok to sell one off to Leaf." at bounding box center [55, 358] width 94 height 25
type textarea "Corp only deal. See additional comments for write up and ok to sell one off to …"
click at [30, 464] on button "Submit" at bounding box center [15, 469] width 30 height 11
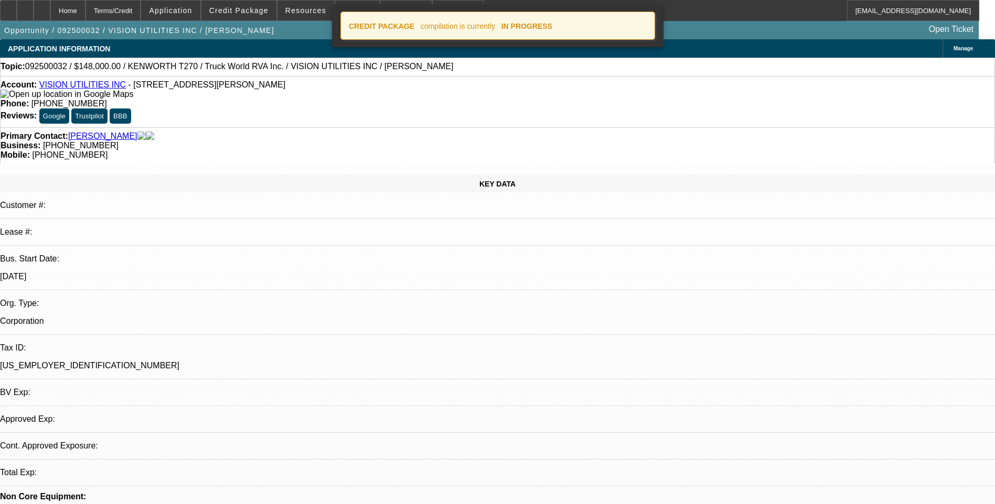
select select "0"
select select "6"
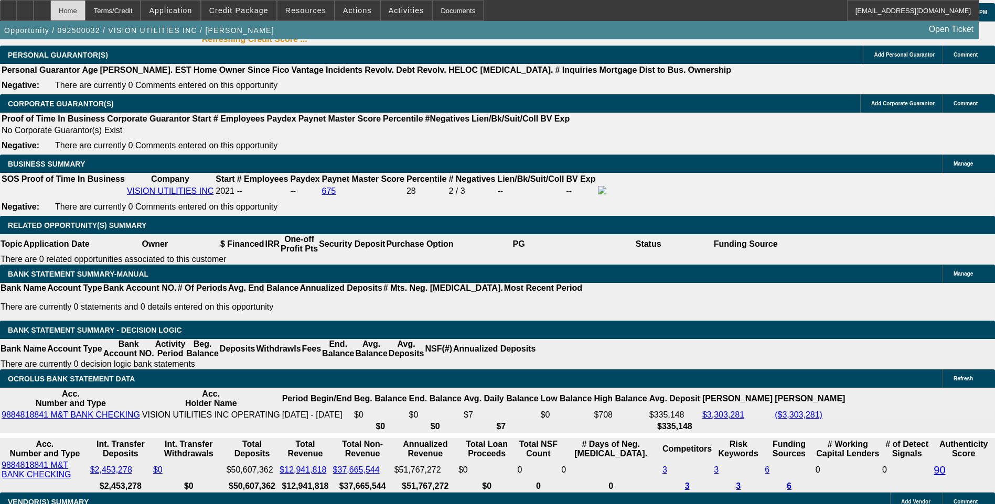
scroll to position [1541, 0]
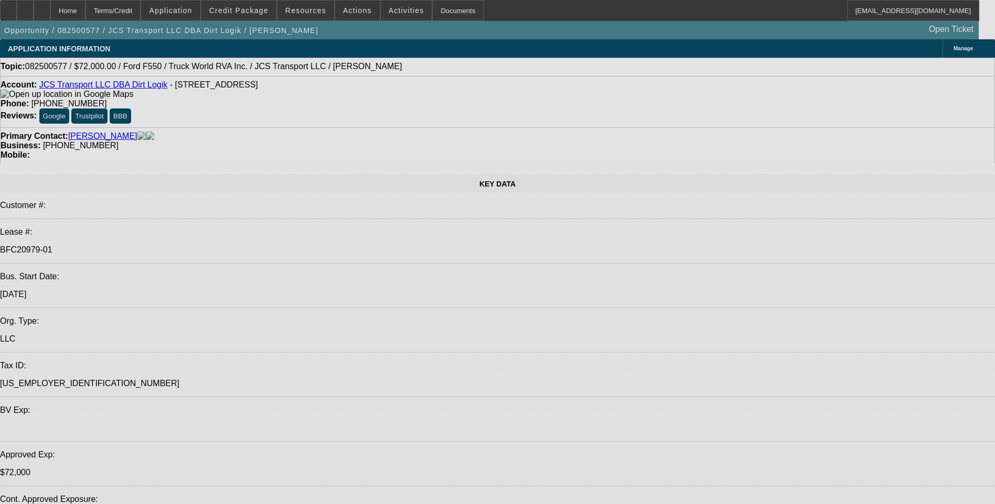
select select "0"
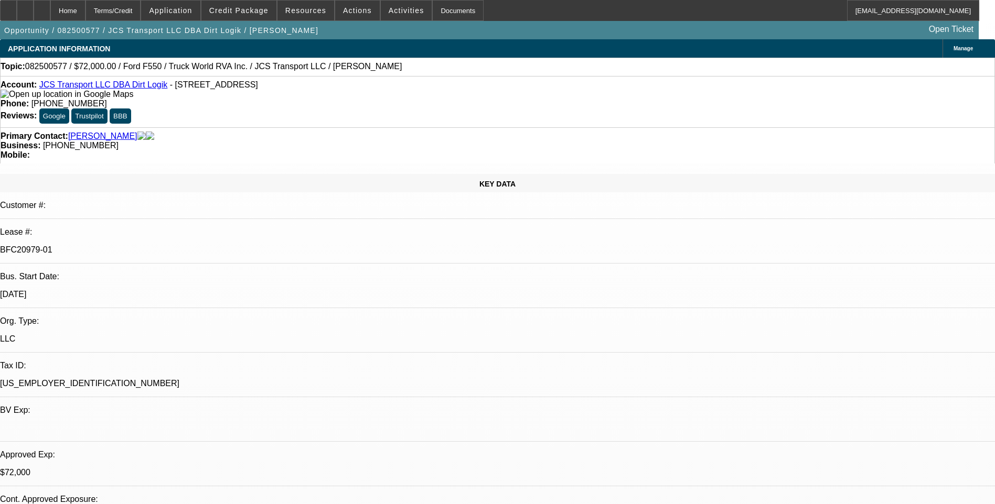
select select "0"
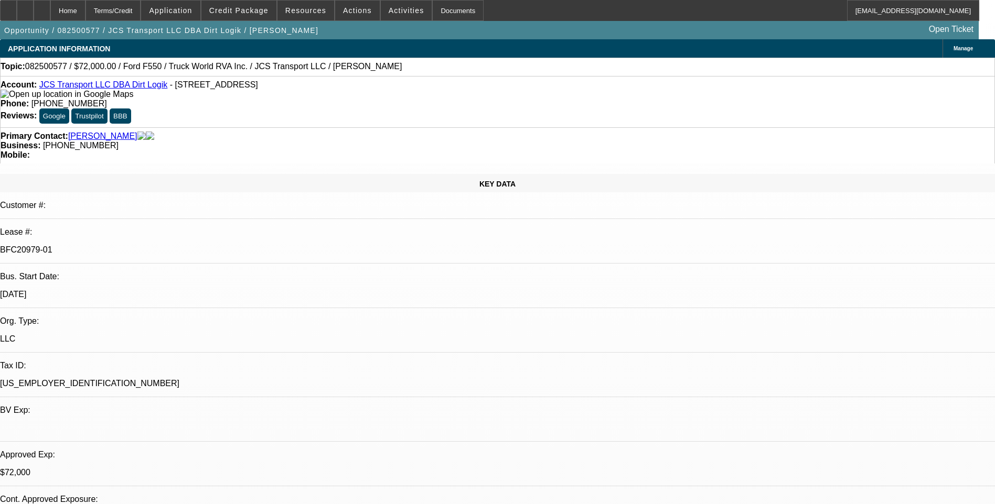
select select "0"
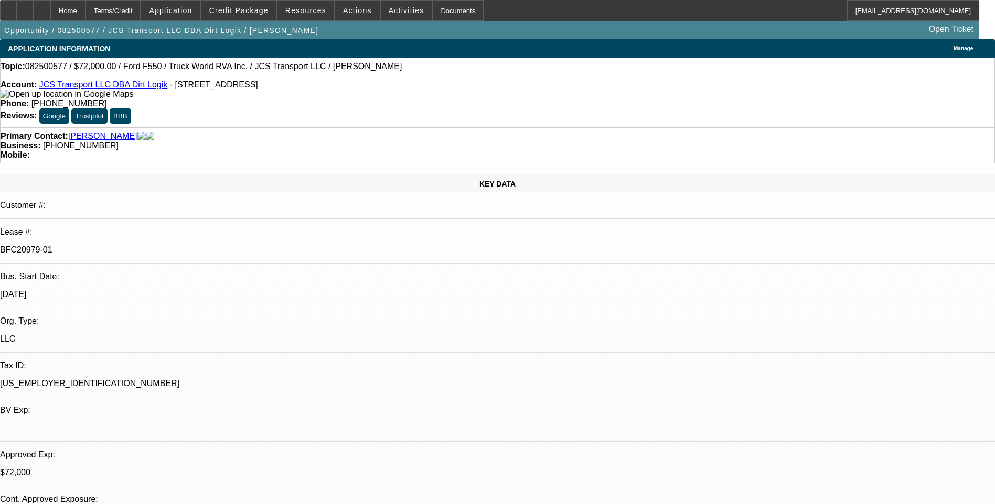
select select "0"
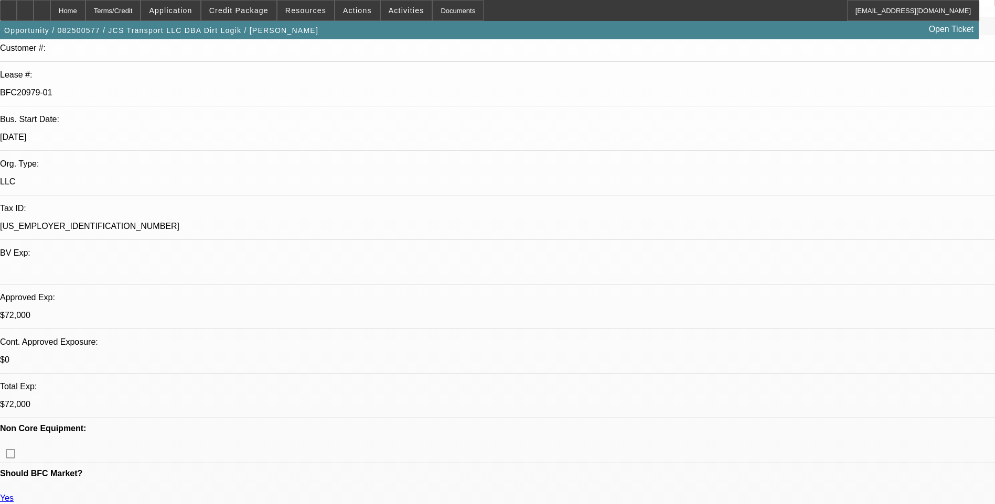
select select "1"
select select "6"
select select "1"
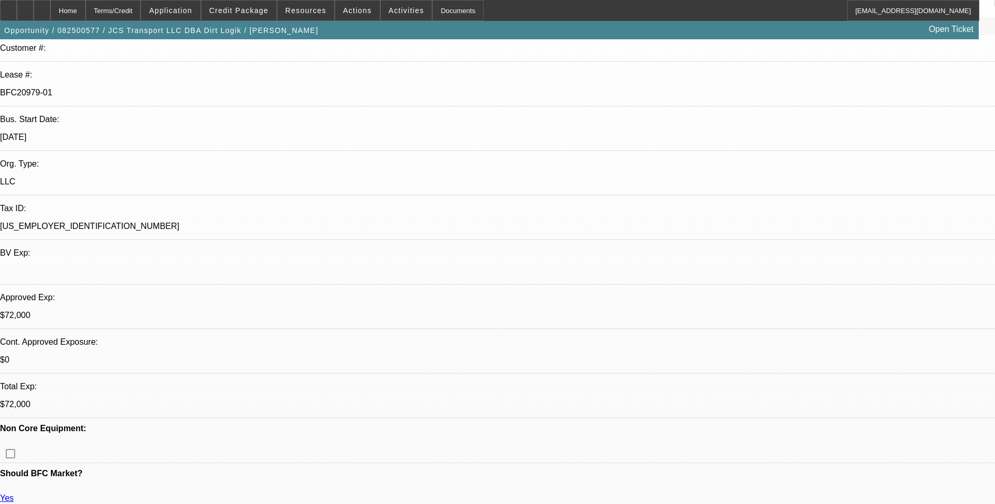
select select "6"
select select "1"
select select "6"
select select "1"
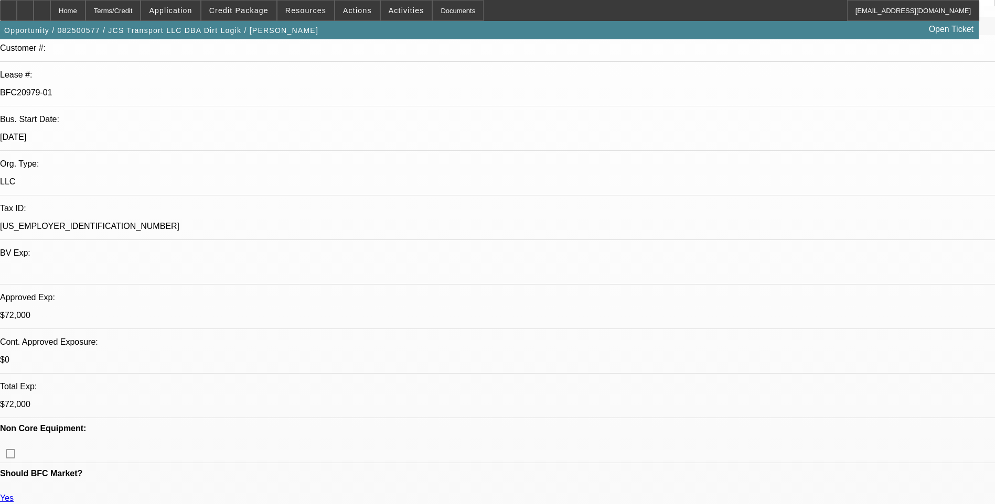
select select "1"
select select "6"
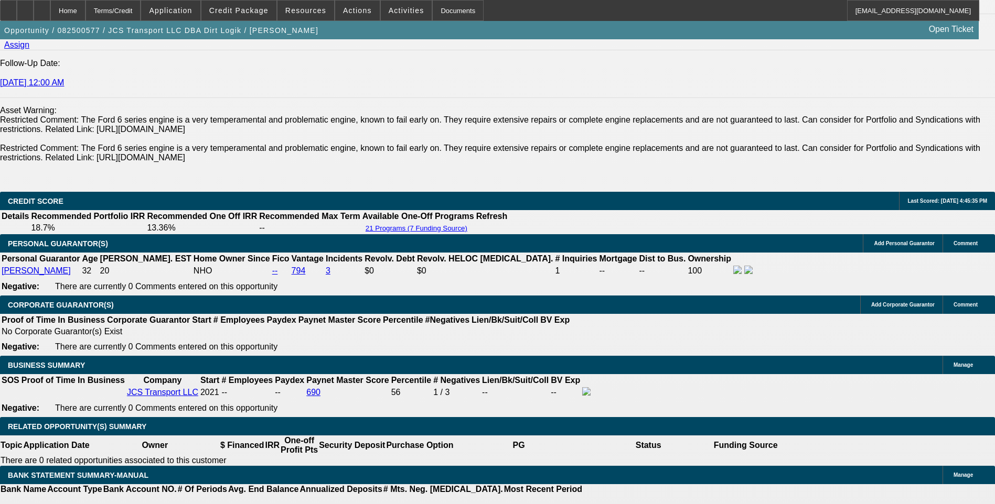
scroll to position [1468, 0]
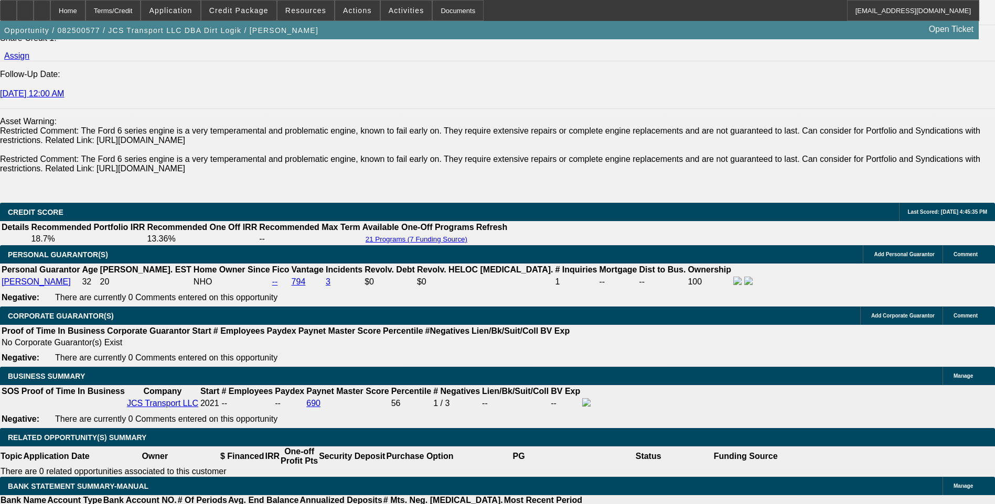
select select "0.1"
select select "0"
select select "6"
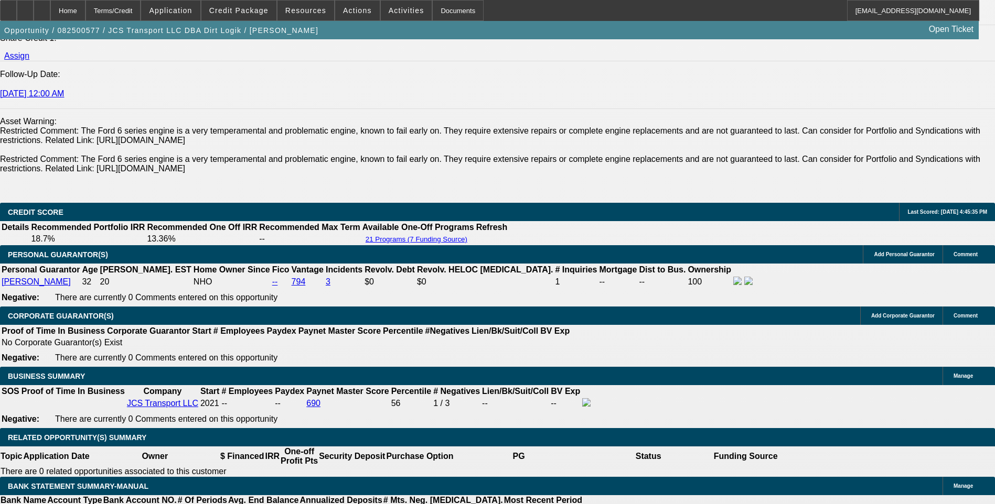
select select "0"
select select "6"
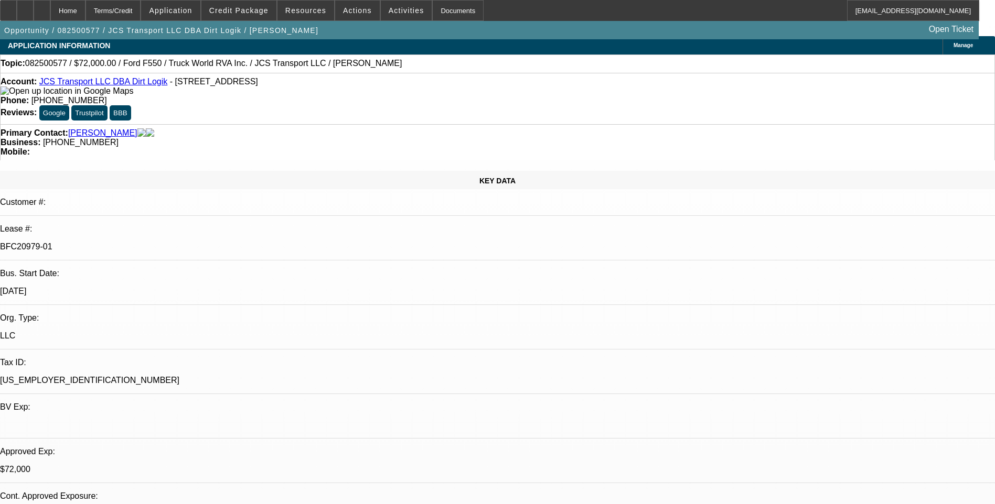
scroll to position [0, 0]
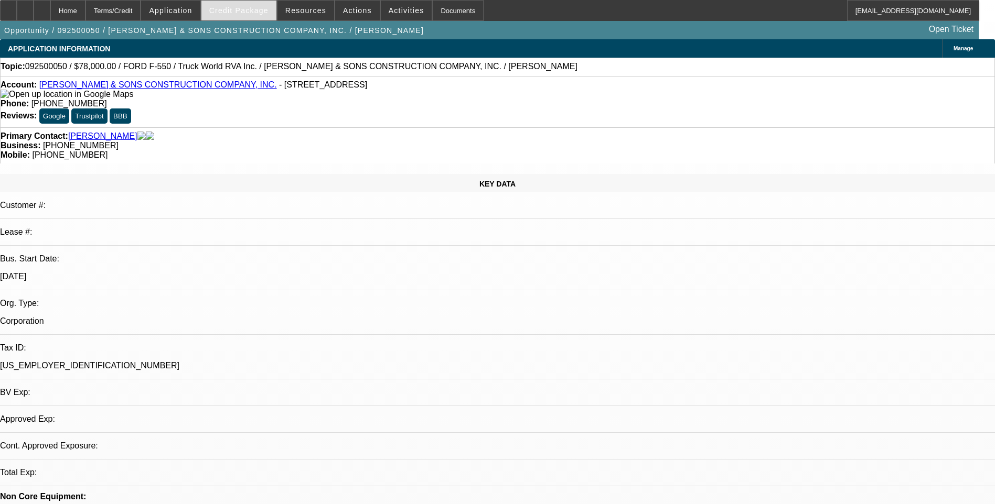
select select "0"
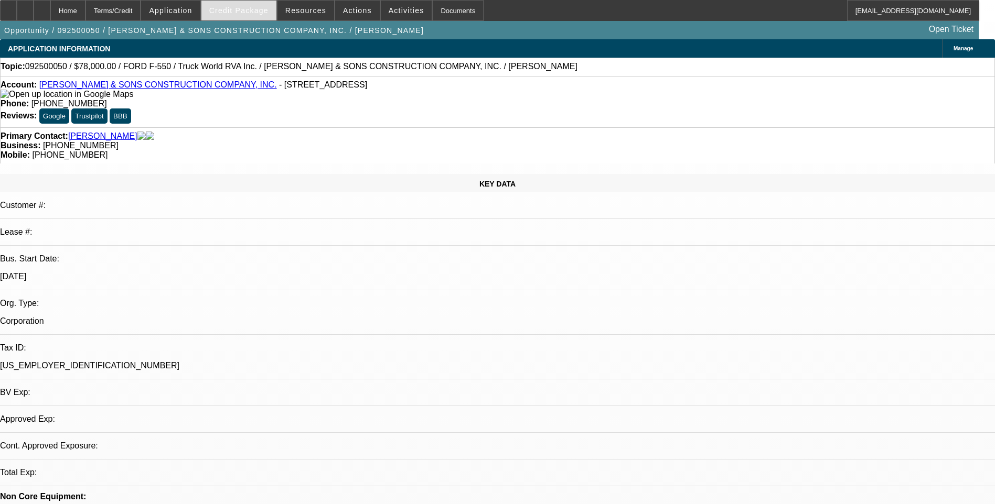
select select "0"
select select "1"
select select "6"
select select "1"
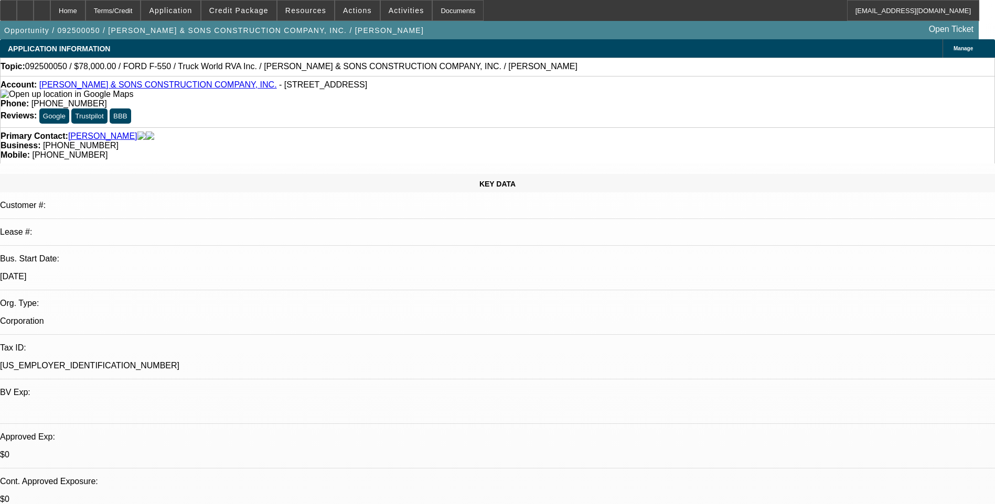
select select "1"
select select "6"
click at [136, 13] on div "Terms/Credit" at bounding box center [113, 10] width 56 height 21
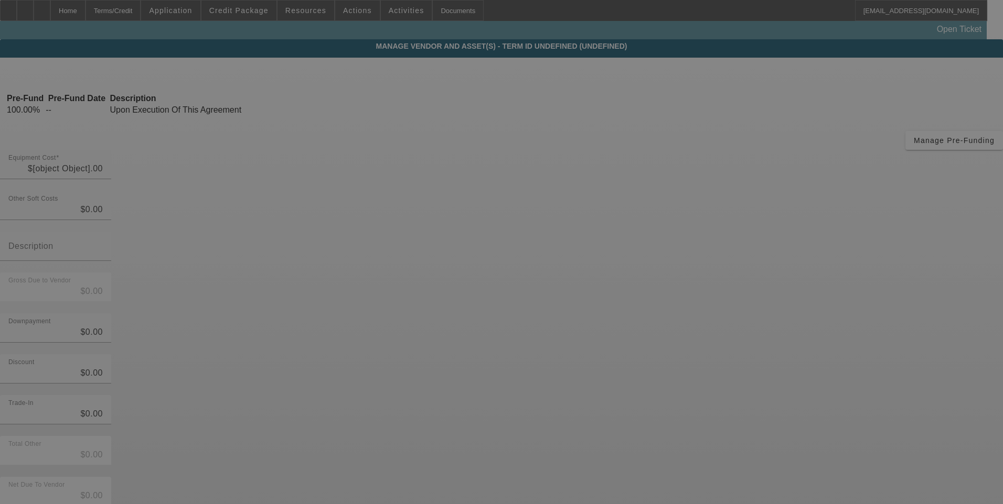
type input "$78,000.00"
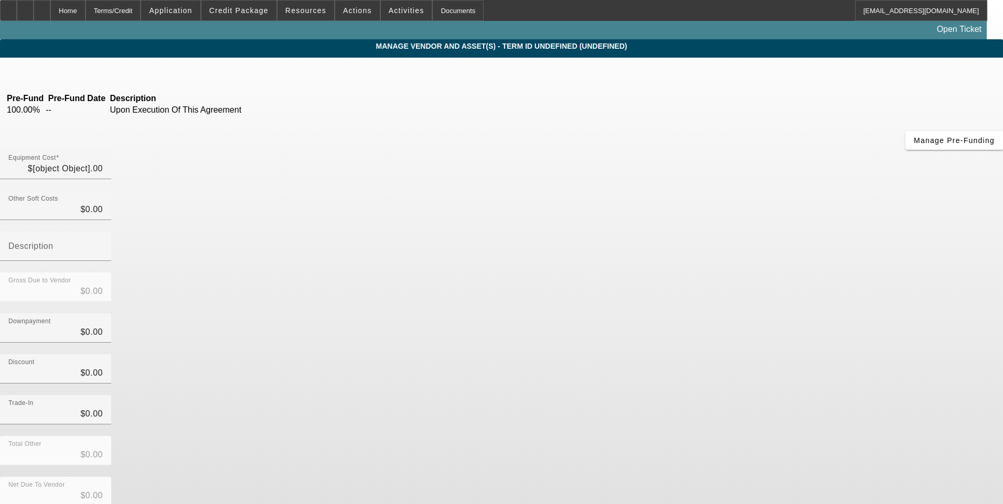
type input "$78,000.00"
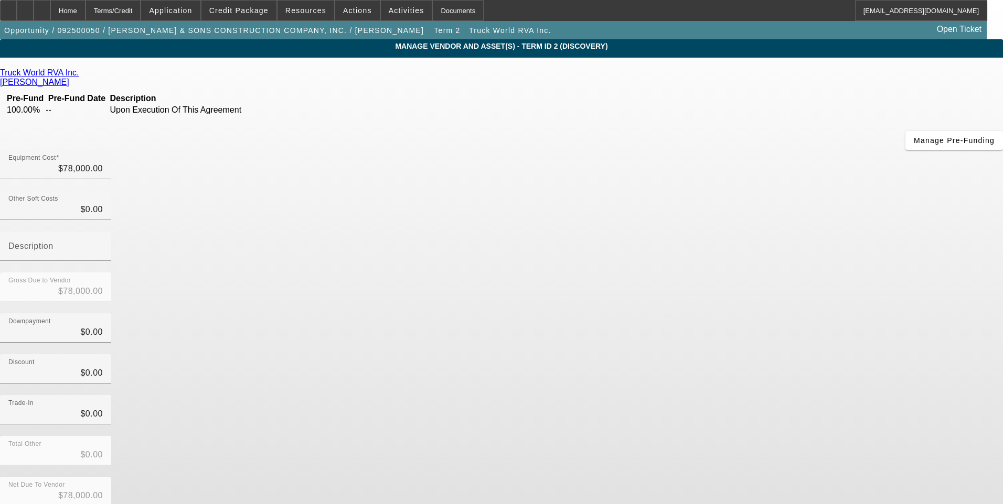
click at [79, 76] on link "Truck World RVA Inc." at bounding box center [39, 72] width 79 height 9
click at [85, 12] on div "Home" at bounding box center [67, 10] width 35 height 21
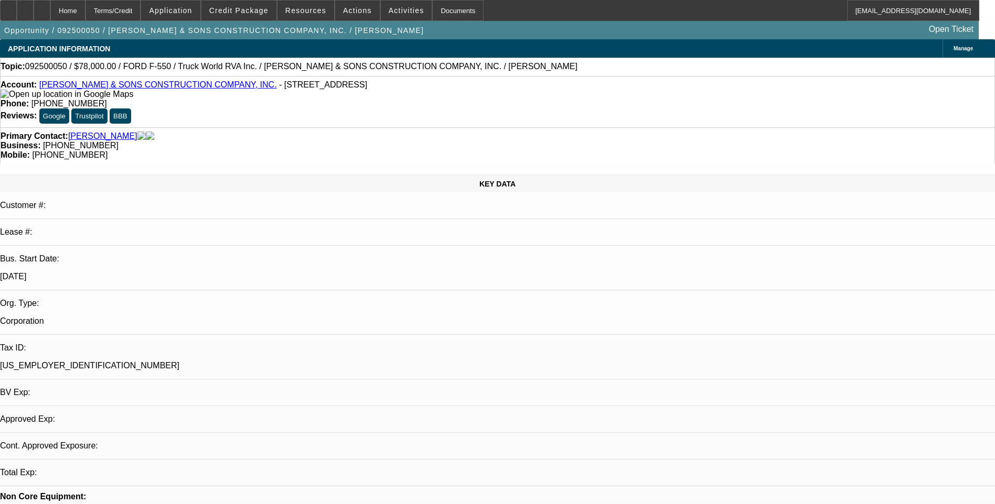
select select "0"
select select "6"
select select "0"
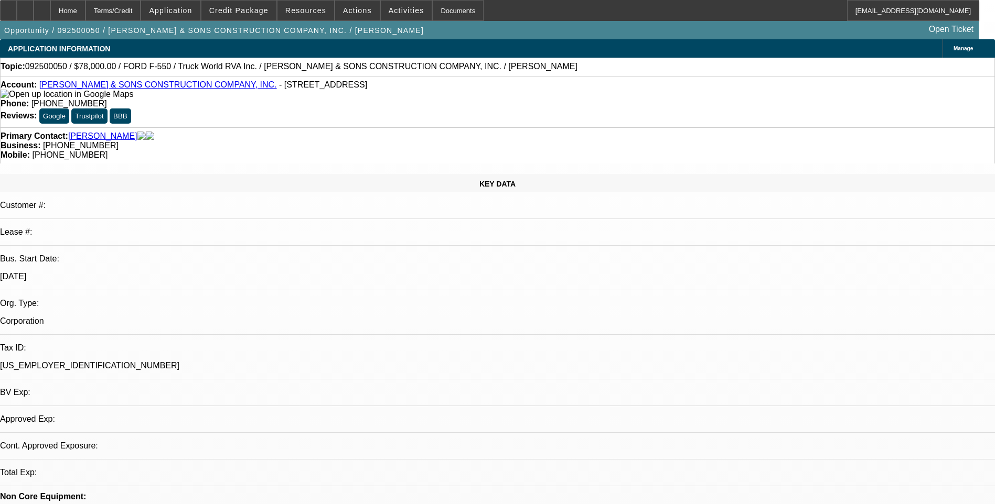
select select "0"
select select "6"
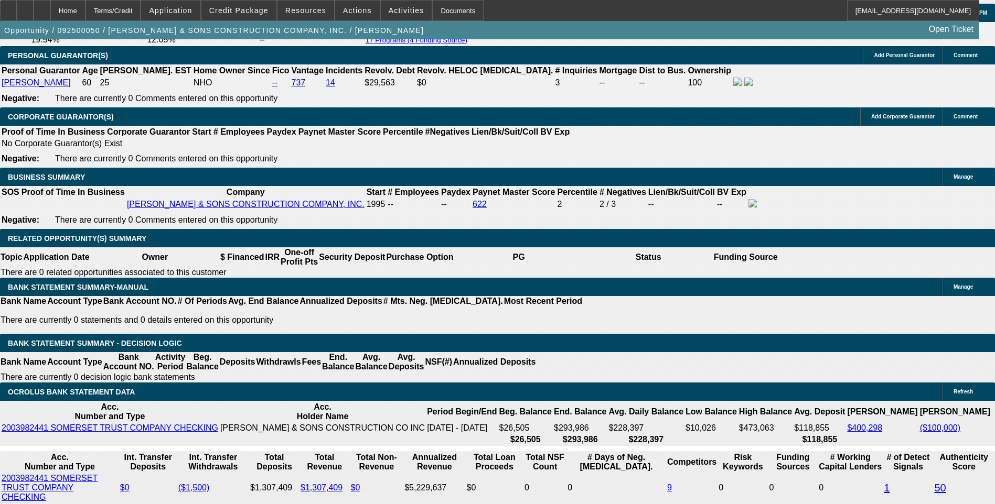
scroll to position [1521, 0]
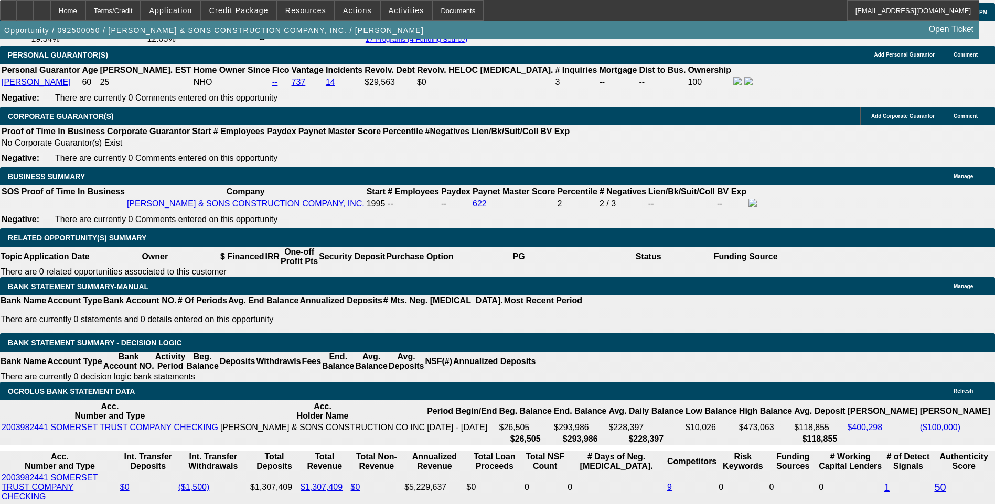
type input "UNKNOWN"
type input "6"
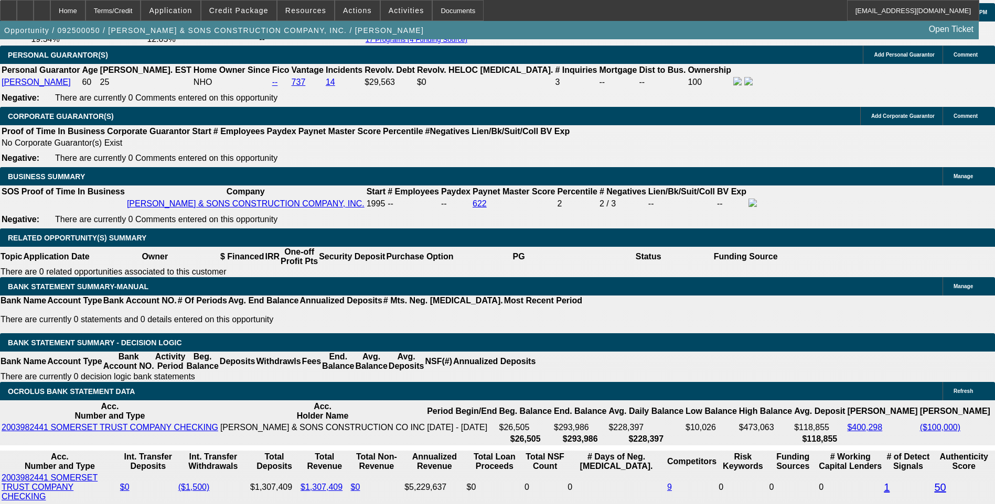
type input "$13,458.70"
type input "48"
type input "$2.07"
type input "48"
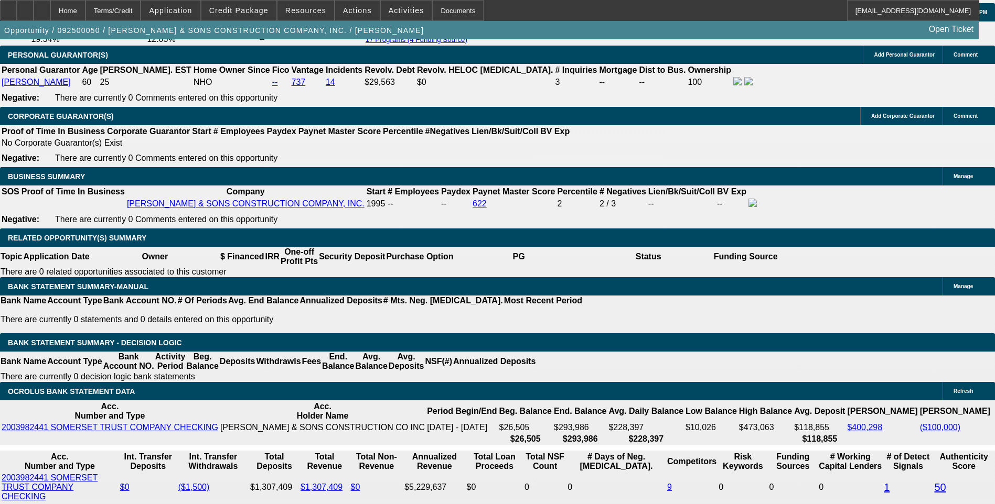
type input "12"
type input "$1,658.39"
type input "12.5"
type input "$2,073.24"
type input "12.5"
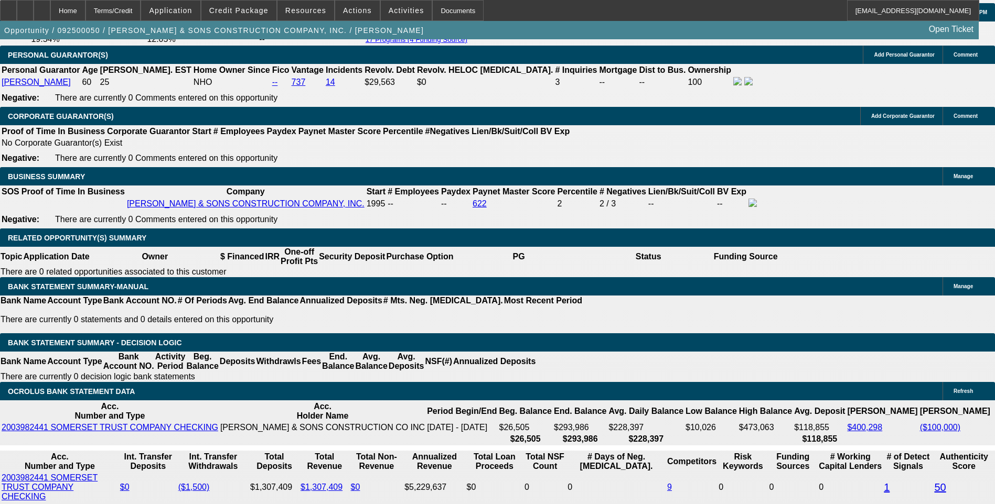
type input "207"
type input "2075"
type input "12.5"
type input "$2,075.00"
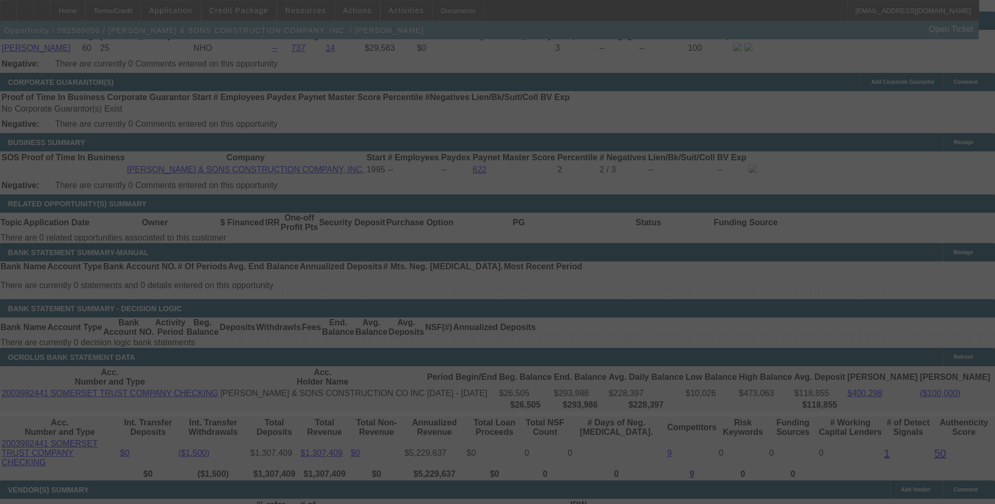
scroll to position [1573, 0]
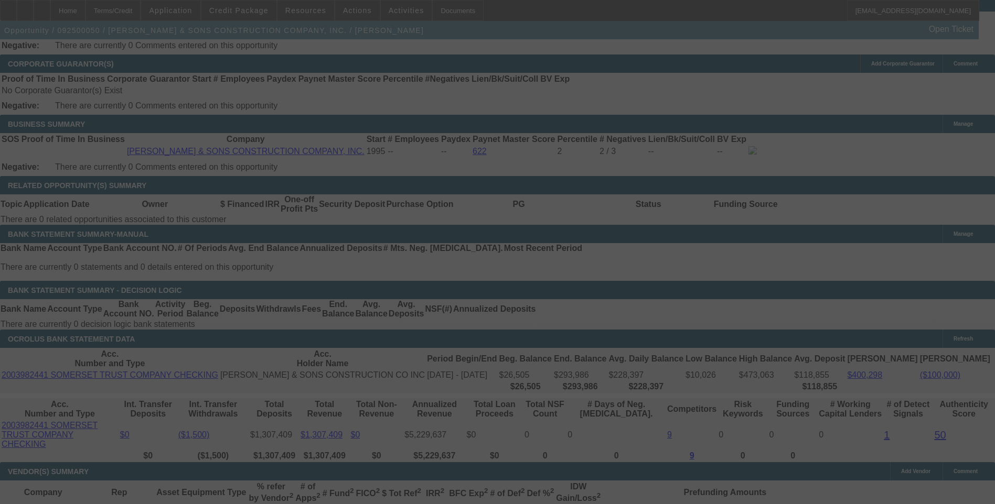
select select "0"
select select "6"
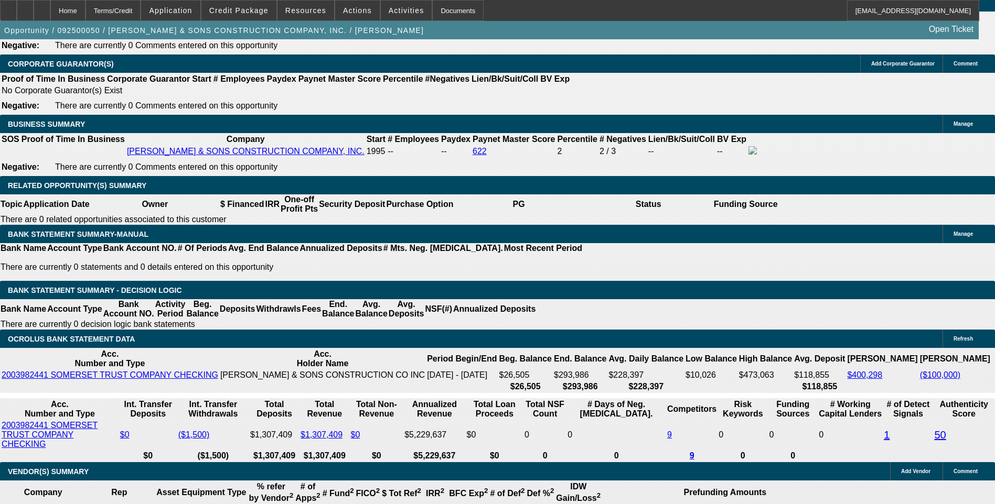
type input "UNKNOWN"
type input "4"
type input "$20,012.33"
type input "60"
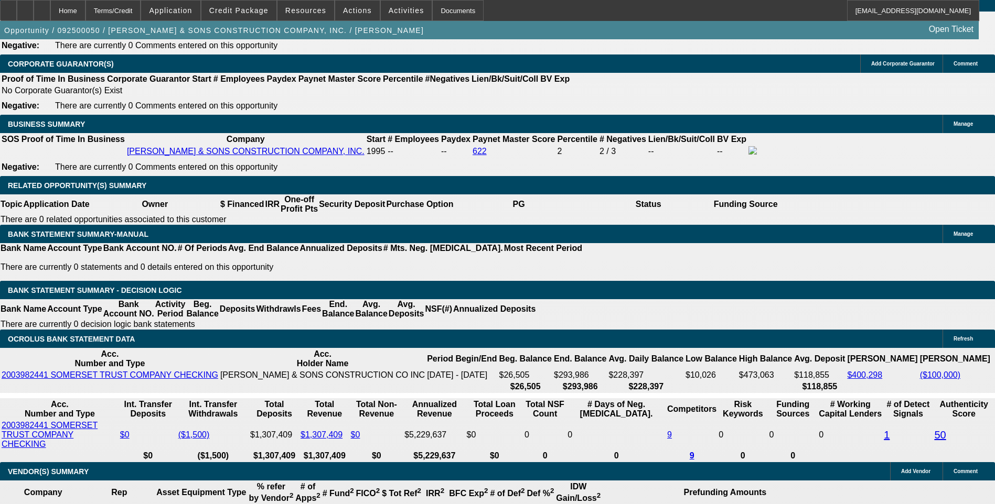
type input "$3.08"
type input "60"
type input "12"
type input "$1,735.07"
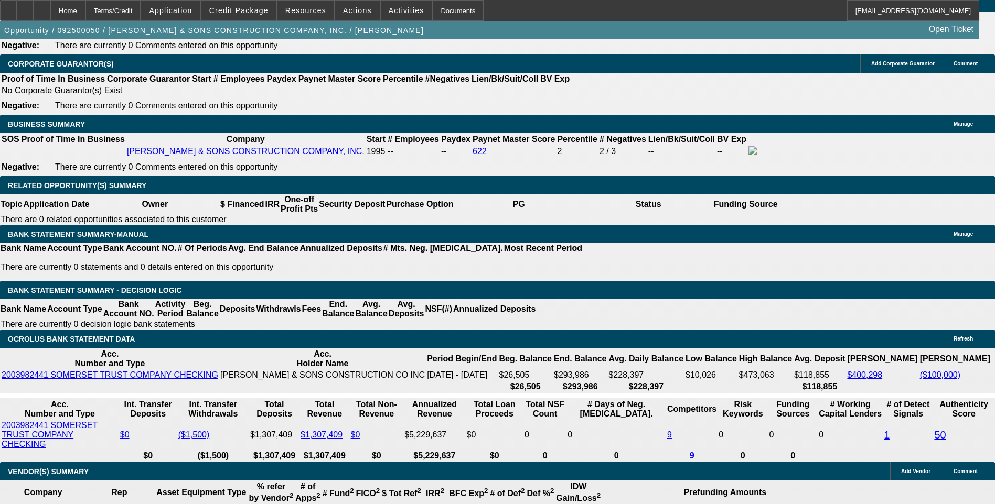
type input "12"
type input "$1,735.00"
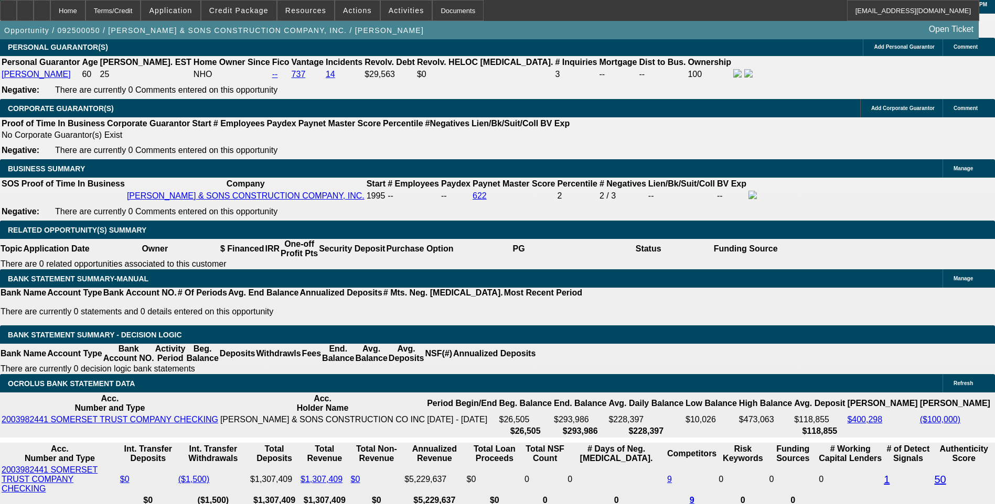
scroll to position [1468, 0]
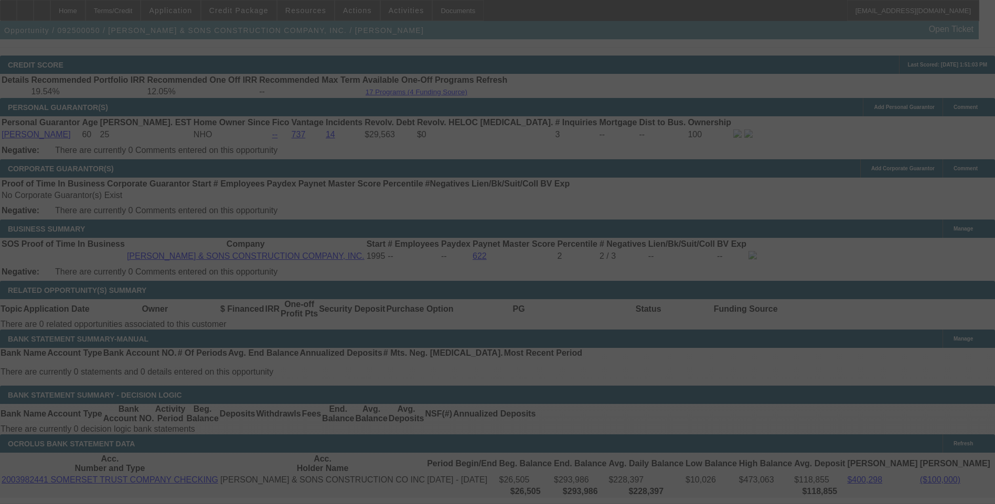
select select "0"
select select "6"
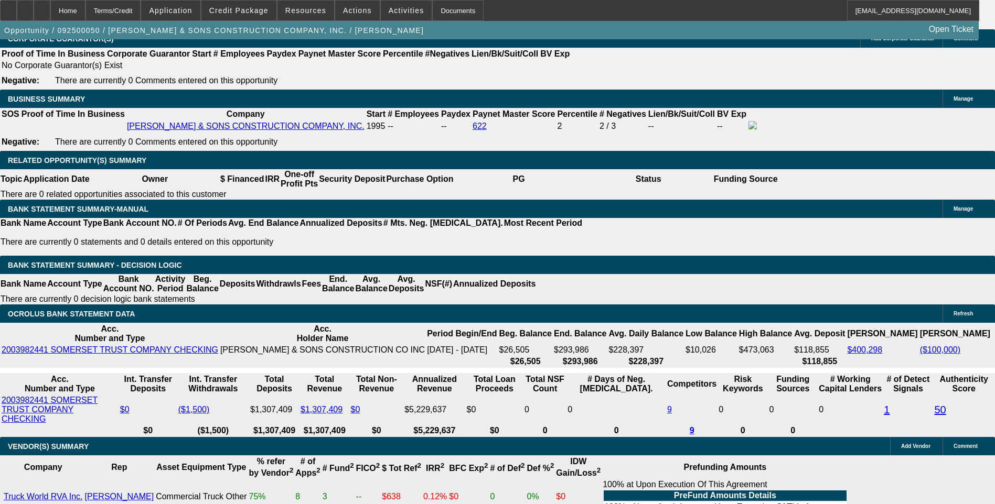
scroll to position [1573, 0]
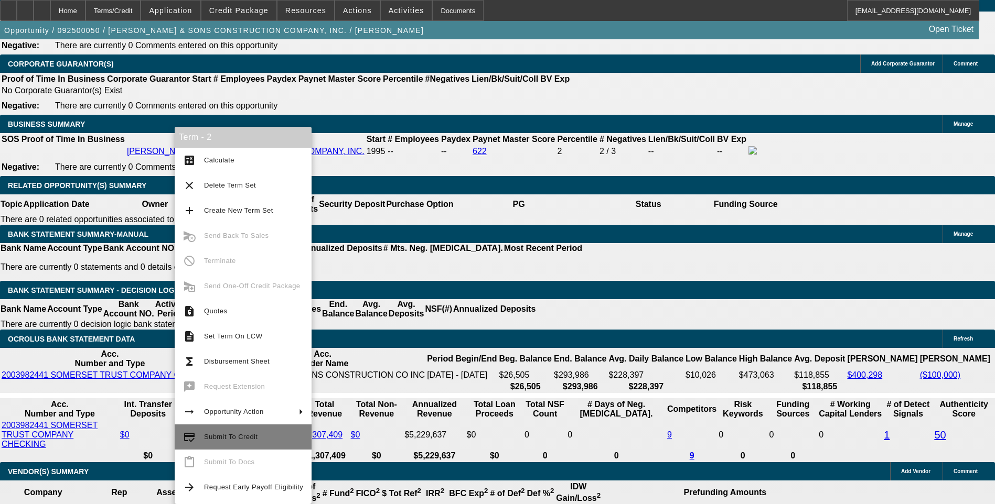
click at [231, 440] on span "Submit To Credit" at bounding box center [230, 437] width 53 height 8
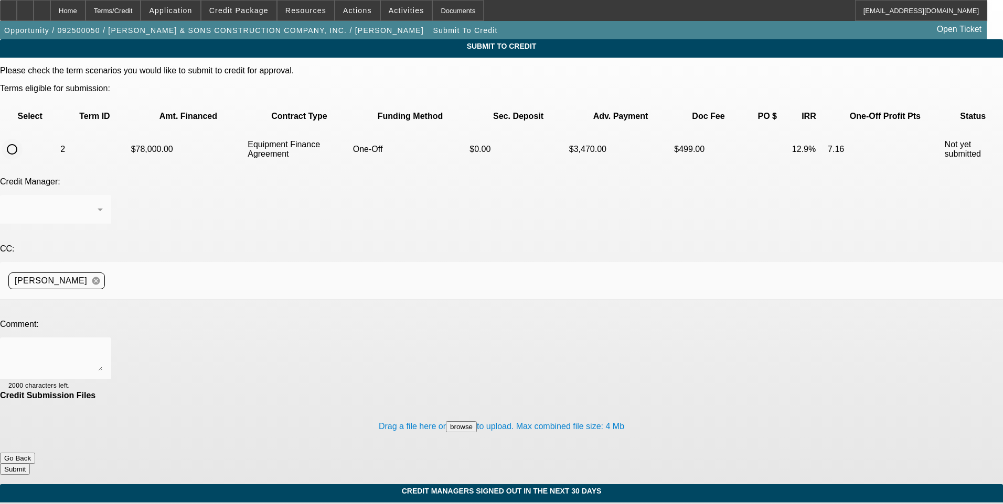
click at [23, 139] on input "radio" at bounding box center [12, 149] width 21 height 21
radio input "true"
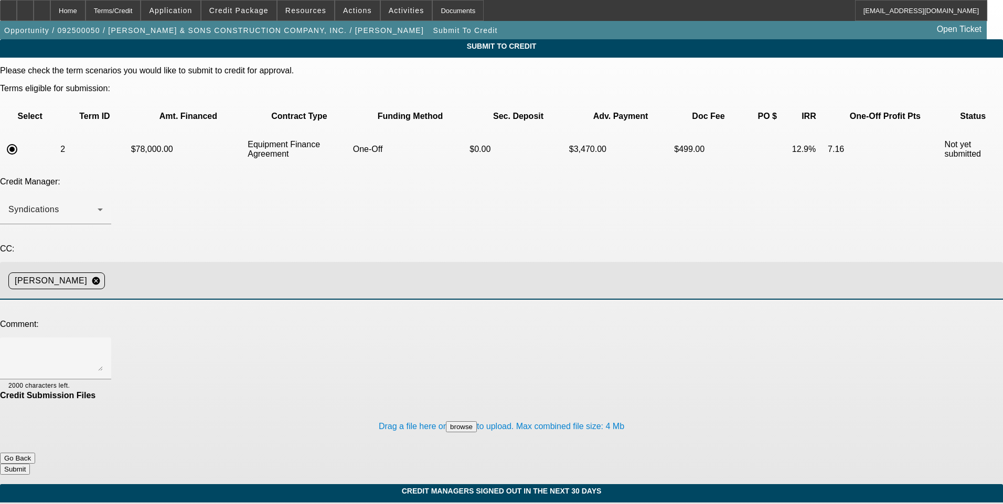
click at [244, 271] on input at bounding box center [549, 281] width 881 height 21
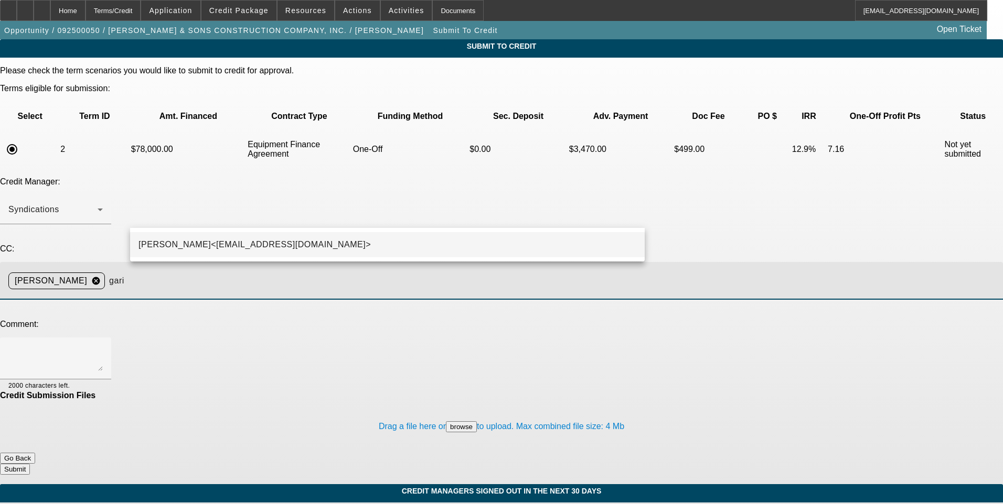
type input "gari"
click at [234, 240] on span "George Arida<GArida@beaconfunding.com>" at bounding box center [254, 245] width 232 height 13
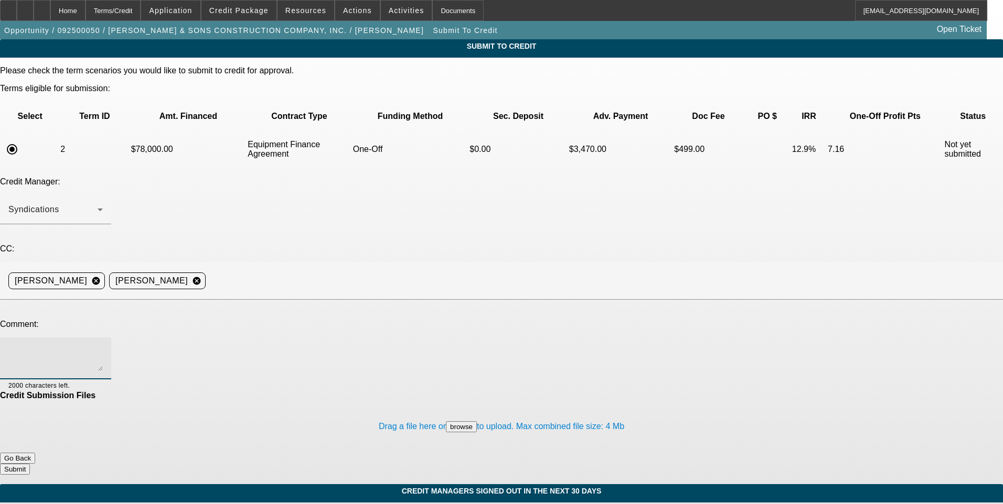
click at [103, 346] on textarea at bounding box center [55, 358] width 94 height 25
type textarea "T"
click at [103, 346] on textarea "These are not tow trucks. They're mobile mechanic trucks that repair equipment …" at bounding box center [55, 358] width 94 height 25
paste textarea "https://beaconcreditbuilder.beaconfunding.com/opportunity/9ca71656-367d-f011-b4…"
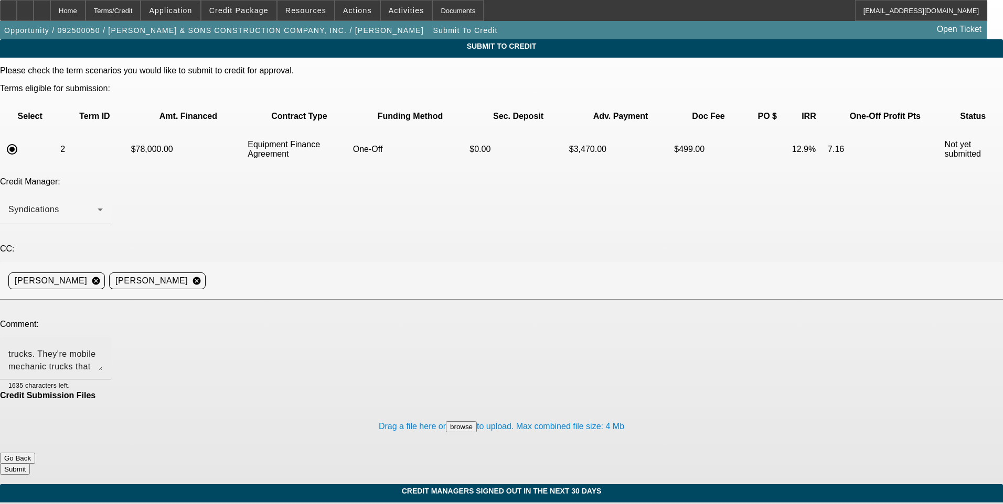
click at [103, 346] on textarea "These are not tow trucks. They're mobile mechanic trucks that repair equipment …" at bounding box center [55, 358] width 94 height 25
drag, startPoint x: 405, startPoint y: 269, endPoint x: 399, endPoint y: 268, distance: 6.3
click at [103, 346] on textarea "These are not tow trucks. They're mobile mechanic trucks that repair equipment …" at bounding box center [55, 358] width 94 height 25
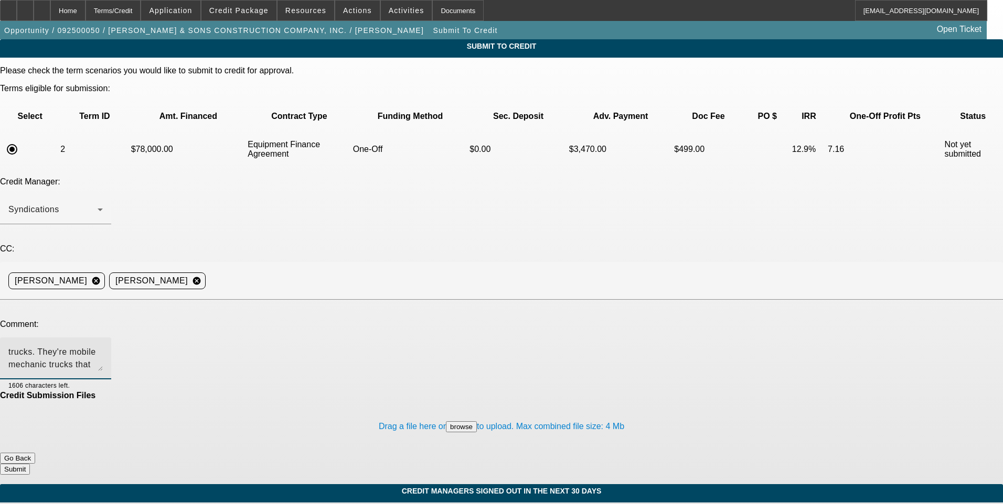
paste textarea "https://beaconcreditbuilder.beaconfunding.com/opportunity/9ca71656-367d-f011-b4…"
click at [103, 346] on textarea "These are not tow trucks. They're mobile mechanic trucks that repair equipment …" at bounding box center [55, 358] width 94 height 25
paste textarea "https://beaconcreditbuilder.beaconfunding.com/opportunity/9e29e76a-a17e-f011-b4…"
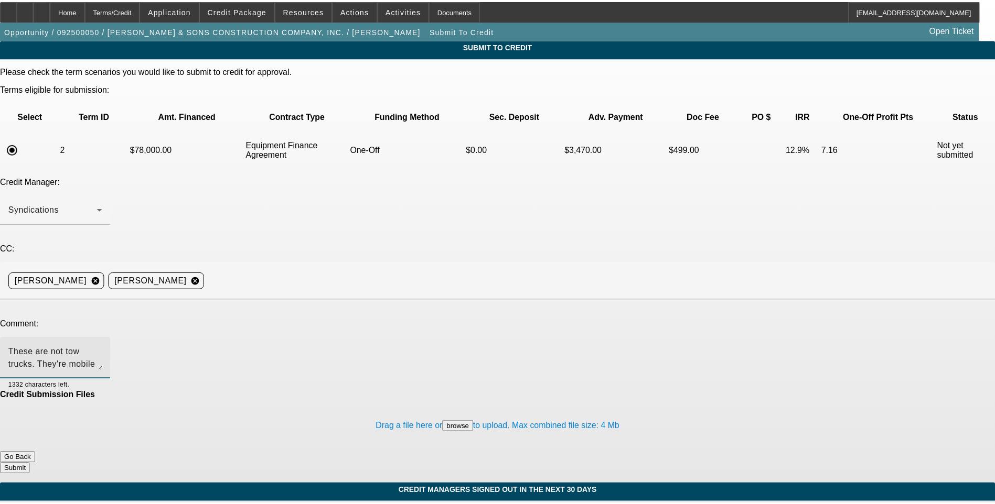
scroll to position [38, 0]
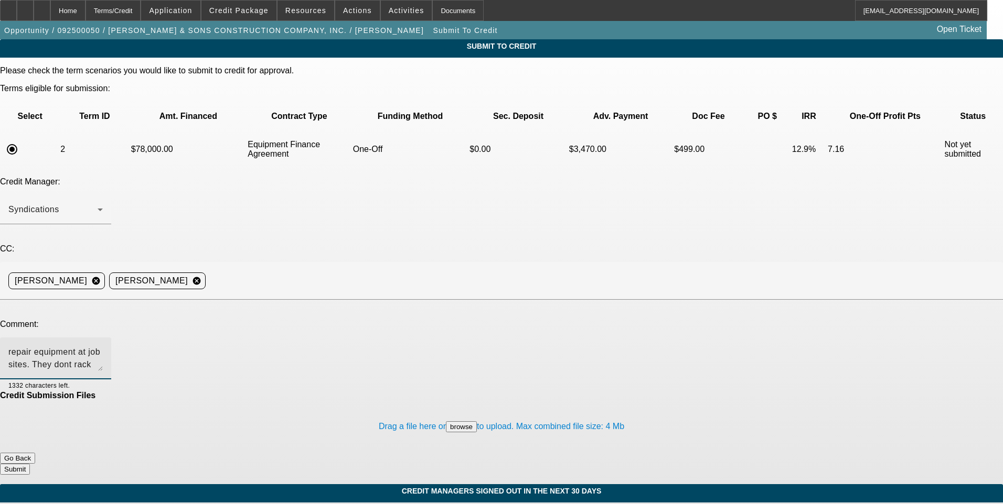
type textarea "These are not tow trucks. They're mobile mechanic trucks that repair equipment …"
click at [30, 464] on button "Submit" at bounding box center [15, 469] width 30 height 11
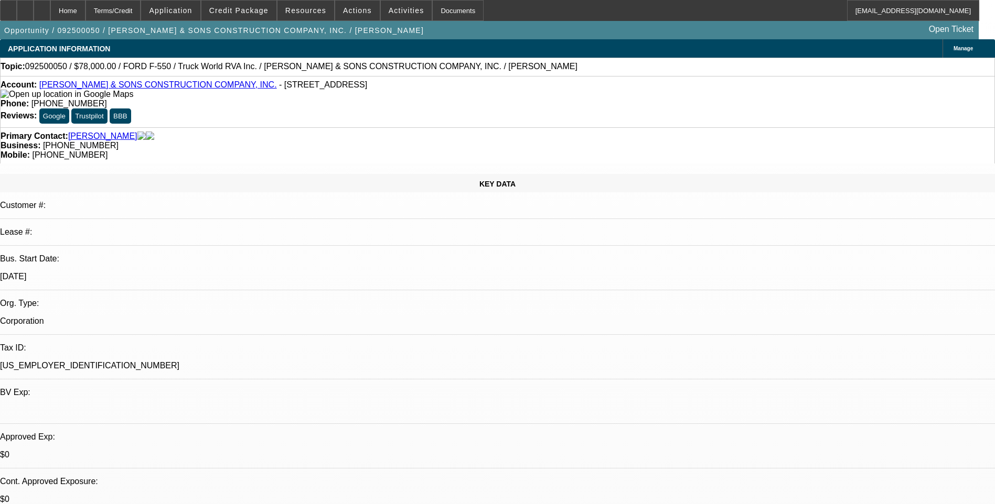
select select "0"
select select "6"
select select "0"
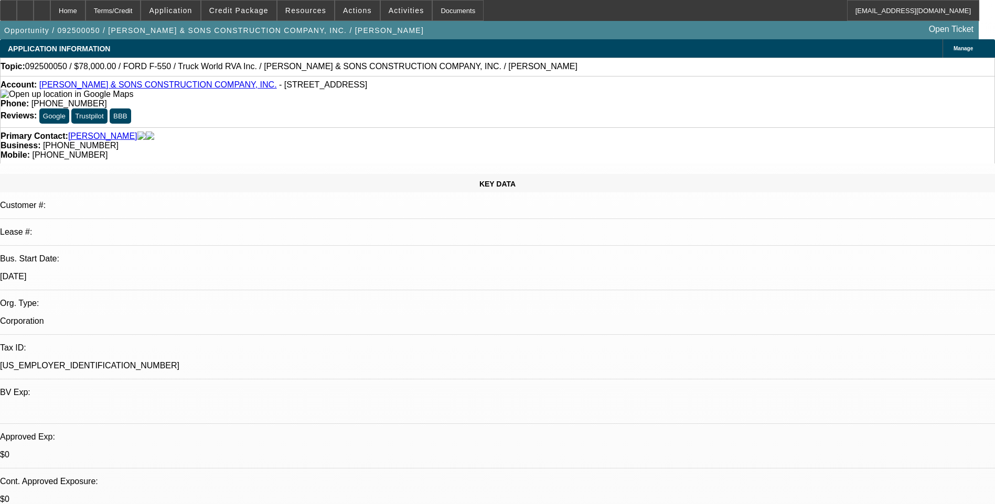
select select "0"
select select "6"
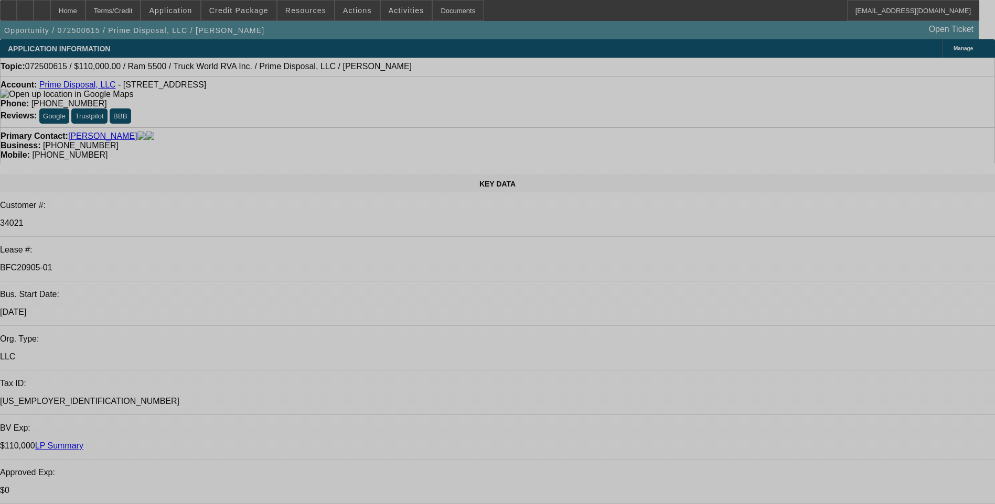
select select "0"
select select "2"
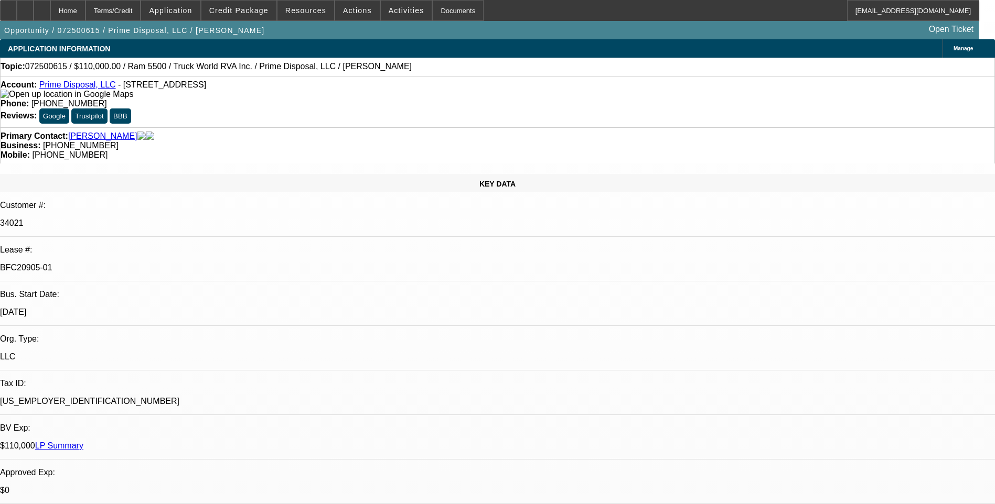
select select "0"
select select "2"
select select "0"
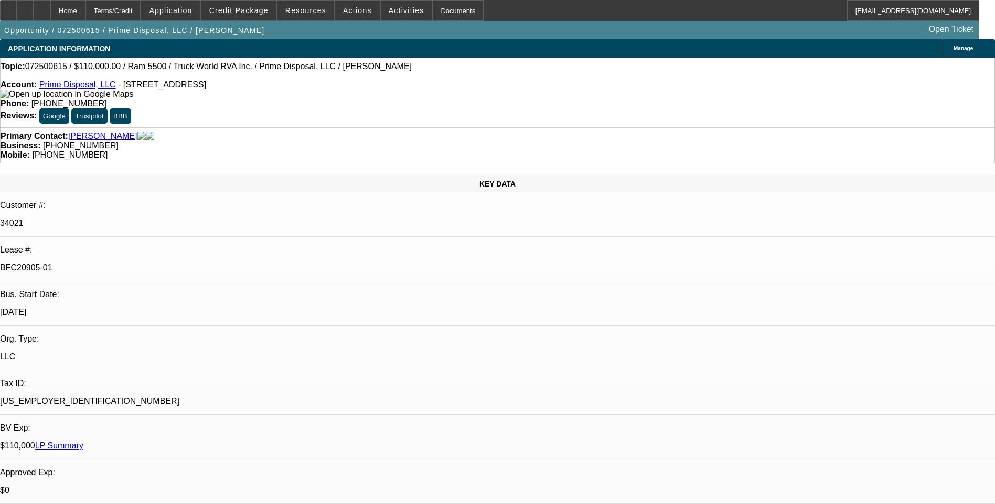
select select "2"
select select "0"
select select "2"
select select "0"
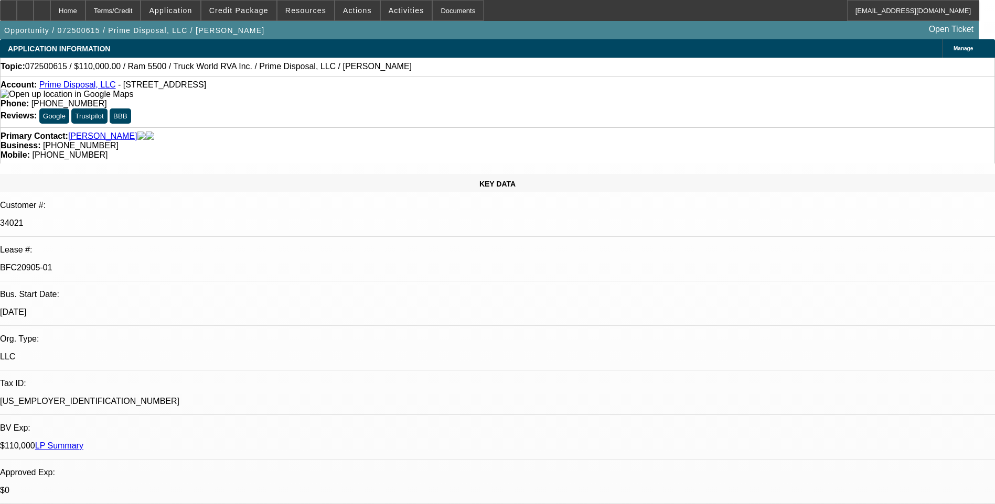
select select "1"
select select "2"
select select "6"
select select "1"
select select "2"
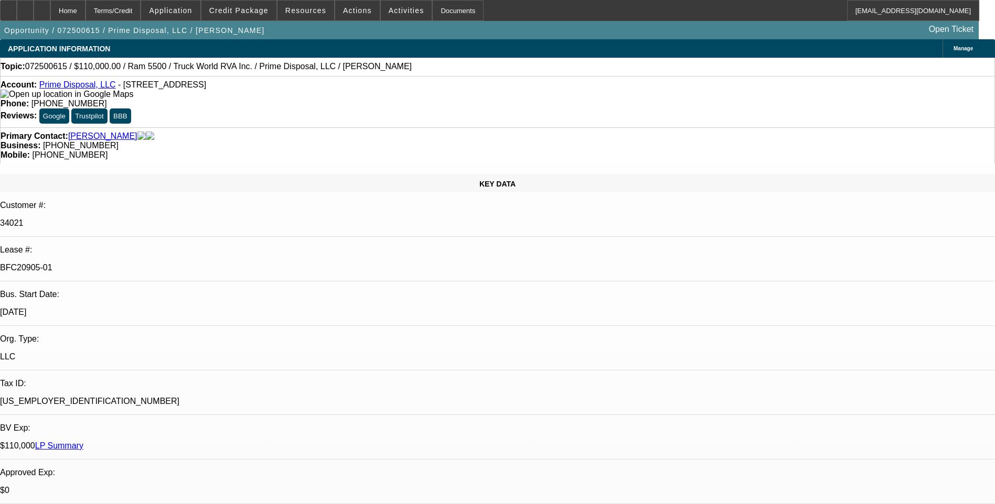
select select "6"
select select "1"
select select "2"
select select "6"
select select "1"
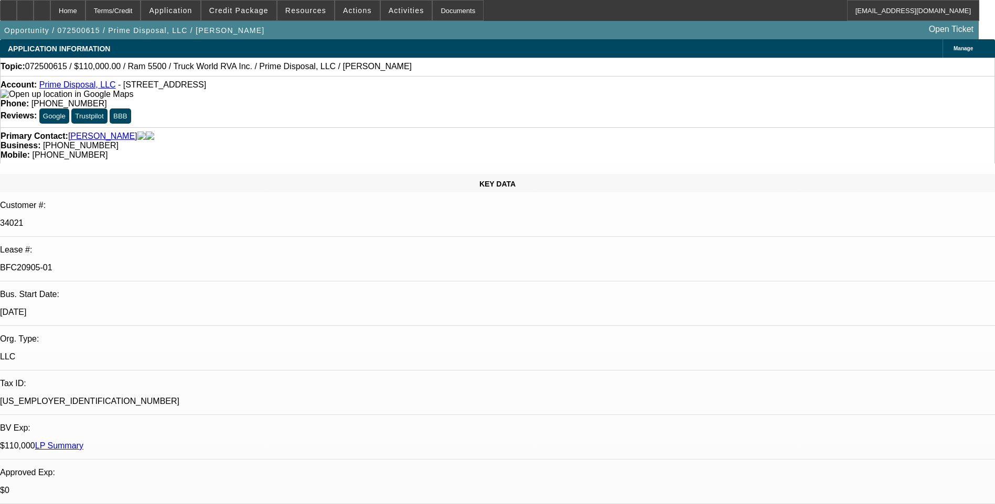
select select "2"
select select "6"
click at [141, 16] on div "Terms/Credit" at bounding box center [113, 10] width 56 height 21
select select "0"
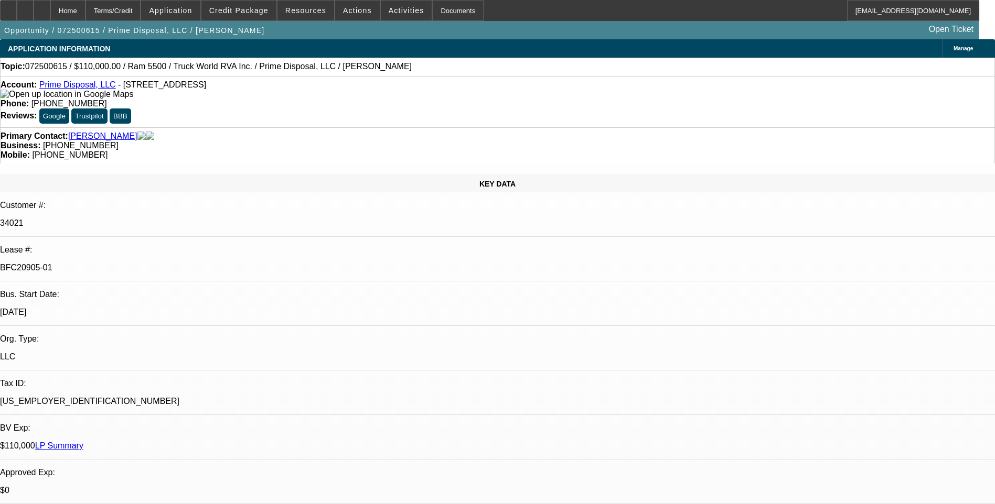
select select "2"
select select "0"
select select "2"
select select "0"
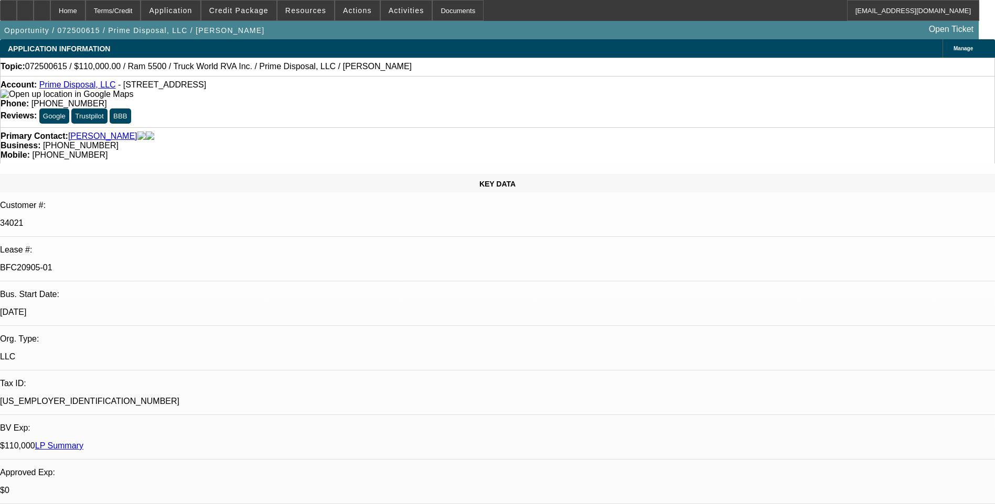
select select "0"
select select "2"
select select "0"
select select "2"
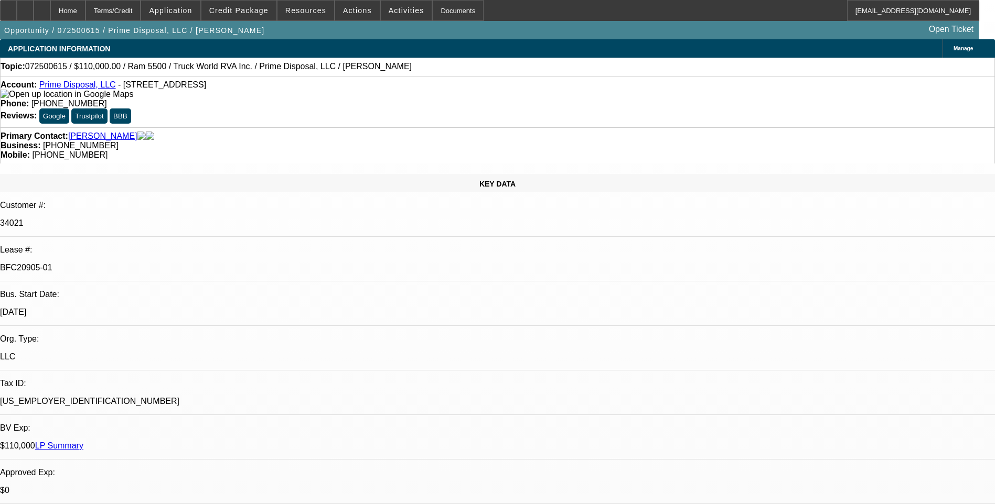
select select "0"
select select "1"
select select "2"
select select "6"
select select "1"
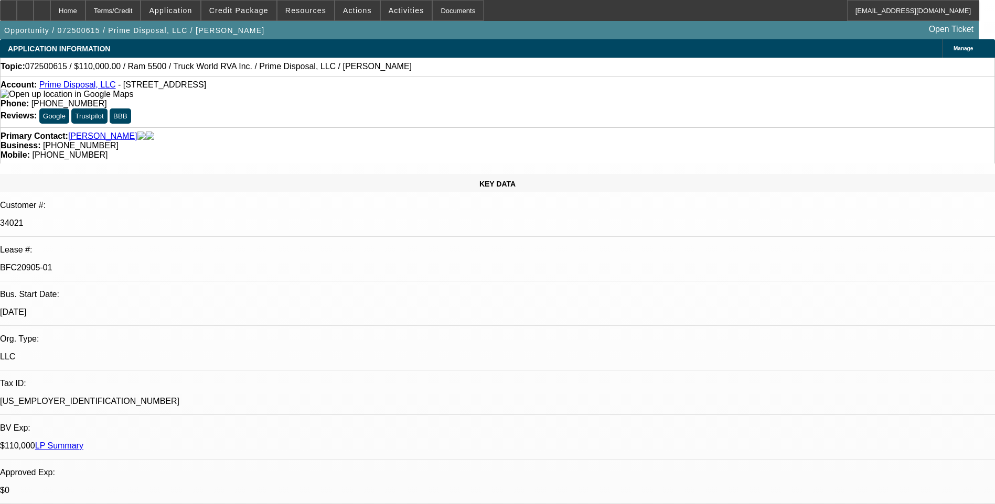
select select "2"
select select "6"
select select "1"
select select "2"
select select "6"
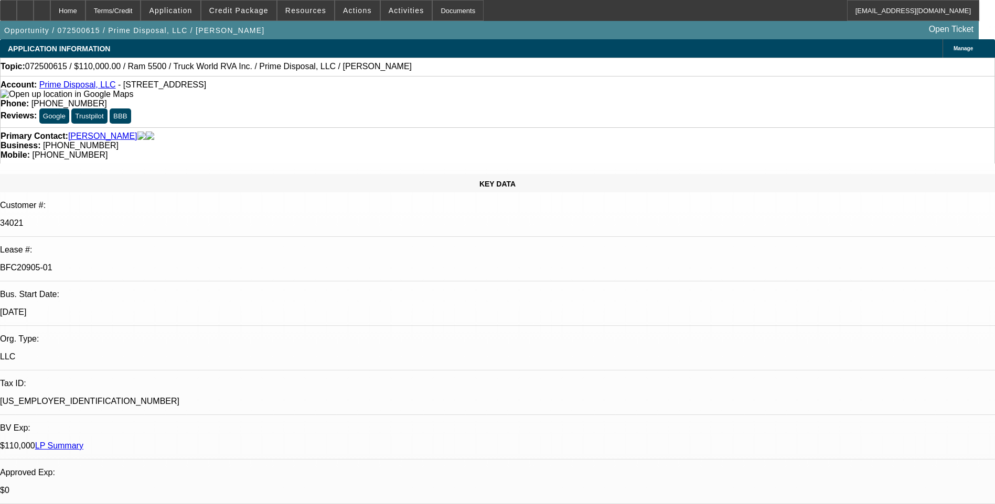
select select "1"
select select "2"
select select "6"
click at [141, 12] on div "Terms/Credit" at bounding box center [113, 10] width 56 height 21
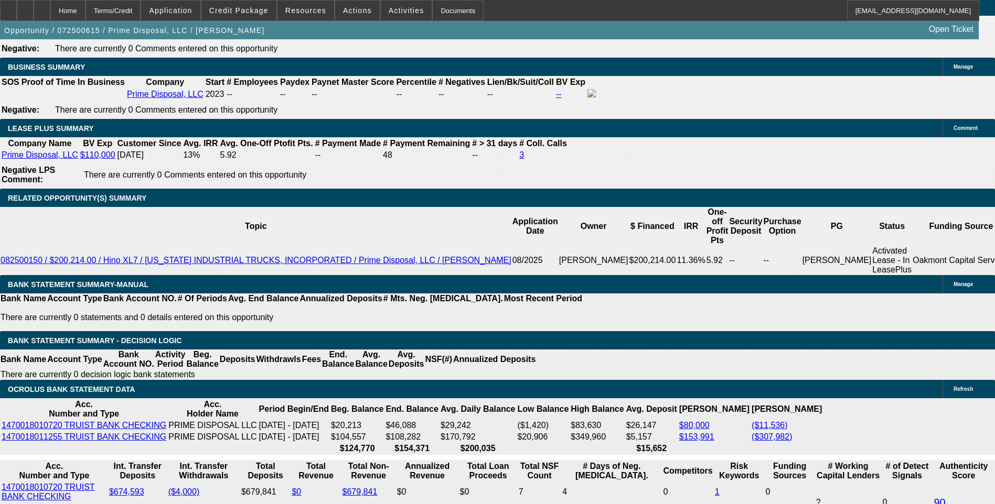
scroll to position [1761, 0]
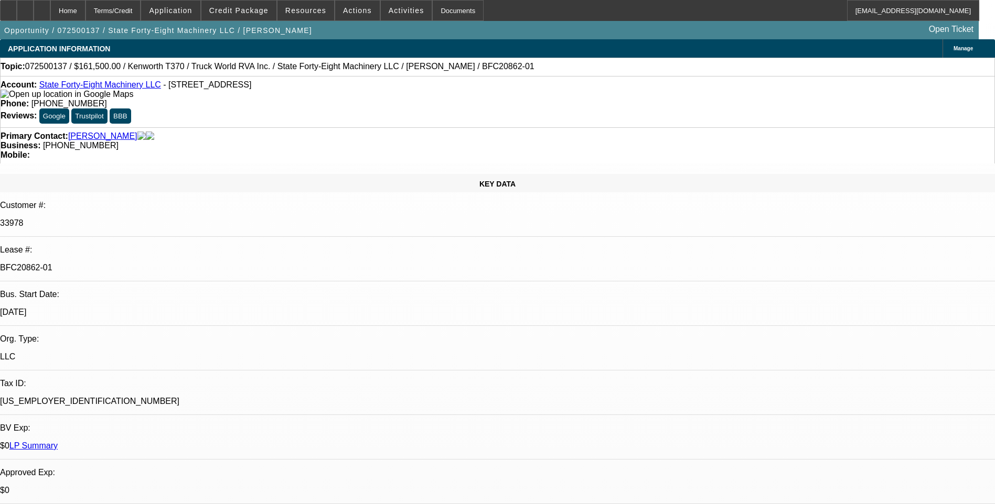
select select "0"
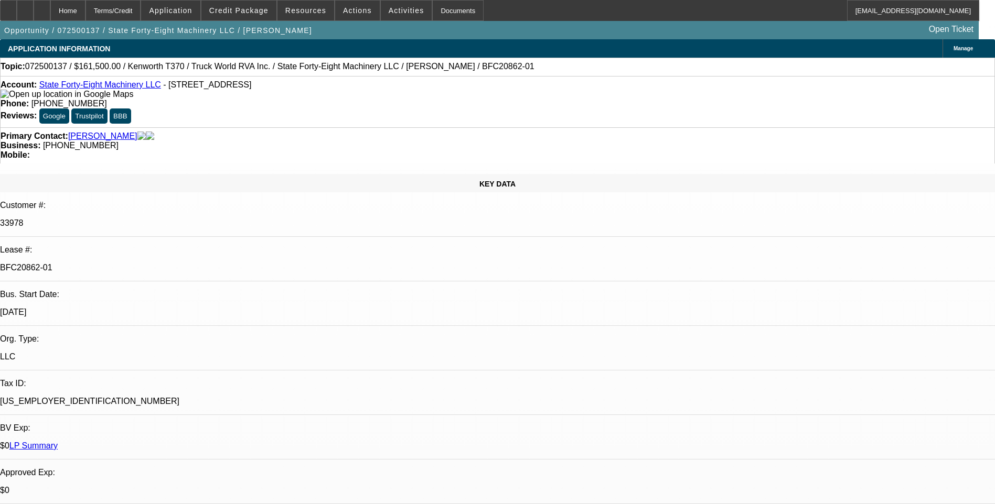
select select "0"
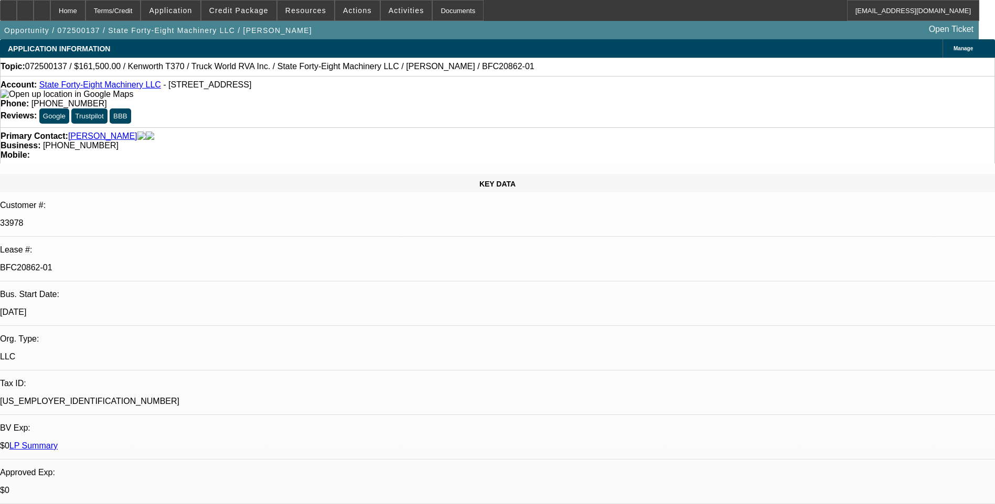
select select "0"
select select "1"
select select "2"
select select "1"
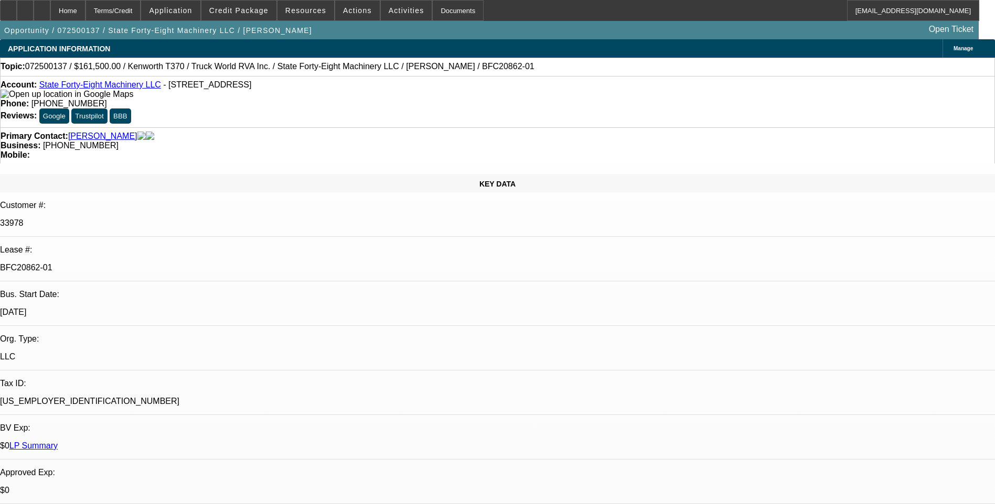
select select "1"
select select "15"
select select "1"
select select "2"
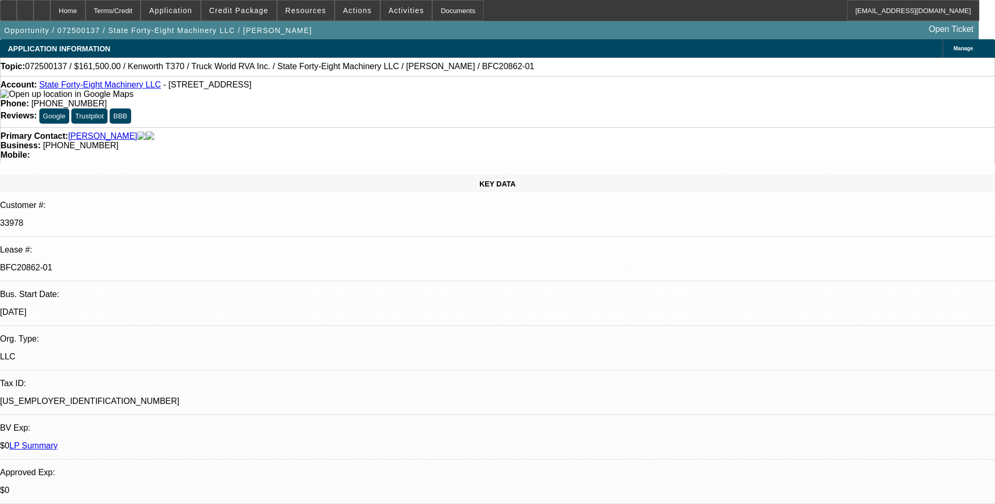
select select "1"
select select "2"
click at [141, 13] on div "Terms/Credit" at bounding box center [113, 10] width 56 height 21
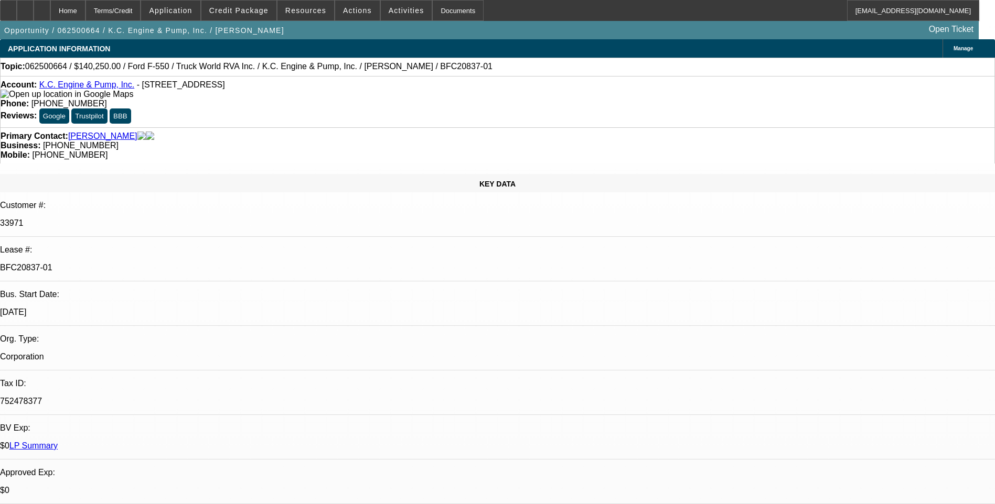
select select "0"
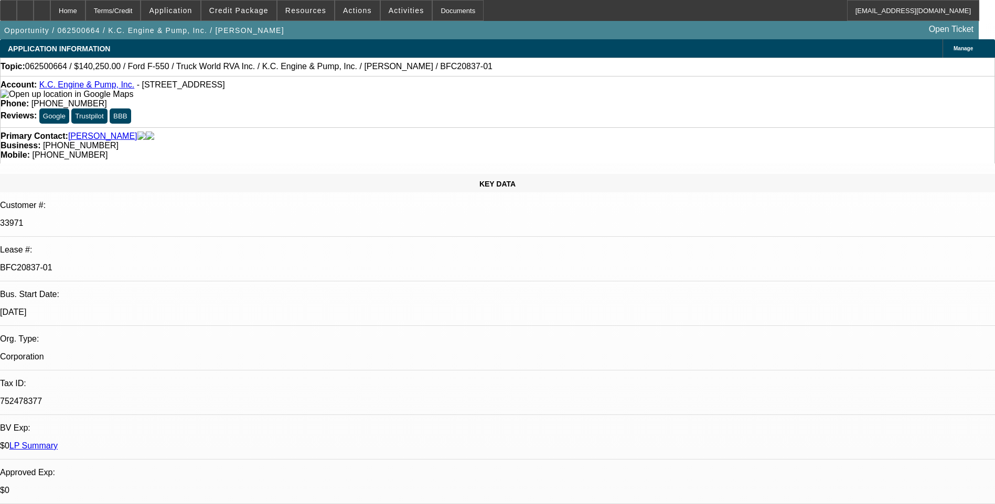
select select "0"
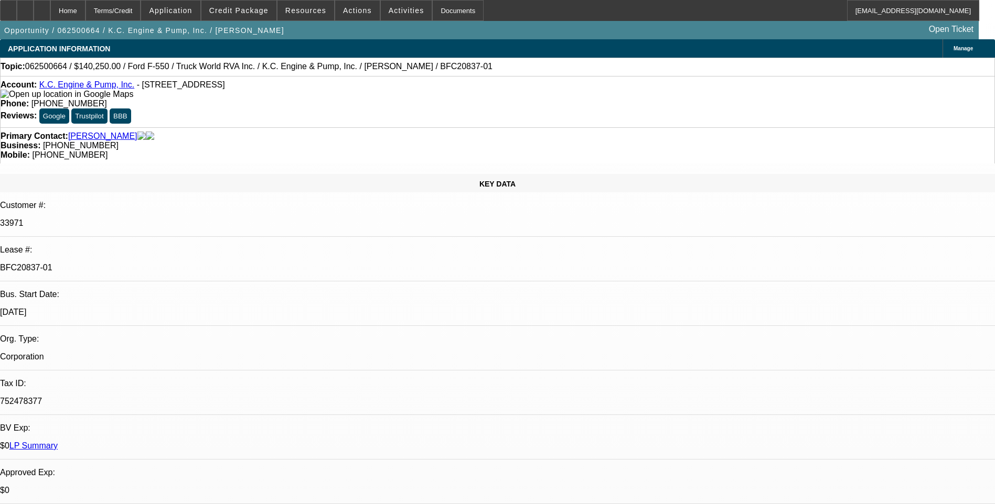
select select "0"
select select "1"
select select "6"
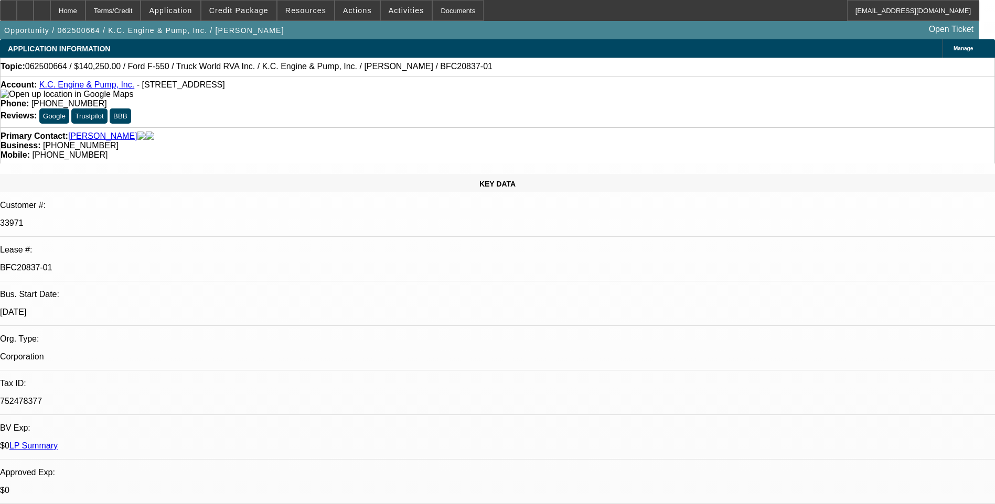
select select "1"
select select "6"
select select "1"
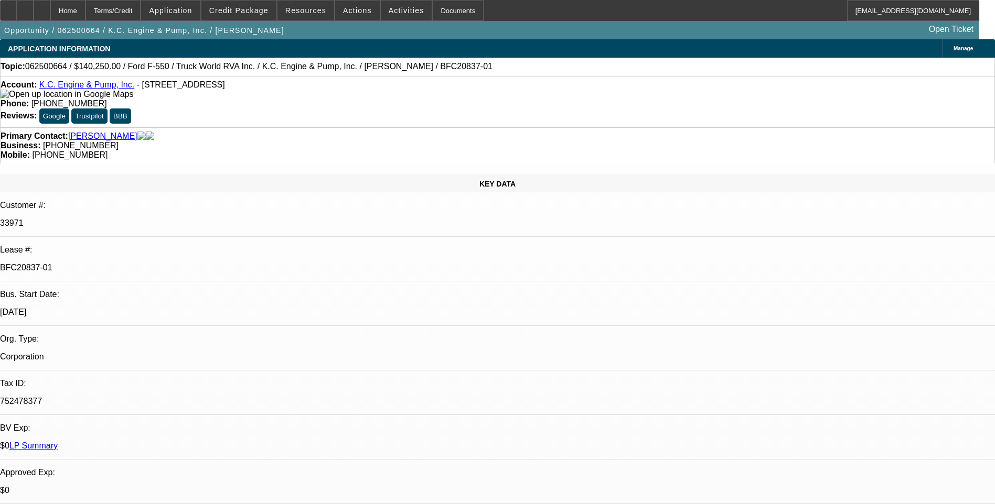
select select "6"
select select "1"
select select "6"
click at [141, 13] on div "Terms/Credit" at bounding box center [113, 10] width 56 height 21
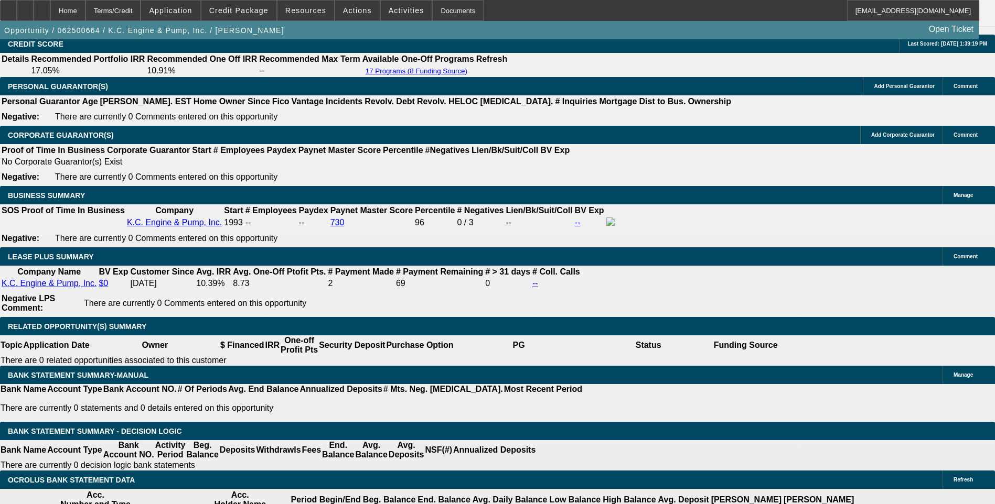
scroll to position [1619, 0]
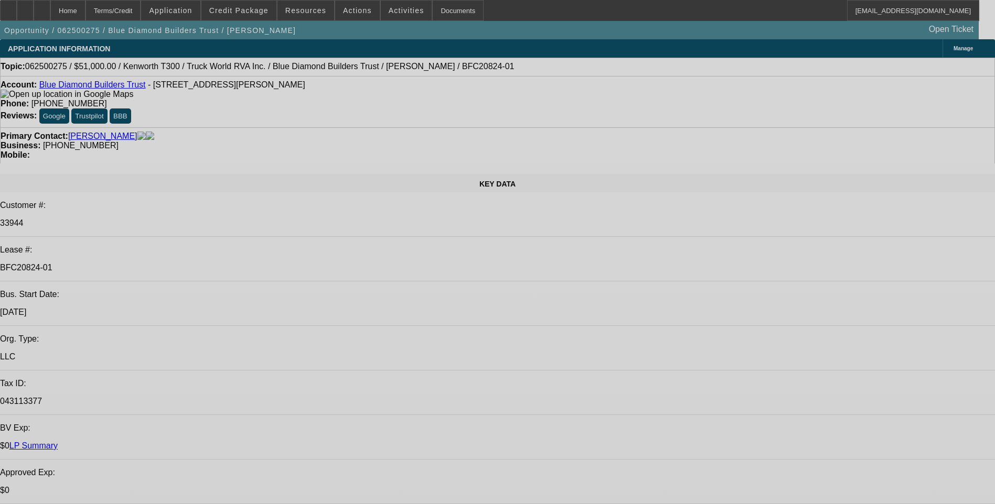
select select "0"
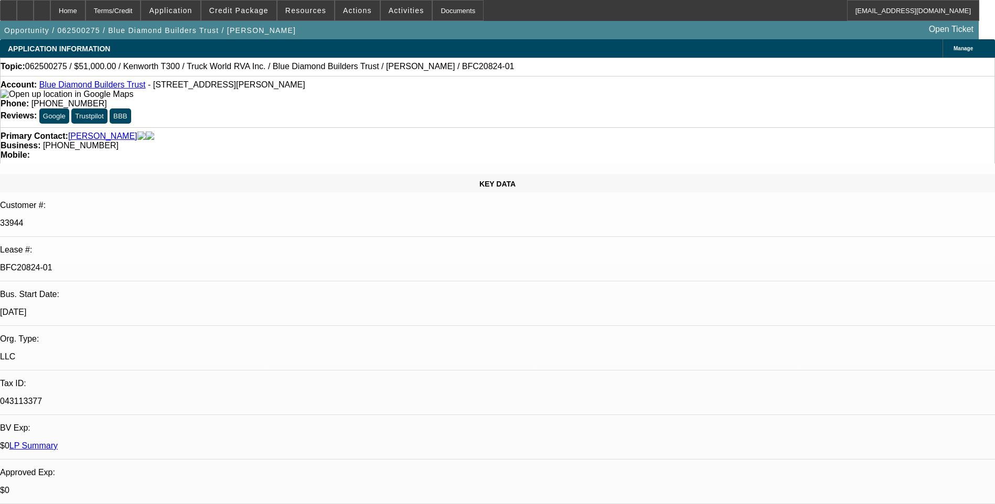
select select "0"
select select "0.1"
select select "0"
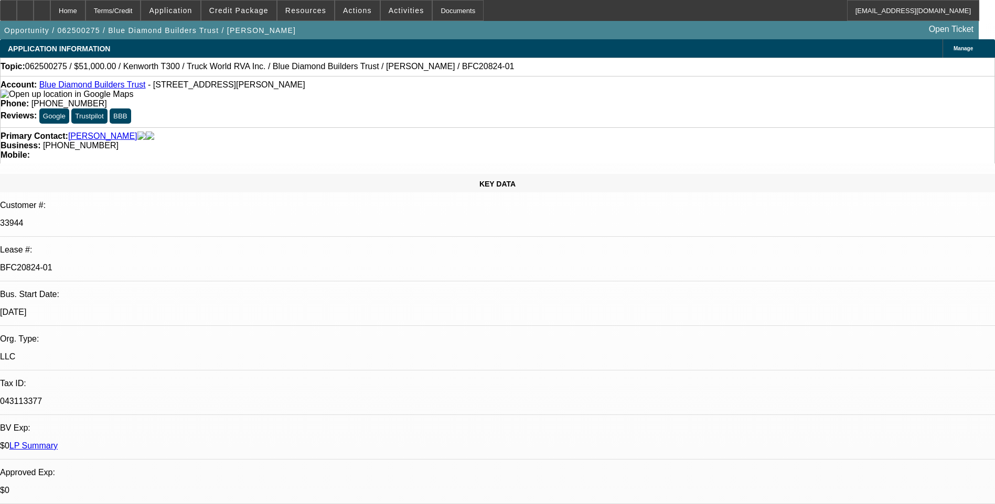
select select "0"
select select "1"
select select "6"
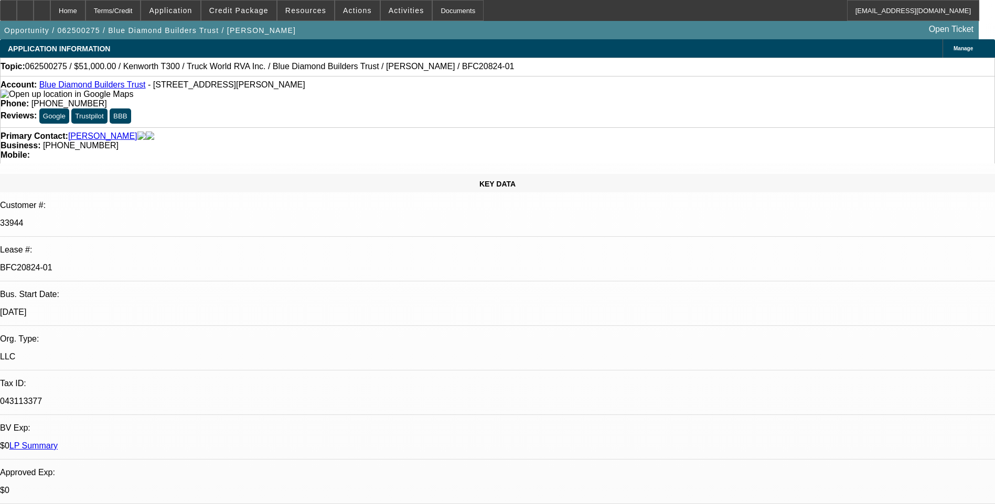
select select "1"
select select "4"
select select "1"
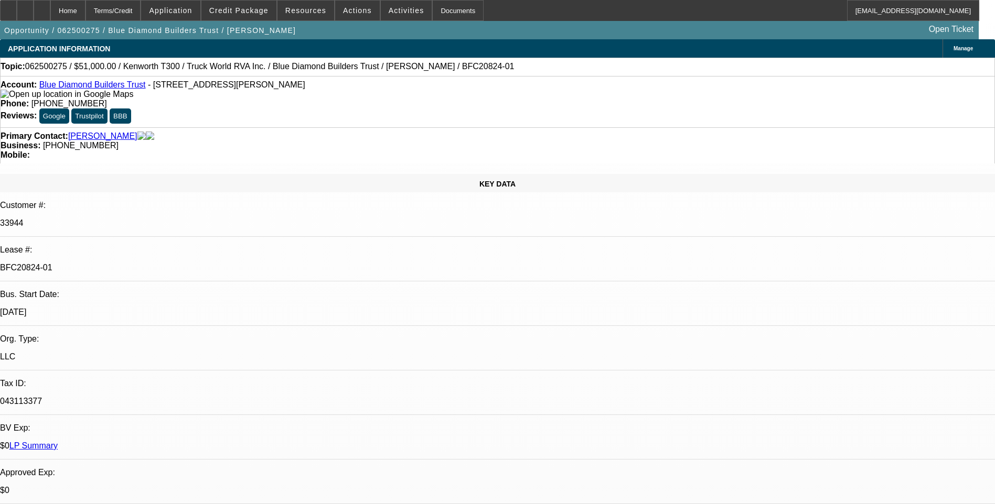
select select "6"
click at [137, 12] on div "Terms/Credit" at bounding box center [113, 10] width 56 height 21
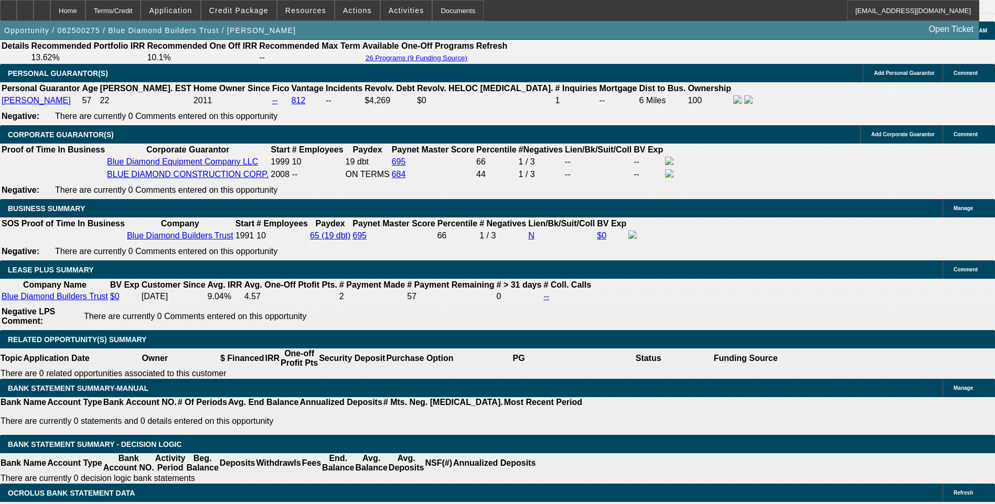
scroll to position [1591, 0]
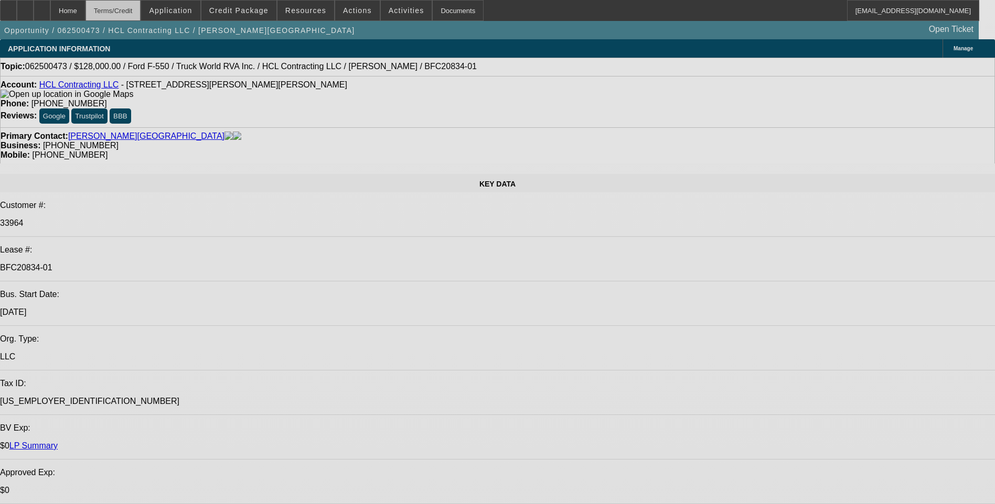
select select "0"
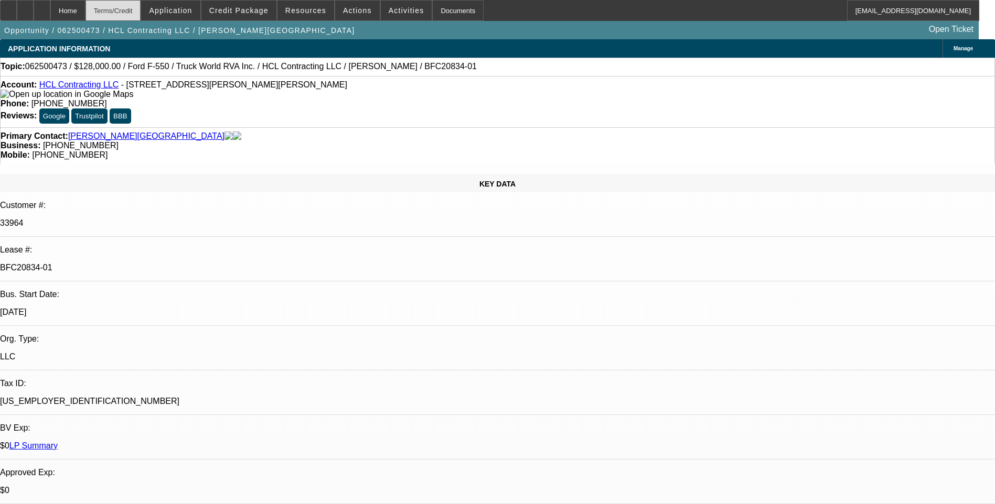
select select "0"
select select "0.1"
select select "0"
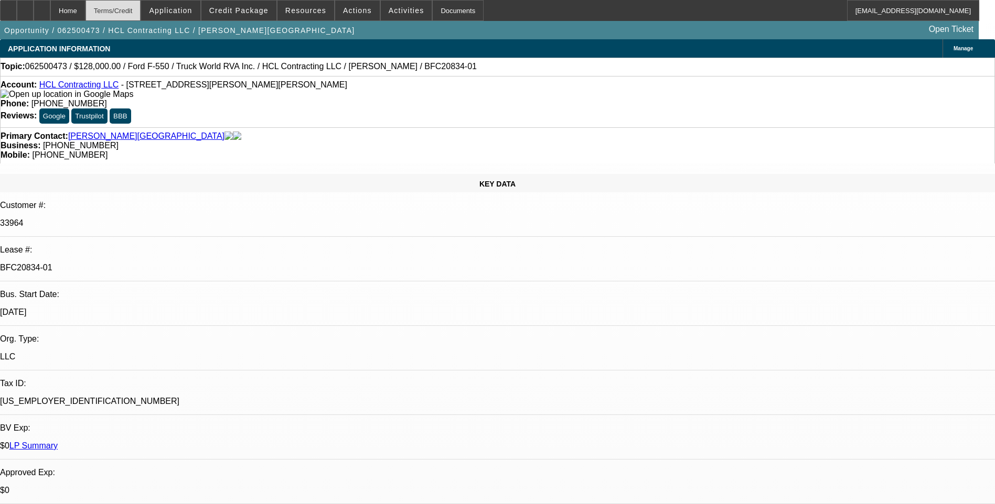
select select "0"
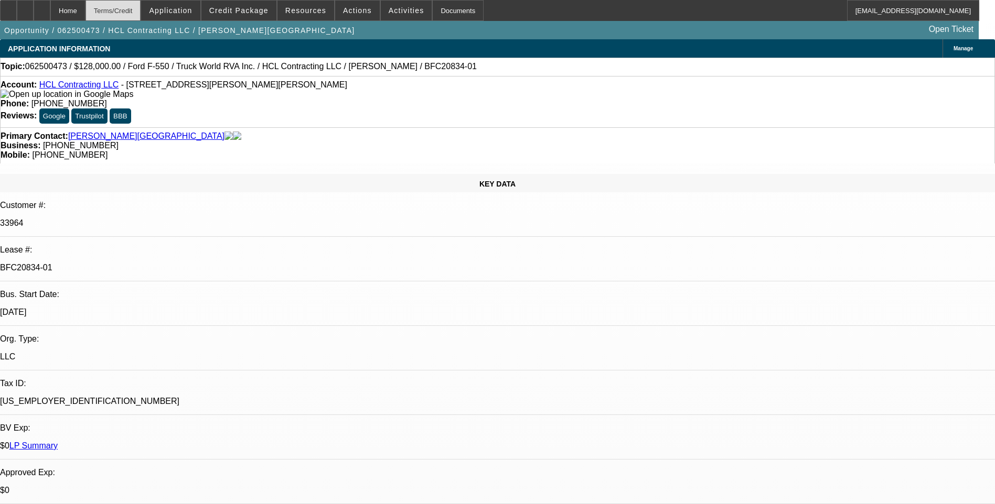
select select "0"
select select "1"
select select "6"
select select "1"
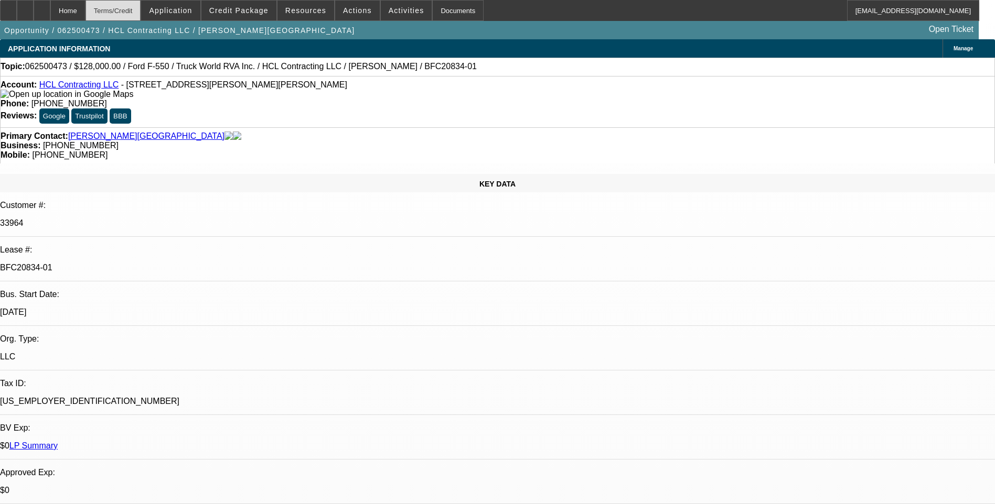
select select "1"
select select "6"
select select "1"
select select "6"
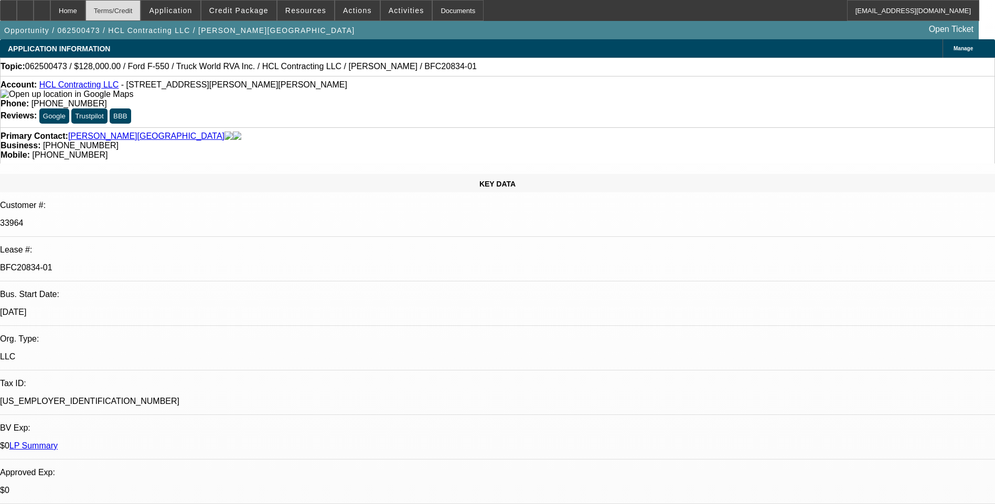
select select "1"
select select "6"
click at [139, 12] on div "Terms/Credit" at bounding box center [113, 10] width 56 height 21
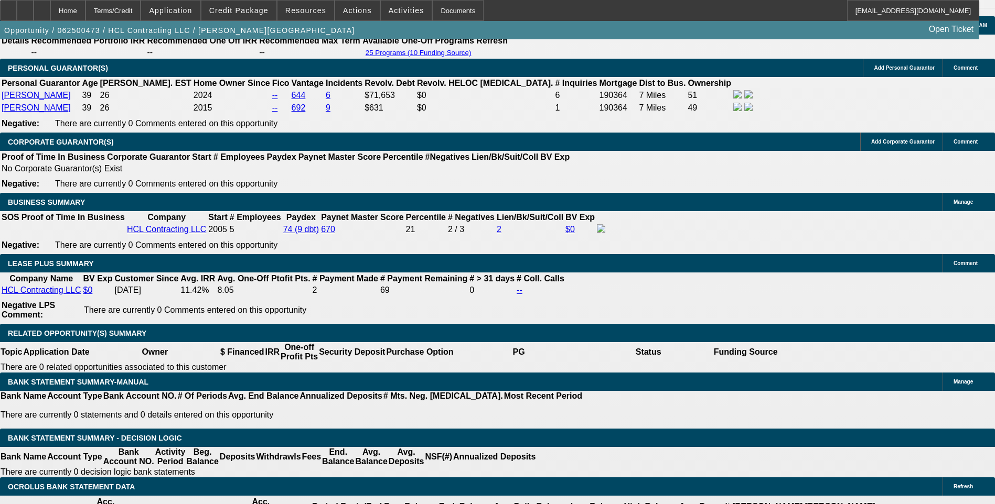
scroll to position [1633, 0]
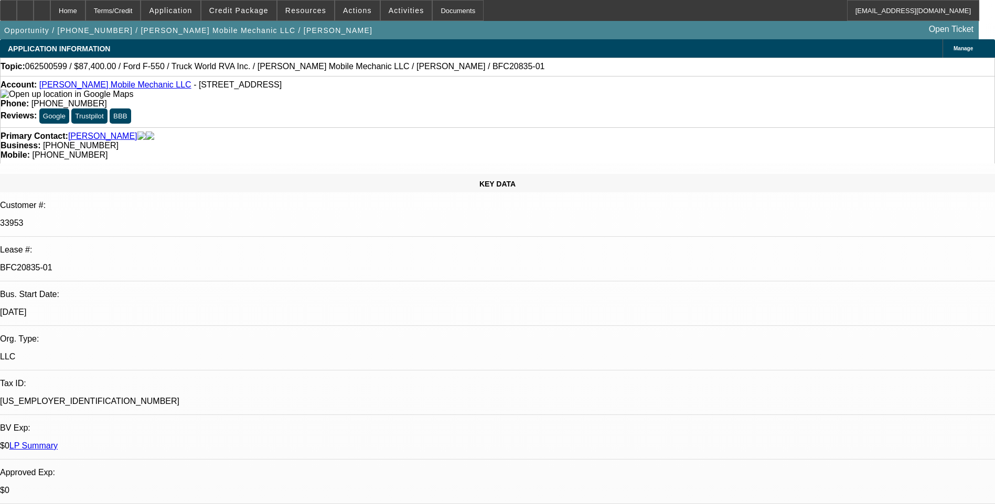
select select "0"
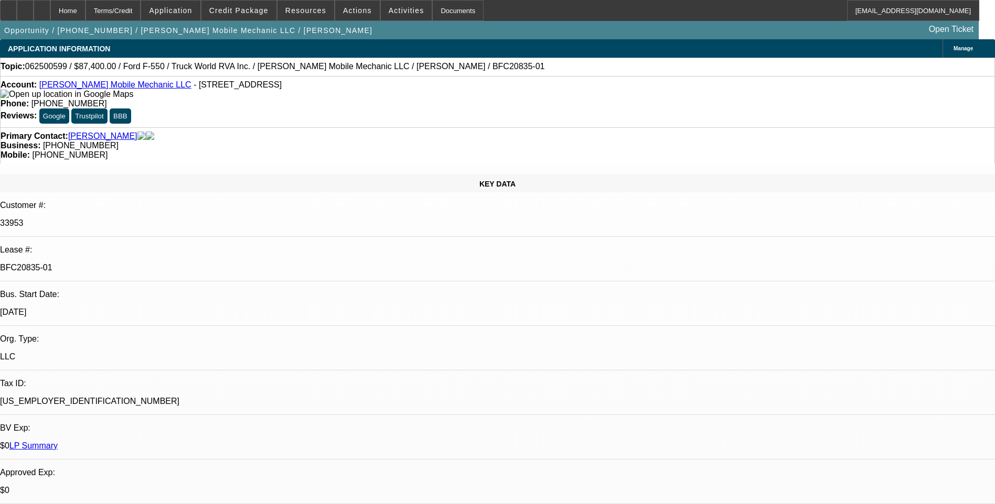
select select "0"
select select "0.1"
select select "0"
select select "0.1"
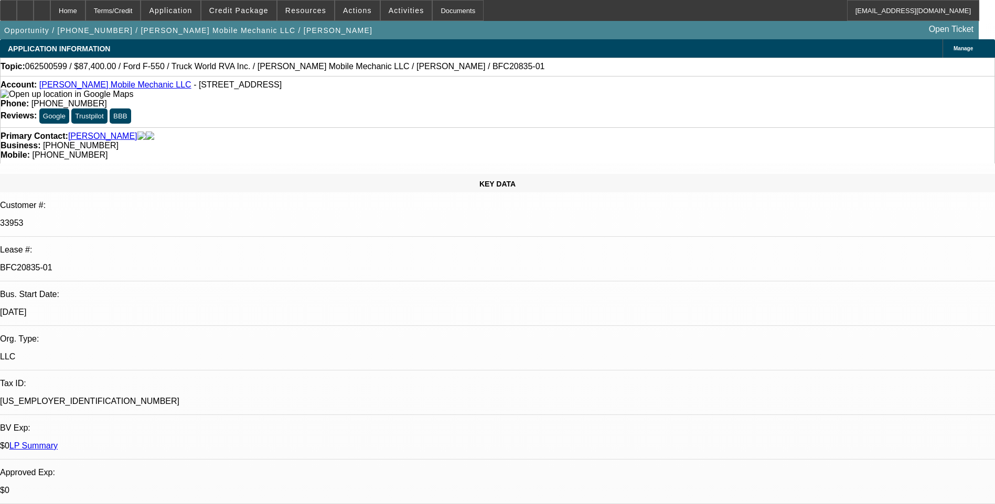
select select "0"
select select "1"
select select "2"
select select "6"
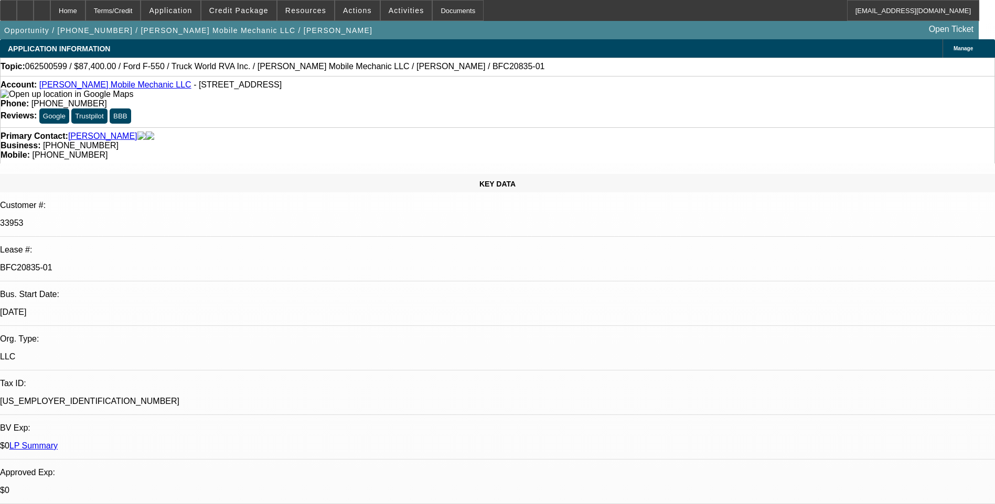
select select "1"
select select "2"
select select "6"
select select "1"
select select "2"
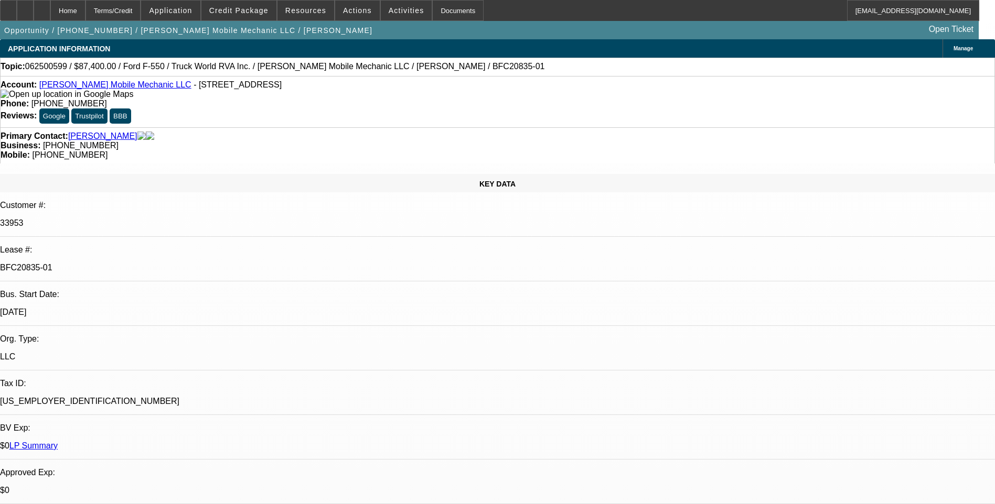
select select "6"
select select "1"
select select "2"
select select "6"
click at [141, 11] on div "Terms/Credit" at bounding box center [113, 10] width 56 height 21
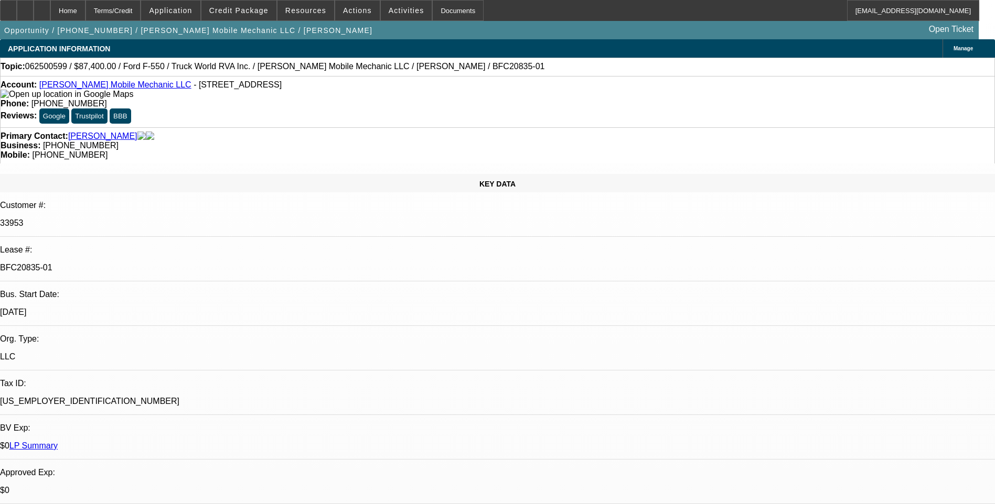
click at [101, 87] on link "Harris Mobile Mechanic LLC" at bounding box center [115, 84] width 152 height 9
select select "0"
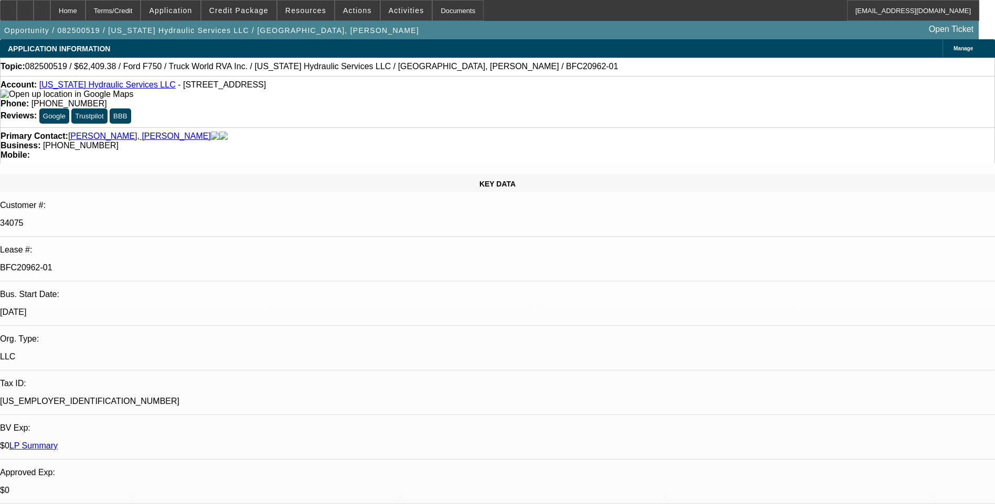
select select "0"
select select "0.1"
select select "0"
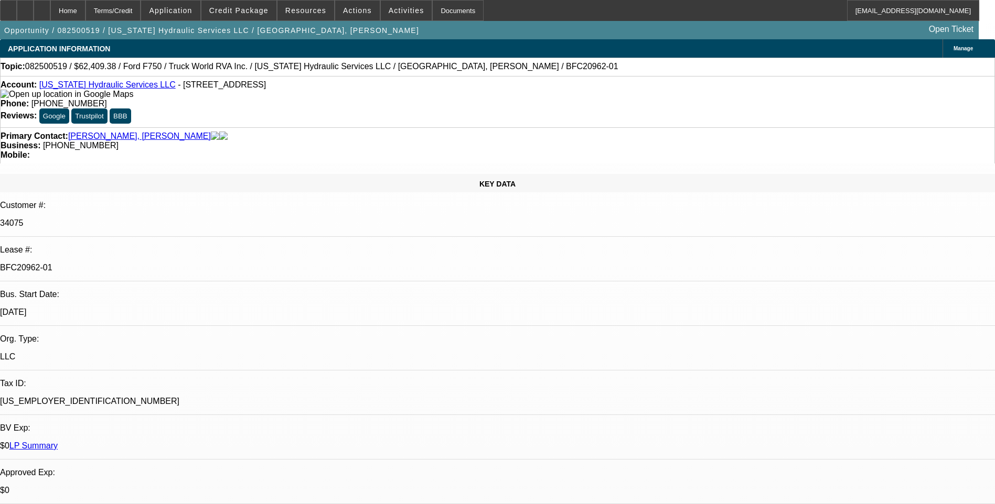
select select "0"
select select "1"
select select "2"
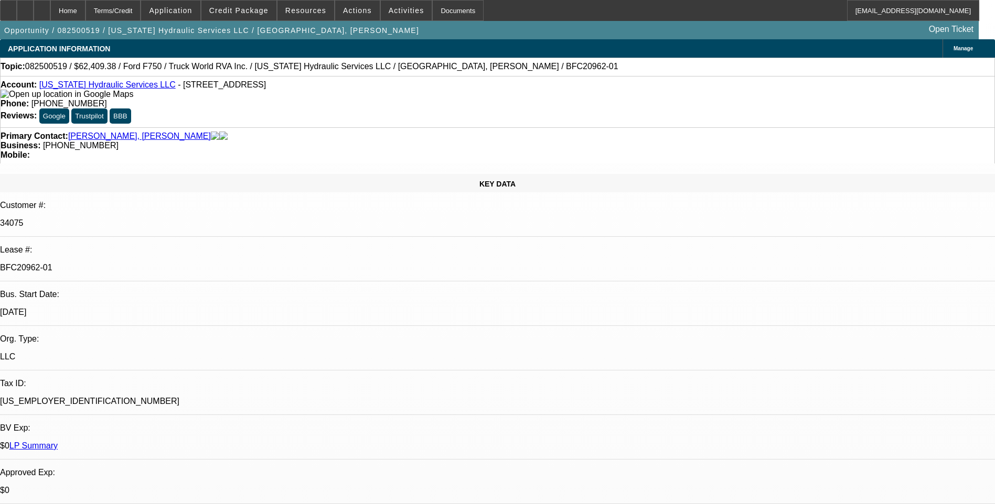
select select "6"
select select "1"
select select "2"
select select "6"
select select "1"
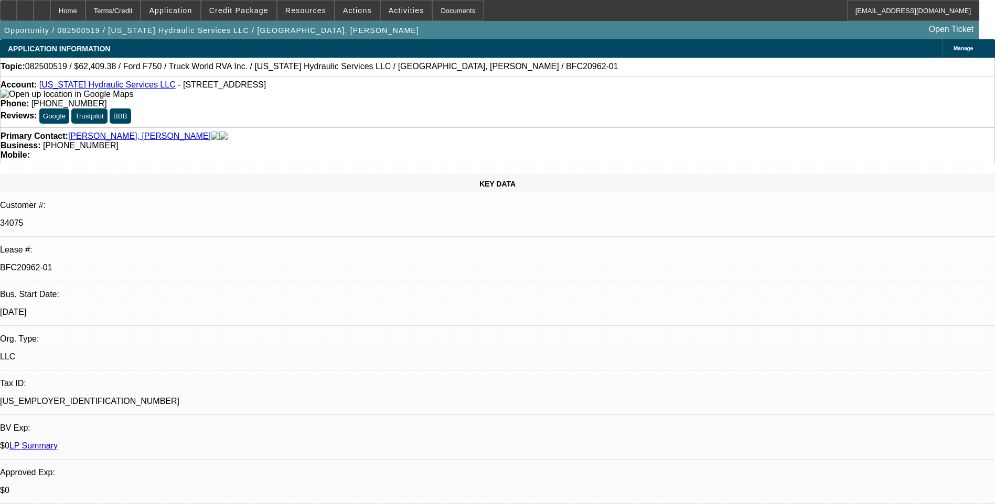
select select "2"
select select "6"
select select "1"
select select "3"
select select "6"
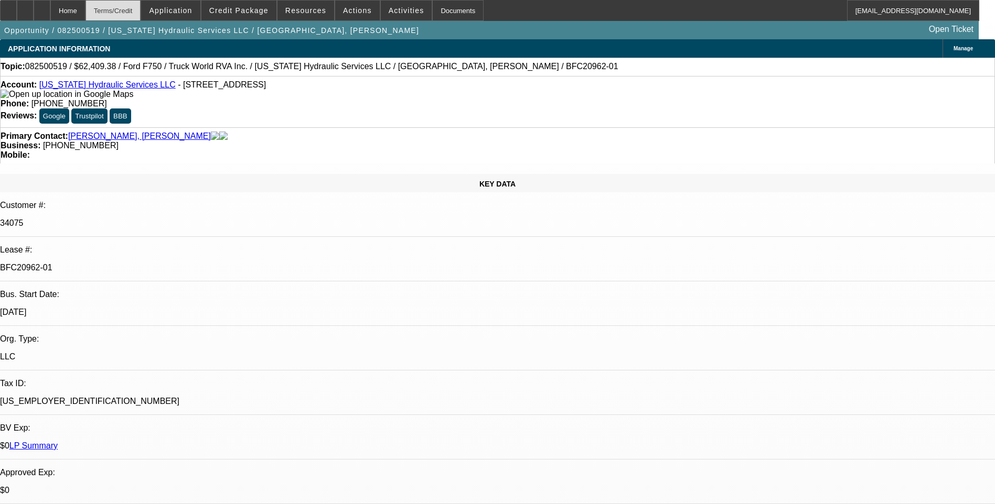
click at [141, 13] on div "Terms/Credit" at bounding box center [113, 10] width 56 height 21
click at [138, 16] on div "Terms/Credit" at bounding box center [113, 10] width 56 height 21
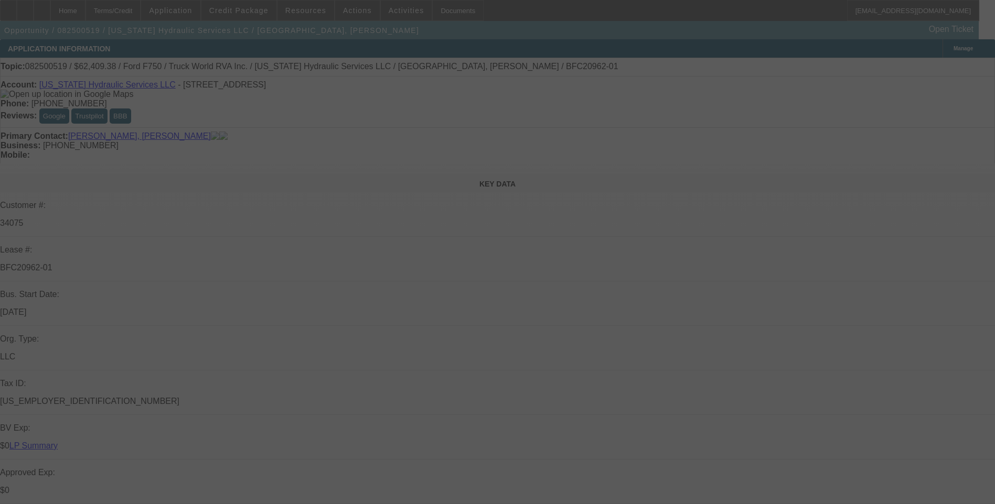
select select "0"
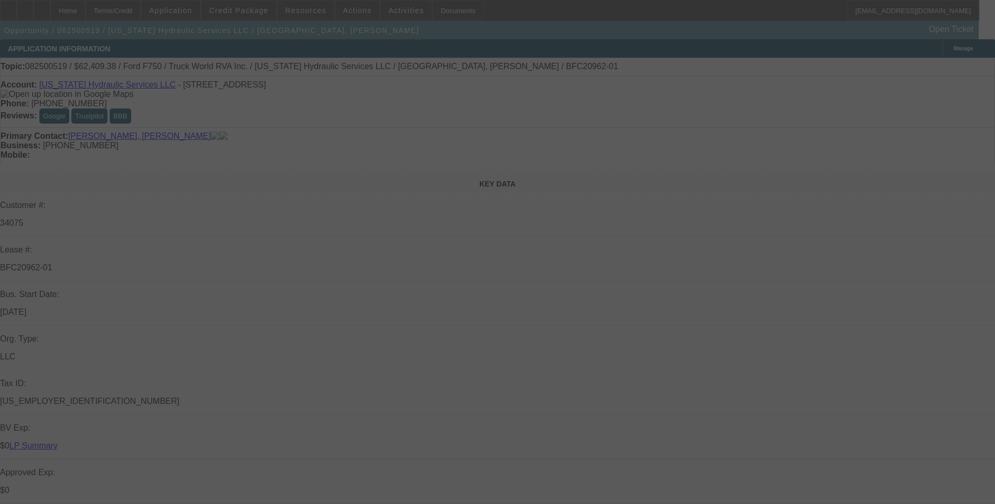
select select "0"
select select "0.1"
select select "0"
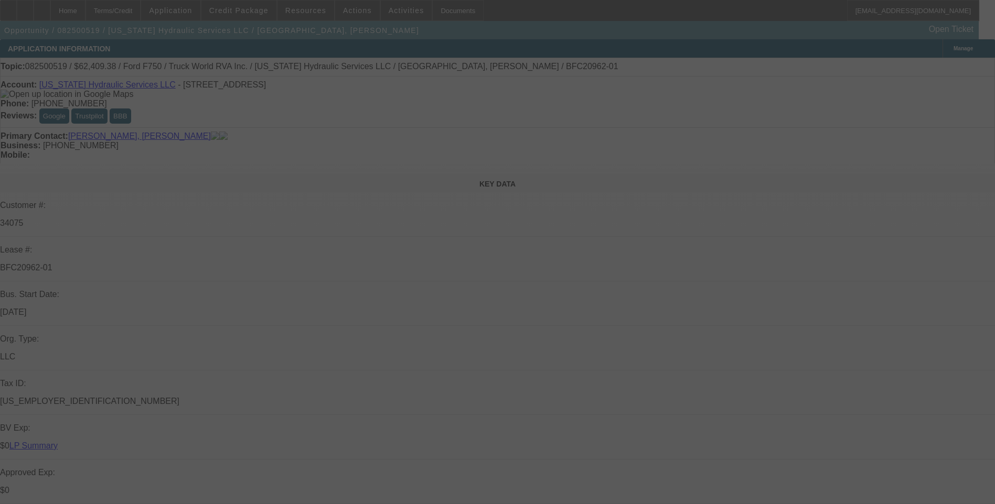
select select "0"
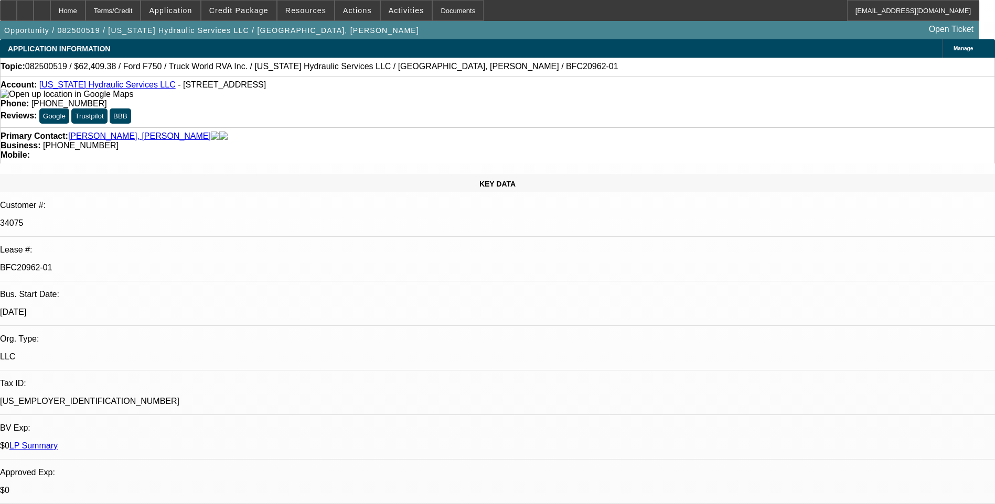
select select "1"
select select "2"
select select "6"
select select "1"
select select "2"
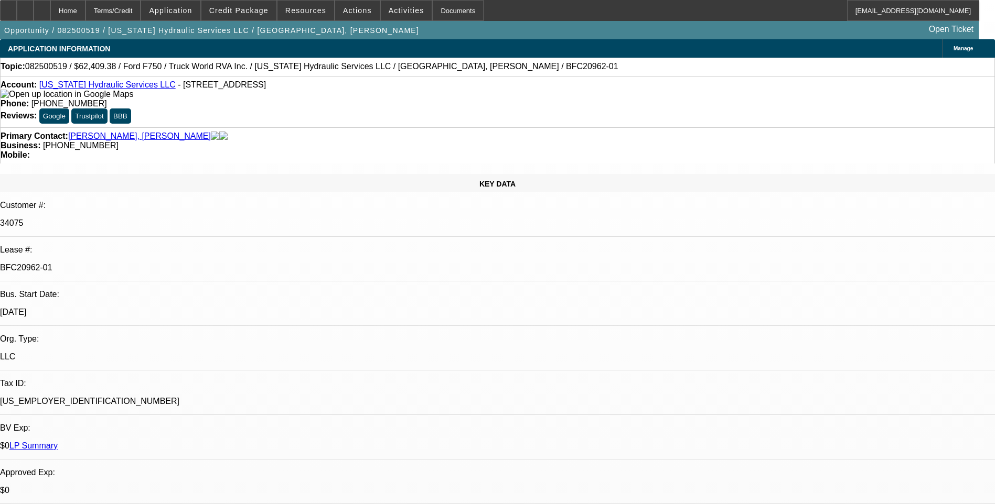
select select "6"
select select "1"
select select "2"
select select "6"
select select "1"
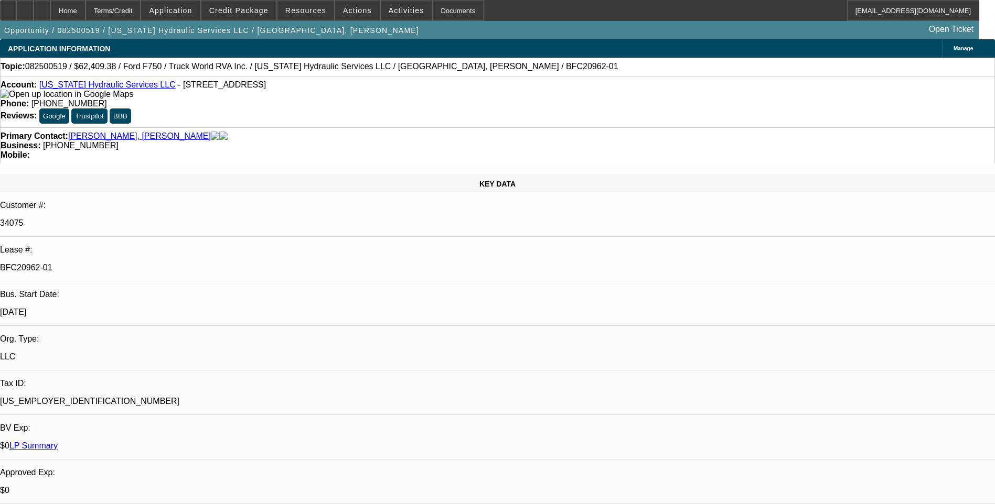
select select "3"
select select "6"
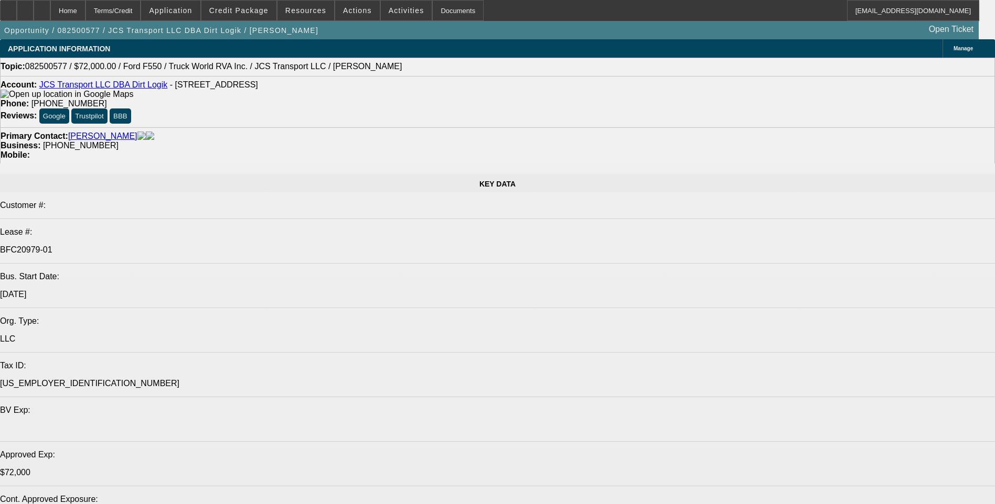
select select "0"
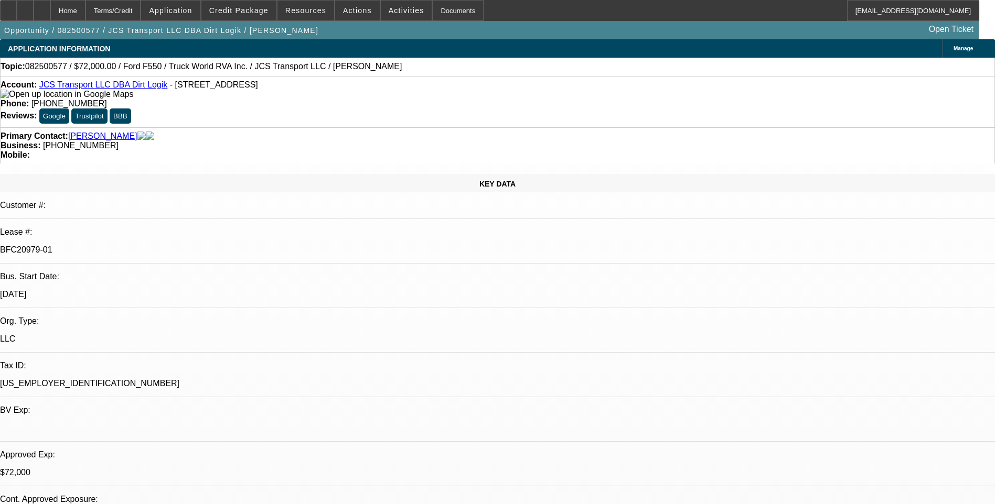
select select "0"
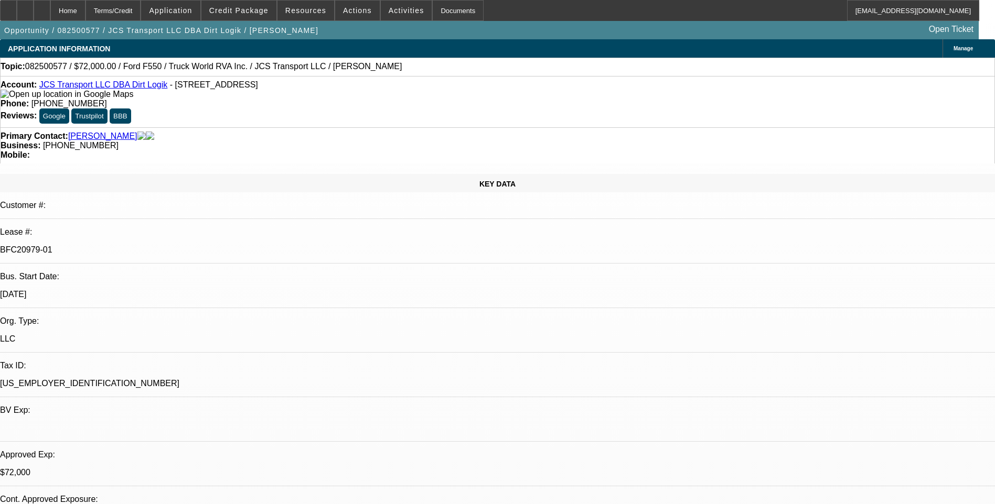
select select "0"
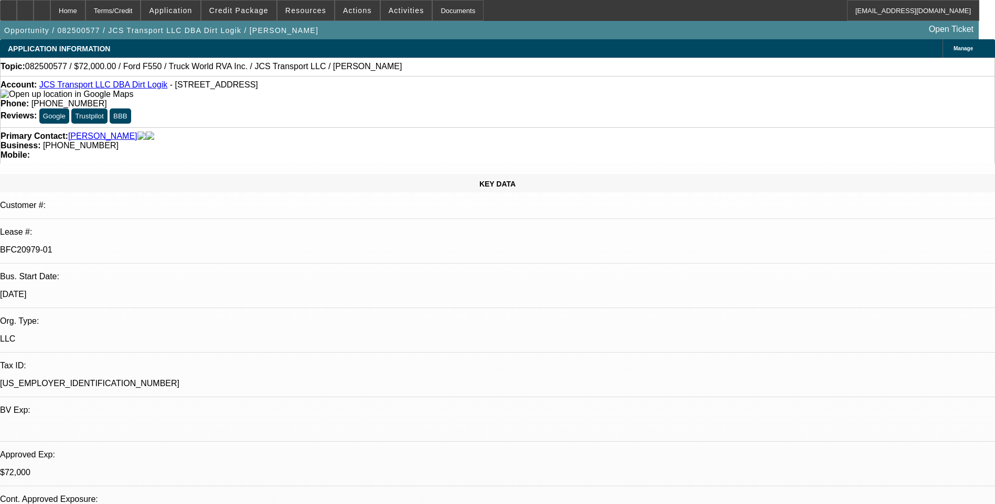
select select "0"
select select "1"
select select "6"
select select "1"
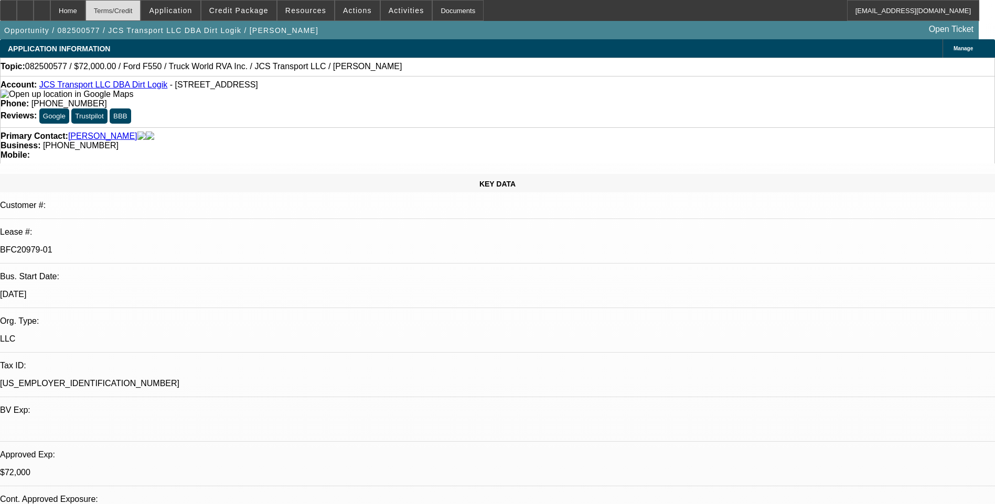
select select "1"
select select "6"
select select "1"
select select "6"
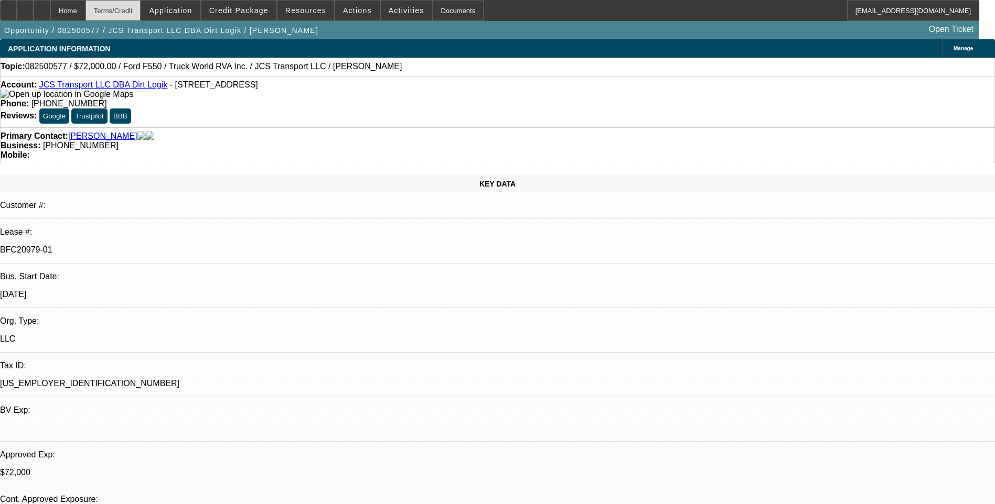
select select "1"
select select "6"
click at [141, 12] on div "Terms/Credit" at bounding box center [113, 10] width 56 height 21
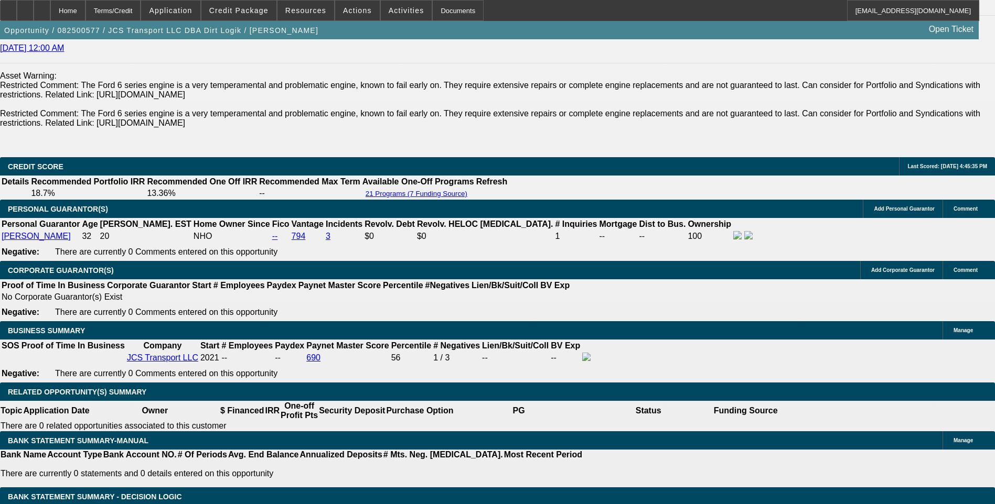
scroll to position [1548, 0]
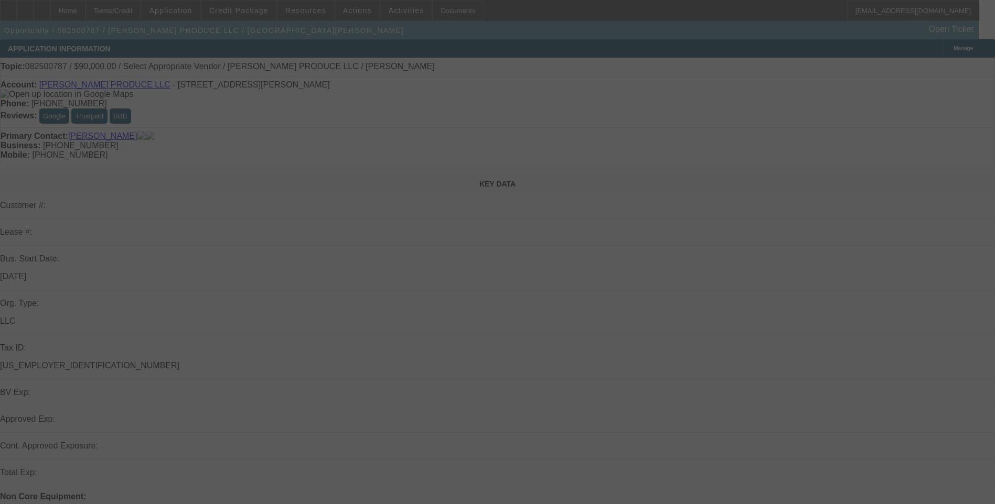
select select "0"
select select "2"
select select "0.1"
select select "4"
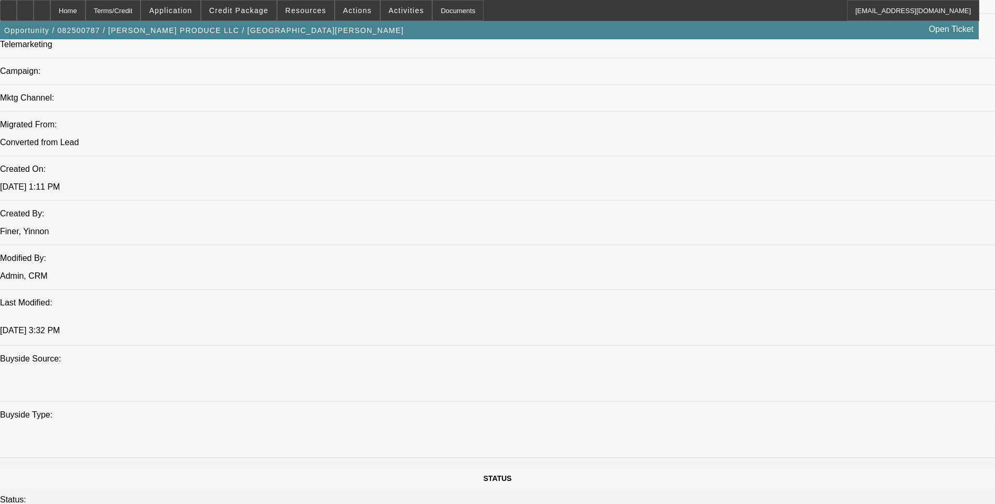
scroll to position [734, 0]
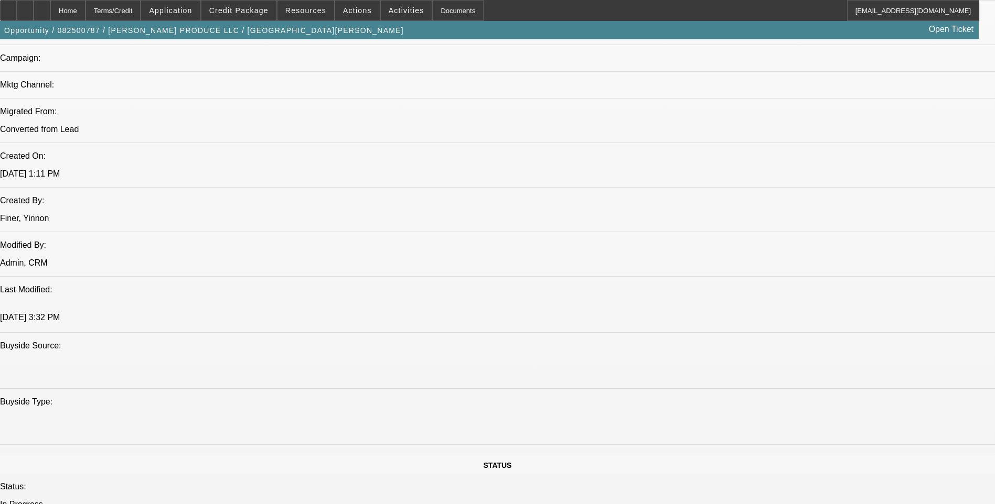
drag, startPoint x: 674, startPoint y: 282, endPoint x: 795, endPoint y: 281, distance: 121.6
drag, startPoint x: 795, startPoint y: 281, endPoint x: 767, endPoint y: 282, distance: 28.3
copy div "https://www.davisautosales.com/"
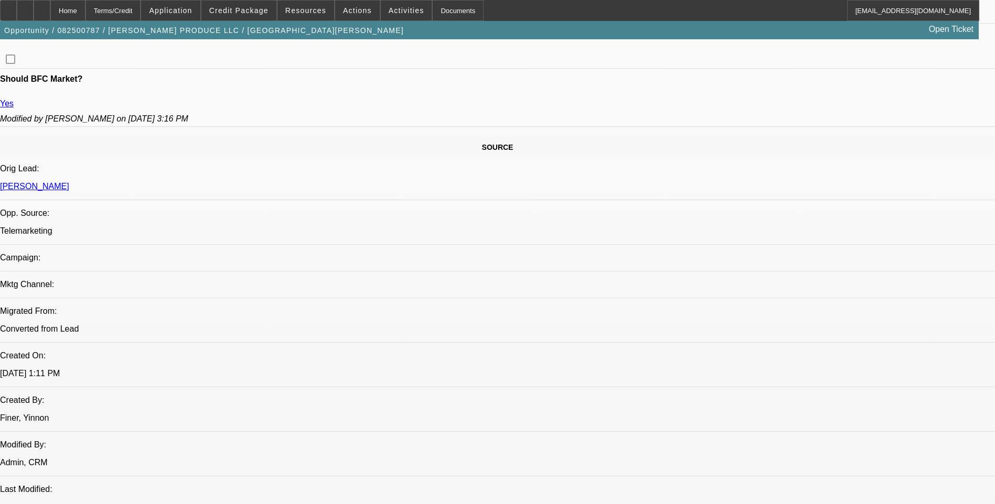
scroll to position [524, 0]
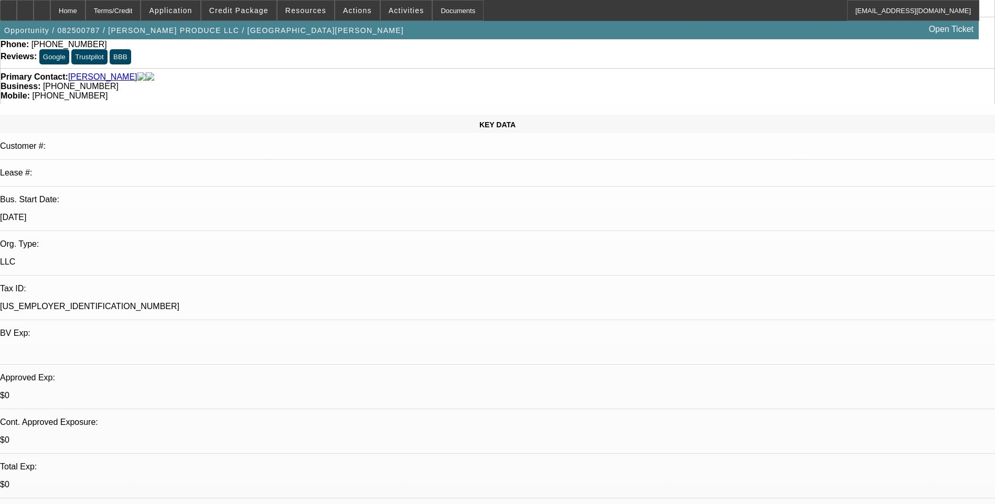
scroll to position [0, 0]
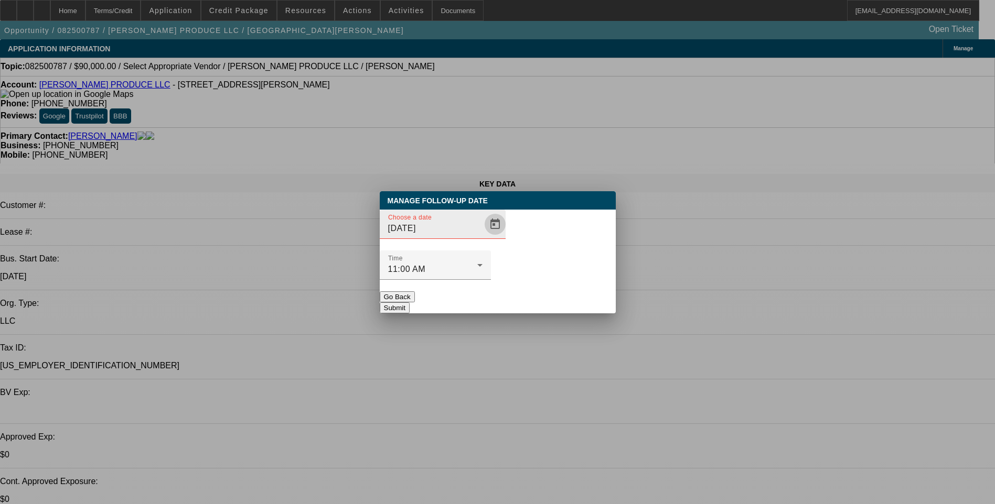
click at [482, 237] on span "Open calendar" at bounding box center [494, 224] width 25 height 25
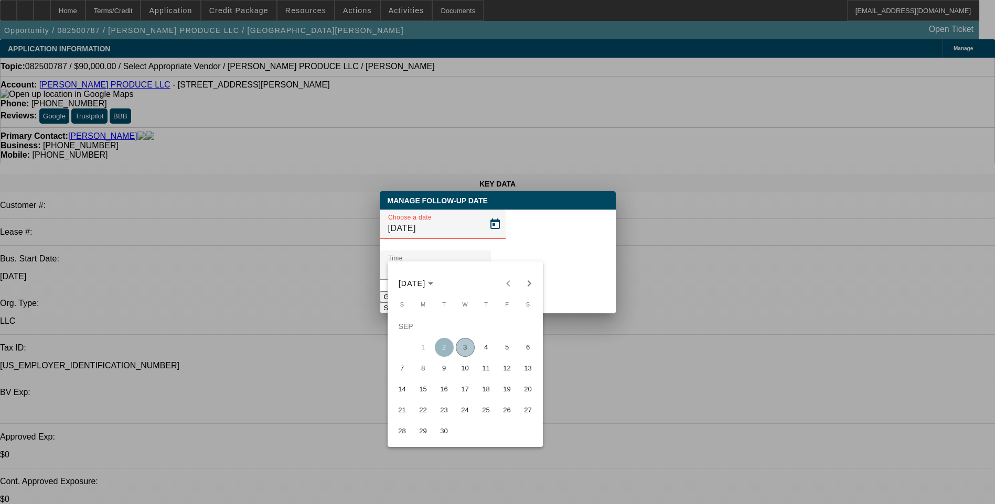
click at [467, 355] on span "3" at bounding box center [465, 347] width 19 height 19
type input "9/3/2025"
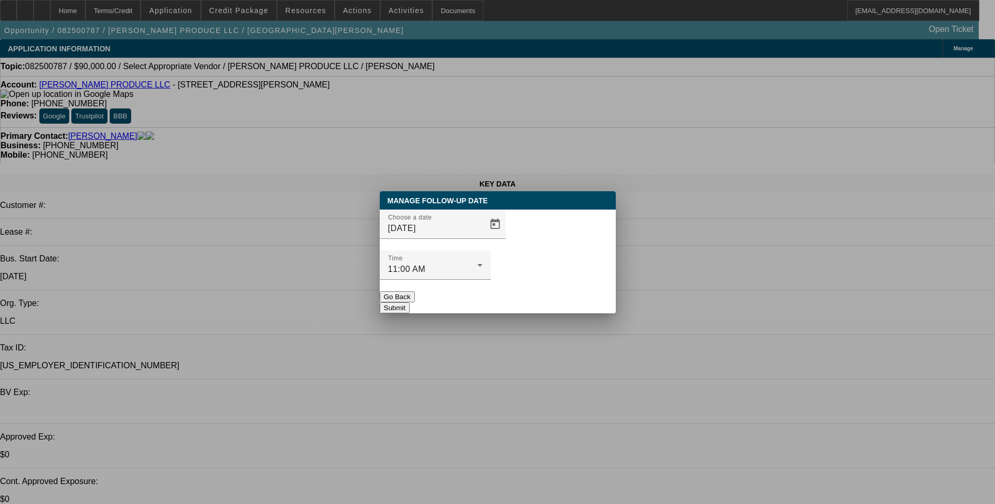
click at [410, 303] on button "Submit" at bounding box center [395, 308] width 30 height 11
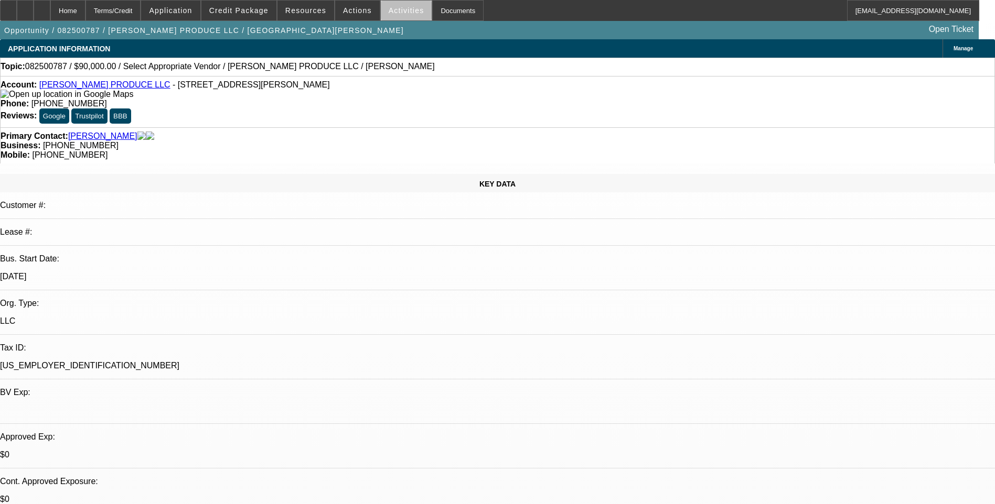
click at [399, 14] on span "Activities" at bounding box center [407, 10] width 36 height 8
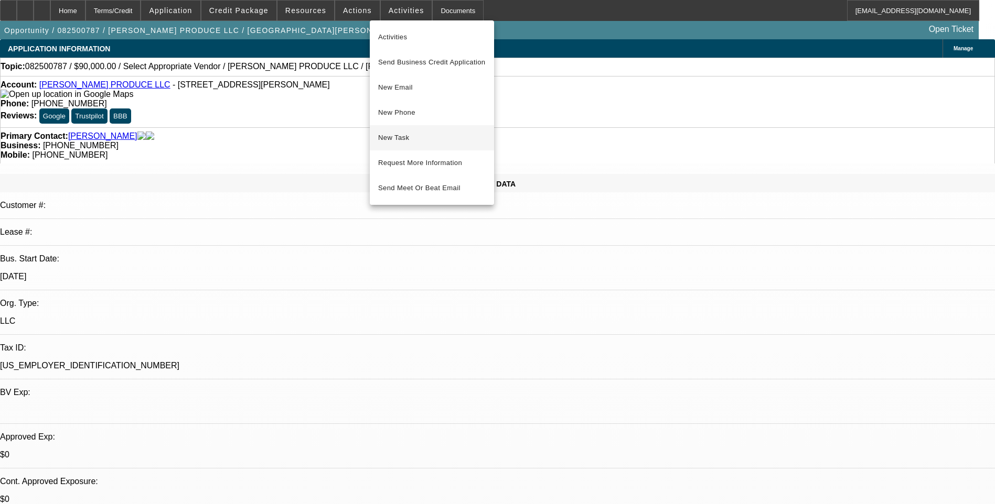
click at [422, 143] on span "New Task" at bounding box center [431, 138] width 107 height 13
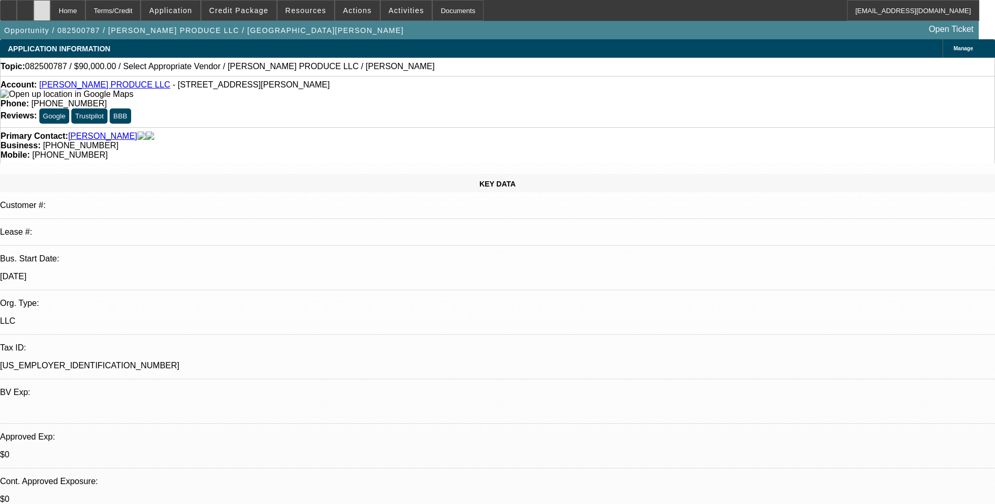
click at [42, 7] on icon at bounding box center [42, 7] width 0 height 0
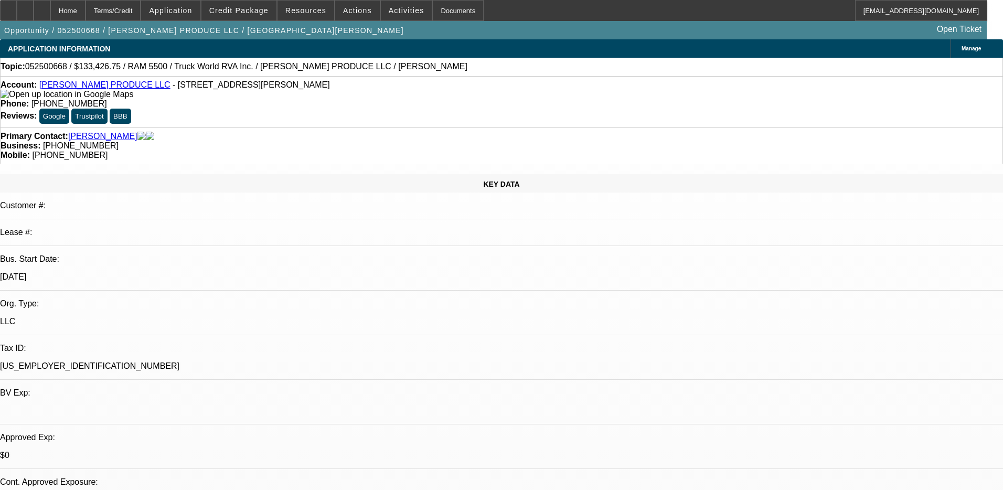
select select "0"
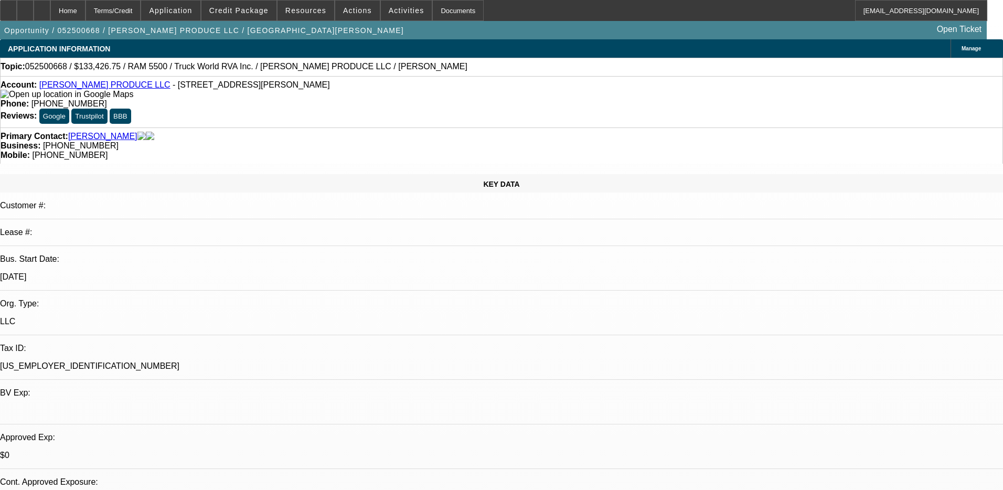
select select "0"
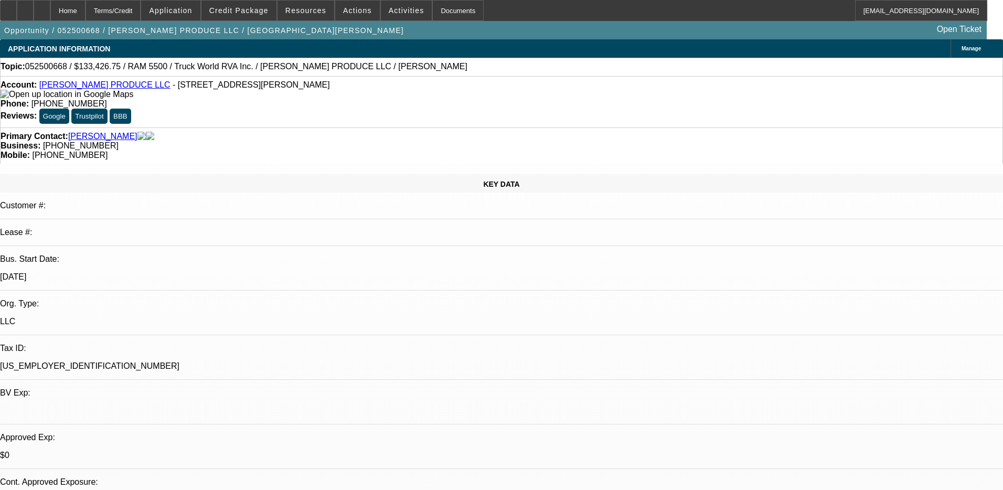
select select "0"
select select "1"
select select "6"
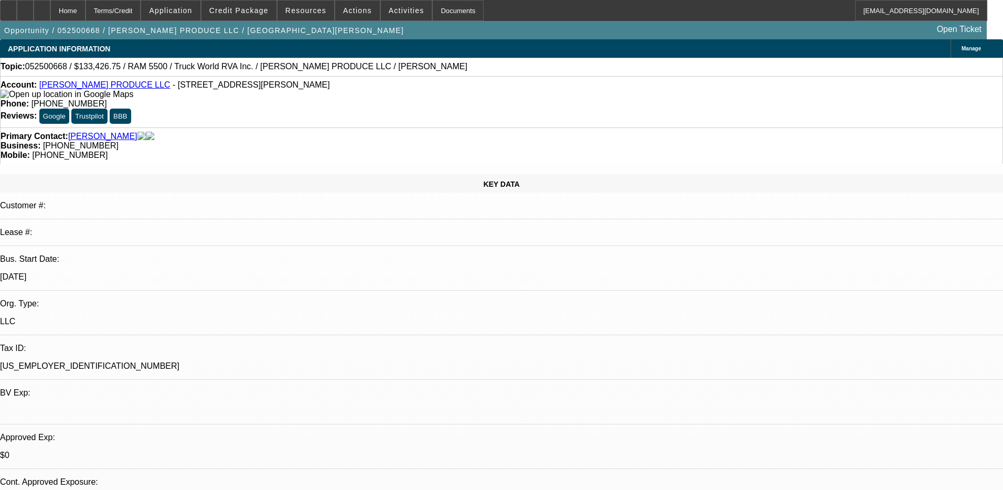
select select "1"
select select "6"
select select "1"
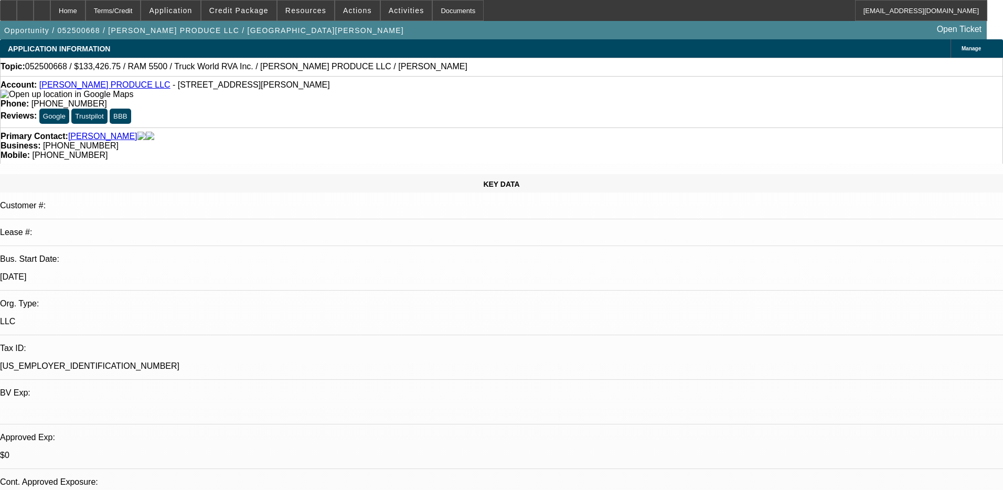
select select "6"
select select "1"
select select "6"
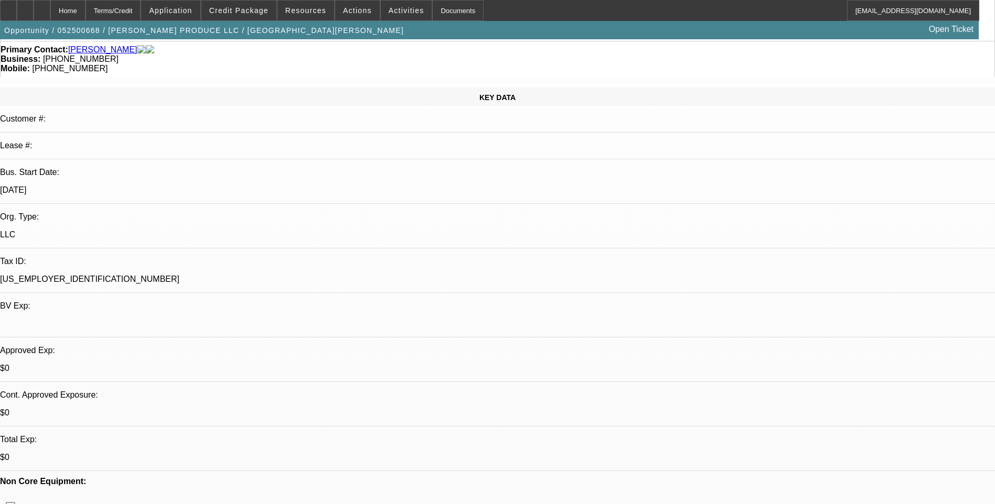
scroll to position [105, 0]
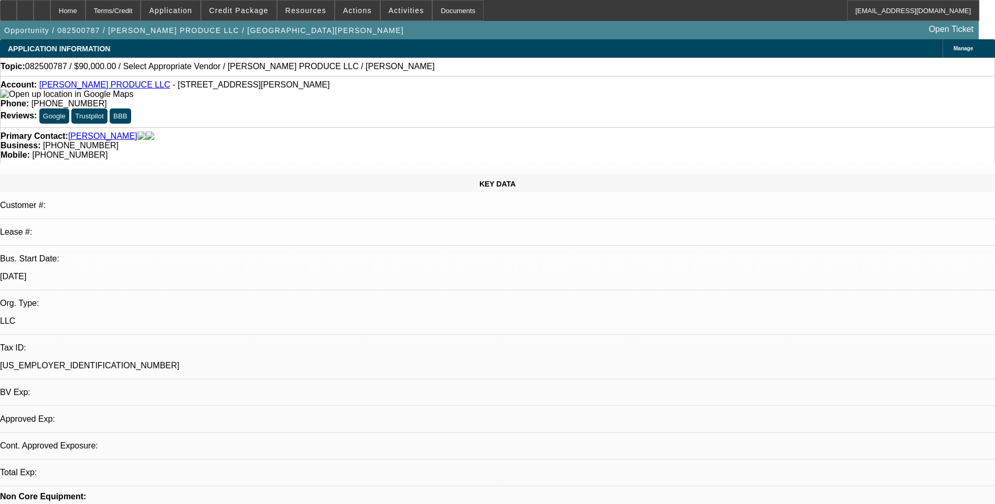
select select "0"
select select "2"
select select "0.1"
select select "1"
select select "2"
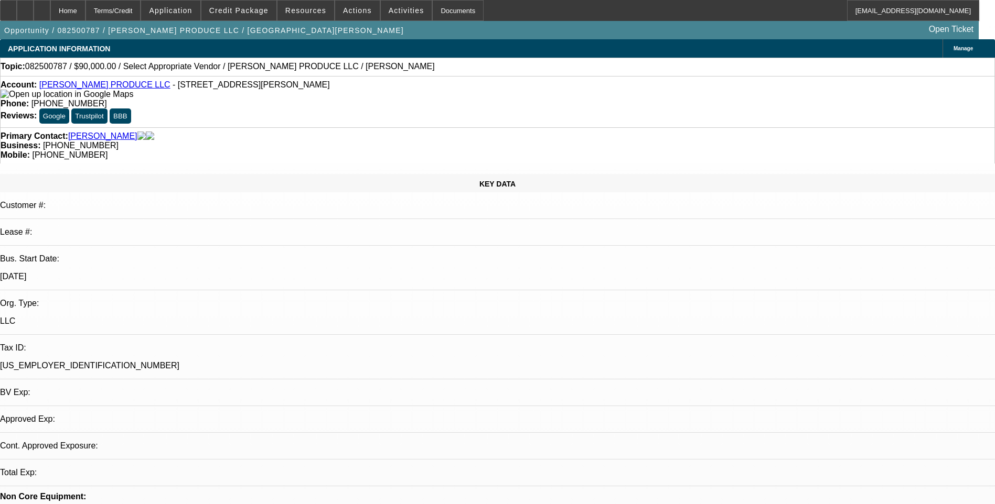
select select "4"
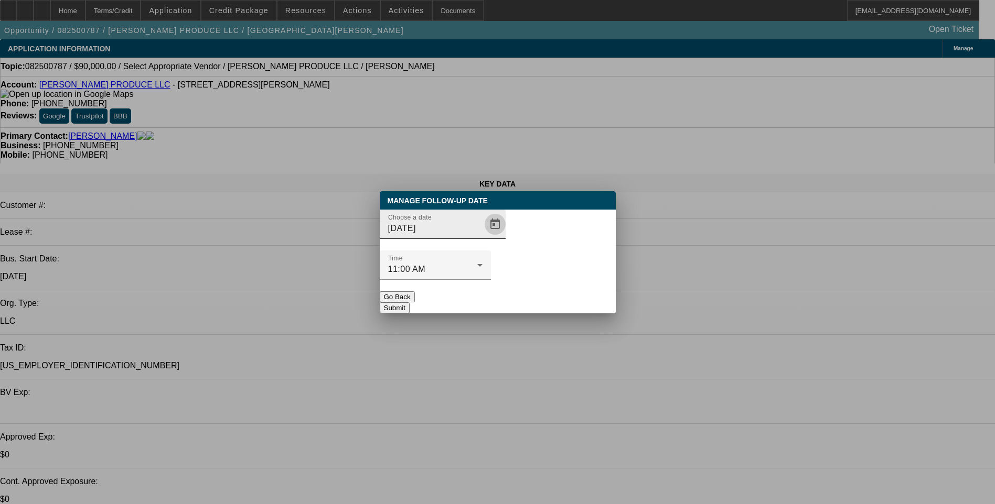
click at [482, 237] on span "Open calendar" at bounding box center [494, 224] width 25 height 25
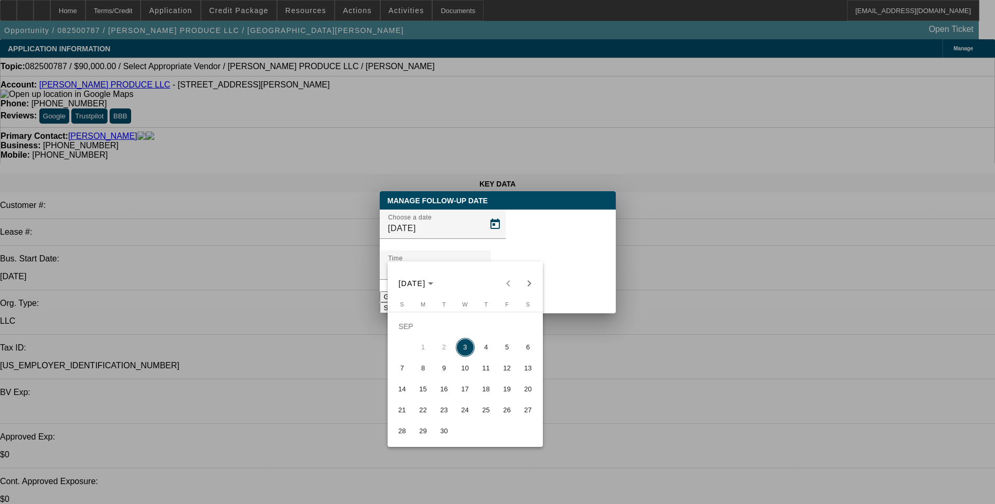
click at [484, 354] on span "4" at bounding box center [486, 347] width 19 height 19
type input "[DATE]"
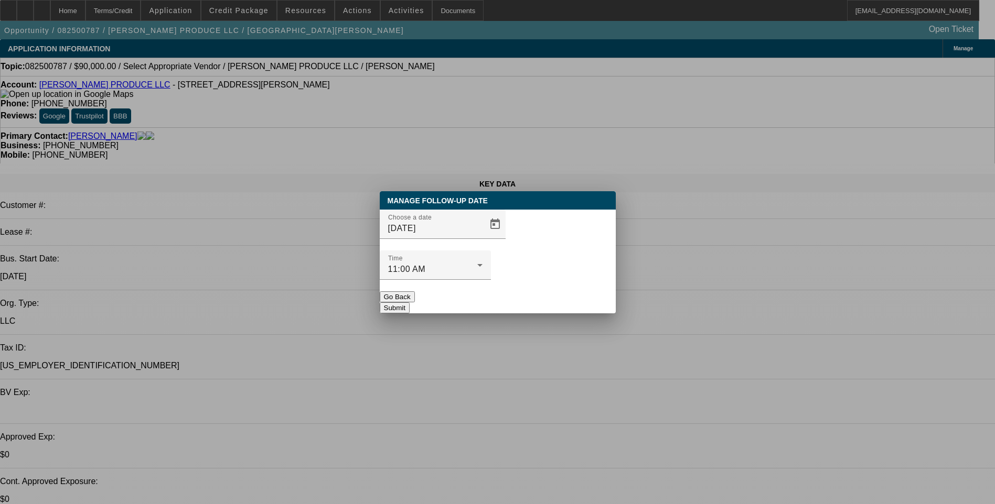
click at [410, 303] on button "Submit" at bounding box center [395, 308] width 30 height 11
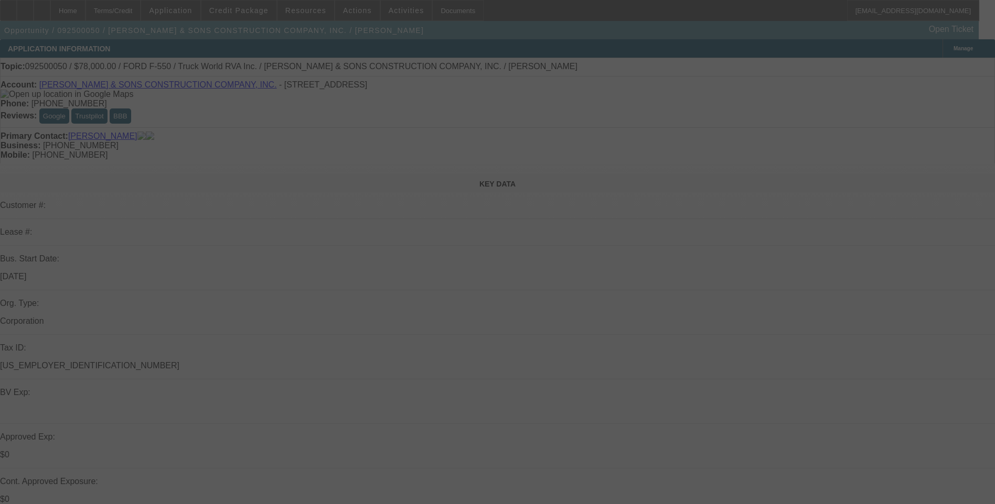
select select "0"
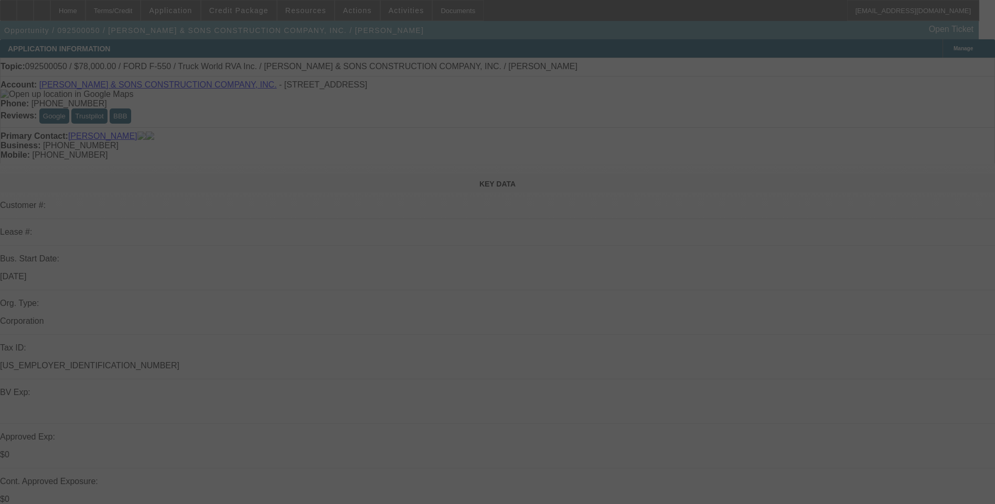
select select "0"
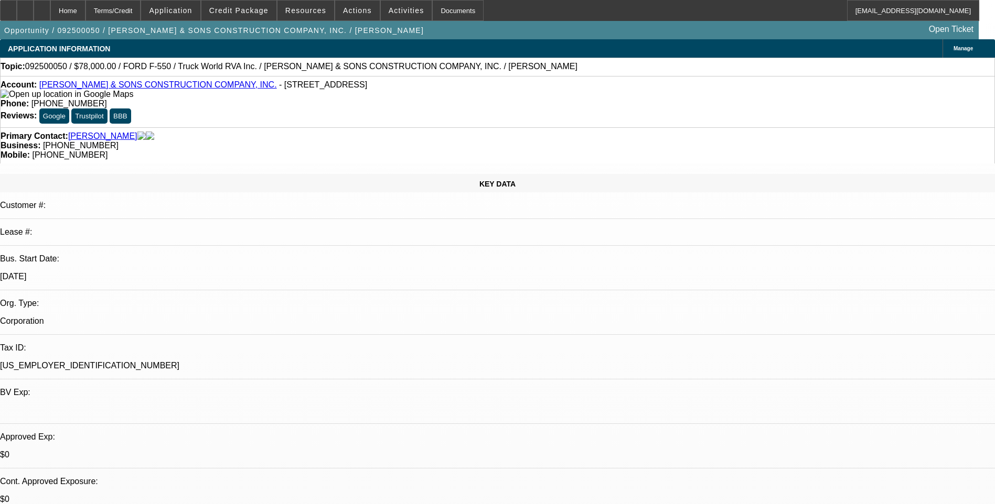
select select "1"
select select "6"
select select "1"
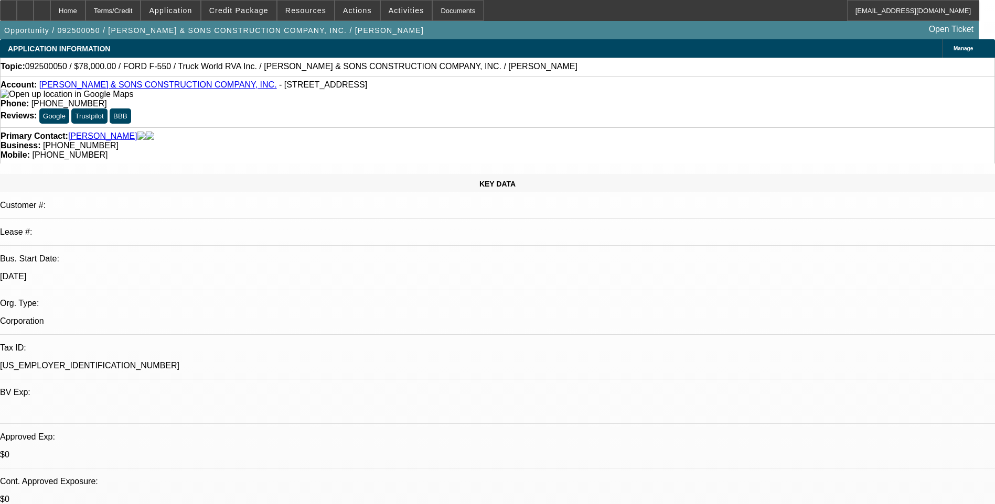
select select "6"
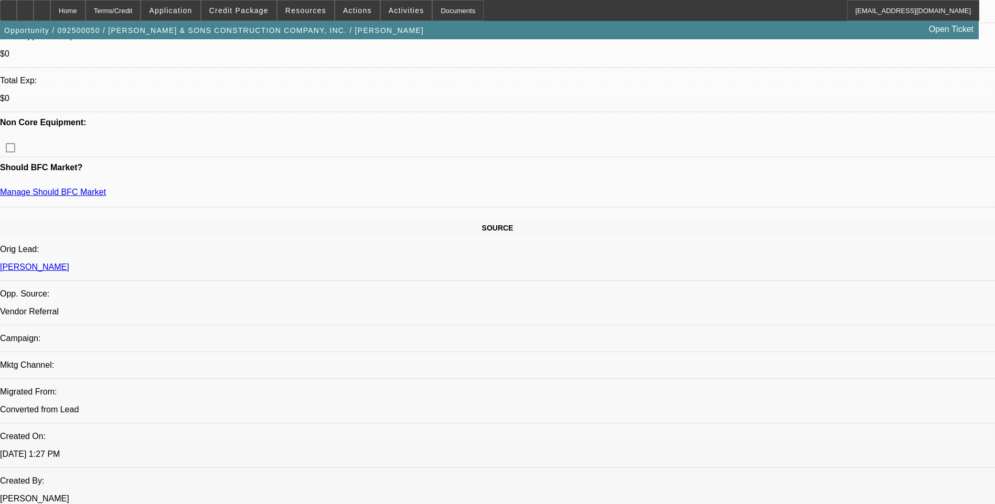
scroll to position [455, 0]
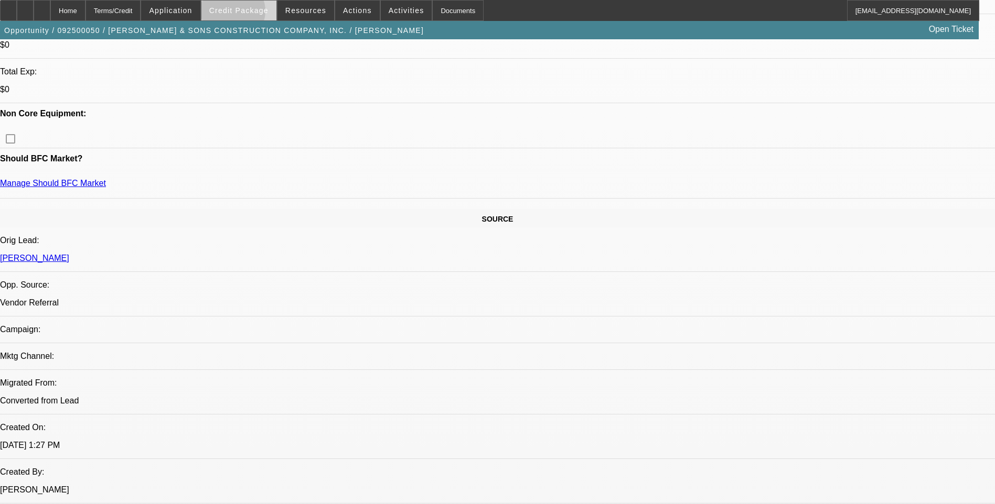
click at [249, 14] on span "Credit Package" at bounding box center [238, 10] width 59 height 8
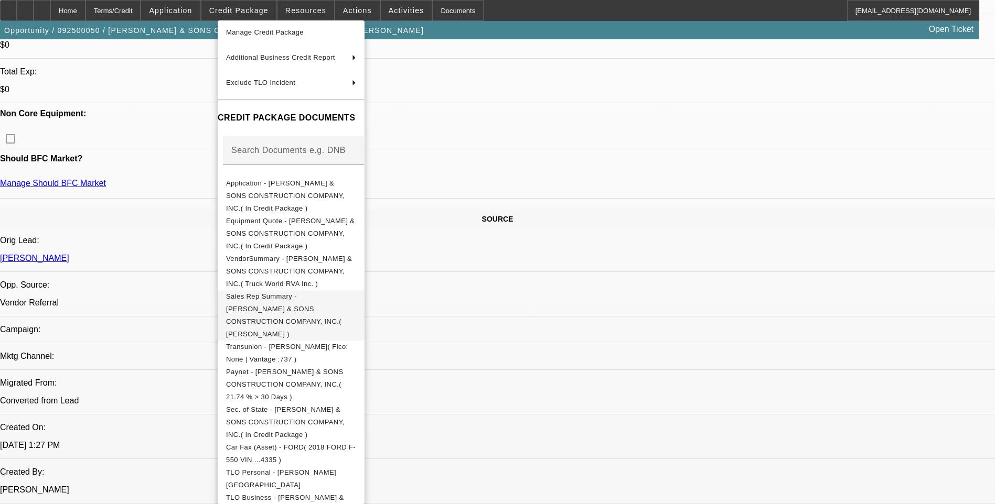
scroll to position [98, 0]
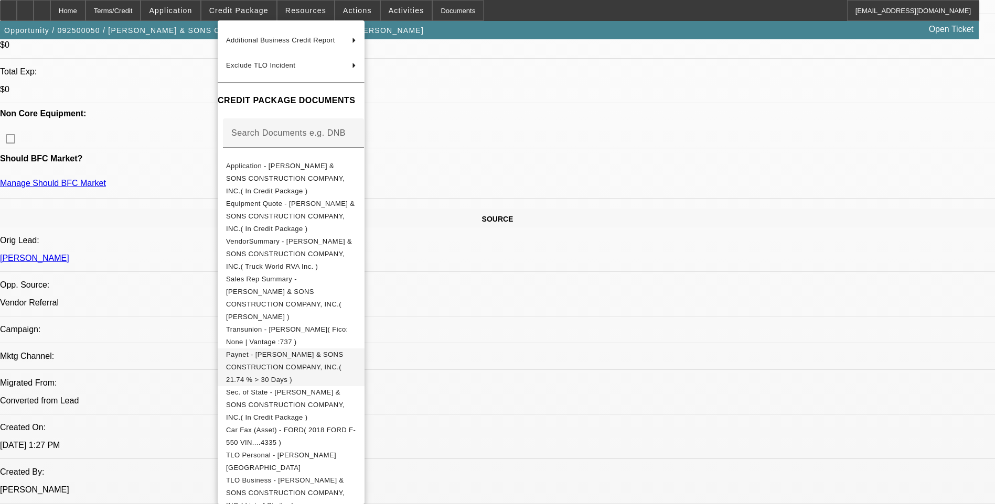
click at [309, 351] on span "Paynet - RITENOUR & SONS CONSTRUCTION COMPANY, INC.( 21.74 % > 30 Days )" at bounding box center [284, 367] width 117 height 33
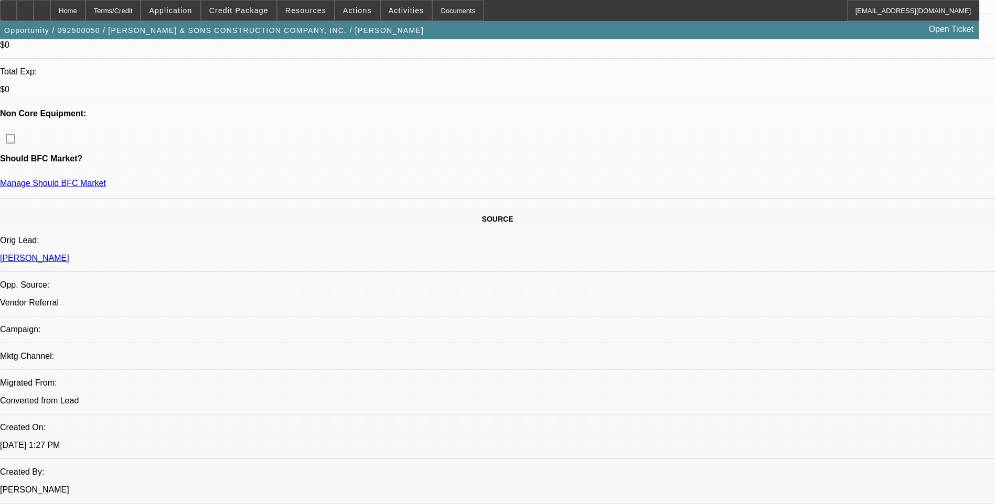
scroll to position [105, 0]
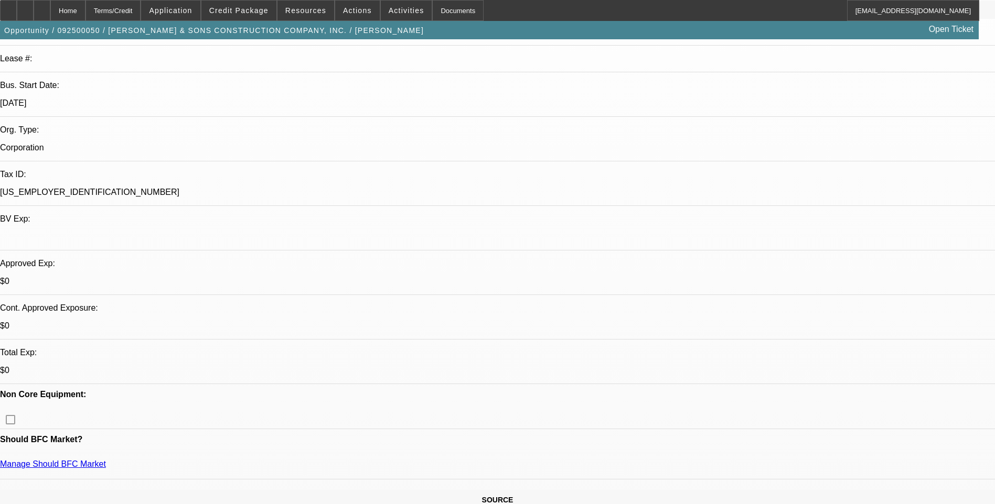
scroll to position [0, 0]
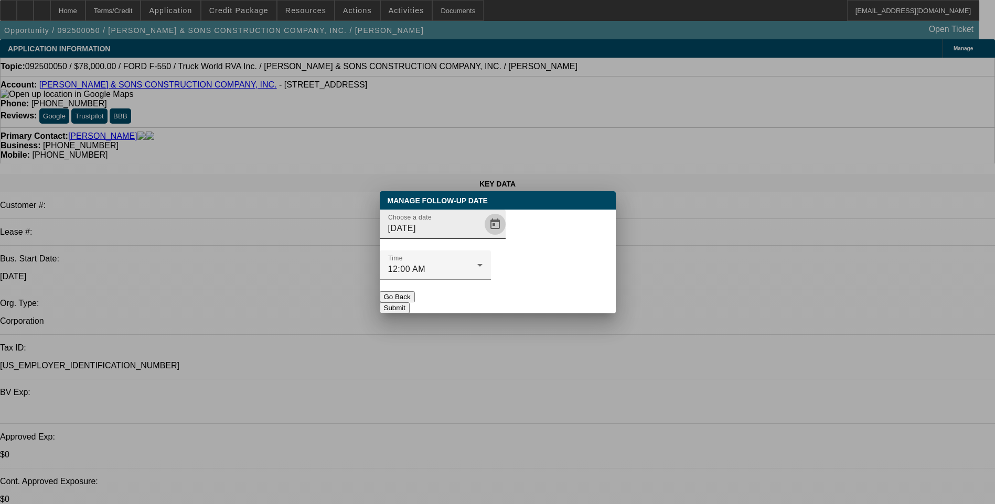
click at [482, 237] on span "Open calendar" at bounding box center [494, 224] width 25 height 25
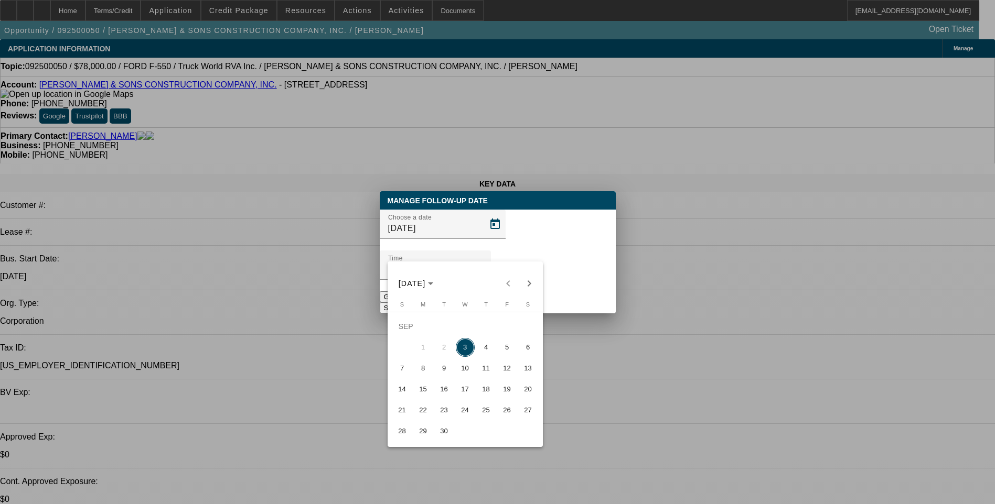
click at [487, 347] on span "4" at bounding box center [486, 347] width 19 height 19
type input "[DATE]"
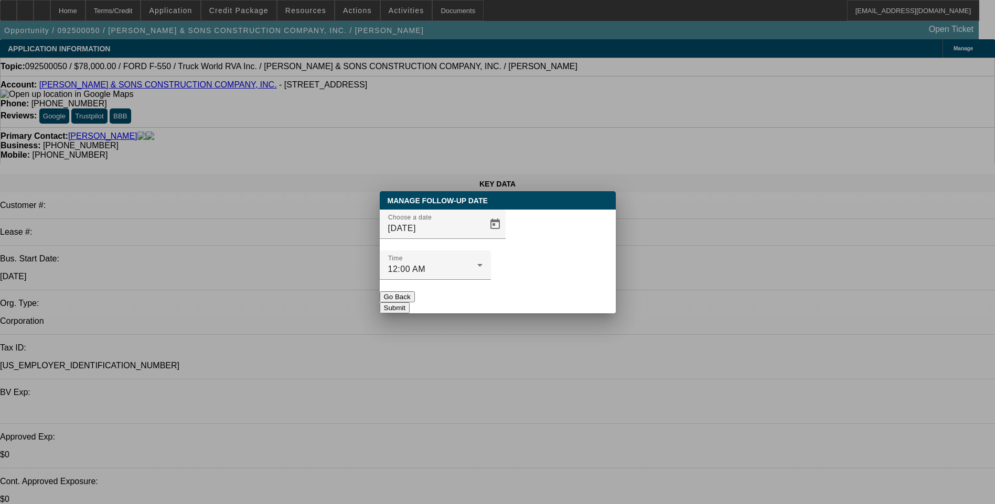
click at [410, 303] on button "Submit" at bounding box center [395, 308] width 30 height 11
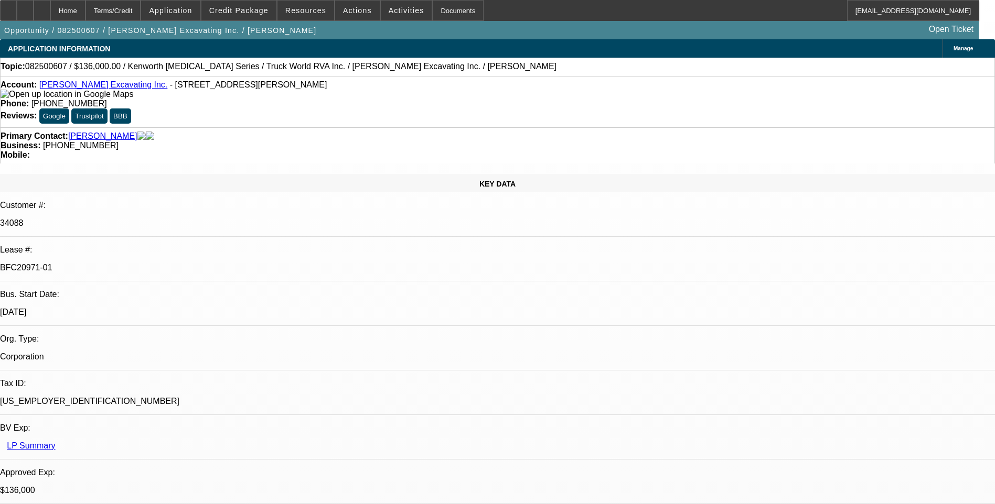
select select "0"
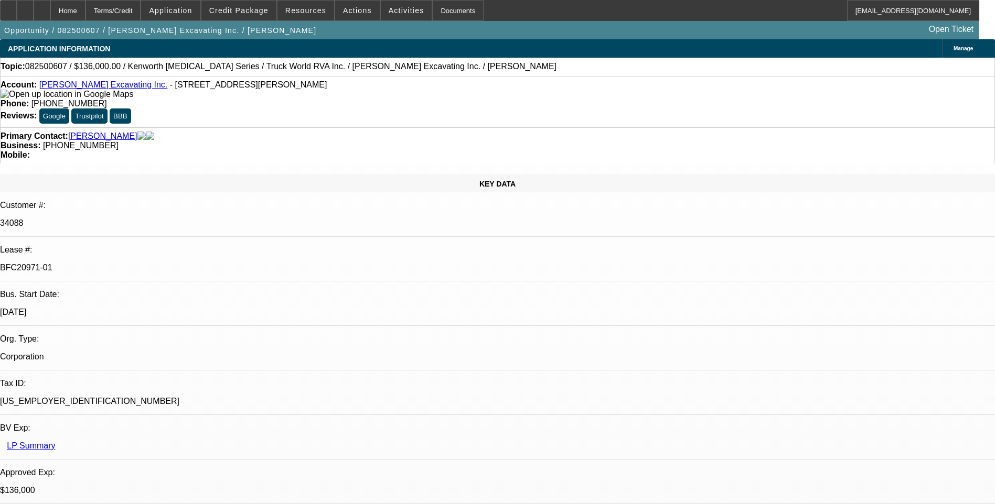
select select "0"
select select "1"
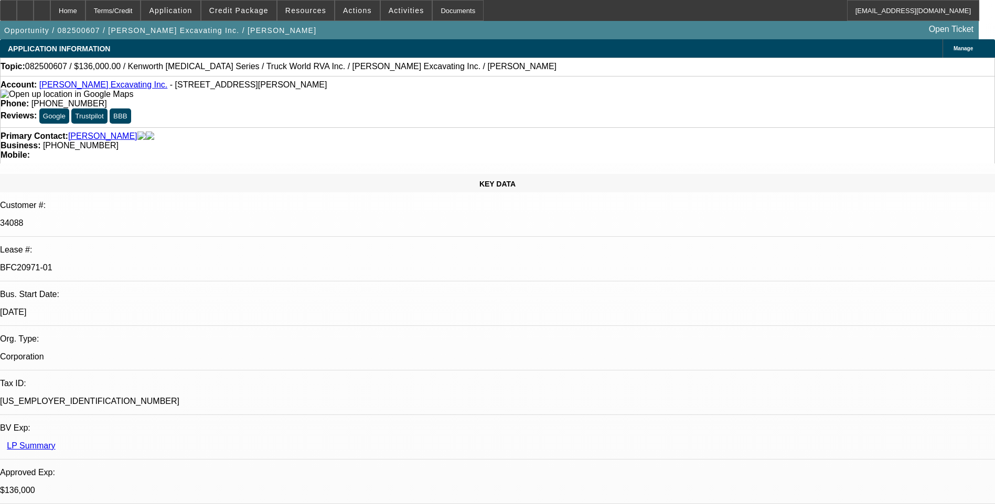
select select "1"
select select "6"
select select "1"
select select "6"
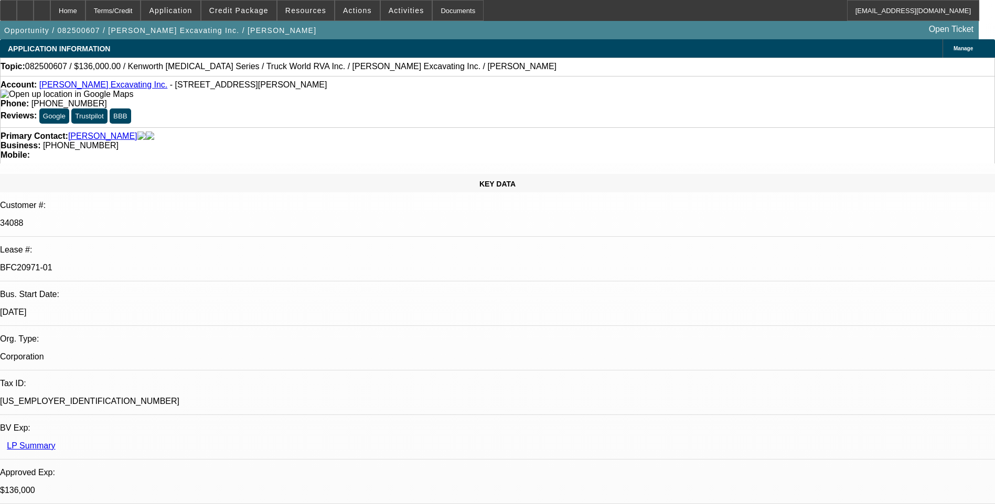
select select "1"
select select "6"
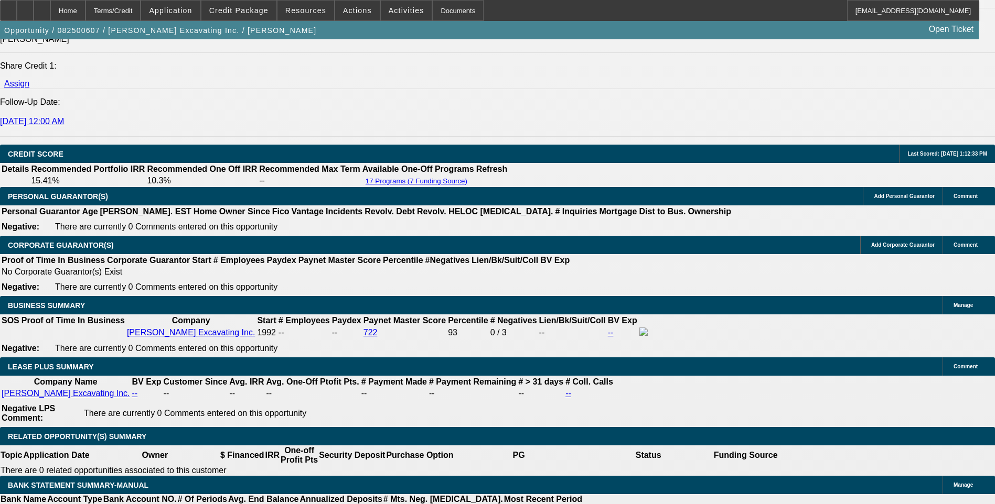
scroll to position [1521, 0]
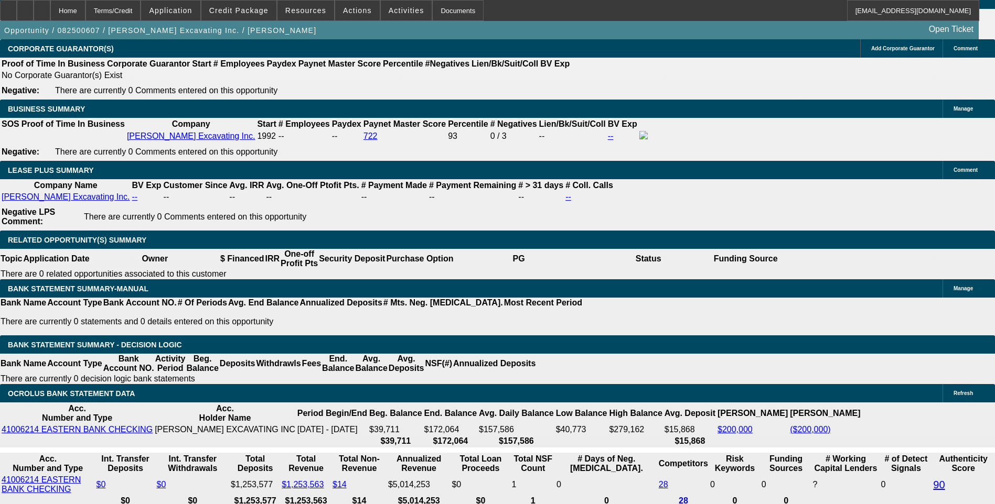
scroll to position [1573, 0]
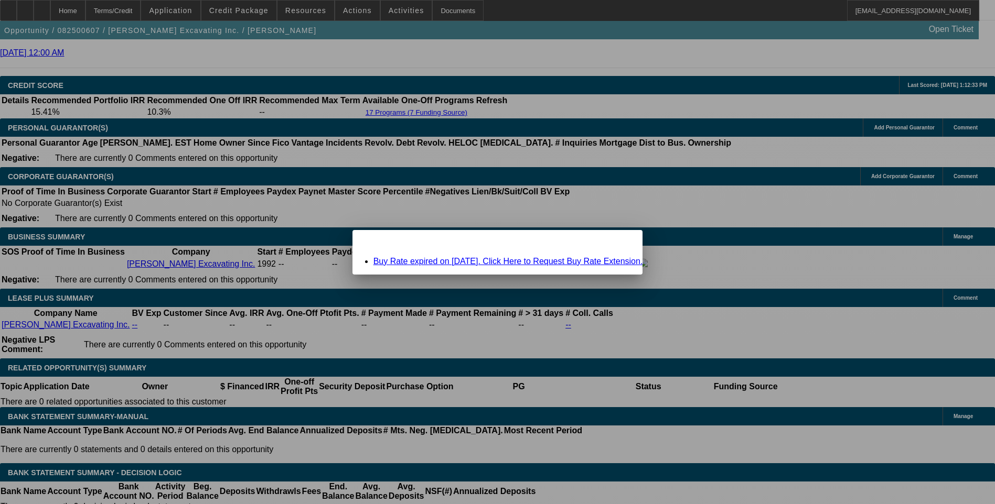
scroll to position [0, 0]
click at [457, 262] on link "Buy Rate expired on 08/31/2025. Click Here to Request Buy Rate Extension." at bounding box center [508, 261] width 270 height 9
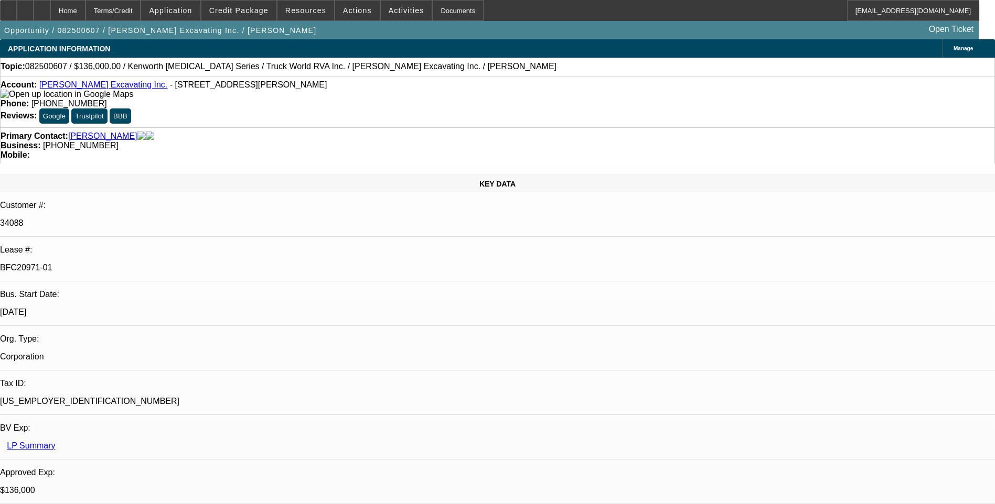
scroll to position [1573, 0]
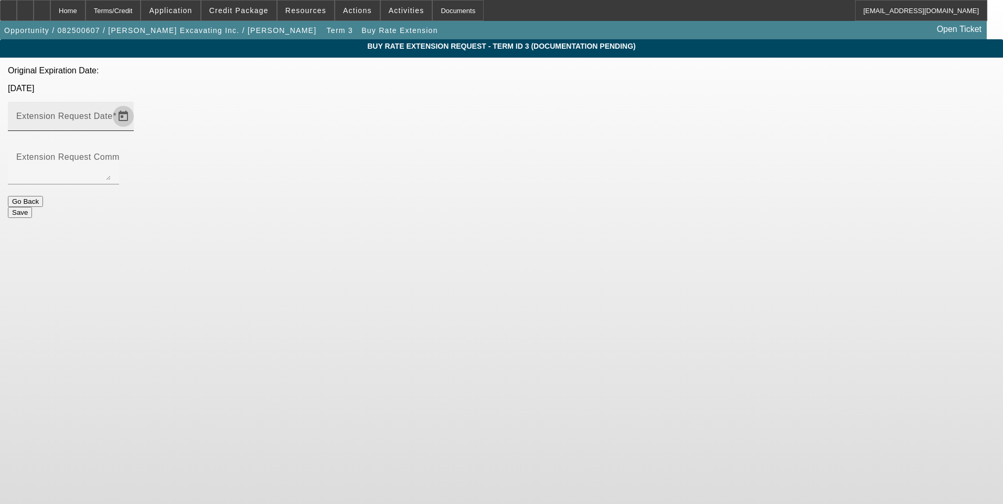
click at [136, 104] on span "Open calendar" at bounding box center [123, 116] width 25 height 25
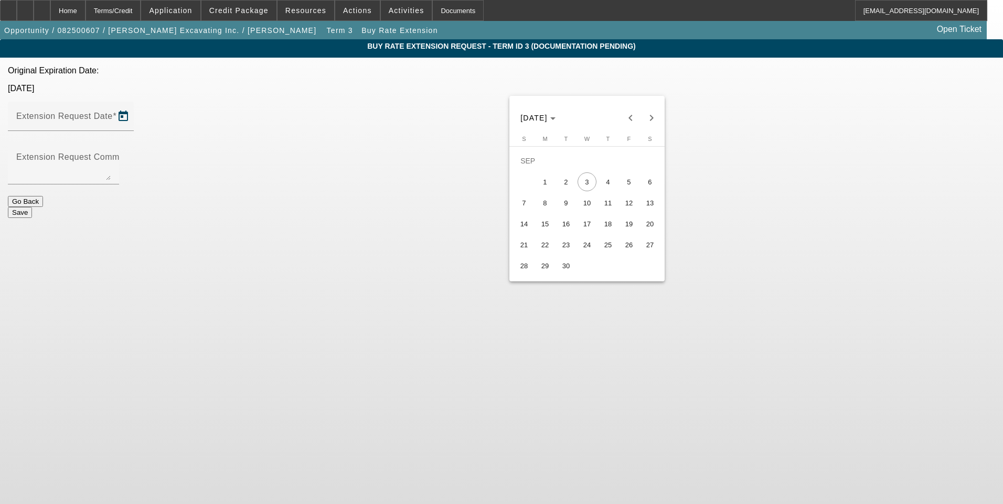
click at [587, 211] on span "10" at bounding box center [586, 202] width 19 height 19
type input "9/10/2025"
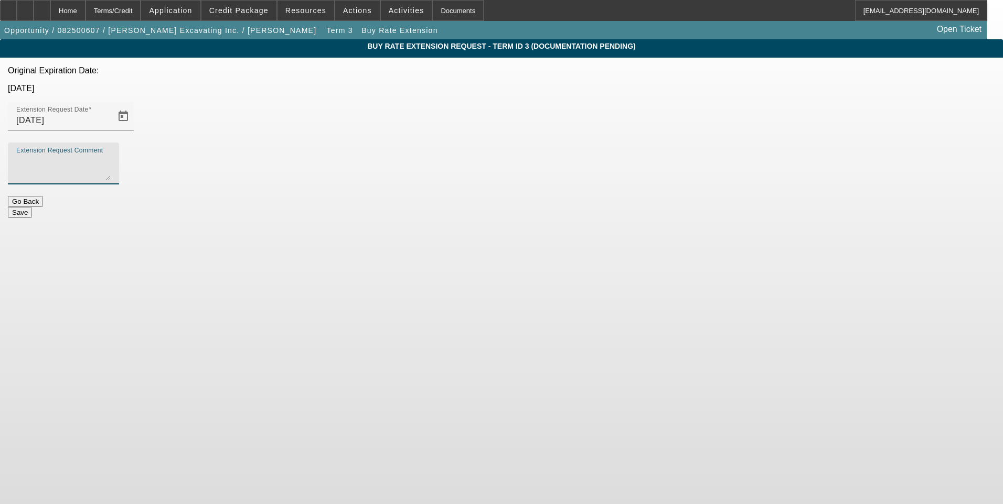
click at [111, 155] on textarea "Extension Request Comment" at bounding box center [63, 167] width 94 height 25
type textarea "J"
type textarea "{"
type textarea "Please request extension. Just waiting on customer to complete POA in order to …"
click at [32, 207] on button "Save" at bounding box center [20, 212] width 24 height 11
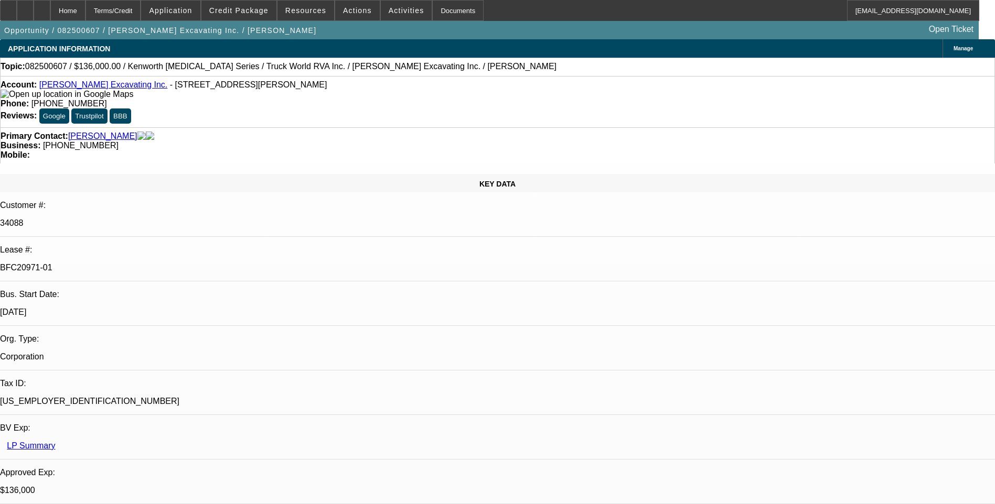
select select "0"
select select "6"
select select "0"
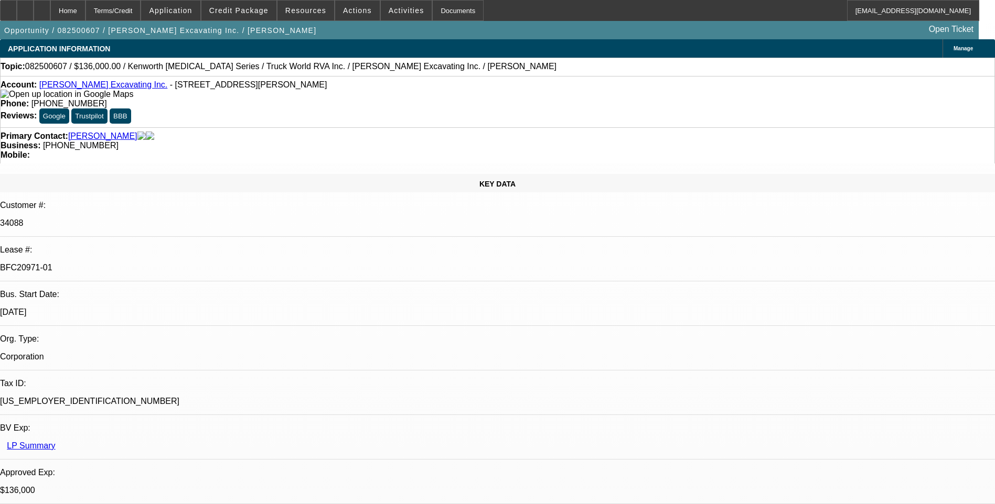
select select "0"
select select "6"
select select "0"
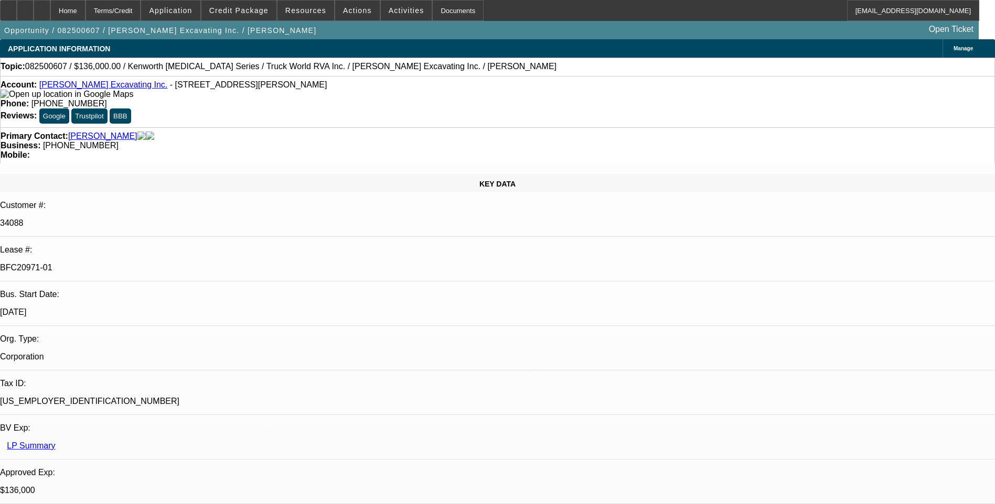
select select "0"
select select "6"
select select "0"
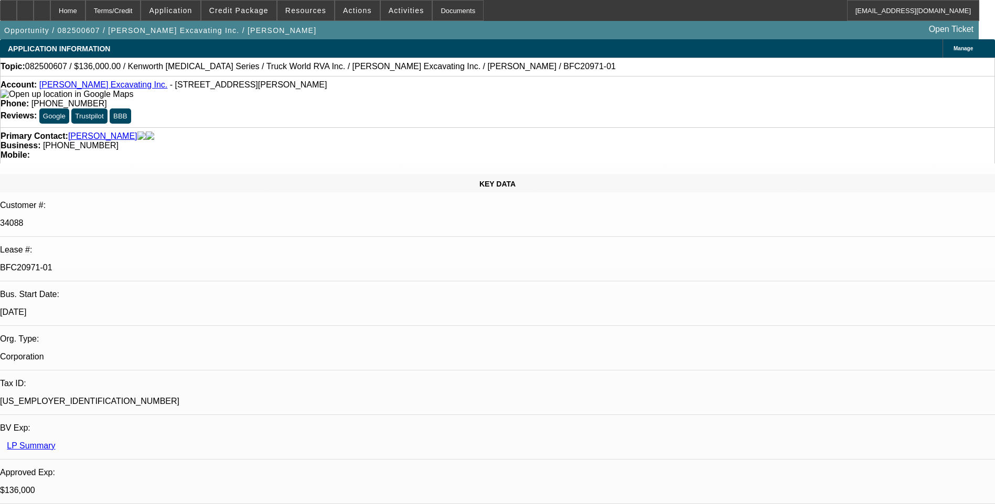
select select "0"
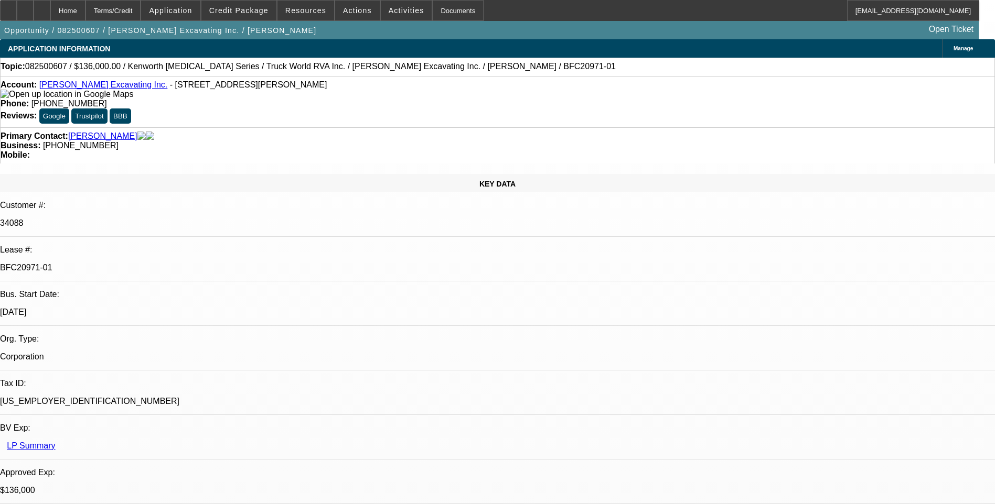
select select "0"
select select "1"
select select "6"
select select "1"
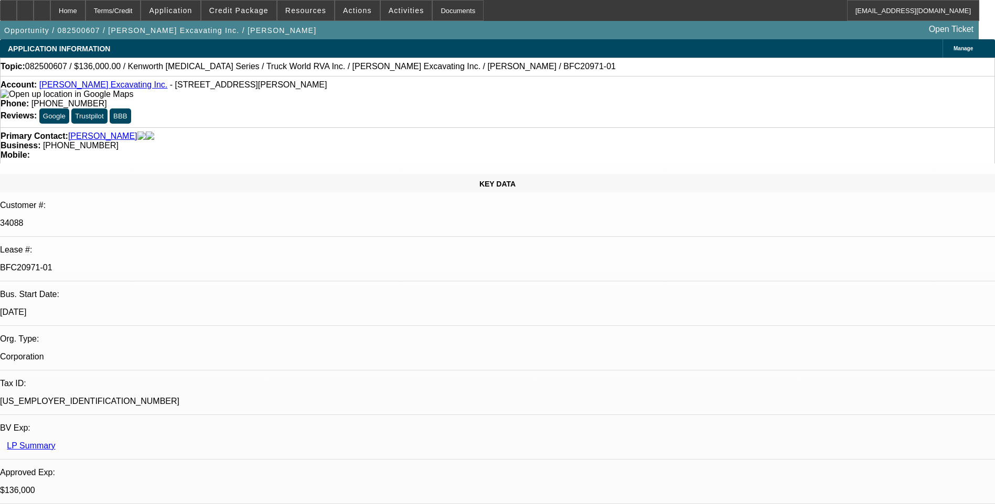
select select "1"
select select "6"
select select "1"
select select "6"
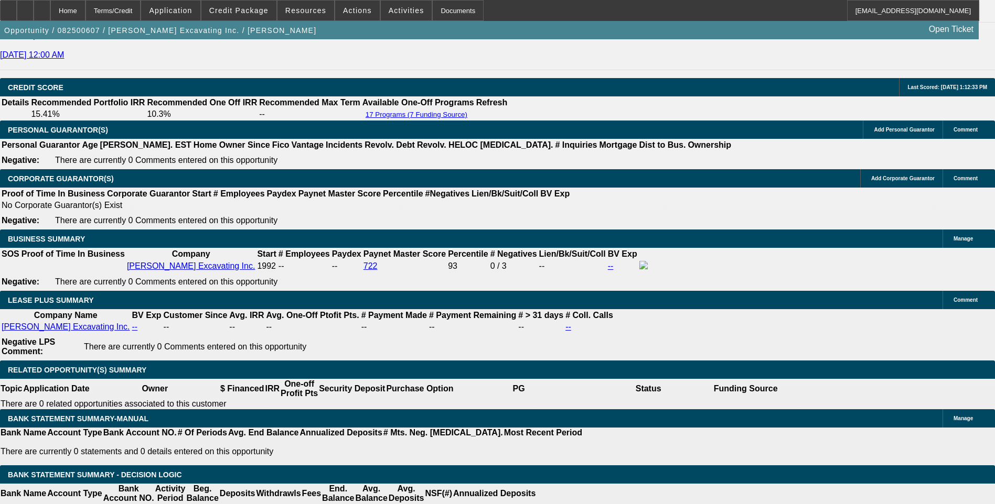
scroll to position [1678, 0]
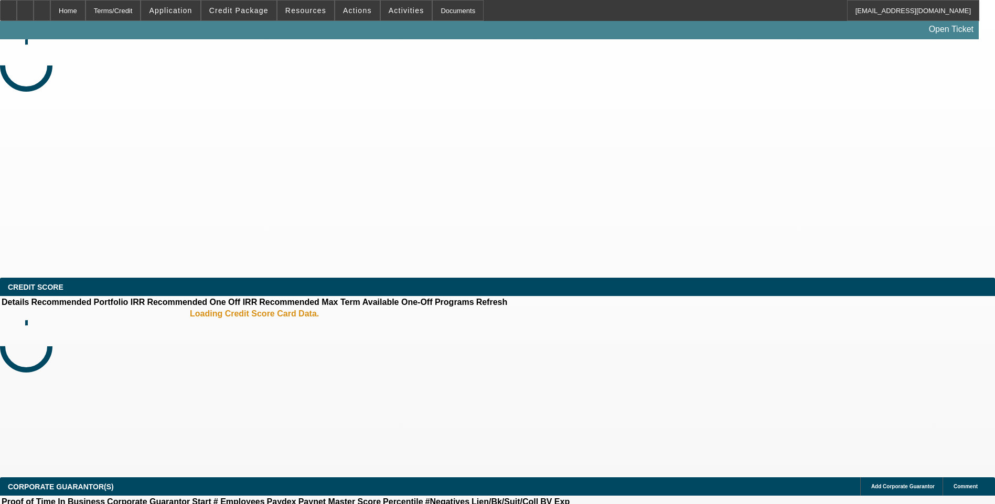
select select "0"
select select "2"
select select "0.1"
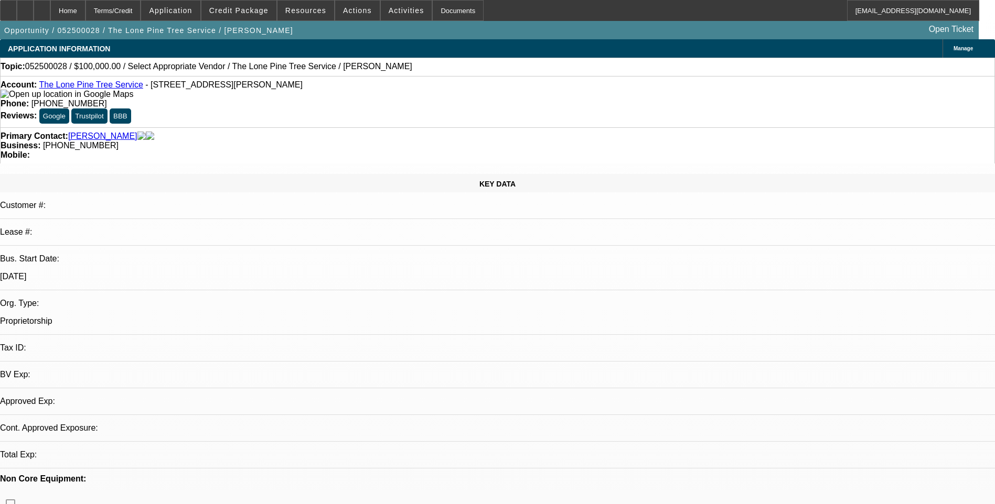
select select "1"
select select "2"
select select "4"
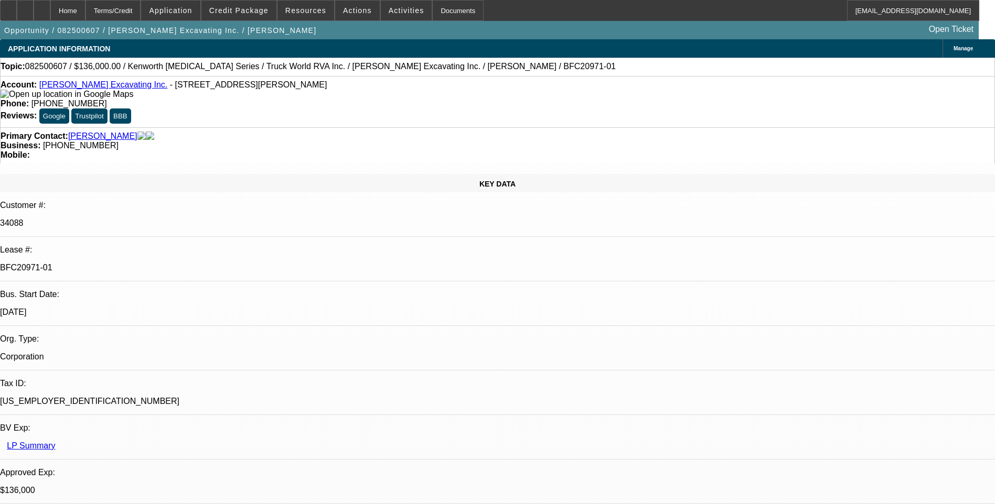
select select "0"
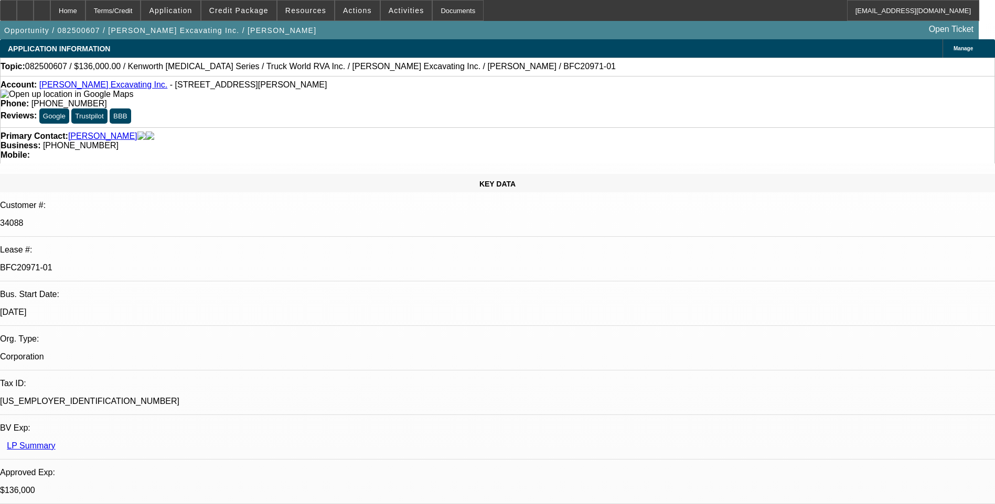
select select "0"
select select "1"
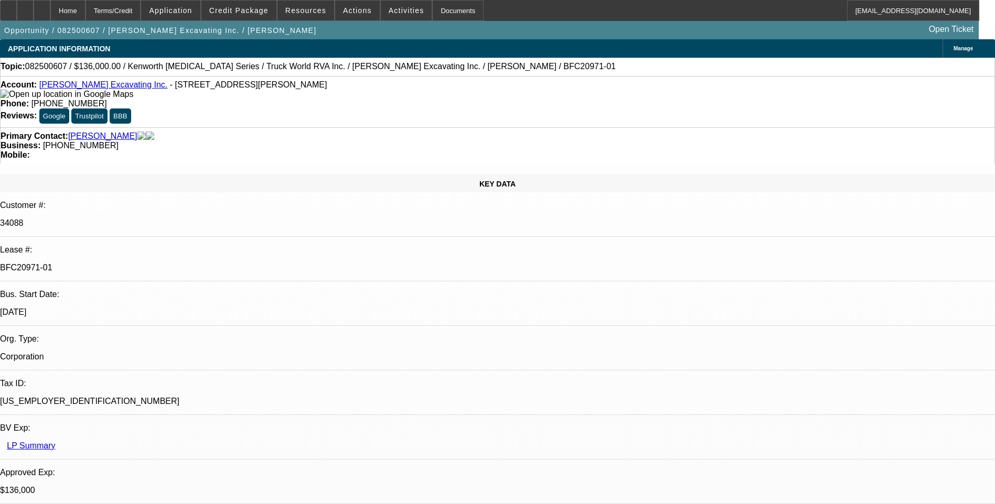
select select "1"
select select "6"
select select "1"
select select "6"
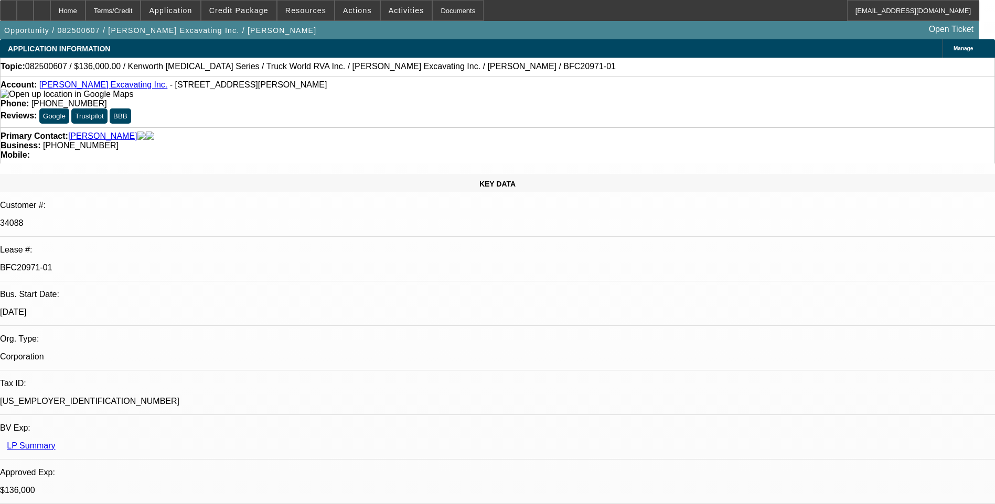
select select "1"
select select "6"
click at [141, 14] on div "Terms/Credit" at bounding box center [113, 10] width 56 height 21
drag, startPoint x: 897, startPoint y: 60, endPoint x: 898, endPoint y: 65, distance: 5.3
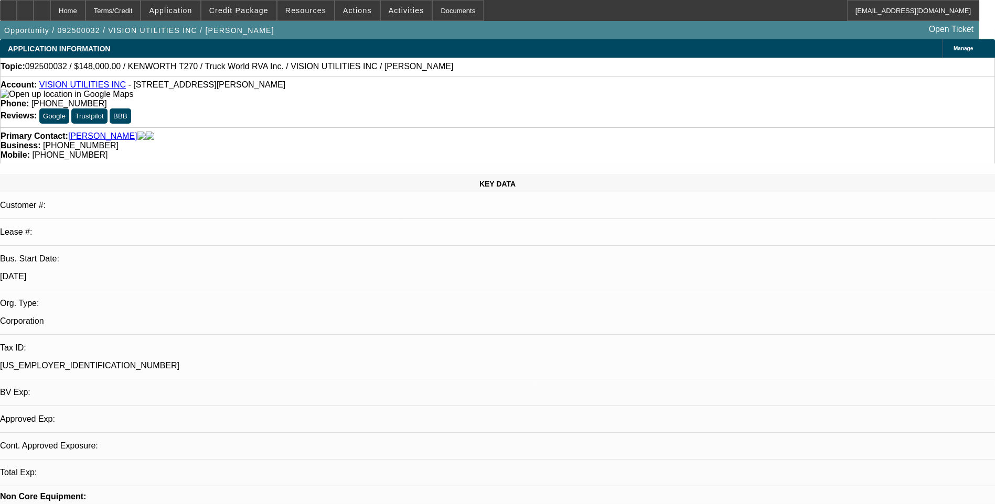
select select "0"
select select "6"
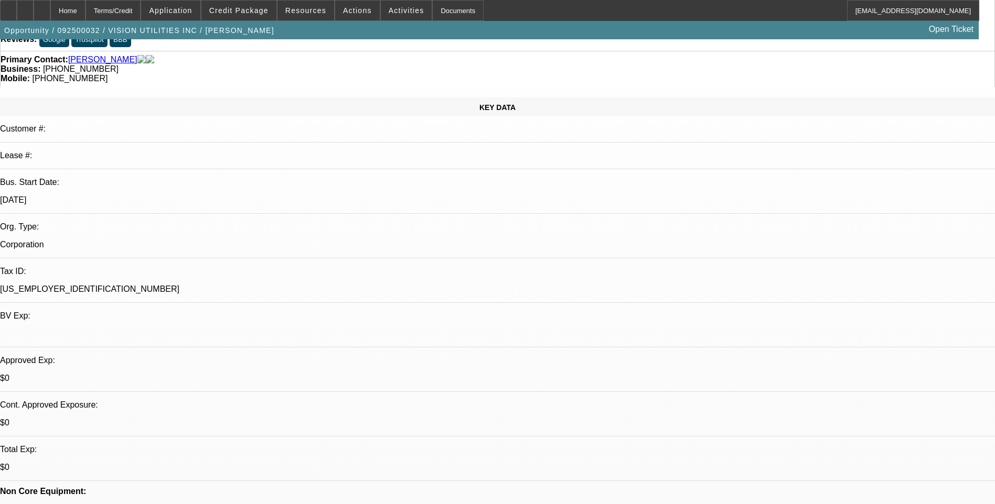
scroll to position [105, 0]
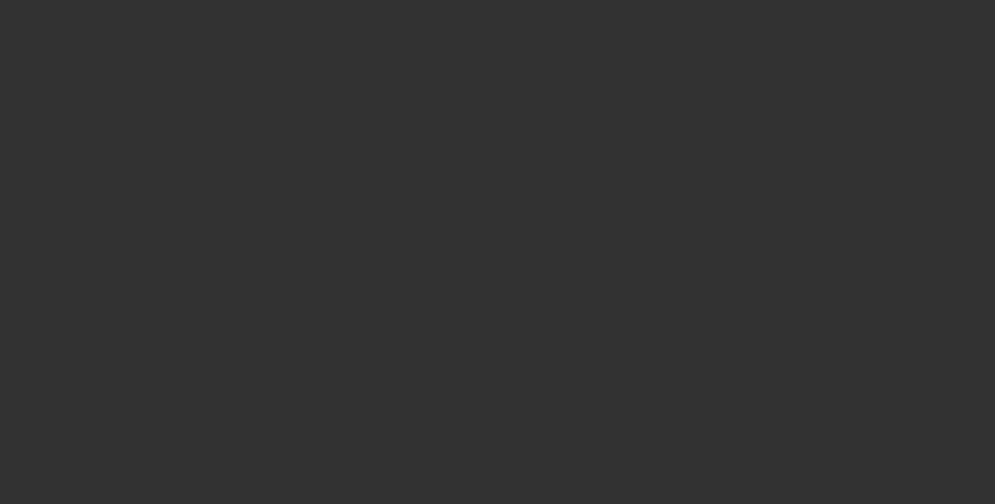
scroll to position [0, 0]
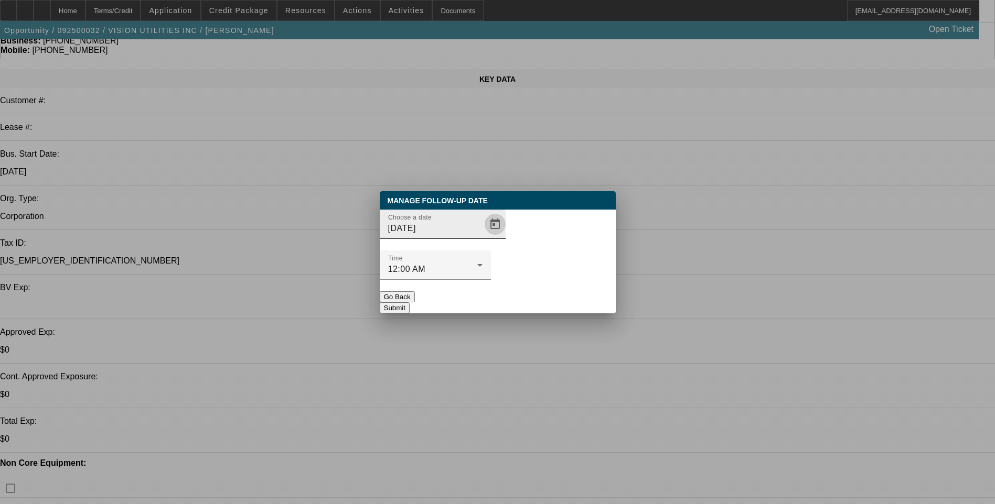
click at [482, 237] on span "Open calendar" at bounding box center [494, 224] width 25 height 25
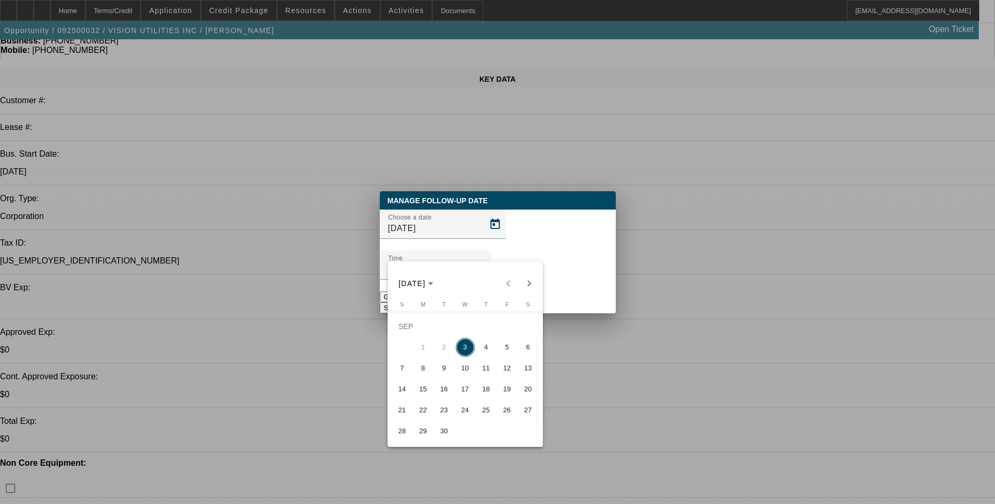
click at [486, 352] on span "4" at bounding box center [486, 347] width 19 height 19
type input "[DATE]"
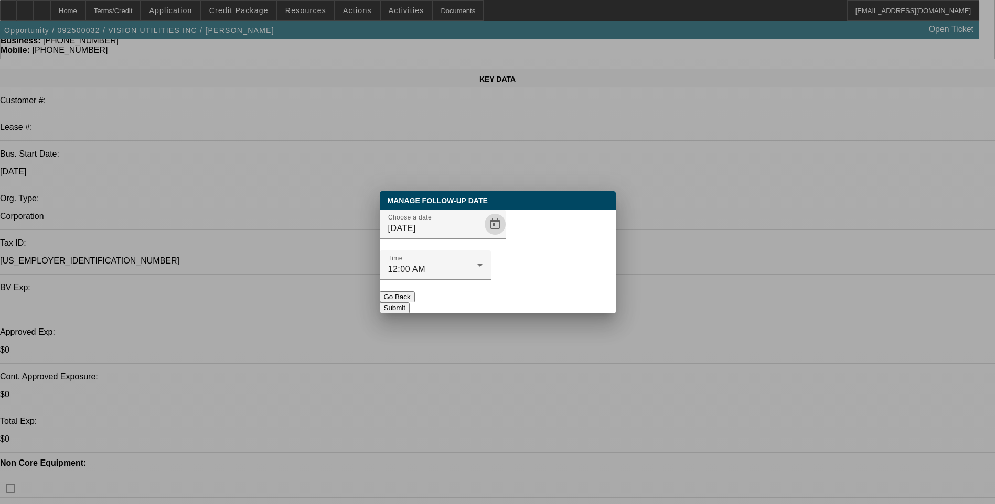
click at [410, 303] on button "Submit" at bounding box center [395, 308] width 30 height 11
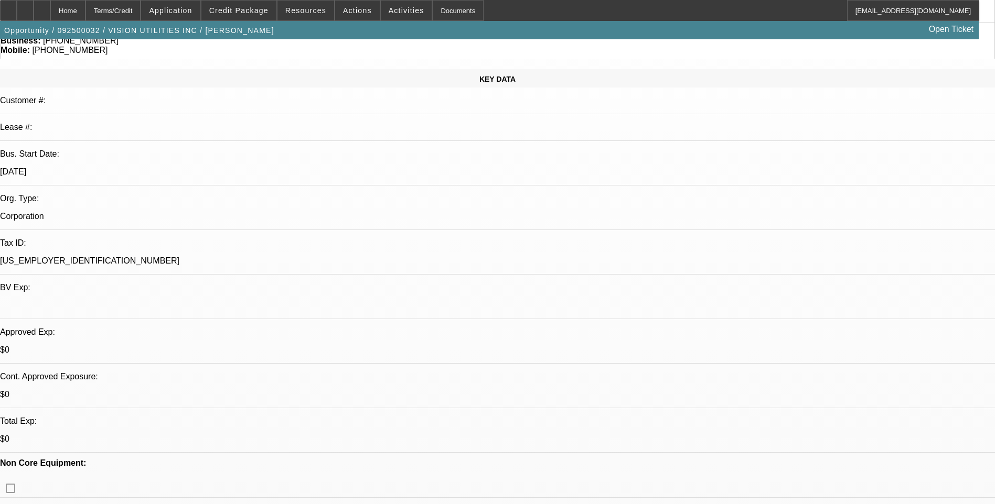
scroll to position [105, 0]
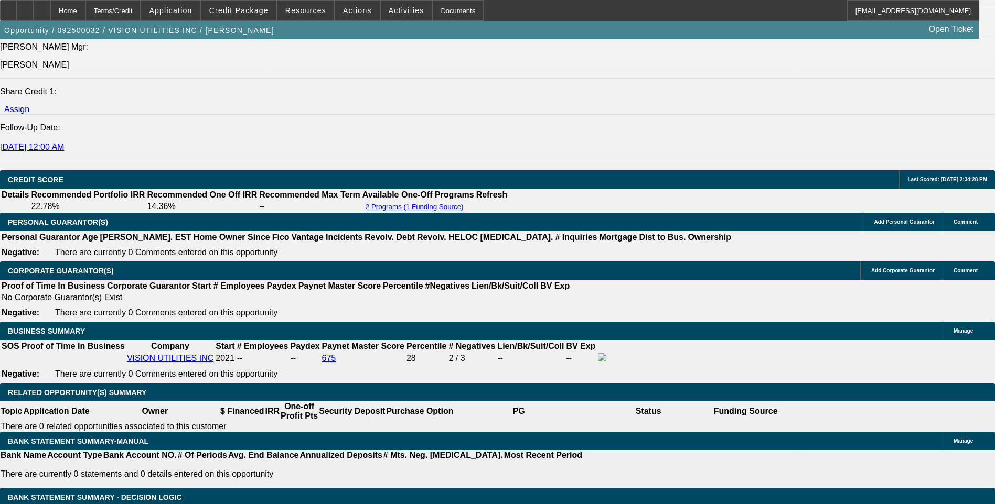
scroll to position [1573, 0]
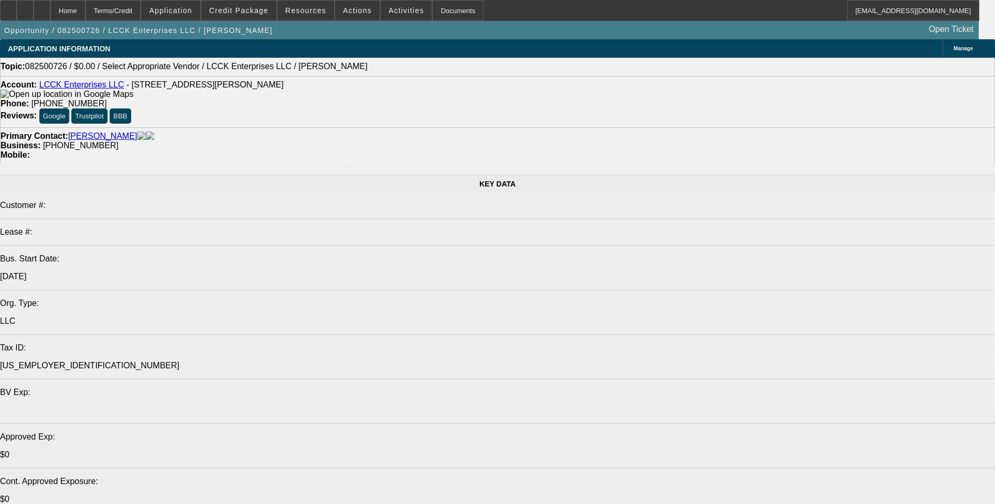
select select "0"
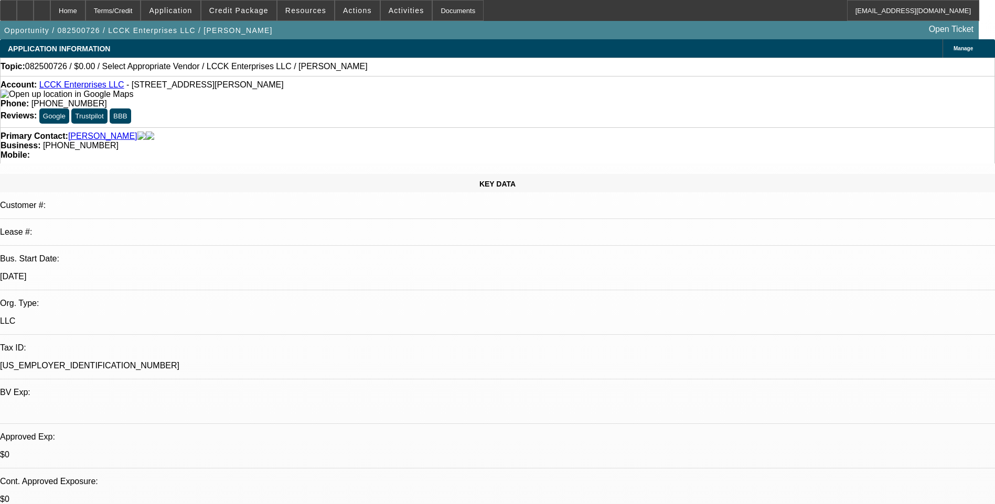
select select "2"
select select "0.1"
select select "1"
select select "2"
select select "4"
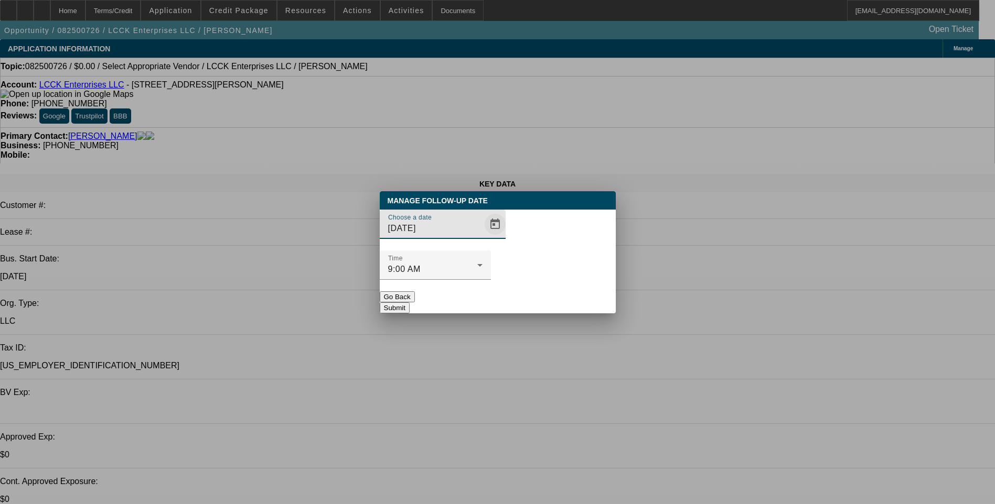
click at [482, 237] on span "Open calendar" at bounding box center [494, 224] width 25 height 25
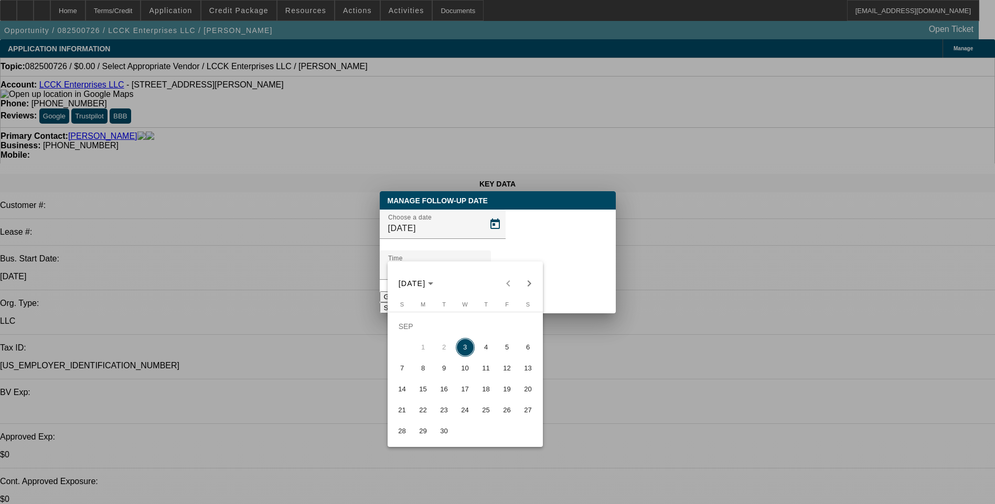
click at [484, 351] on span "4" at bounding box center [486, 347] width 19 height 19
type input "9/4/2025"
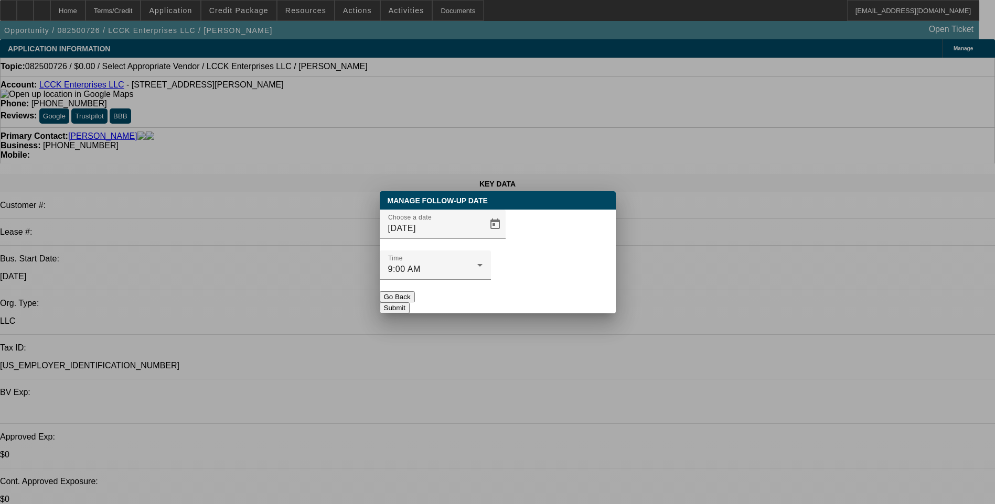
click at [410, 303] on button "Submit" at bounding box center [395, 308] width 30 height 11
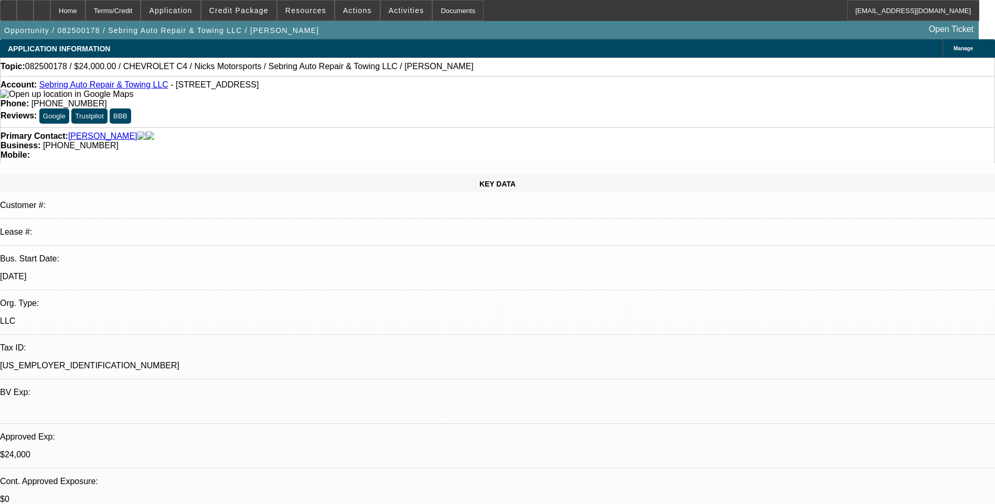
select select "0"
select select "2"
select select "0"
select select "2"
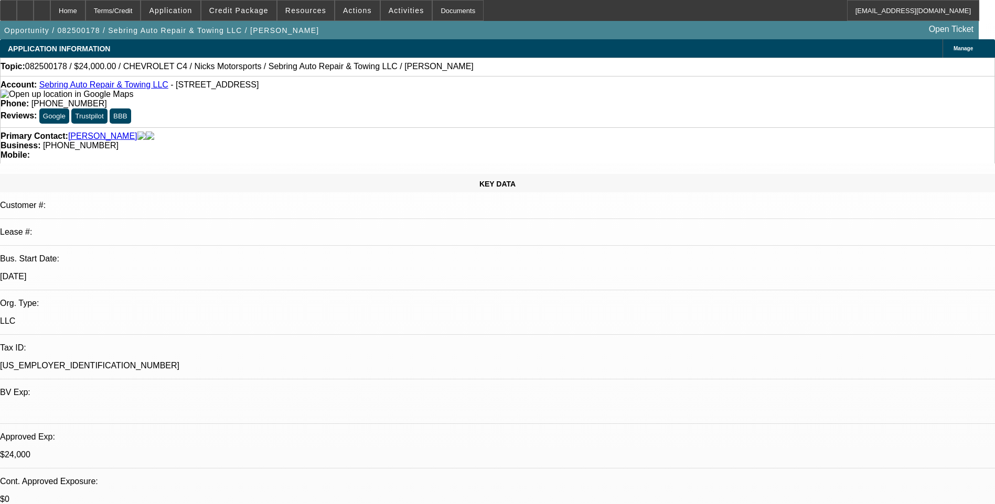
select select "0"
select select "2"
select select "0"
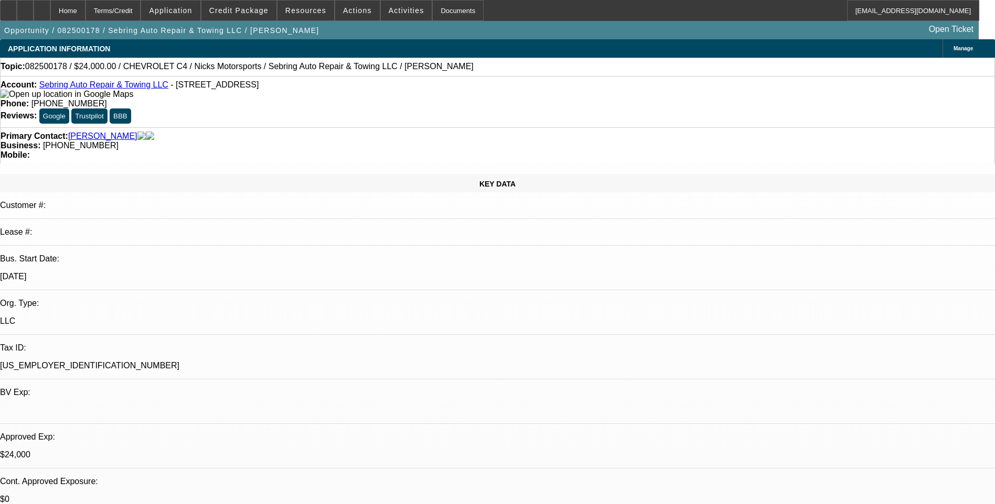
select select "2"
select select "0"
select select "1"
select select "2"
select select "6"
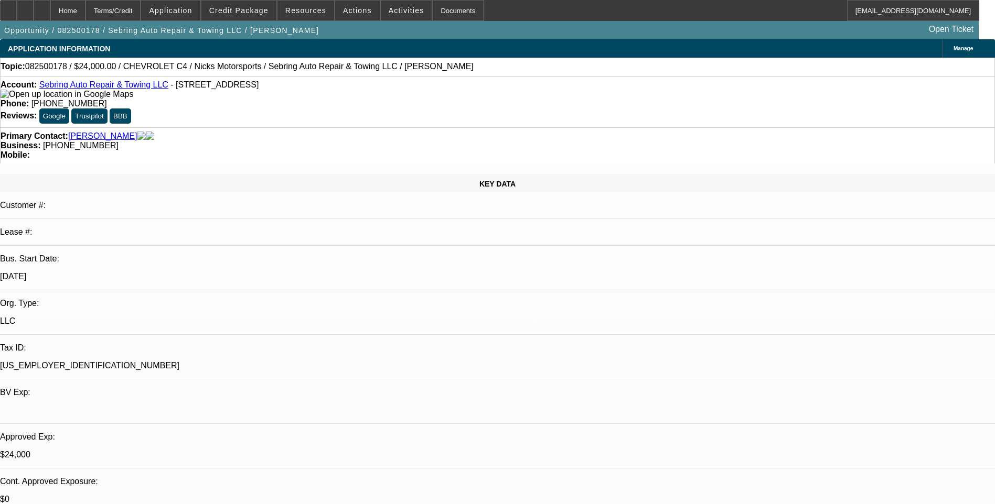
select select "1"
select select "2"
select select "6"
select select "1"
select select "2"
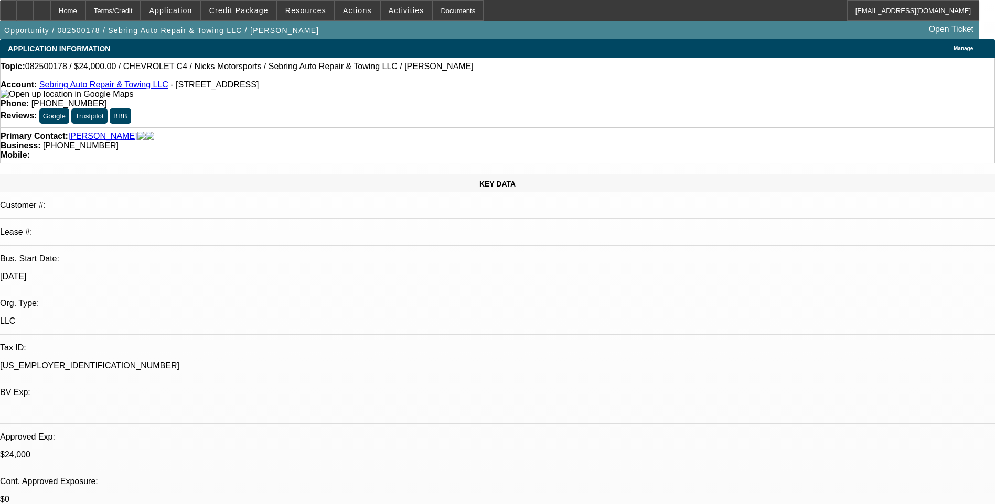
select select "6"
select select "1"
select select "2"
select select "6"
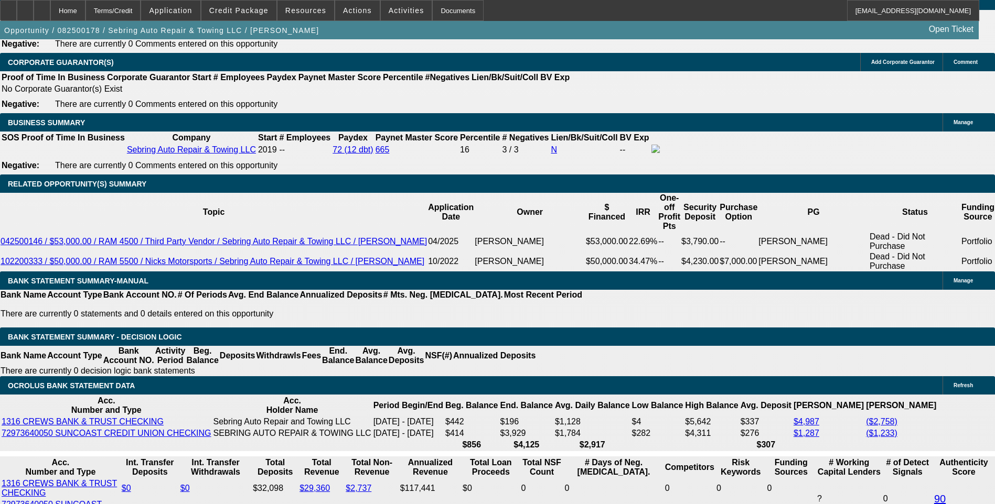
scroll to position [105, 0]
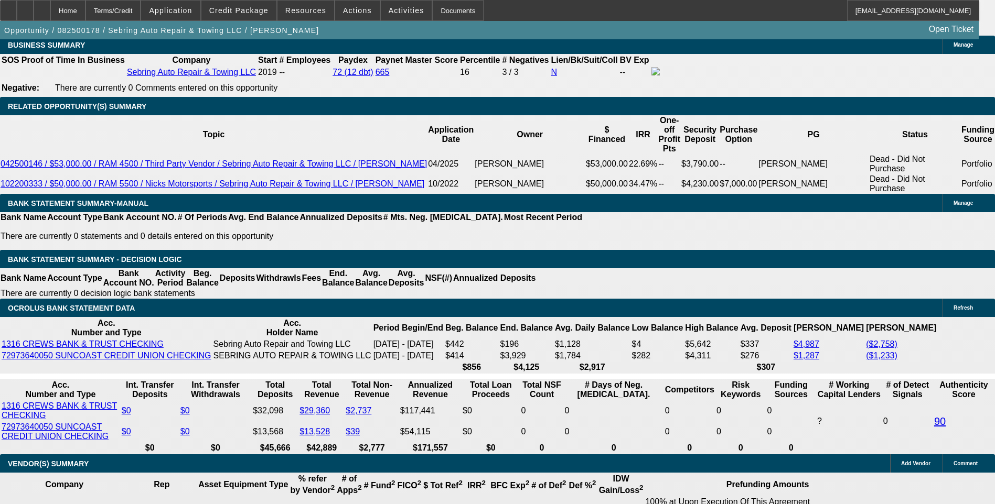
scroll to position [1888, 0]
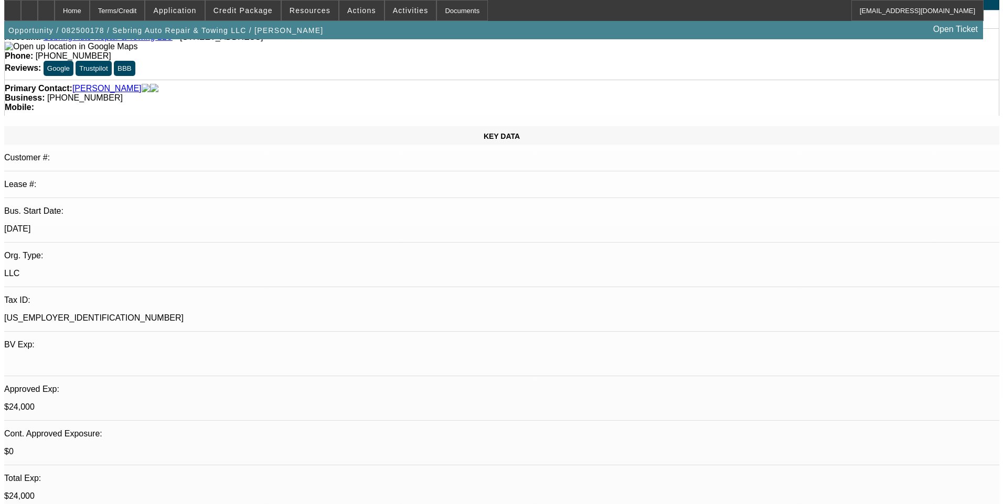
scroll to position [0, 0]
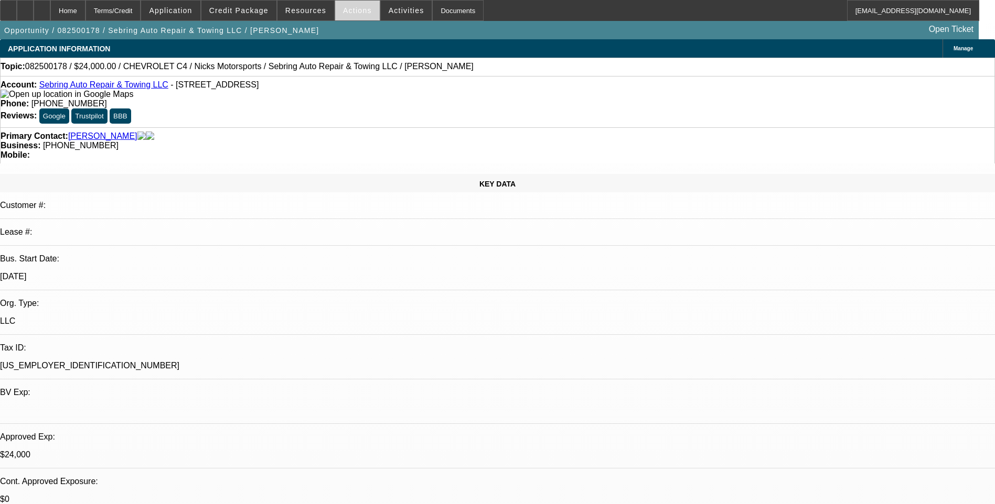
click at [344, 14] on span "Actions" at bounding box center [357, 10] width 29 height 8
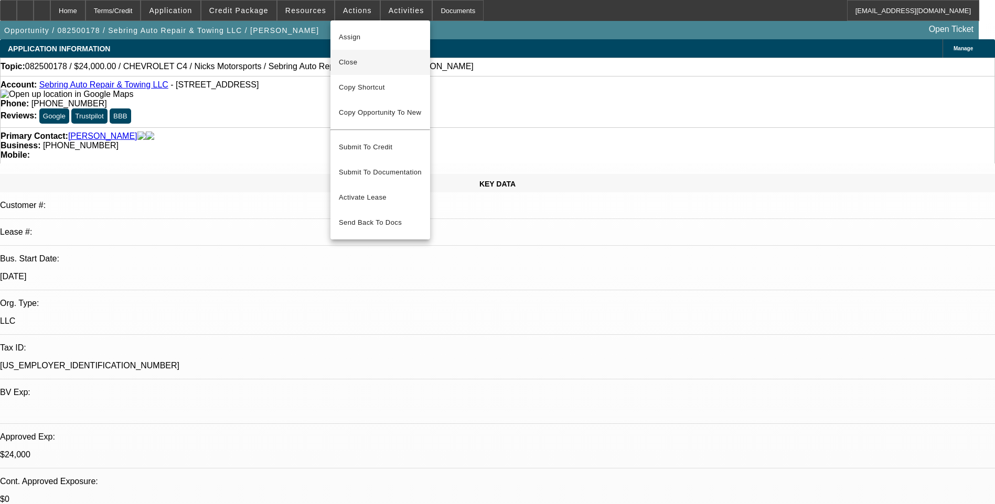
click at [378, 66] on span "Close" at bounding box center [380, 62] width 83 height 13
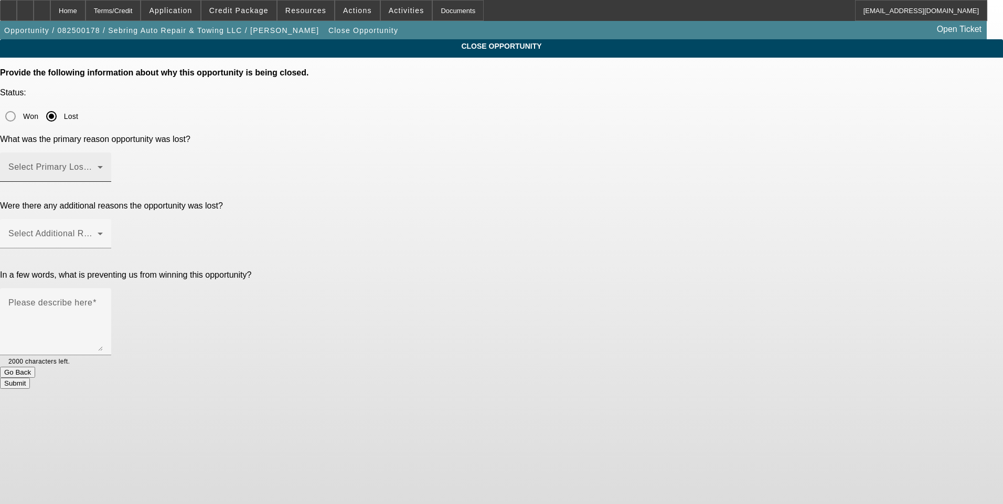
click at [98, 165] on span at bounding box center [52, 171] width 89 height 13
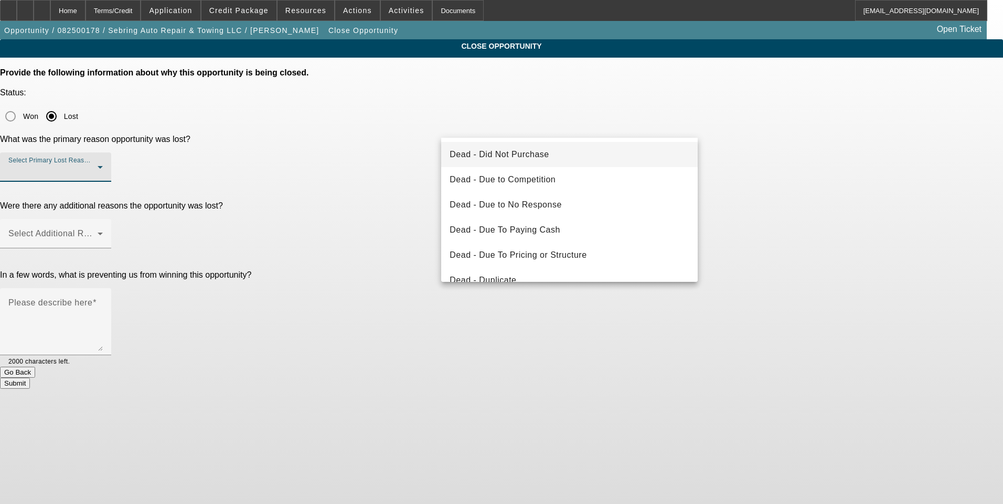
click at [538, 157] on span "Dead - Did Not Purchase" at bounding box center [498, 154] width 99 height 13
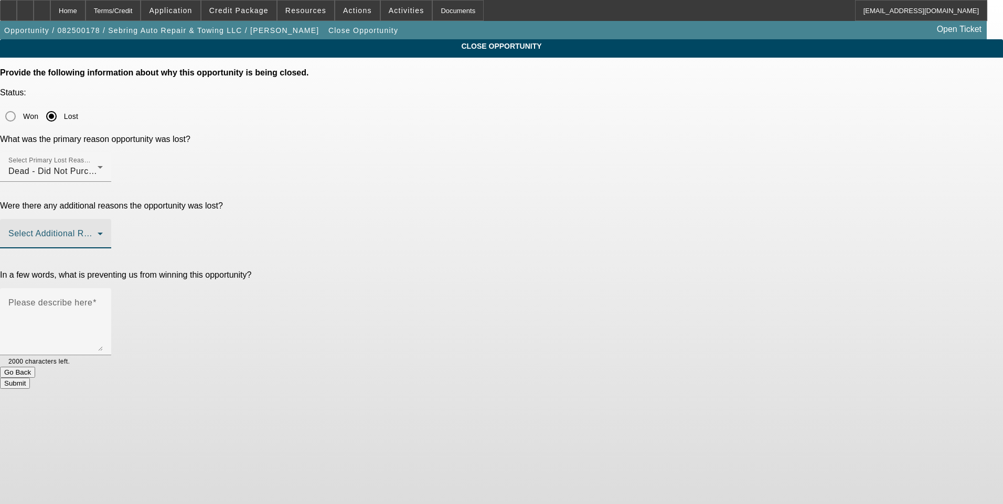
click at [98, 232] on span at bounding box center [52, 238] width 89 height 13
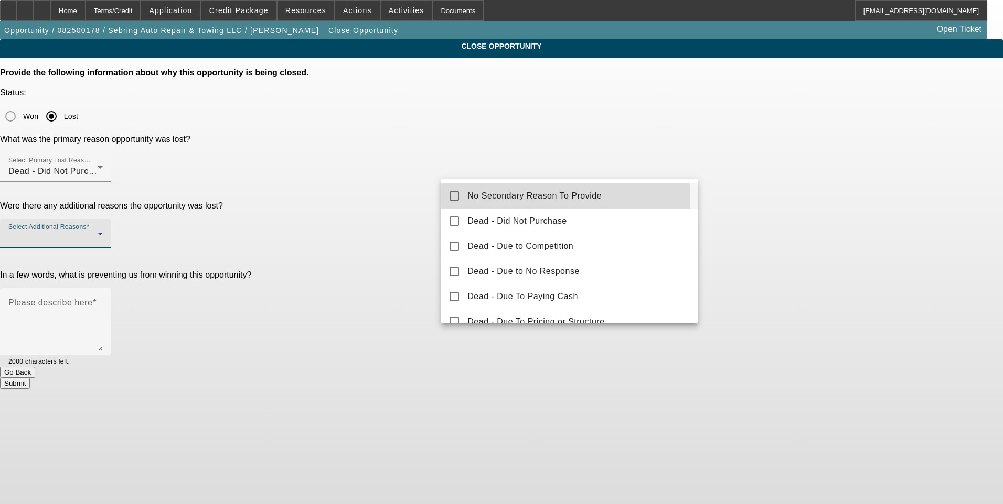
click at [518, 199] on span "No Secondary Reason To Provide" at bounding box center [534, 196] width 134 height 13
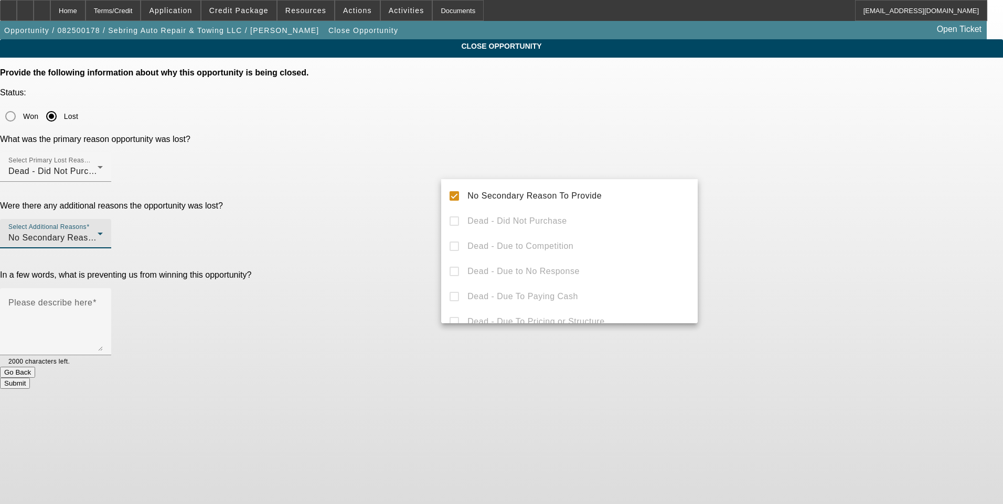
click at [777, 233] on div at bounding box center [501, 252] width 1003 height 504
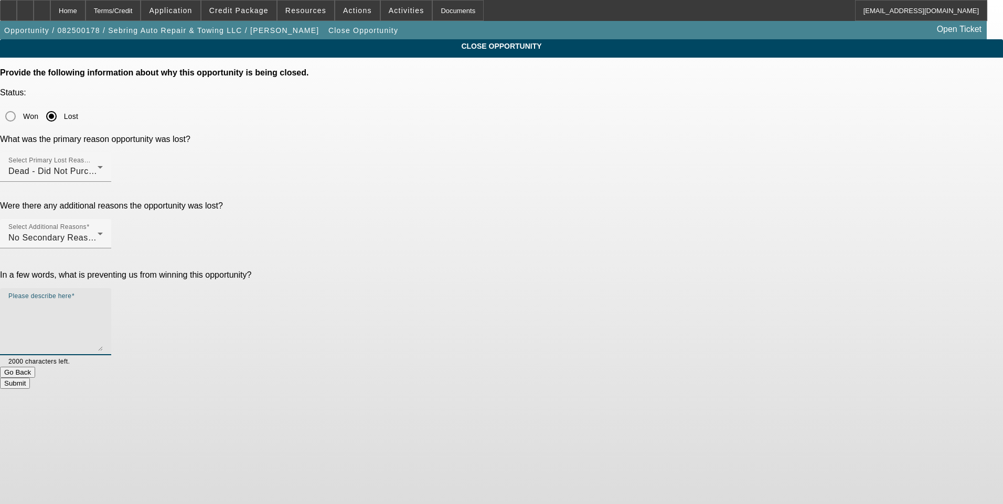
click at [103, 301] on textarea "Please describe here" at bounding box center [55, 326] width 94 height 50
type textarea "Opted not to purchase after seeing the truck in person."
click at [30, 378] on button "Submit" at bounding box center [15, 383] width 30 height 11
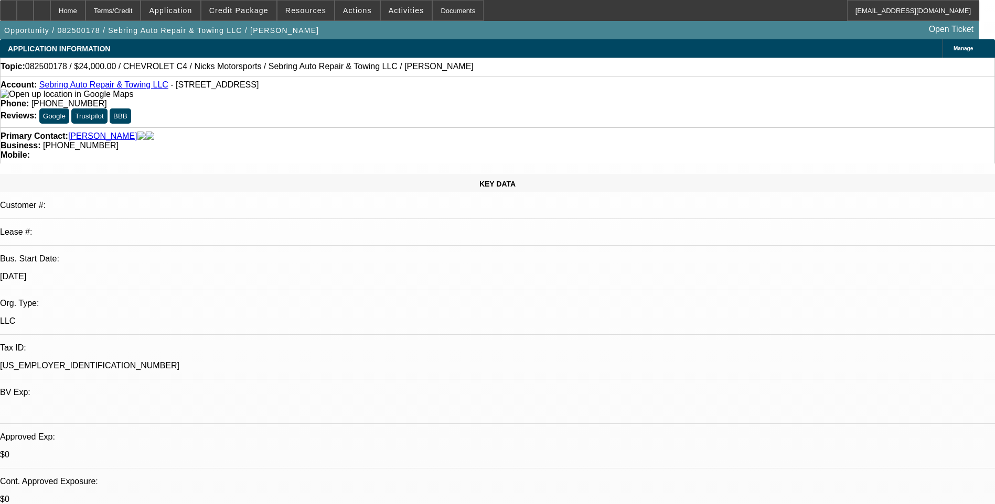
select select "0"
select select "2"
select select "0"
select select "2"
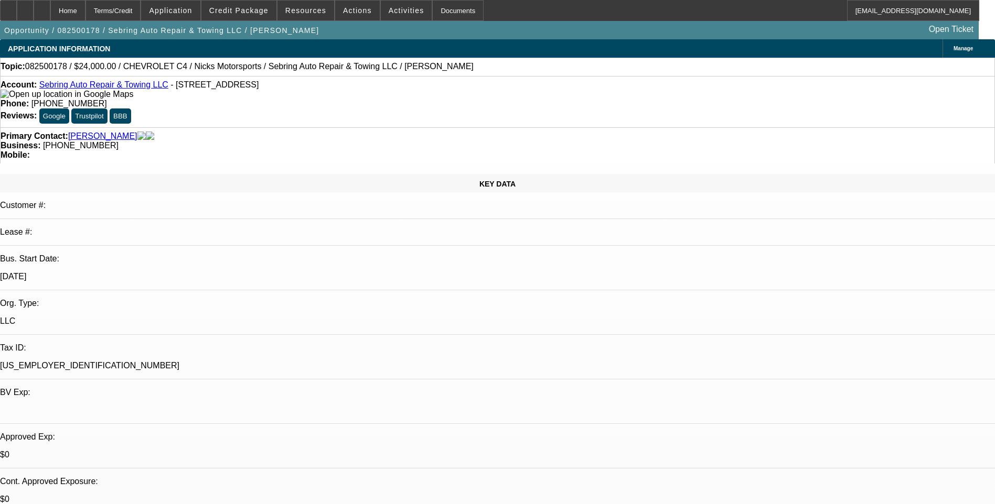
select select "0"
select select "2"
select select "0"
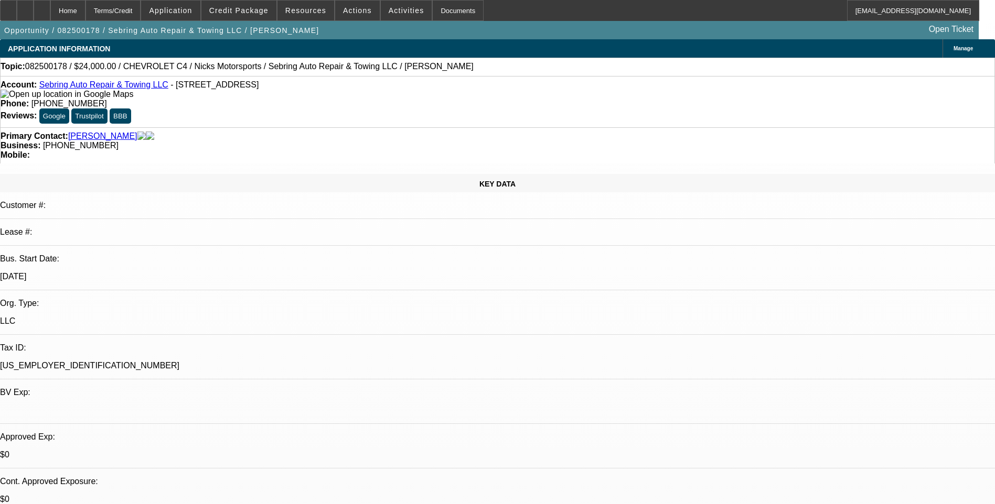
select select "2"
select select "0"
select select "1"
select select "2"
select select "6"
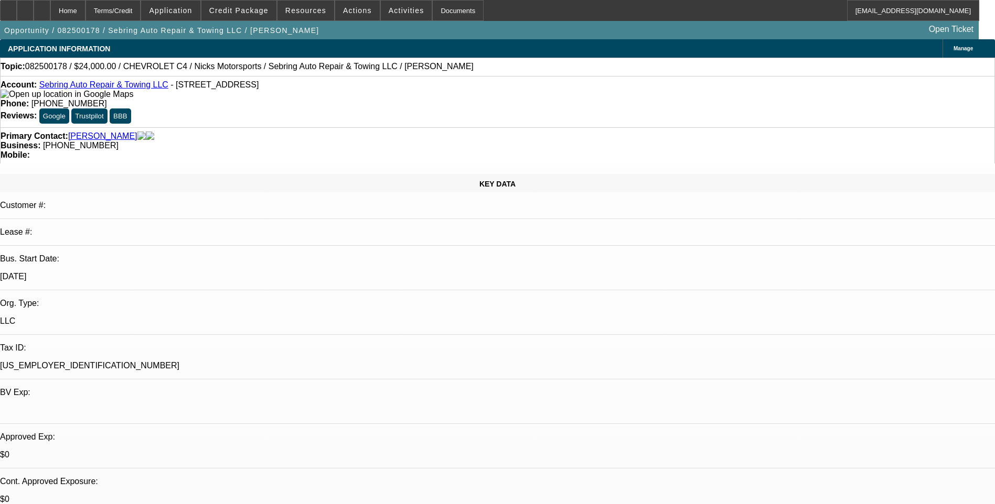
select select "1"
select select "2"
select select "6"
select select "1"
select select "2"
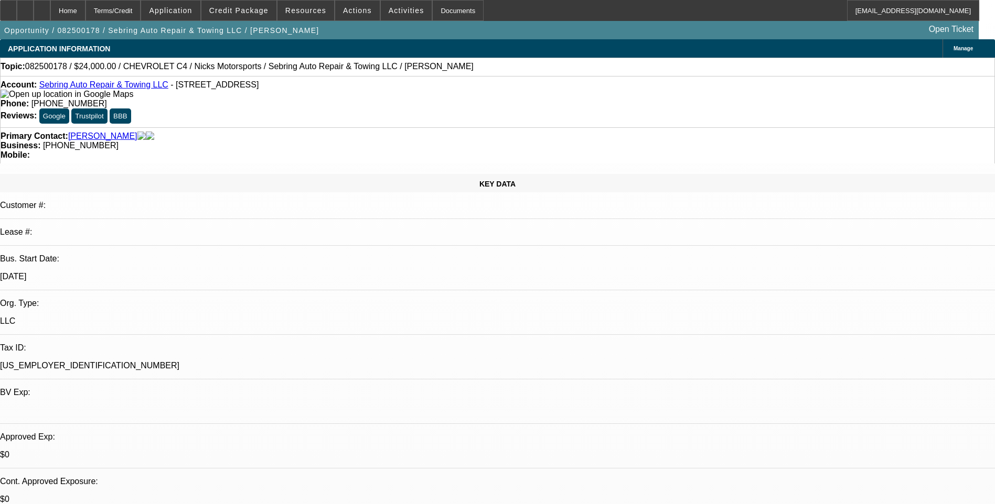
select select "6"
select select "1"
select select "2"
select select "6"
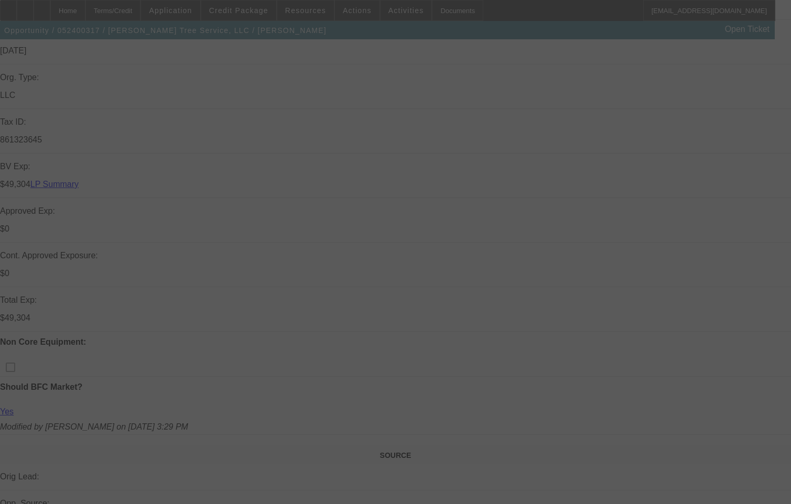
scroll to position [262, 0]
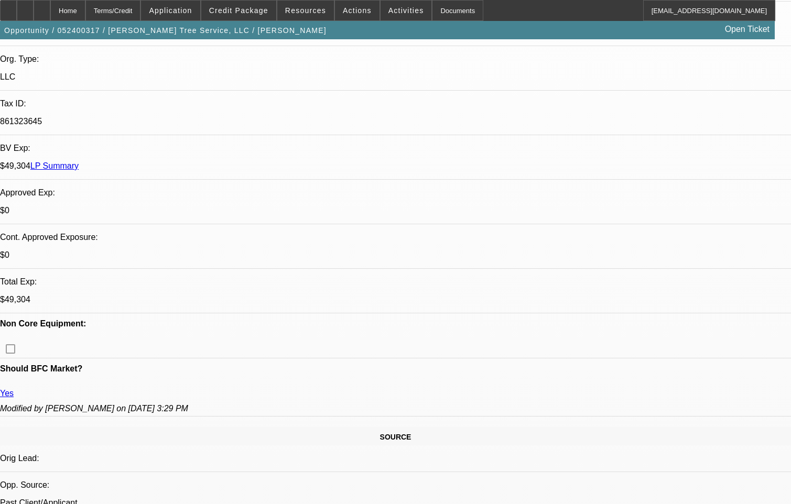
select select "0"
select select "2"
select select "0"
select select "2"
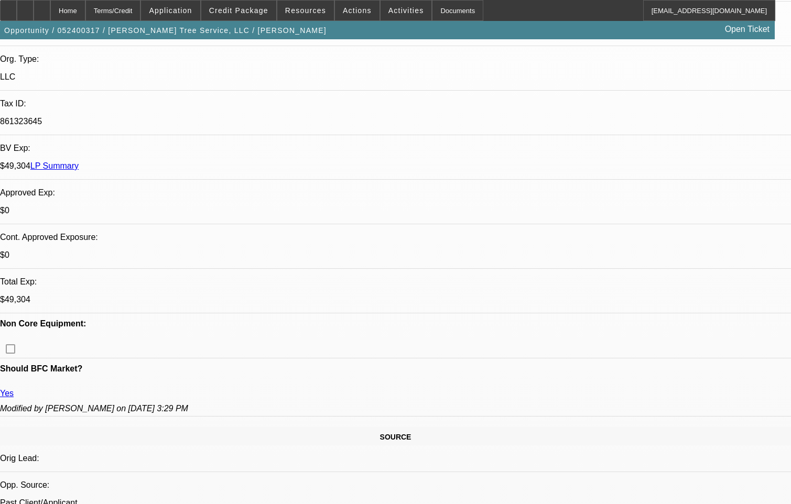
select select "0"
select select "2"
select select "0"
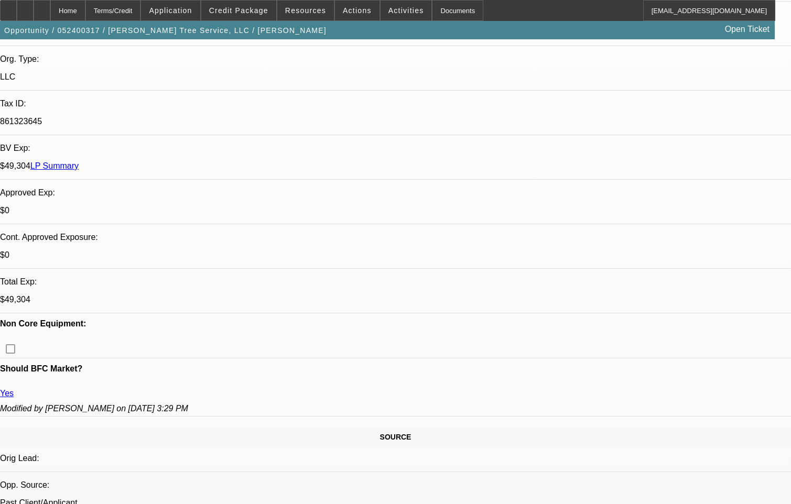
select select "2"
select select "0"
select select "1"
select select "2"
select select "6"
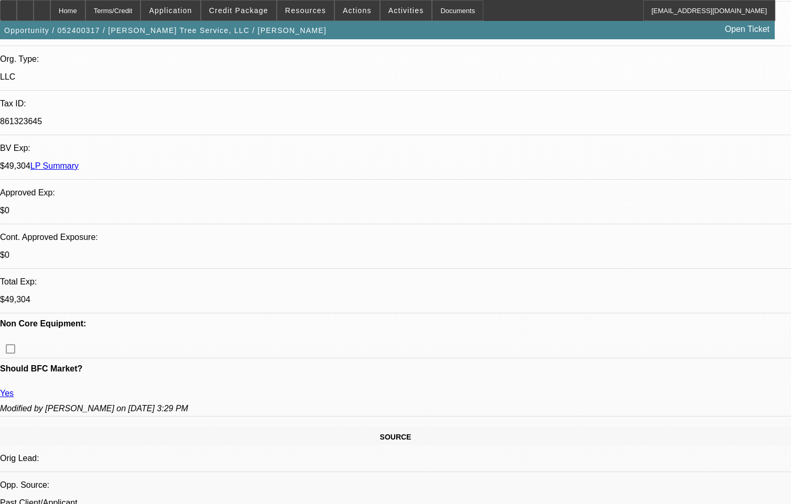
select select "1"
select select "2"
select select "6"
select select "1"
select select "2"
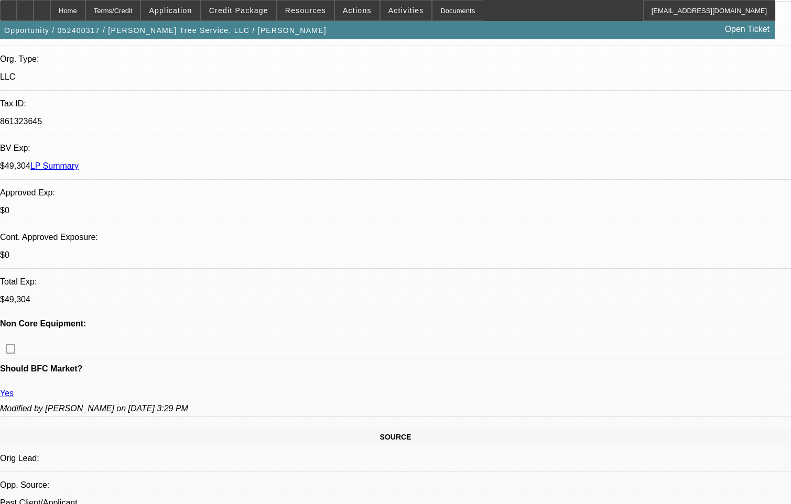
select select "6"
select select "1"
select select "2"
select select "6"
drag, startPoint x: 383, startPoint y: 139, endPoint x: 290, endPoint y: 147, distance: 93.1
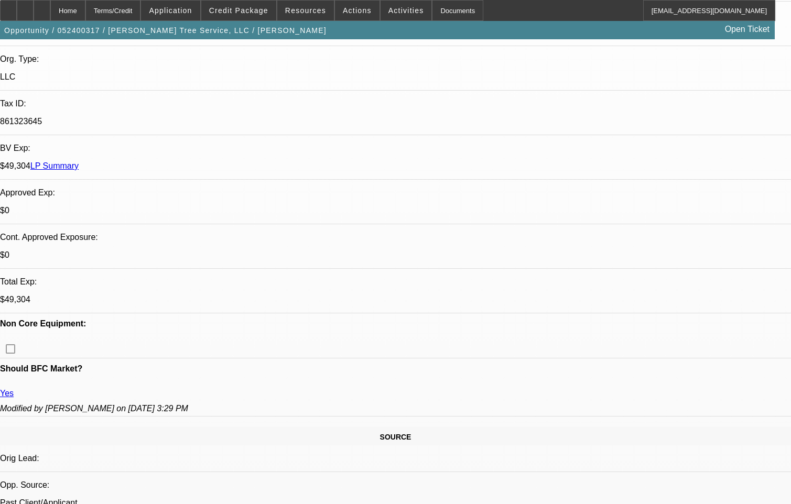
drag, startPoint x: 290, startPoint y: 147, endPoint x: 247, endPoint y: 149, distance: 43.0
copy label "https://topclassactions.com/lawsuit-settlements/lawsuit-news/40857-navistar-hit…"
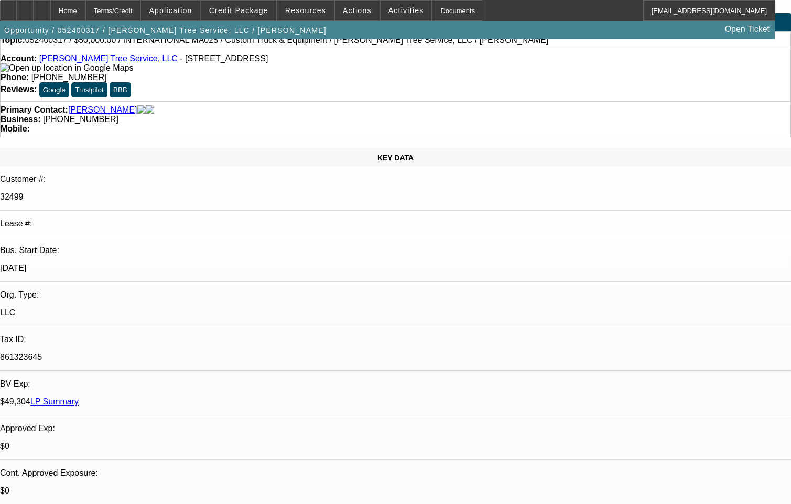
scroll to position [0, 0]
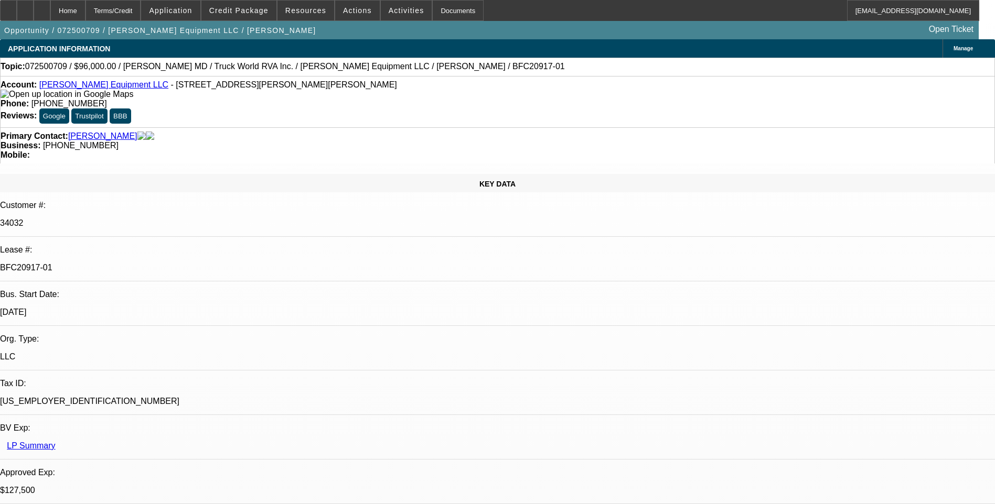
select select "0.15"
select select "2"
select select "0"
select select "0.15"
select select "2"
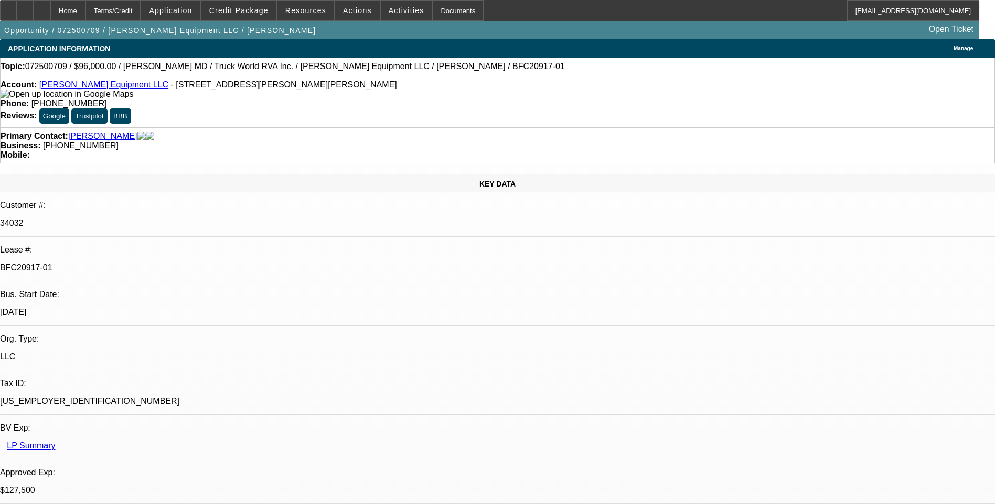
select select "0"
select select "2"
select select "0"
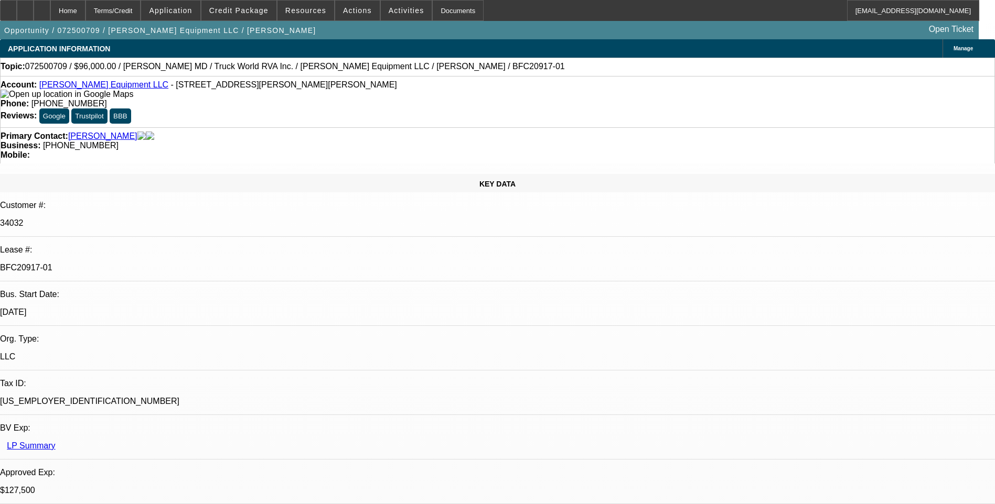
select select "2"
select select "0"
select select "1"
select select "2"
select select "6"
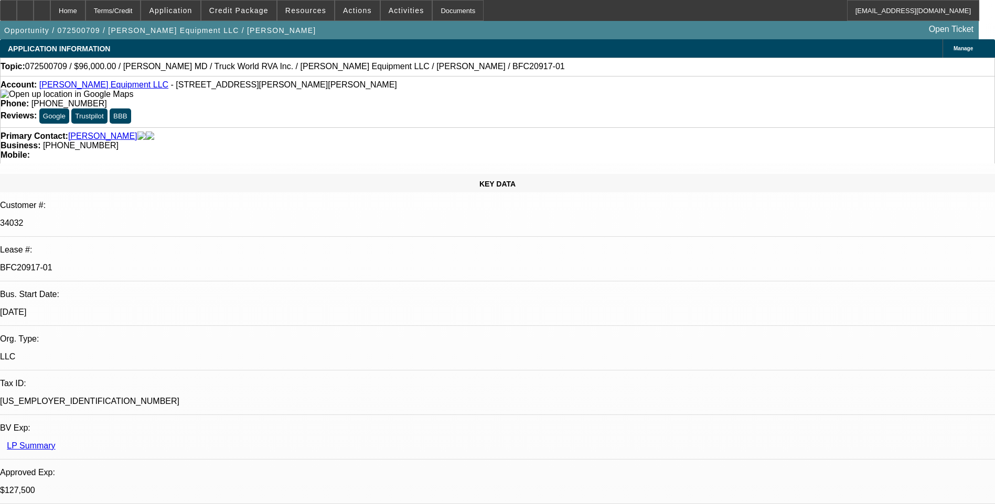
select select "1"
select select "2"
select select "6"
select select "1"
select select "2"
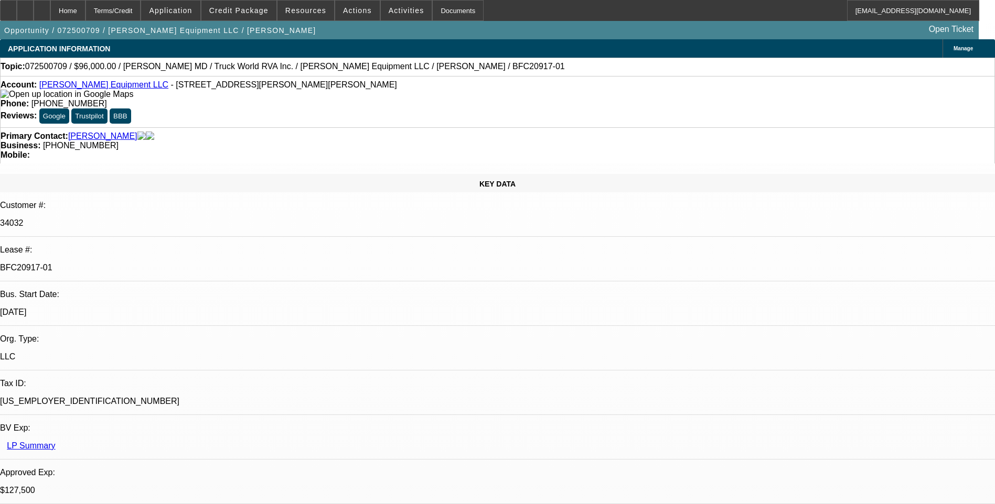
select select "6"
select select "1"
select select "2"
select select "6"
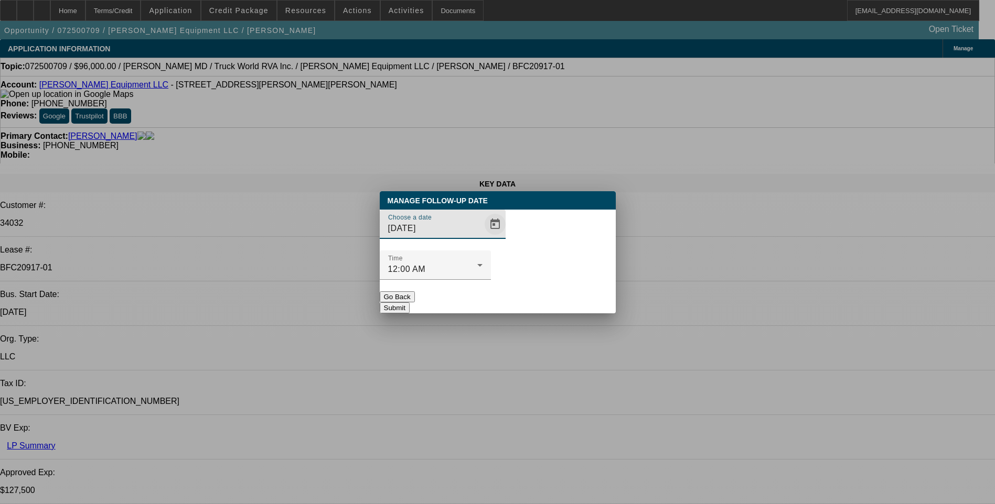
click at [482, 237] on span "Open calendar" at bounding box center [494, 224] width 25 height 25
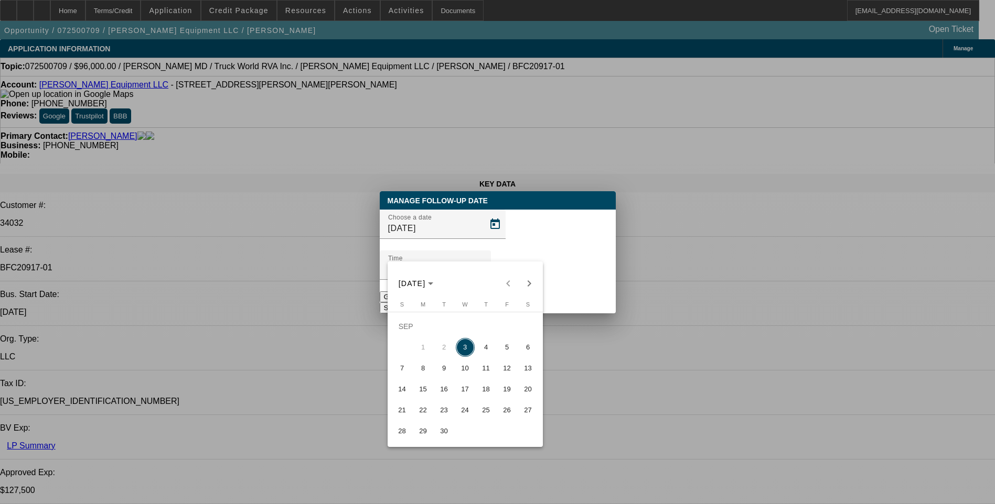
click at [488, 351] on span "4" at bounding box center [486, 347] width 19 height 19
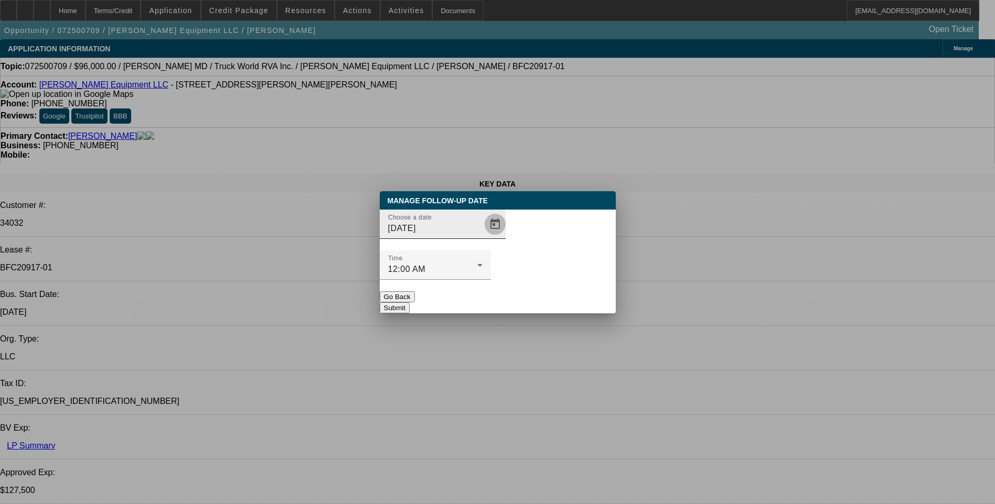
click at [482, 237] on span "Open calendar" at bounding box center [494, 224] width 25 height 25
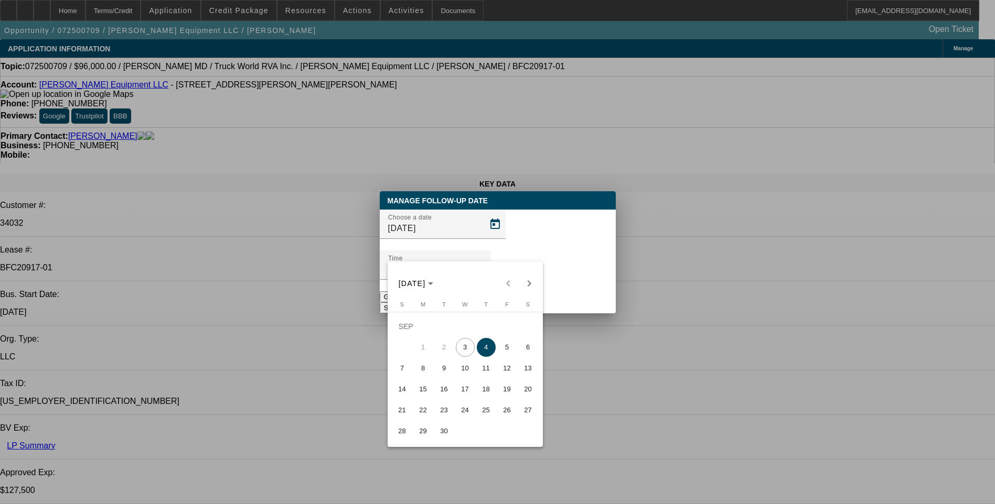
click at [443, 368] on span "9" at bounding box center [444, 368] width 19 height 19
type input "9/9/2025"
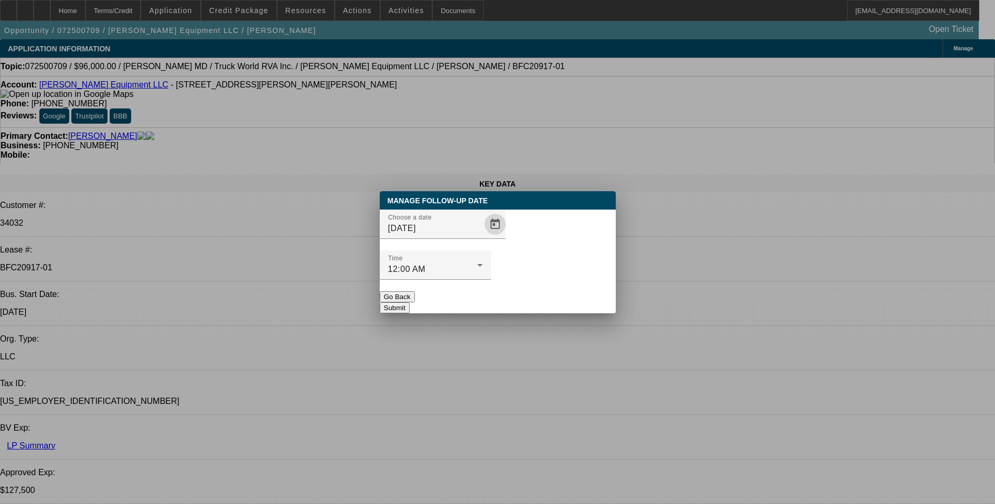
click at [410, 303] on button "Submit" at bounding box center [395, 308] width 30 height 11
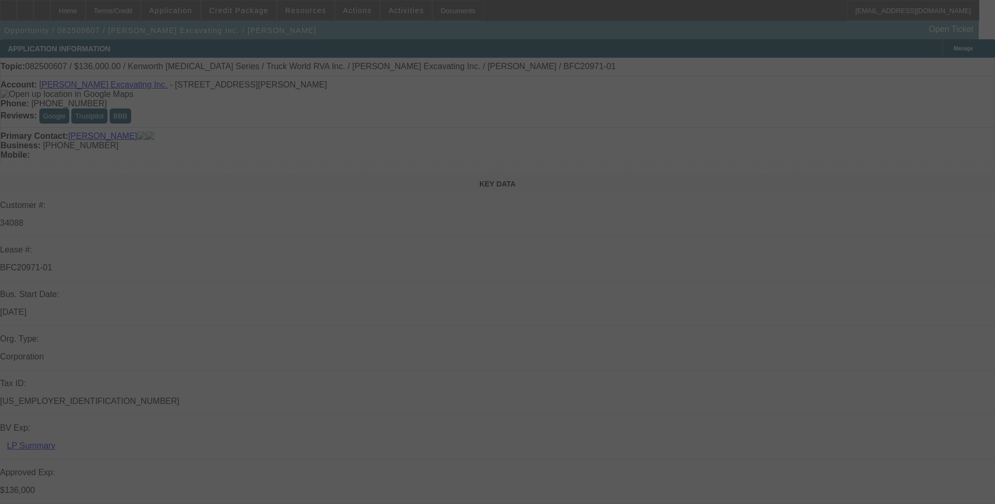
select select "0"
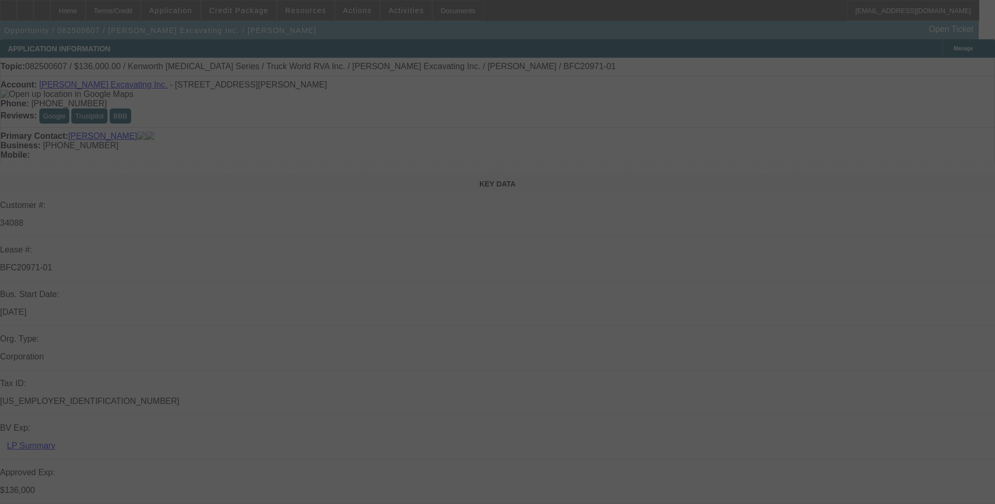
select select "0"
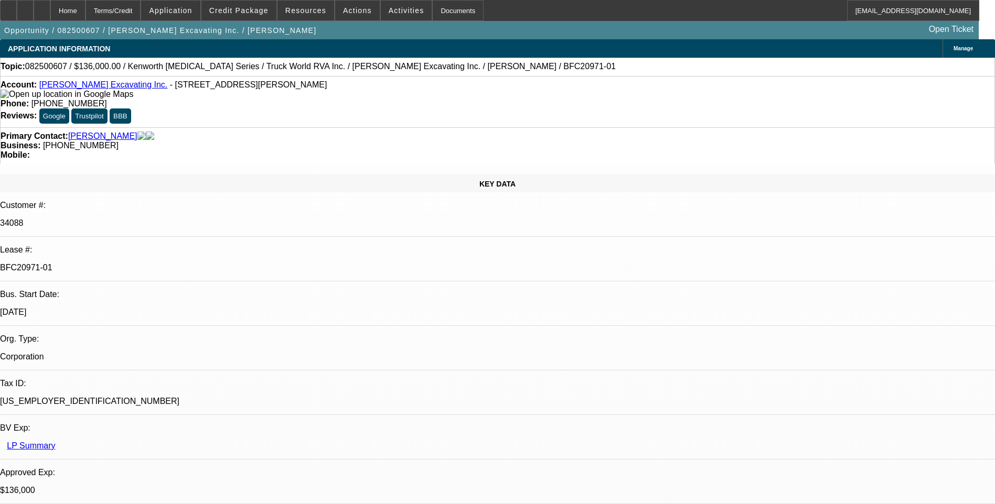
select select "1"
select select "6"
select select "1"
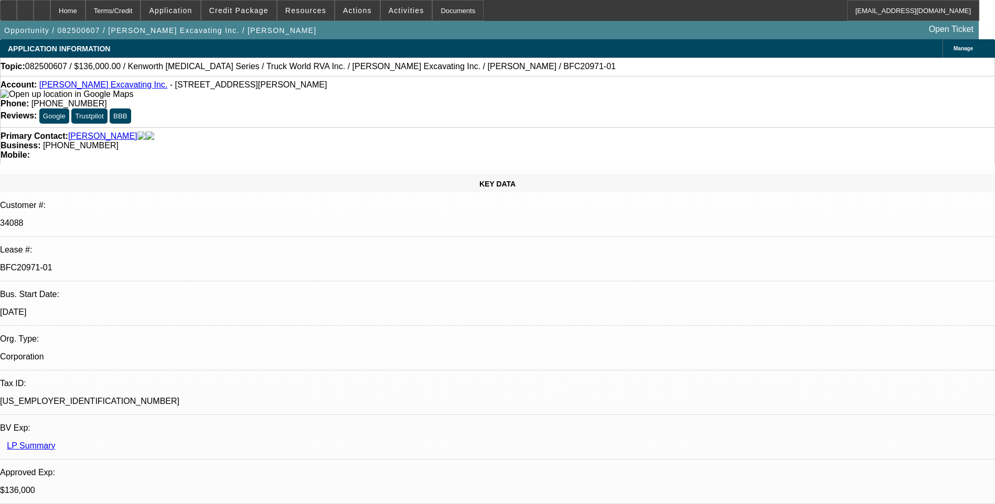
select select "6"
select select "1"
select select "6"
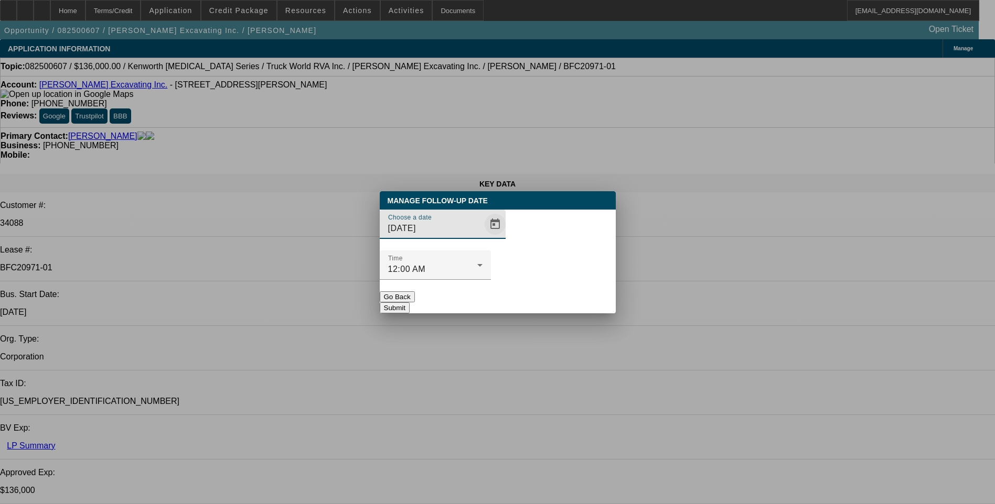
click at [482, 237] on span "Open calendar" at bounding box center [494, 224] width 25 height 25
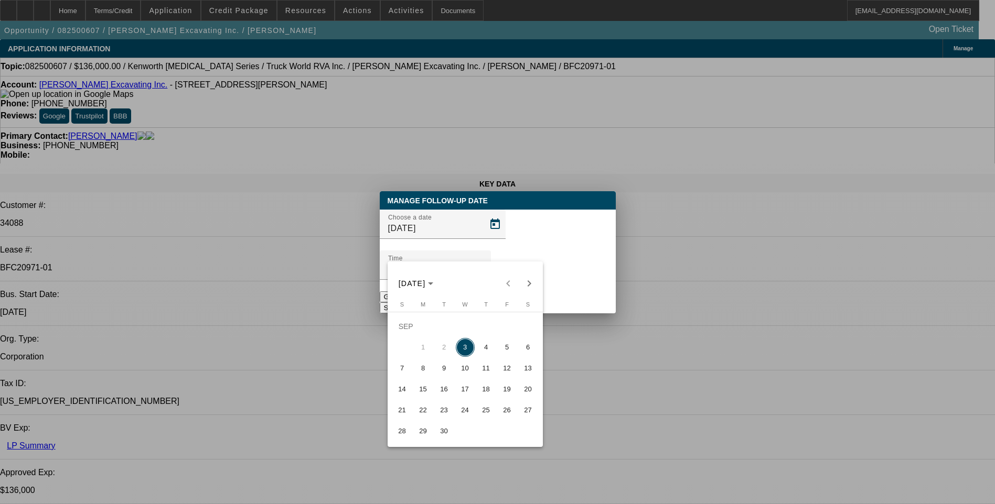
click at [484, 353] on span "4" at bounding box center [486, 347] width 19 height 19
type input "9/4/2025"
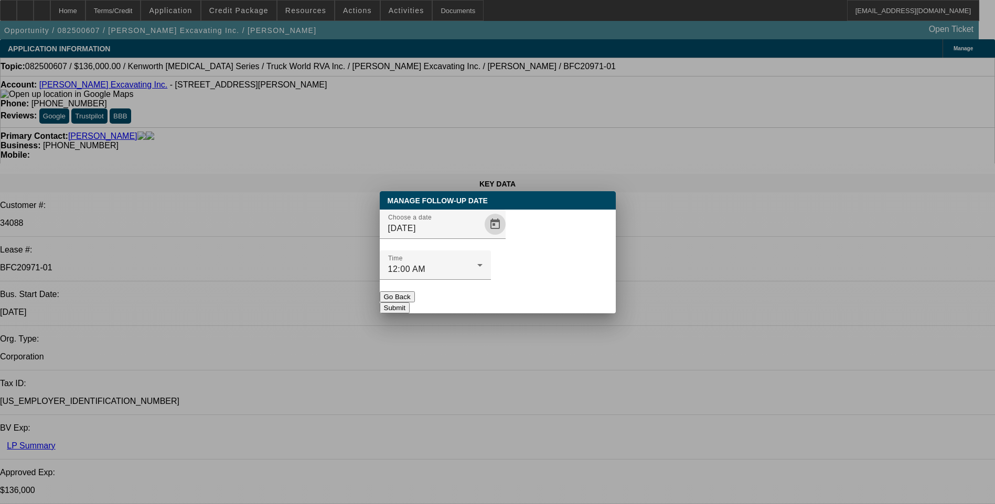
click at [410, 303] on button "Submit" at bounding box center [395, 308] width 30 height 11
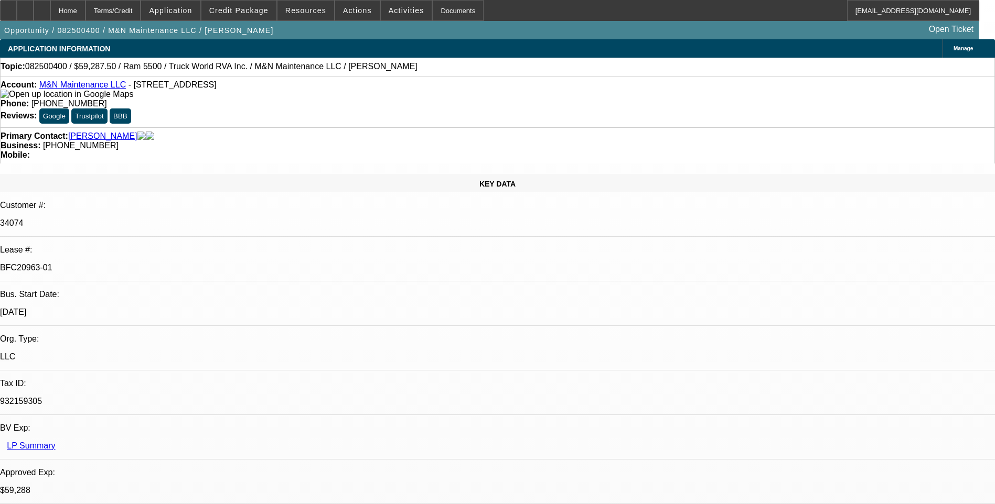
select select "0.1"
select select "0"
select select "0.1"
select select "0"
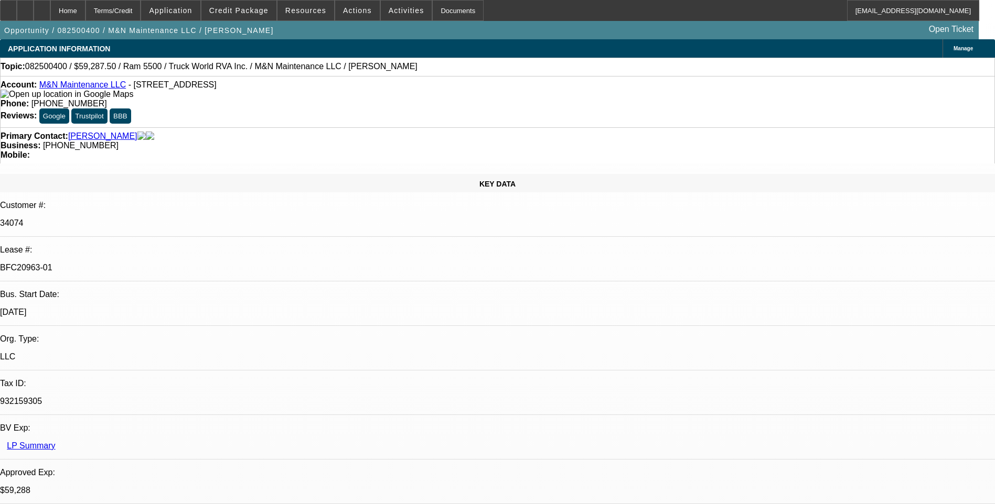
select select "0"
select select "0.1"
select select "0"
select select "1"
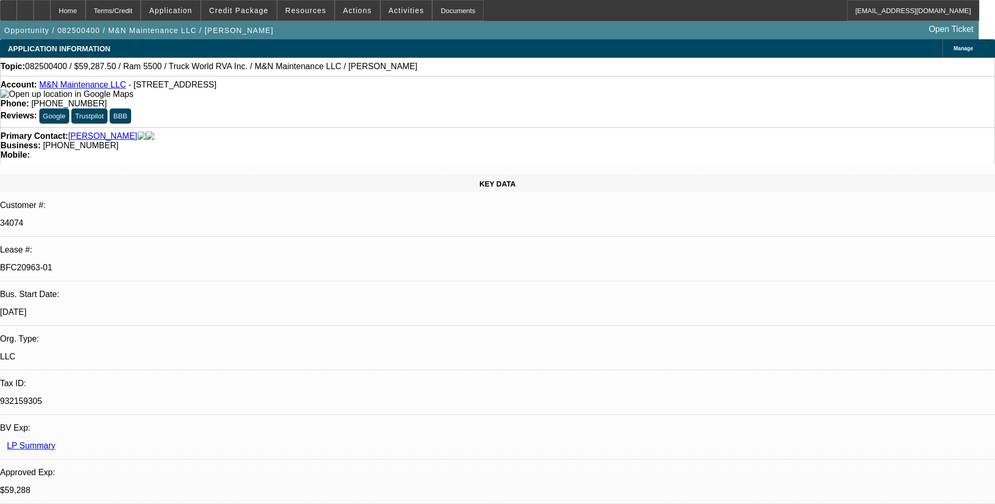
select select "1"
select select "6"
select select "1"
select select "6"
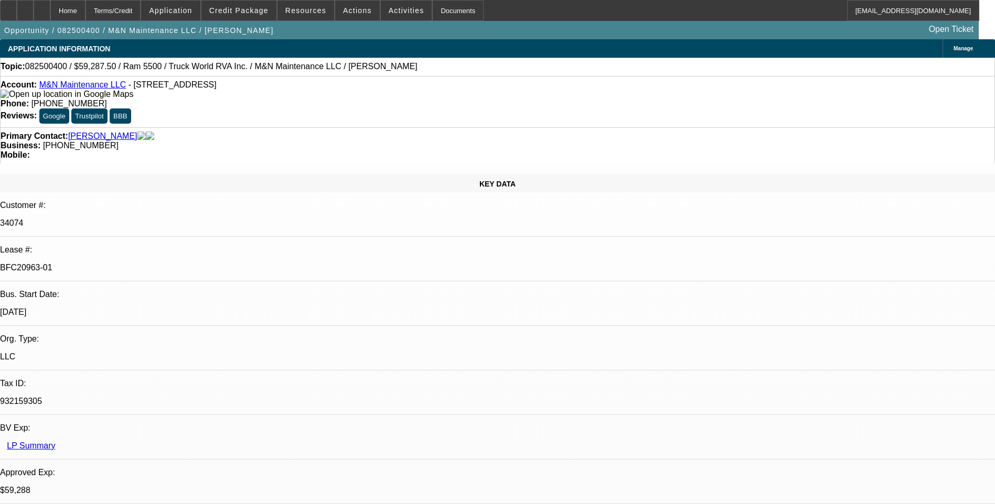
select select "1"
select select "6"
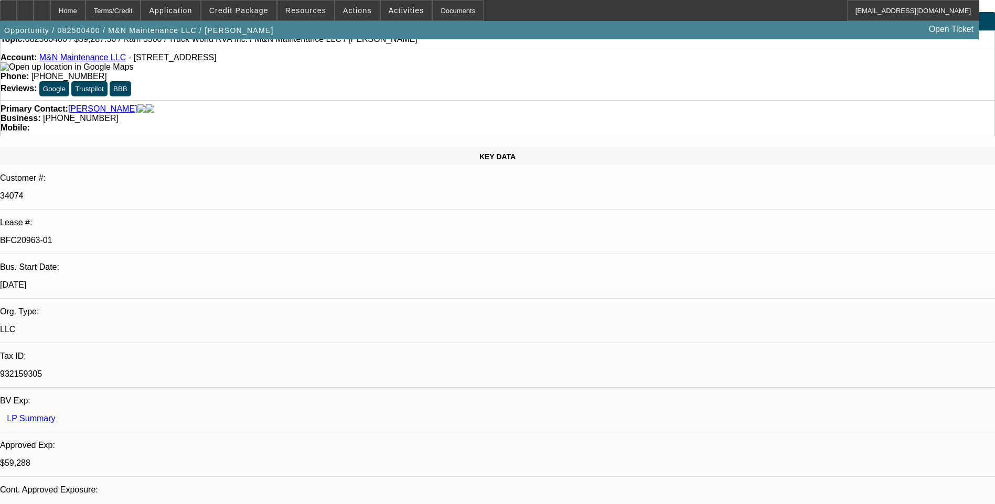
scroll to position [52, 0]
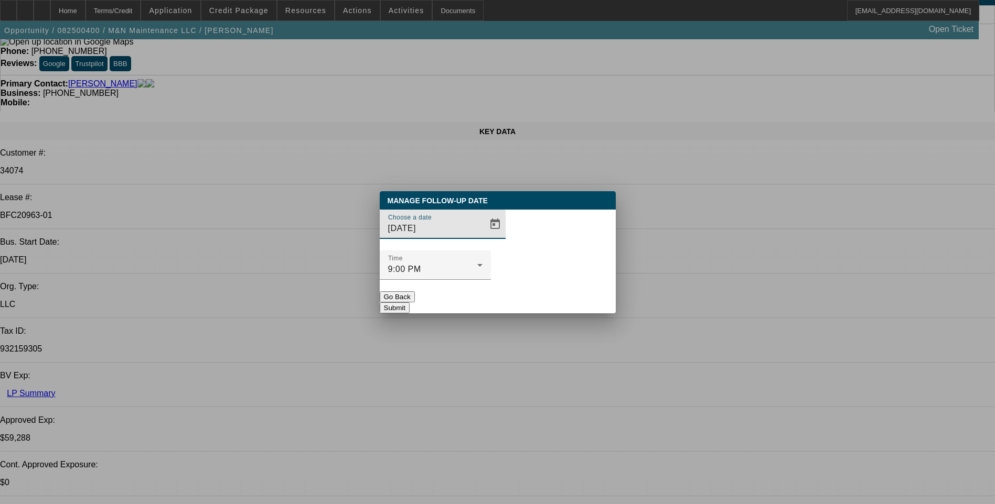
scroll to position [0, 0]
click at [482, 237] on span "Open calendar" at bounding box center [494, 224] width 25 height 25
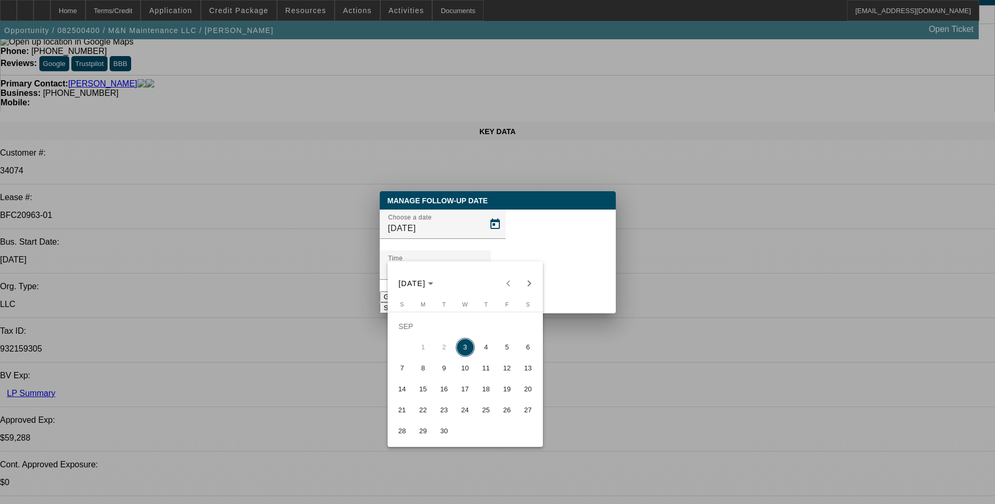
click at [485, 355] on span "4" at bounding box center [486, 347] width 19 height 19
type input "9/4/2025"
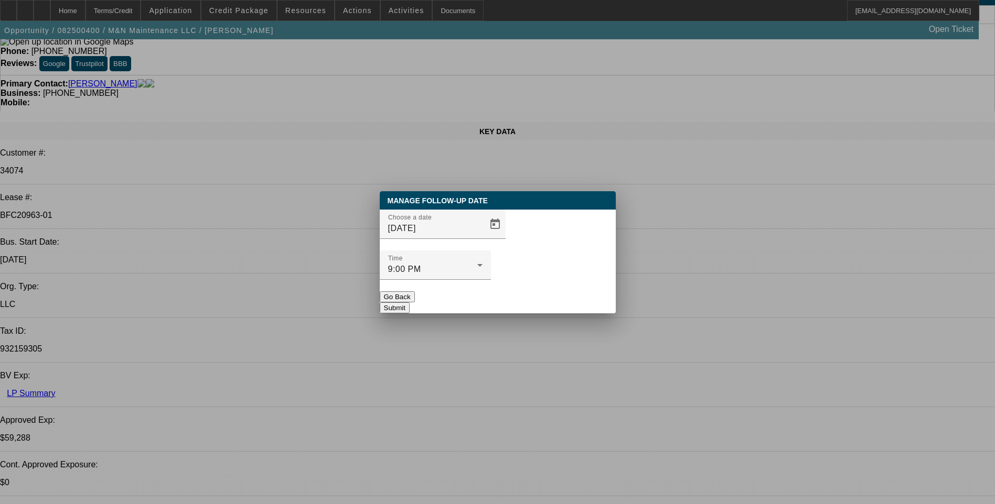
click at [410, 303] on button "Submit" at bounding box center [395, 308] width 30 height 11
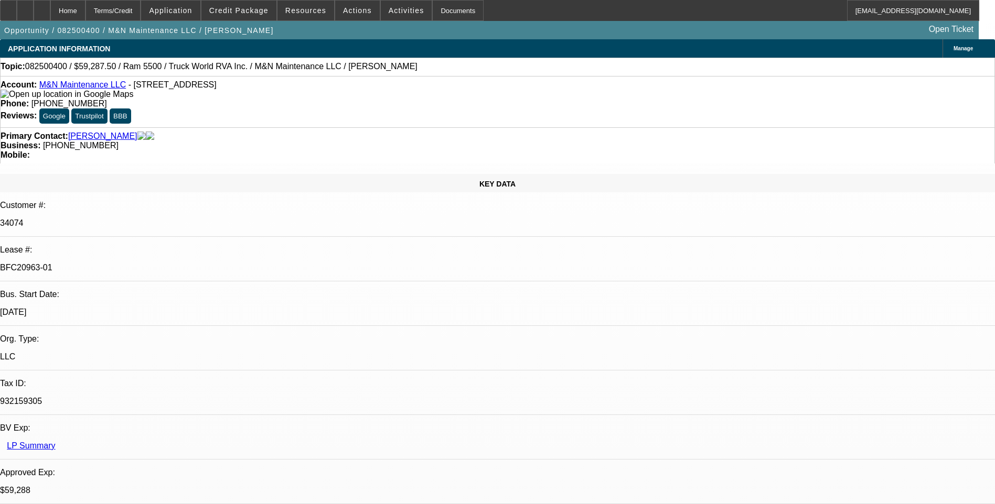
scroll to position [52, 0]
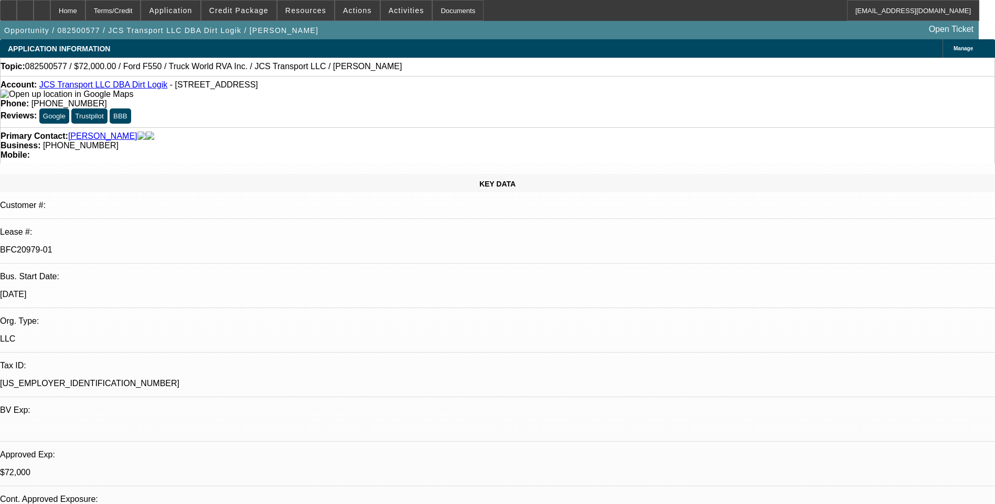
select select "0"
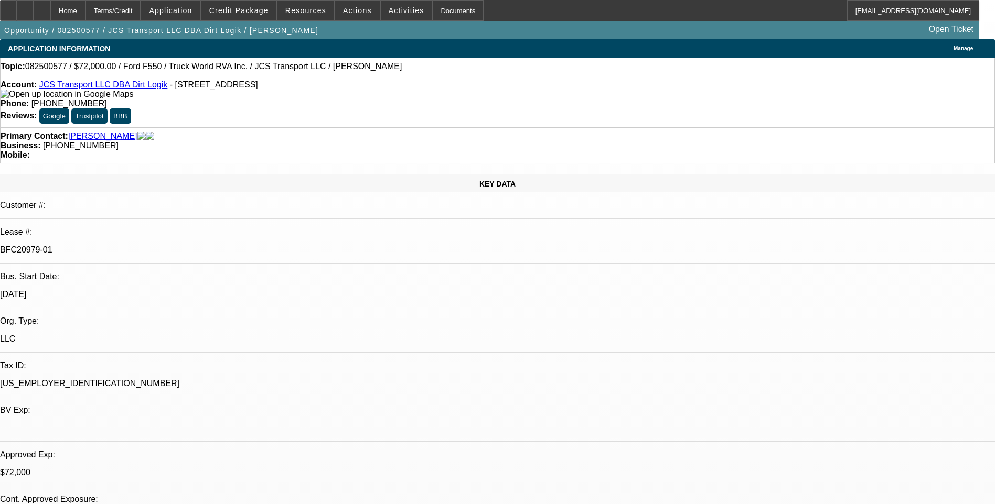
select select "0"
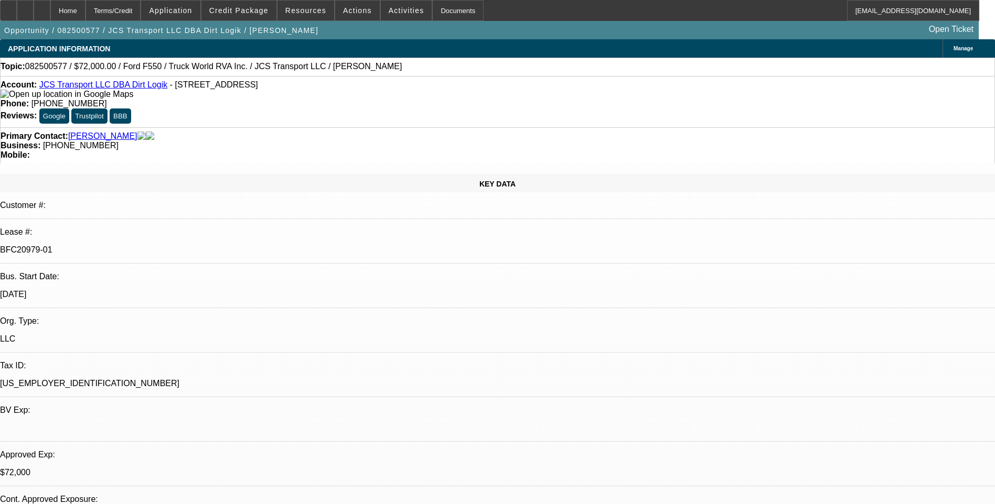
select select "0"
select select "1"
select select "6"
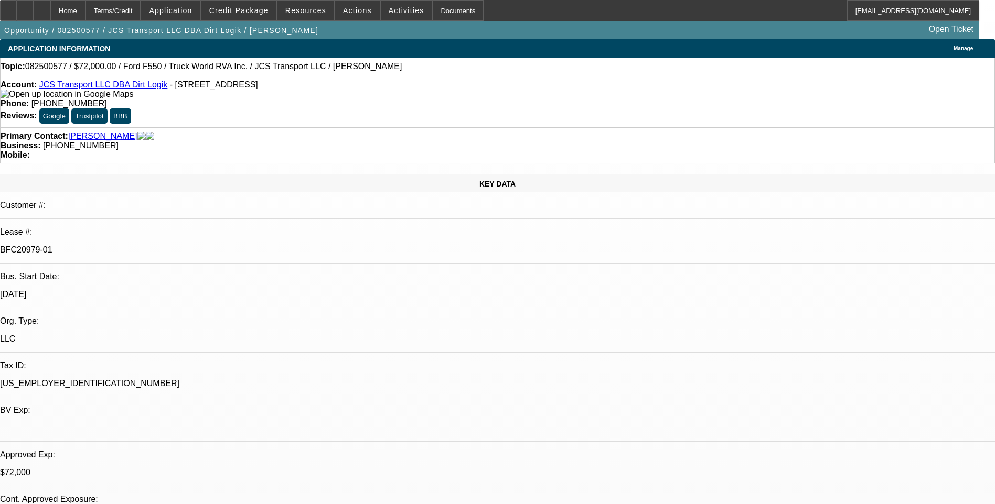
select select "1"
select select "6"
select select "1"
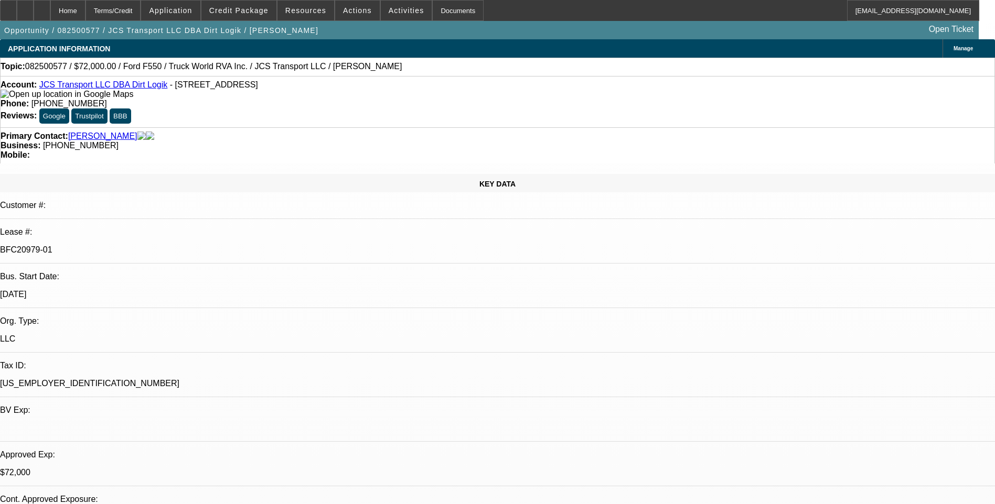
select select "6"
select select "1"
select select "6"
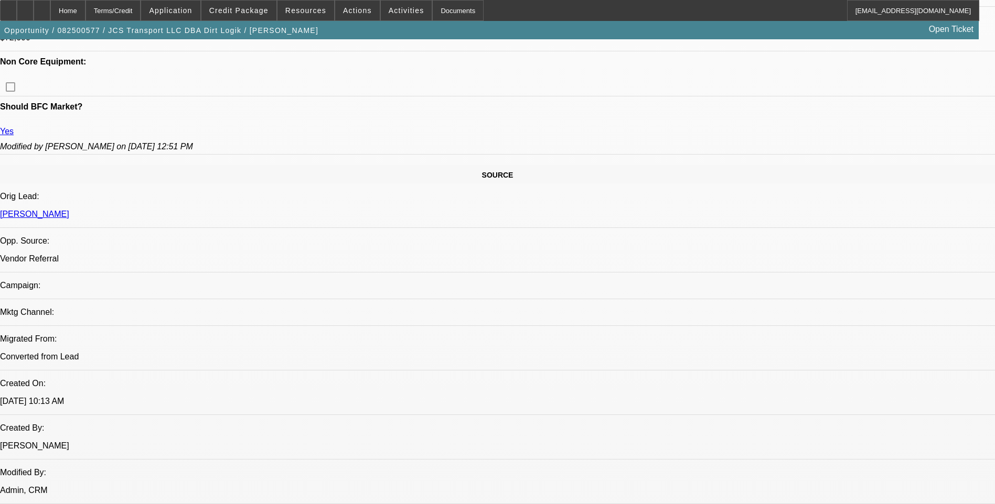
scroll to position [577, 0]
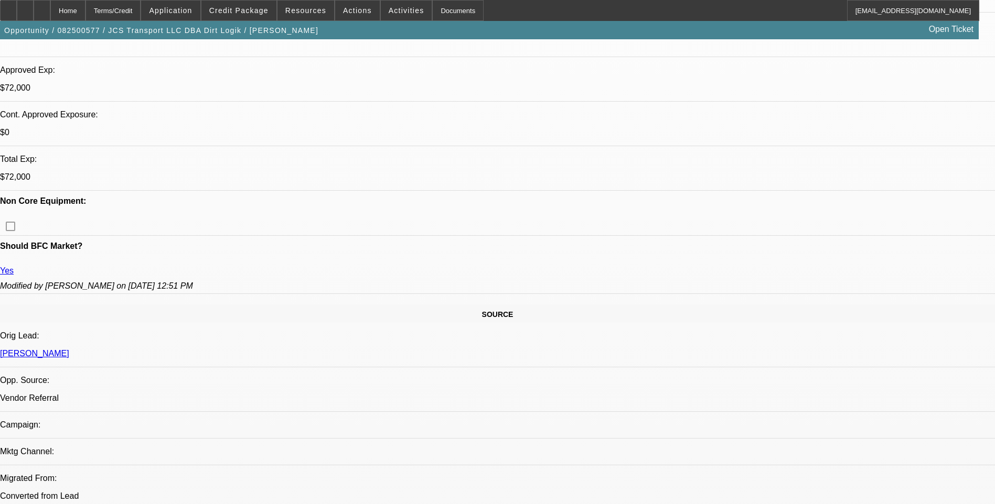
scroll to position [315, 0]
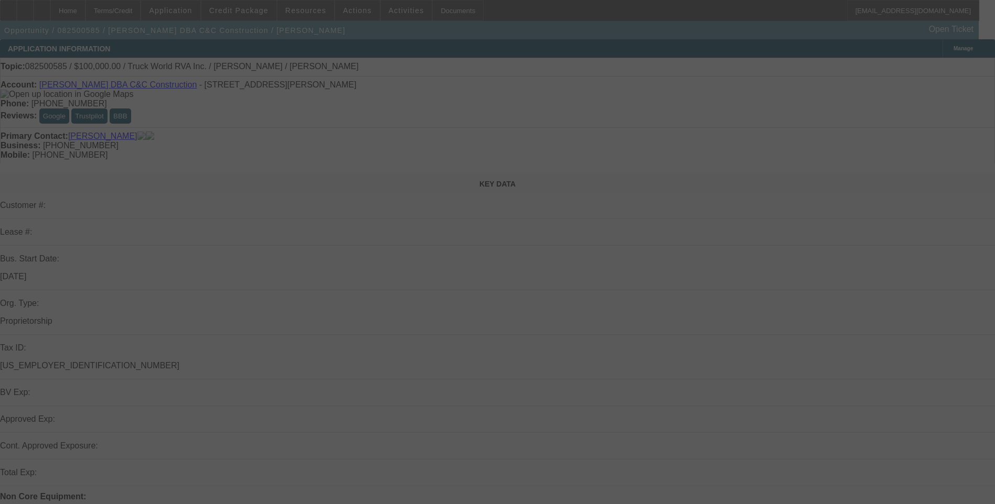
select select "0"
select select "2"
select select "0.1"
select select "4"
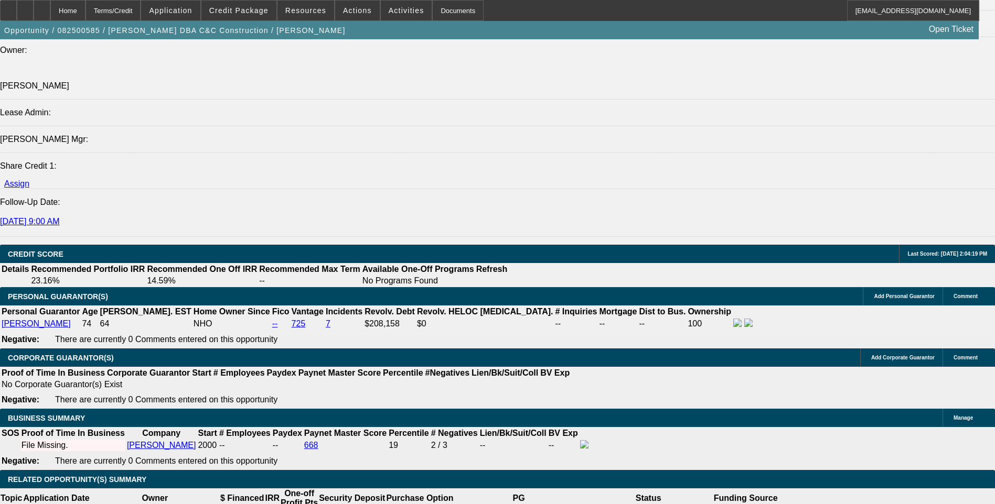
scroll to position [1468, 0]
